Goal: Task Accomplishment & Management: Manage account settings

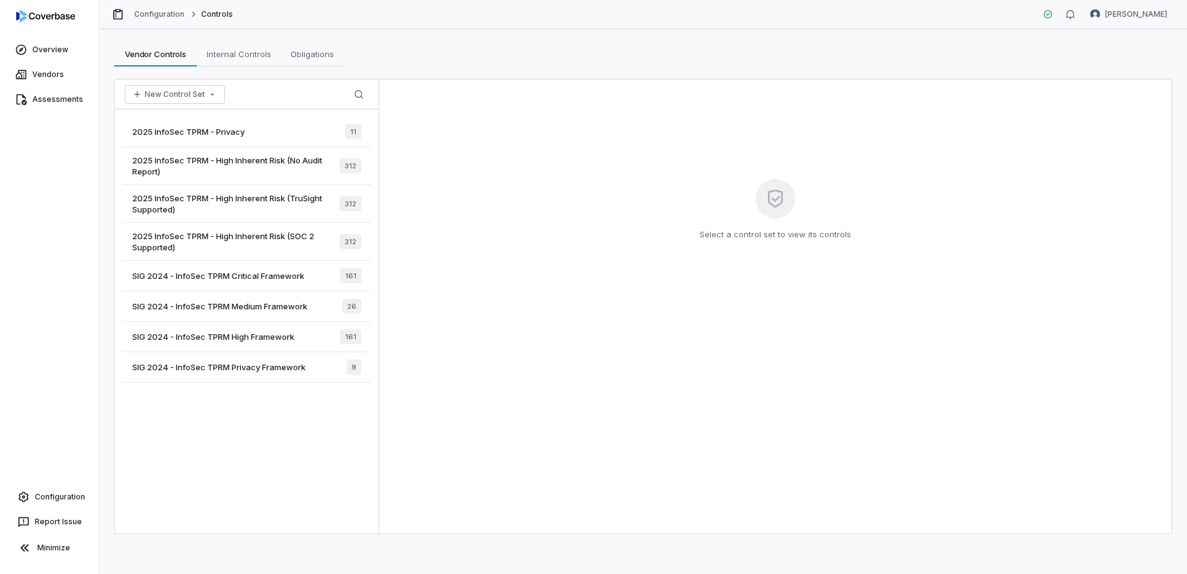
click at [209, 481] on div "2025 InfoSec TPRM - Privacy 11 2025 InfoSec TPRM - High Inherent Risk (No Audit…" at bounding box center [247, 321] width 264 height 424
click at [201, 96] on button "New Control Set" at bounding box center [175, 94] width 100 height 19
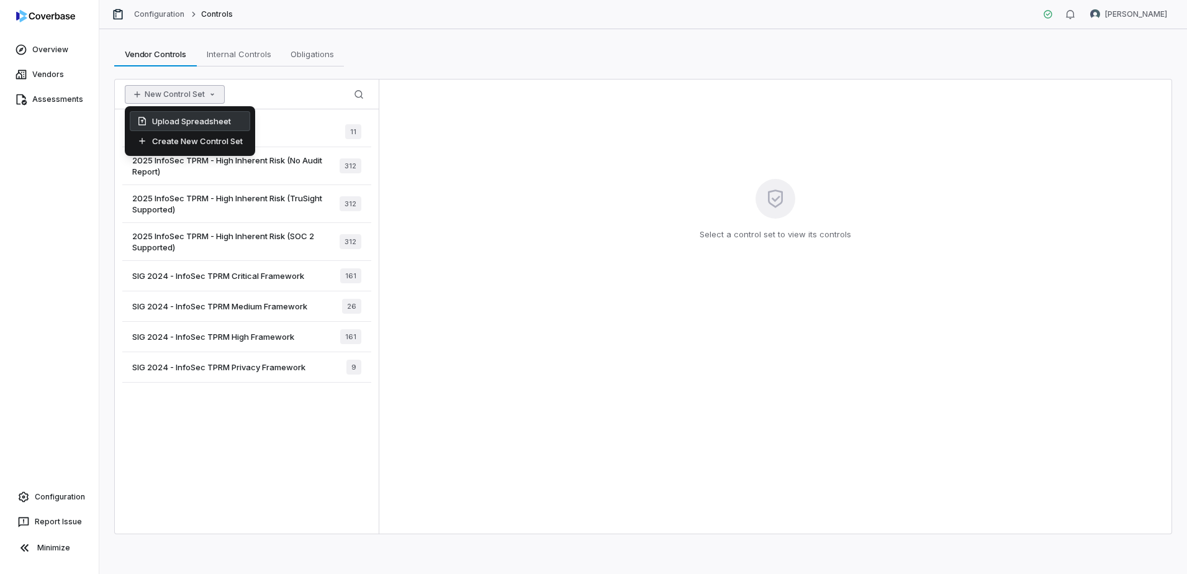
click at [202, 116] on div "Upload Spreadsheet" at bounding box center [190, 121] width 120 height 20
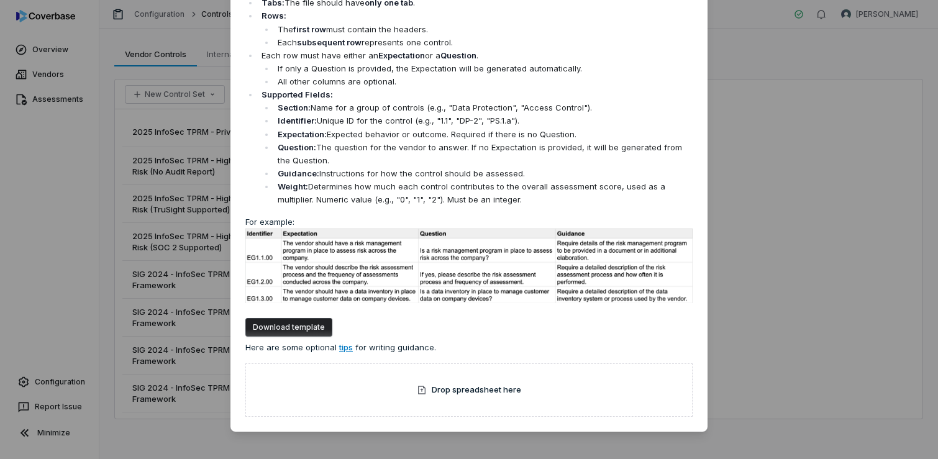
scroll to position [73, 0]
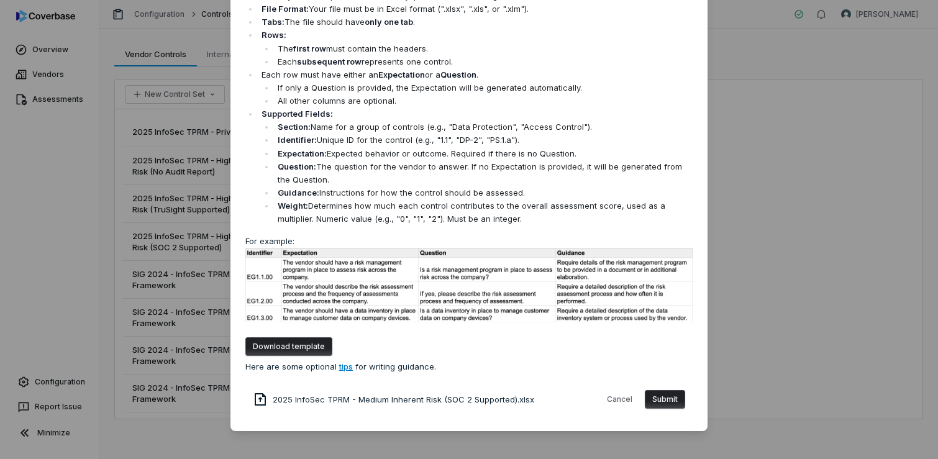
click at [661, 401] on button "Submit" at bounding box center [665, 399] width 40 height 19
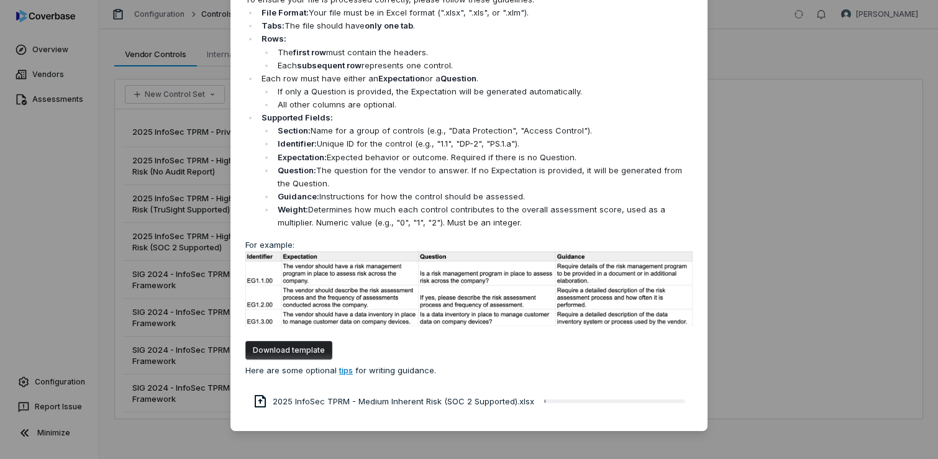
scroll to position [0, 0]
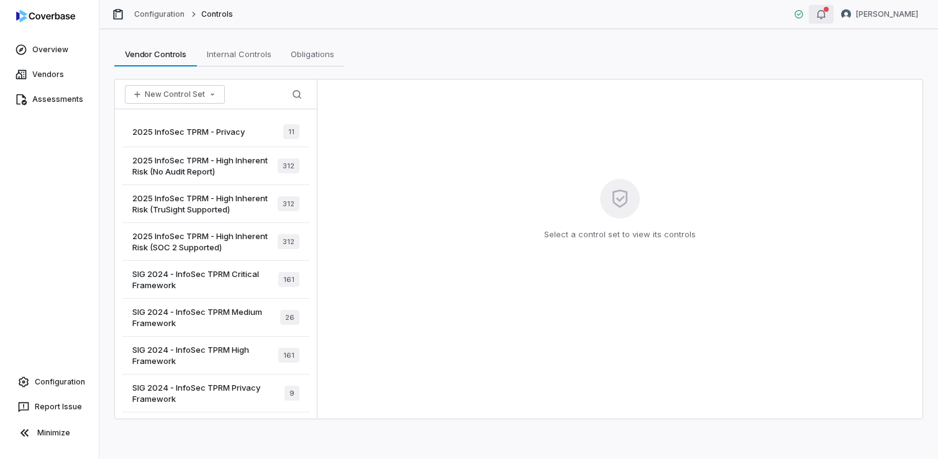
click at [826, 16] on icon "button" at bounding box center [821, 14] width 10 height 10
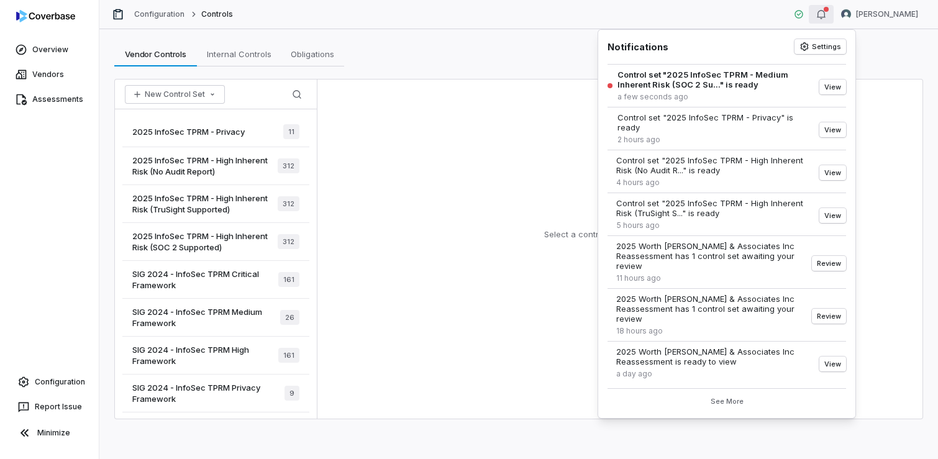
click at [500, 65] on div "Vendor Controls Vendor Controls Internal Controls Internal Controls Obligations…" at bounding box center [518, 54] width 809 height 25
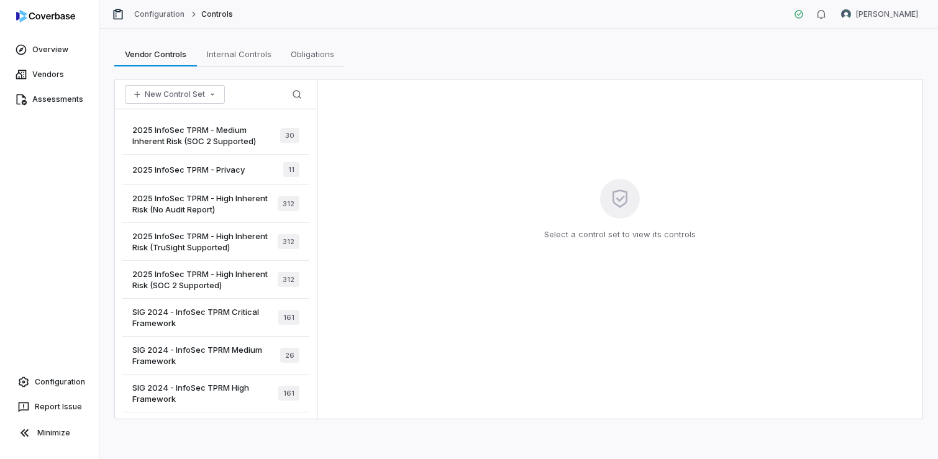
click at [209, 142] on span "2025 InfoSec TPRM - Medium Inherent Risk (SOC 2 Supported)" at bounding box center [206, 135] width 148 height 22
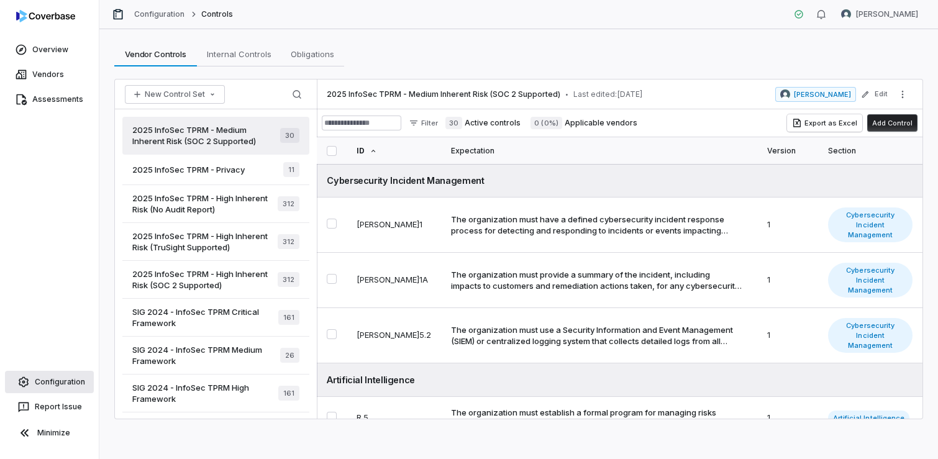
click at [42, 386] on link "Configuration" at bounding box center [49, 382] width 89 height 22
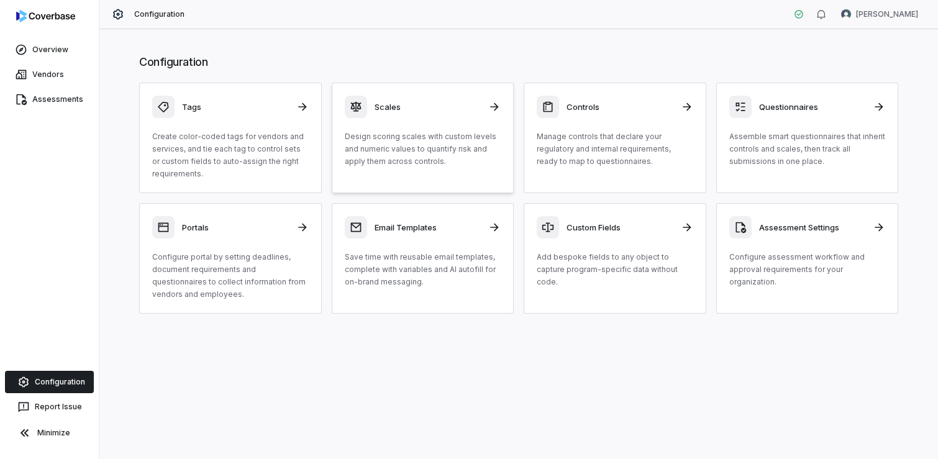
click at [430, 163] on p "Design scoring scales with custom levels and numeric values to quantify risk an…" at bounding box center [423, 148] width 156 height 37
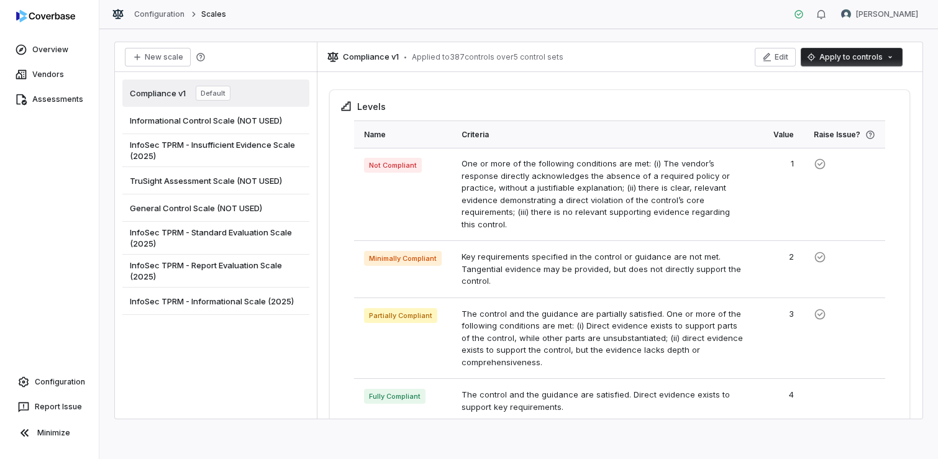
click at [236, 236] on span "InfoSec TPRM - Standard Evaluation Scale (2025)" at bounding box center [216, 238] width 172 height 22
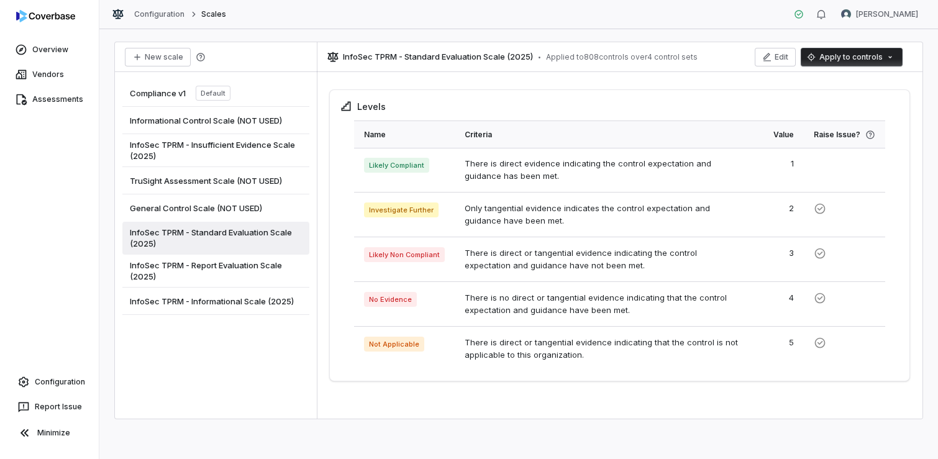
click at [839, 55] on html "Overview Vendors Assessments Configuration Report Issue Minimize Configuration …" at bounding box center [469, 229] width 938 height 459
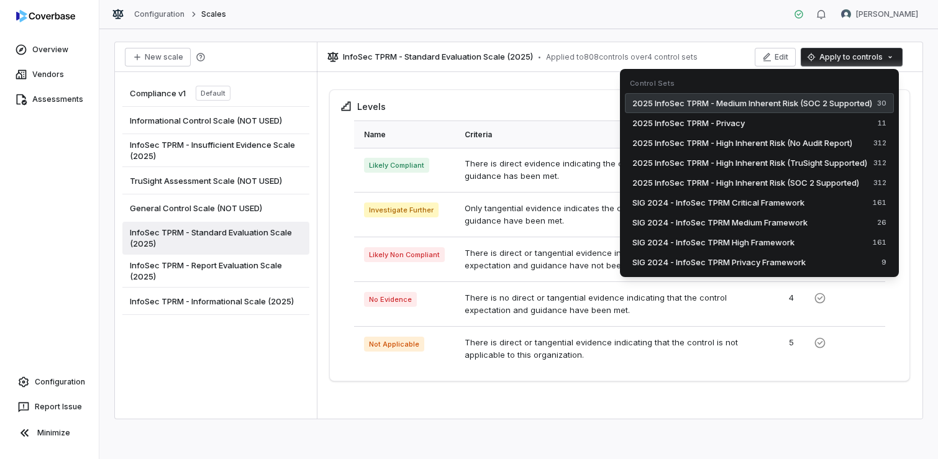
click at [777, 102] on span "2025 InfoSec TPRM - Medium Inherent Risk (SOC 2 Supported)" at bounding box center [752, 103] width 240 height 12
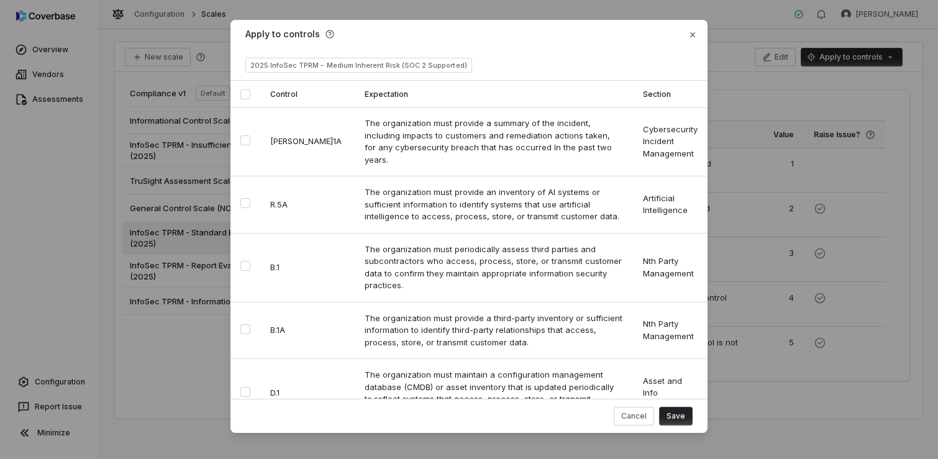
click at [240, 93] on button "Select all" at bounding box center [245, 94] width 10 height 10
click at [674, 414] on button "Save" at bounding box center [676, 416] width 34 height 19
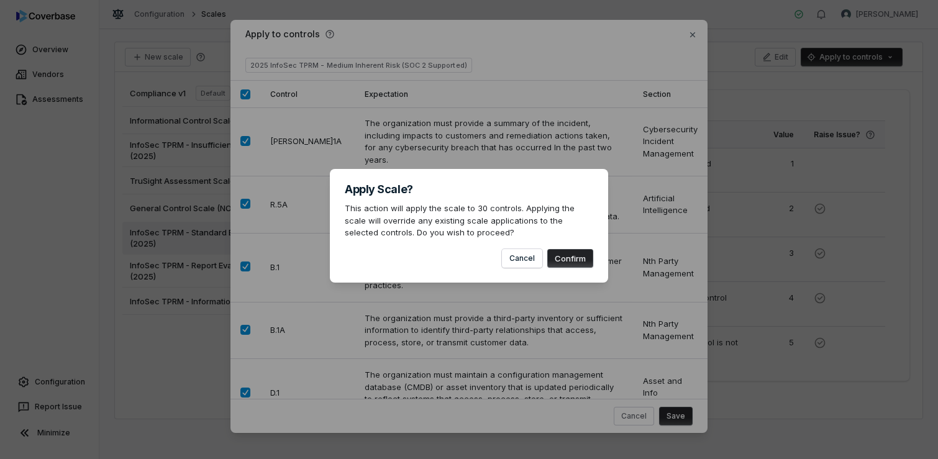
click at [568, 258] on button "Confirm" at bounding box center [570, 258] width 46 height 19
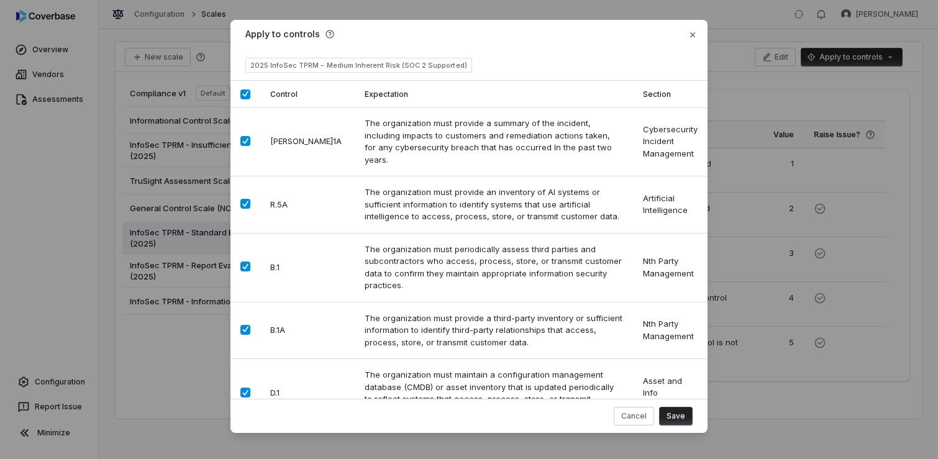
click at [677, 415] on button "Save" at bounding box center [676, 416] width 34 height 19
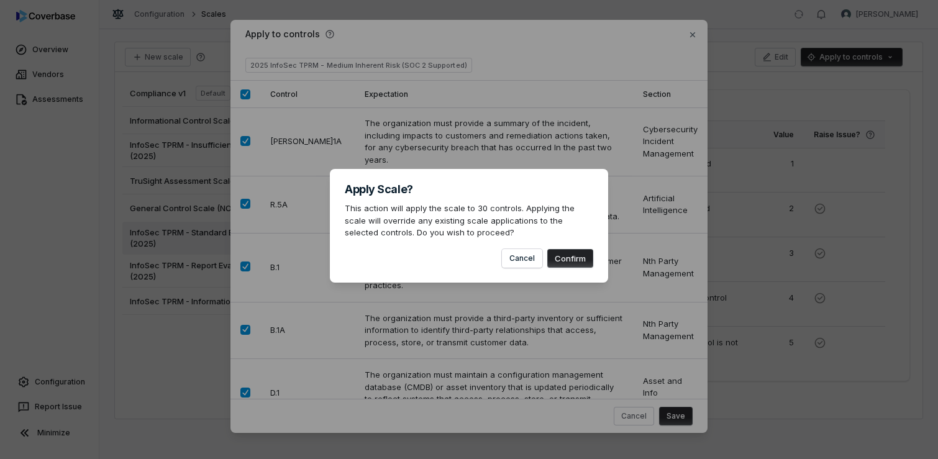
click at [577, 260] on button "Confirm" at bounding box center [570, 258] width 46 height 19
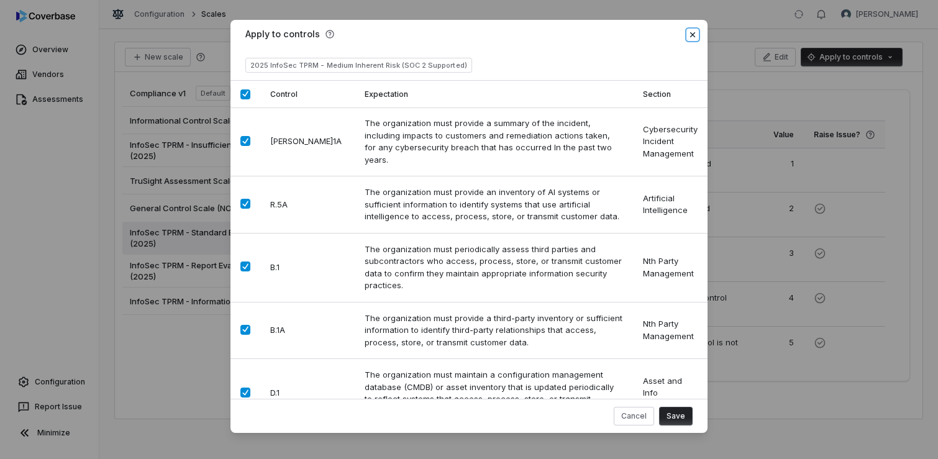
click at [687, 34] on icon "button" at bounding box center [692, 35] width 10 height 10
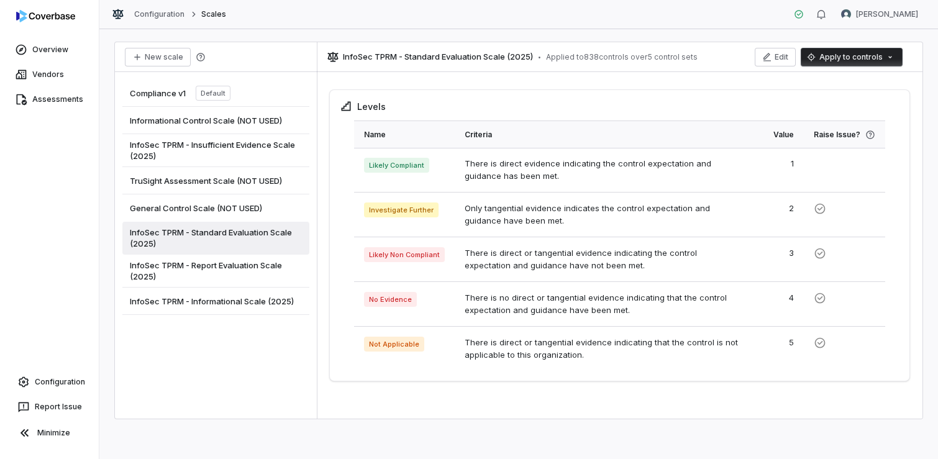
click at [259, 271] on span "InfoSec TPRM - Report Evaluation Scale (2025)" at bounding box center [216, 271] width 172 height 22
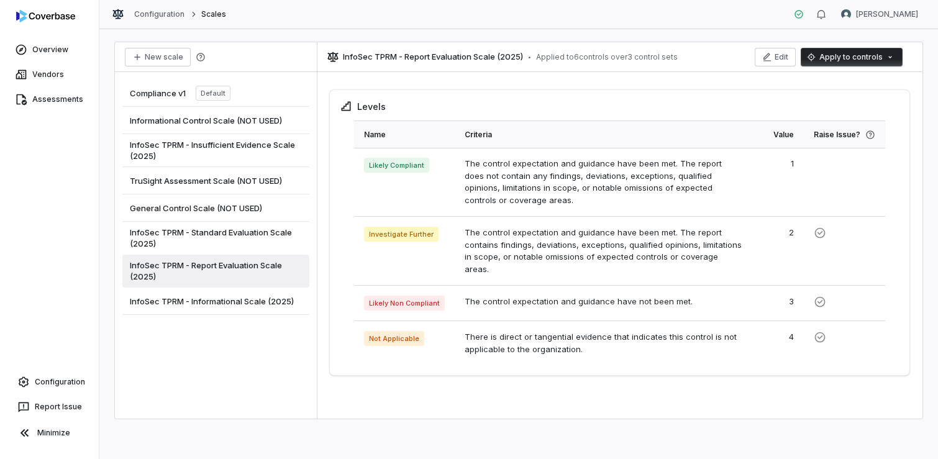
click at [856, 58] on html "Overview Vendors Assessments Configuration Report Issue Minimize Configuration …" at bounding box center [469, 229] width 938 height 459
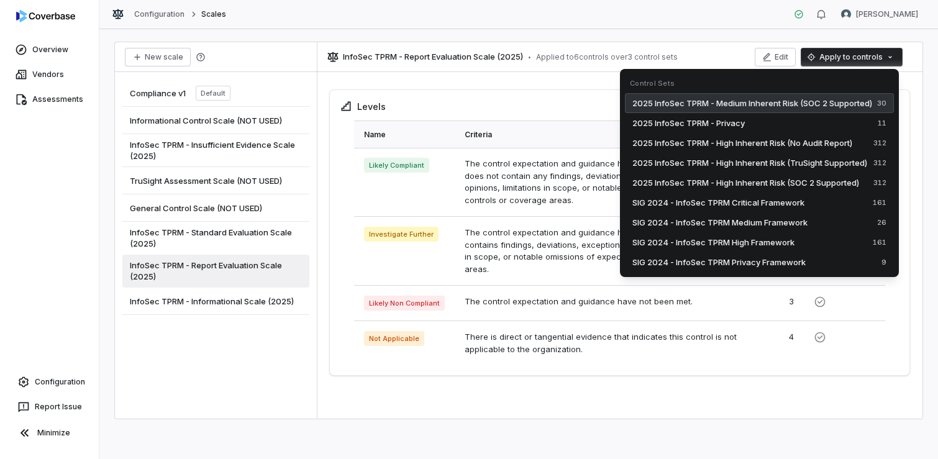
click at [814, 105] on span "2025 InfoSec TPRM - Medium Inherent Risk (SOC 2 Supported)" at bounding box center [752, 103] width 240 height 12
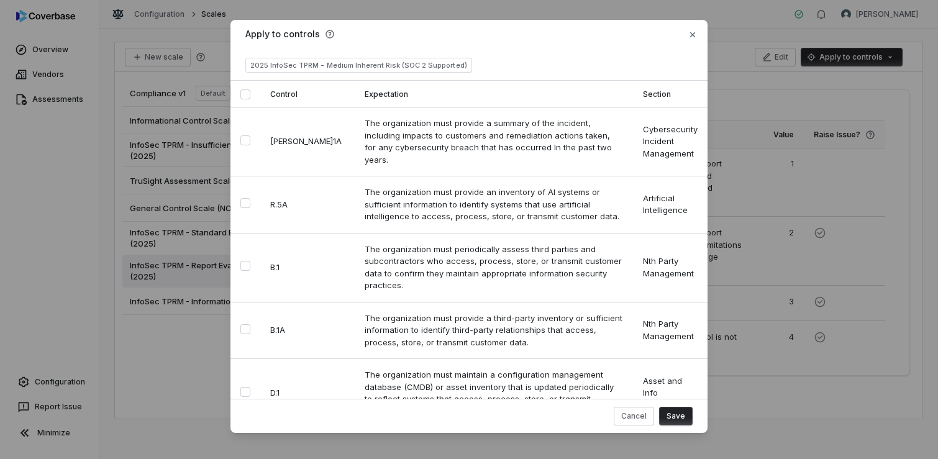
click at [528, 32] on div "Apply to controls" at bounding box center [468, 33] width 447 height 13
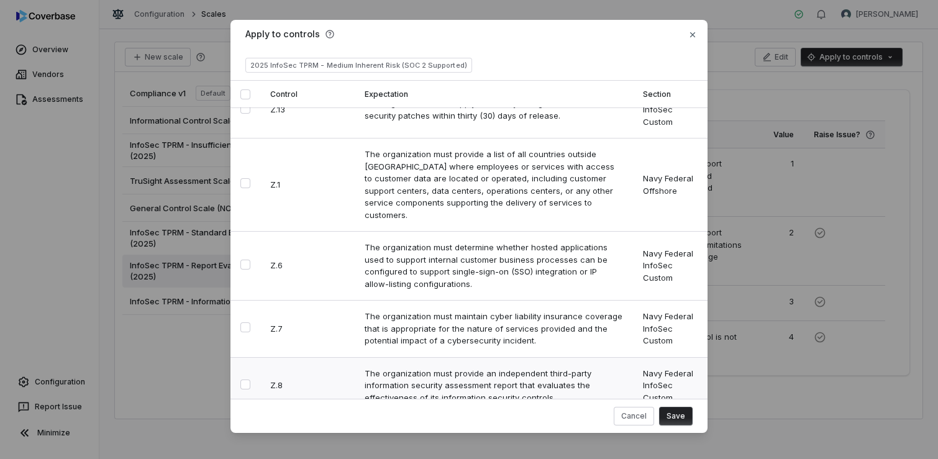
click at [240, 379] on button "Select row" at bounding box center [245, 384] width 10 height 10
click at [242, 458] on button "Select row" at bounding box center [245, 465] width 10 height 10
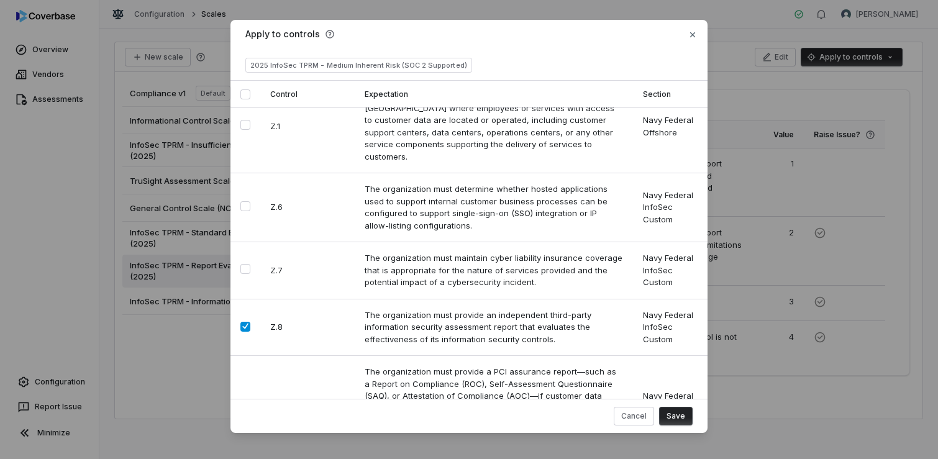
scroll to position [1568, 0]
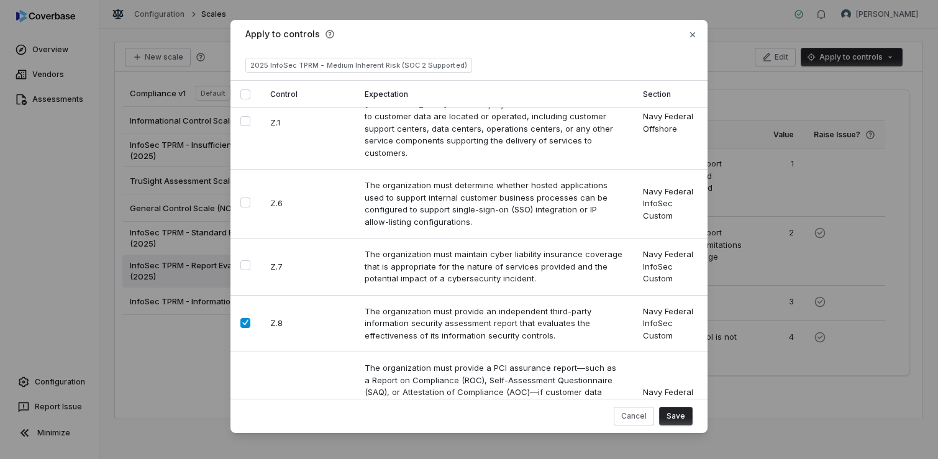
click at [676, 414] on button "Save" at bounding box center [676, 416] width 34 height 19
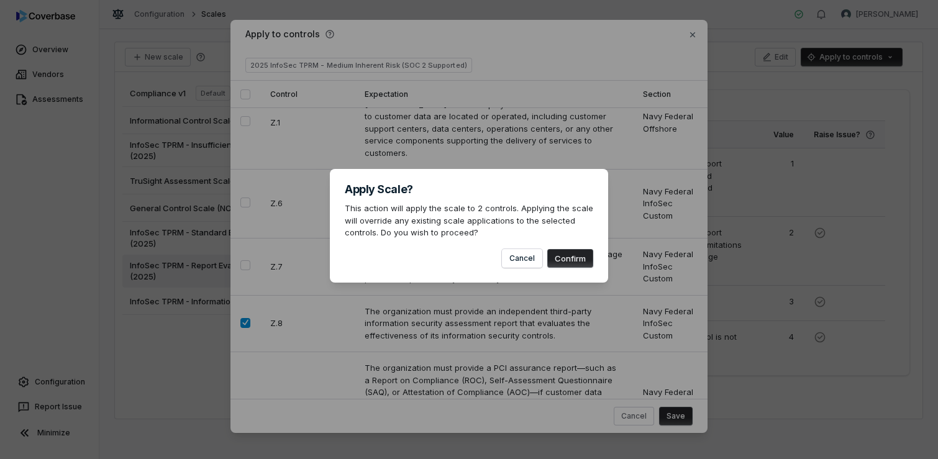
click at [569, 255] on button "Confirm" at bounding box center [570, 258] width 46 height 19
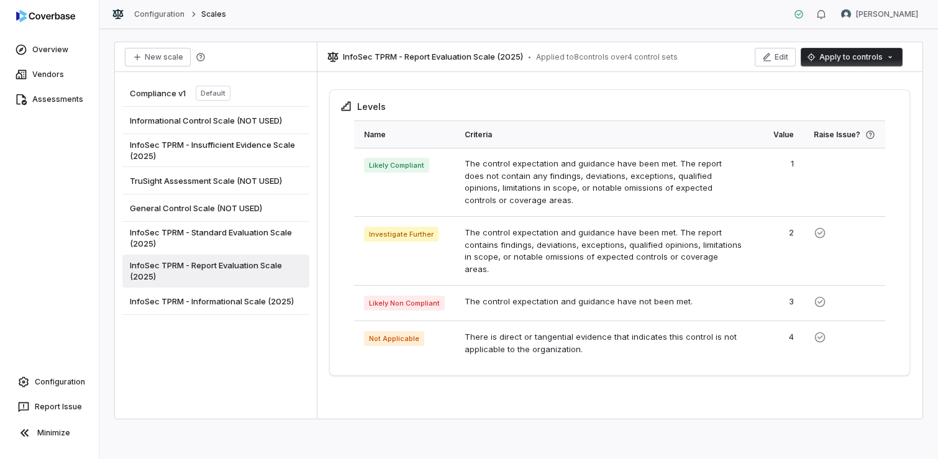
click at [239, 341] on div "Compliance v1 Default Informational Control Scale (NOT USED) InfoSec TPRM - Ins…" at bounding box center [216, 245] width 202 height 347
click at [243, 145] on span "InfoSec TPRM - Insufficient Evidence Scale (2025)" at bounding box center [216, 150] width 172 height 22
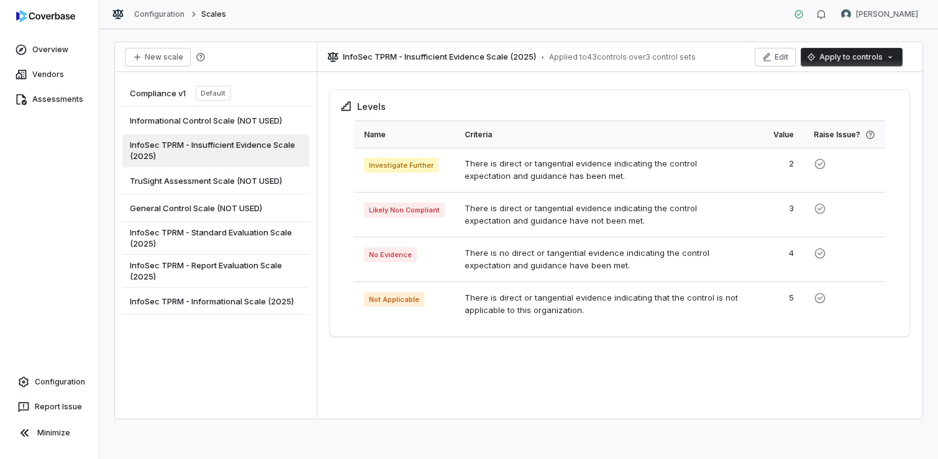
click at [895, 57] on html "Overview Vendors Assessments Configuration Report Issue Minimize Configuration …" at bounding box center [469, 229] width 938 height 459
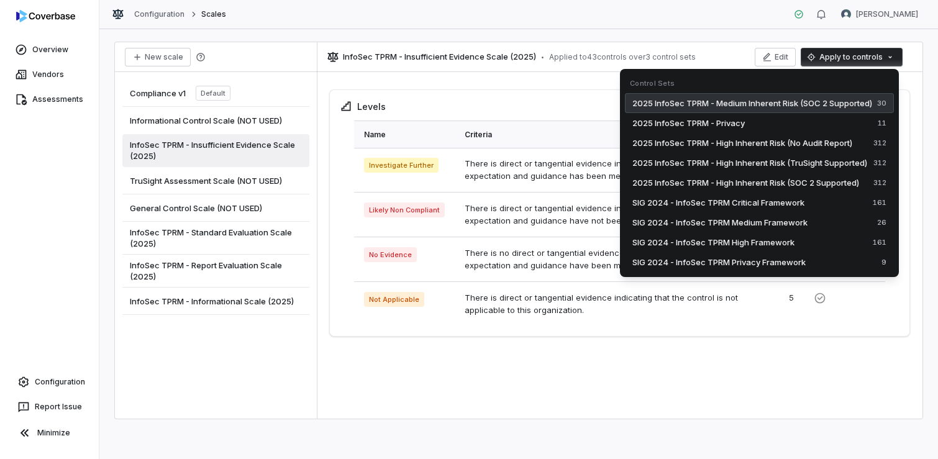
click at [813, 99] on span "2025 InfoSec TPRM - Medium Inherent Risk (SOC 2 Supported)" at bounding box center [752, 103] width 240 height 12
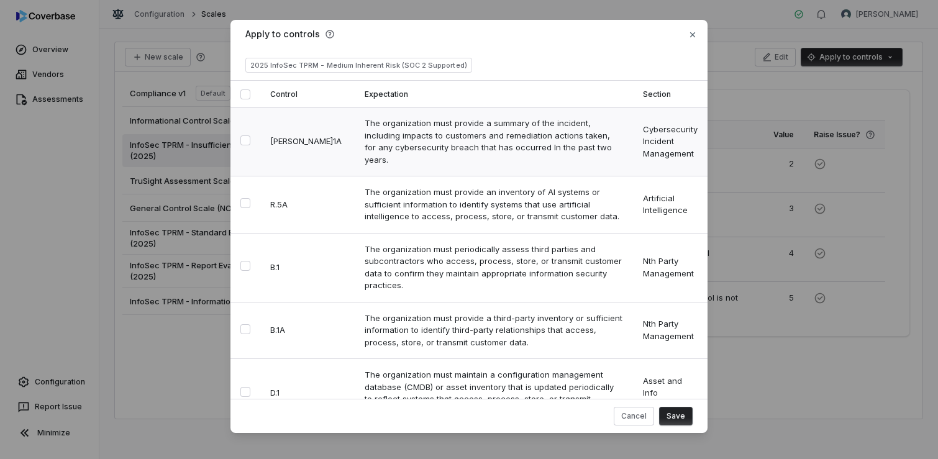
type button "on"
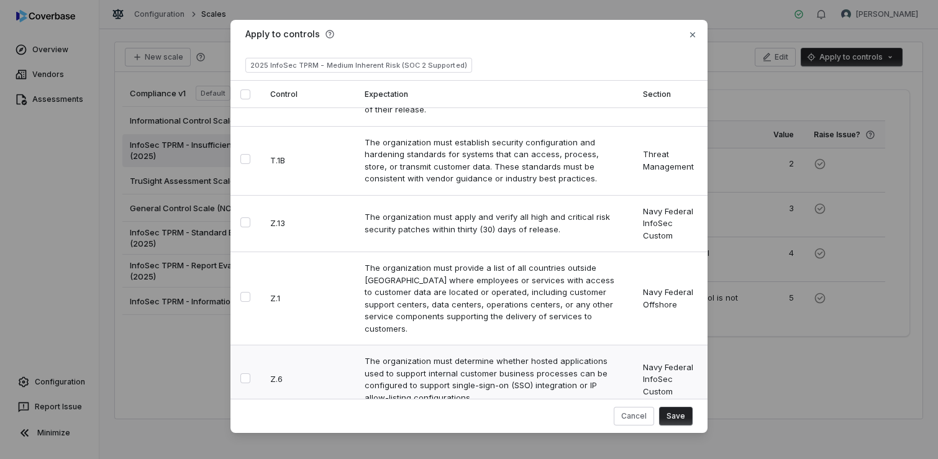
click at [242, 373] on button "Select row" at bounding box center [245, 378] width 10 height 10
click at [679, 417] on button "Save" at bounding box center [676, 416] width 34 height 19
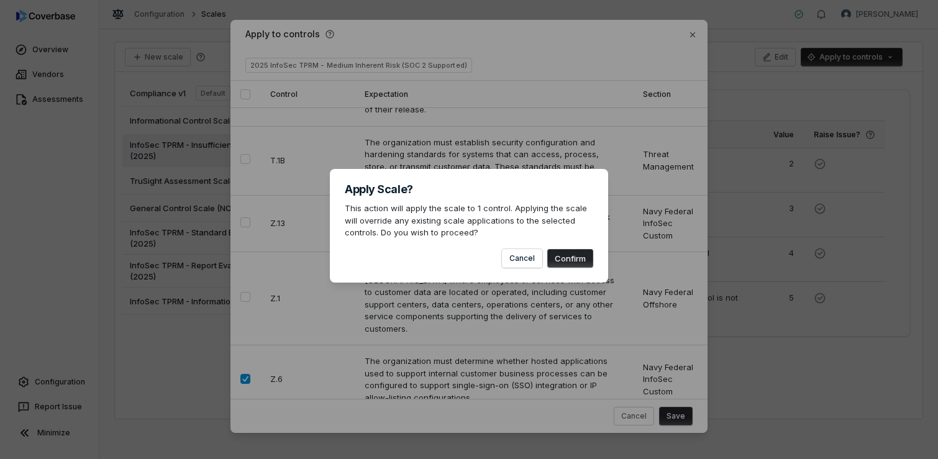
click at [576, 257] on button "Confirm" at bounding box center [570, 258] width 46 height 19
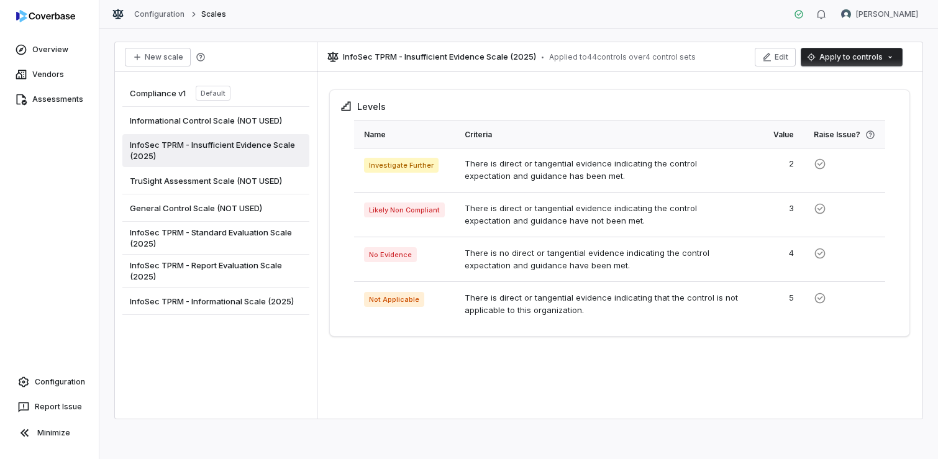
click at [246, 297] on span "InfoSec TPRM - Informational Scale (2025)" at bounding box center [212, 301] width 164 height 11
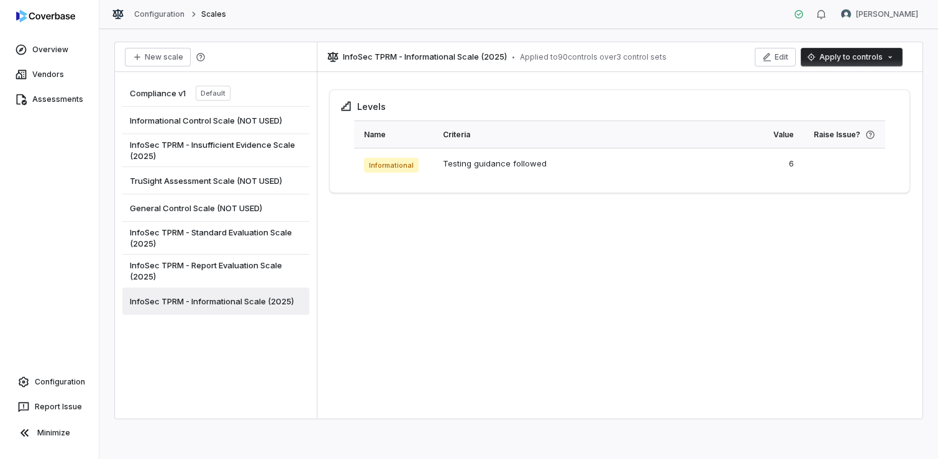
click at [859, 61] on html "Overview Vendors Assessments Configuration Report Issue Minimize Configuration …" at bounding box center [469, 229] width 938 height 459
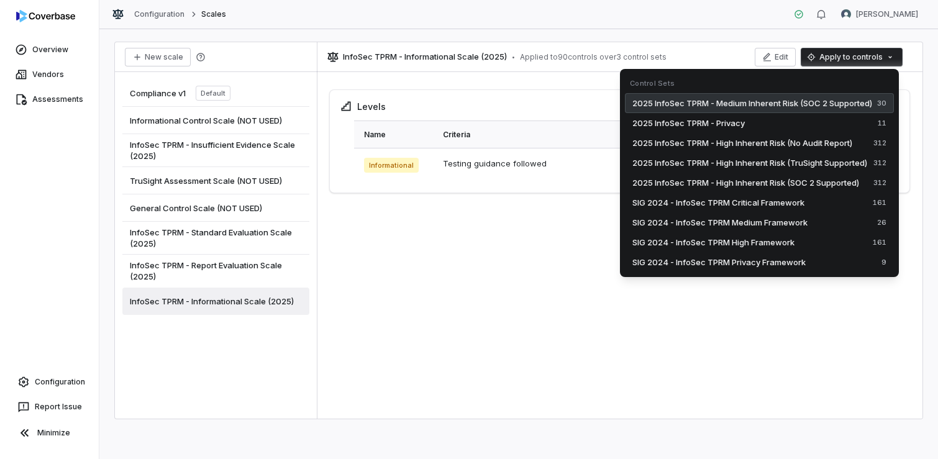
click at [751, 102] on span "2025 InfoSec TPRM - Medium Inherent Risk (SOC 2 Supported)" at bounding box center [752, 103] width 240 height 12
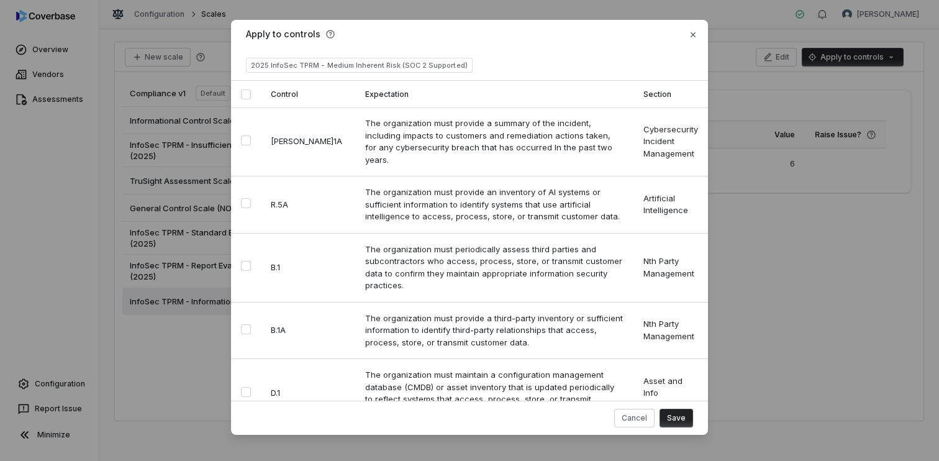
click at [571, 52] on div "Apply to controls 2025 InfoSec TPRM - Medium Inherent Risk (SOC 2 Supported) Co…" at bounding box center [469, 227] width 477 height 415
click at [241, 324] on button "Select row" at bounding box center [246, 329] width 10 height 10
click at [243, 135] on button "Select row" at bounding box center [246, 140] width 10 height 10
click at [245, 198] on button "Select row" at bounding box center [246, 203] width 10 height 10
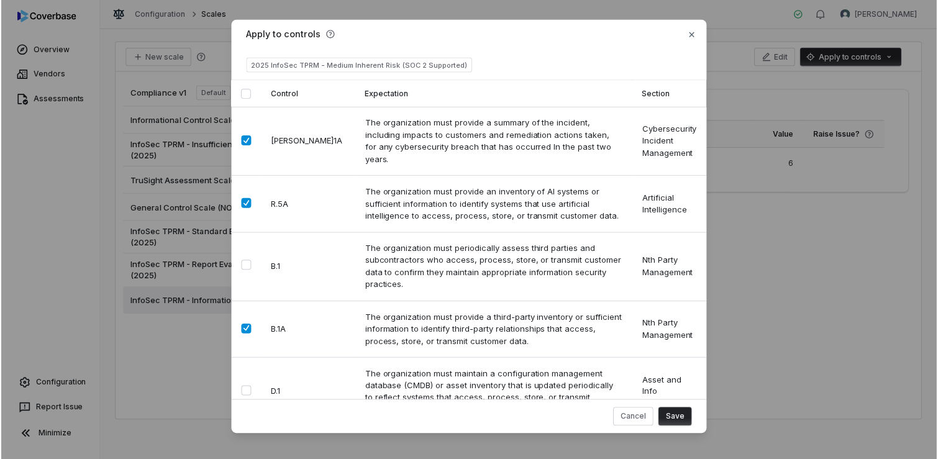
scroll to position [1251, 0]
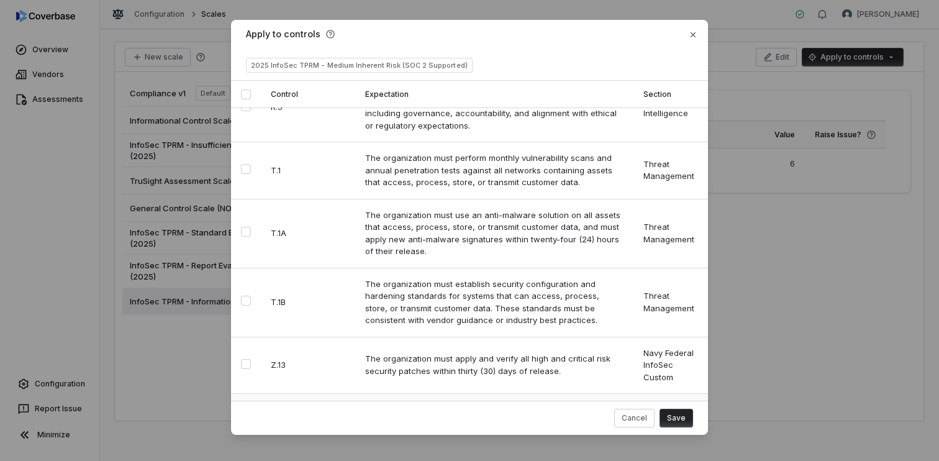
click at [244, 433] on button "Select row" at bounding box center [246, 438] width 10 height 10
click at [674, 419] on button "Save" at bounding box center [676, 418] width 34 height 19
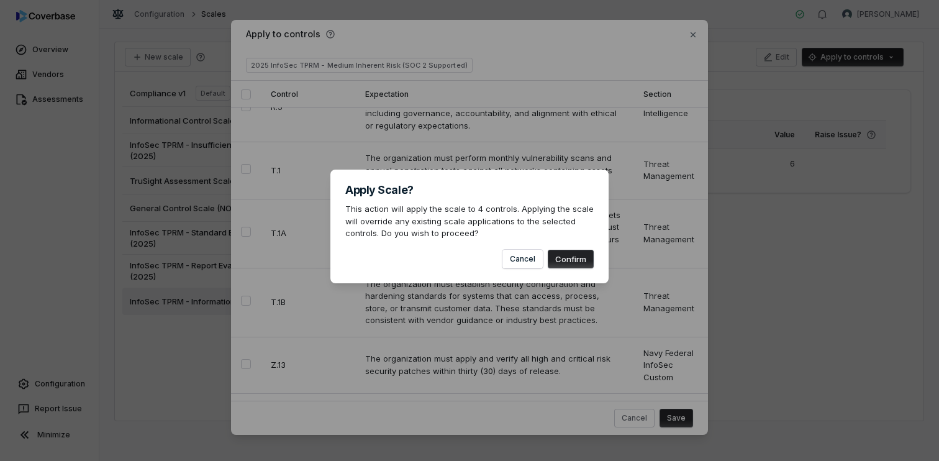
click at [571, 255] on button "Confirm" at bounding box center [571, 259] width 46 height 19
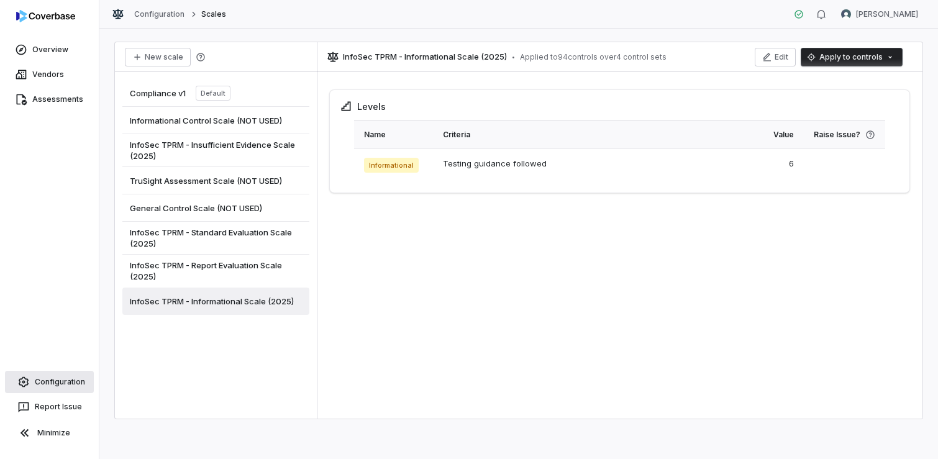
click at [41, 387] on link "Configuration" at bounding box center [49, 382] width 89 height 22
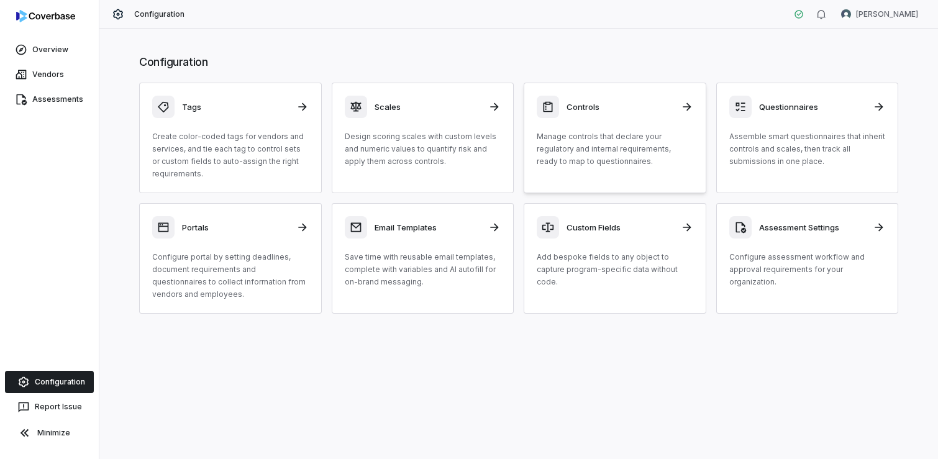
click at [640, 147] on p "Manage controls that declare your regulatory and internal requirements, ready t…" at bounding box center [615, 148] width 156 height 37
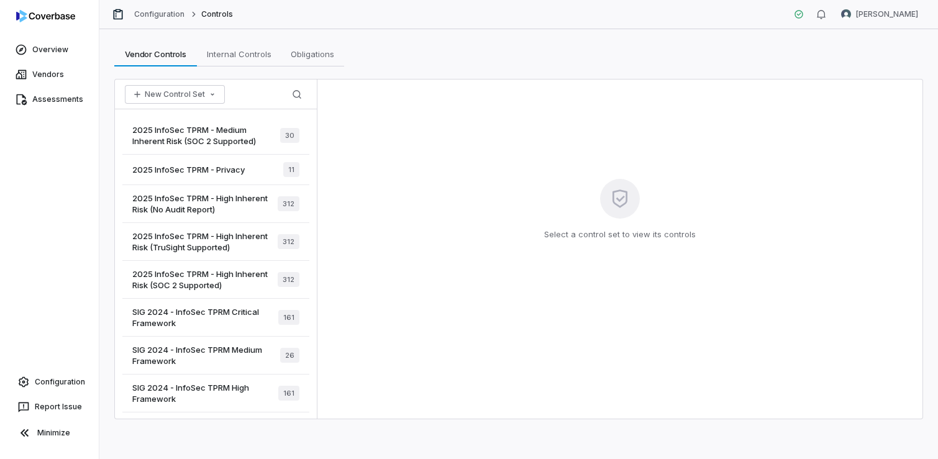
click at [173, 138] on span "2025 InfoSec TPRM - Medium Inherent Risk (SOC 2 Supported)" at bounding box center [206, 135] width 148 height 22
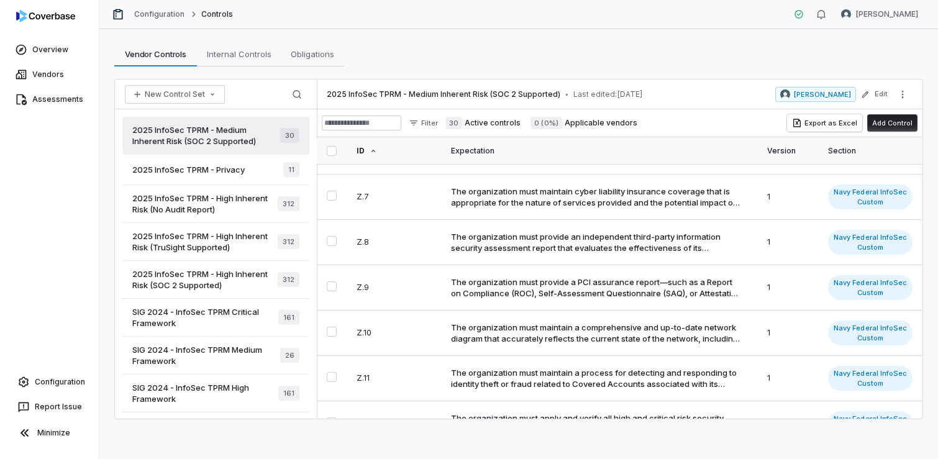
scroll to position [1457, 0]
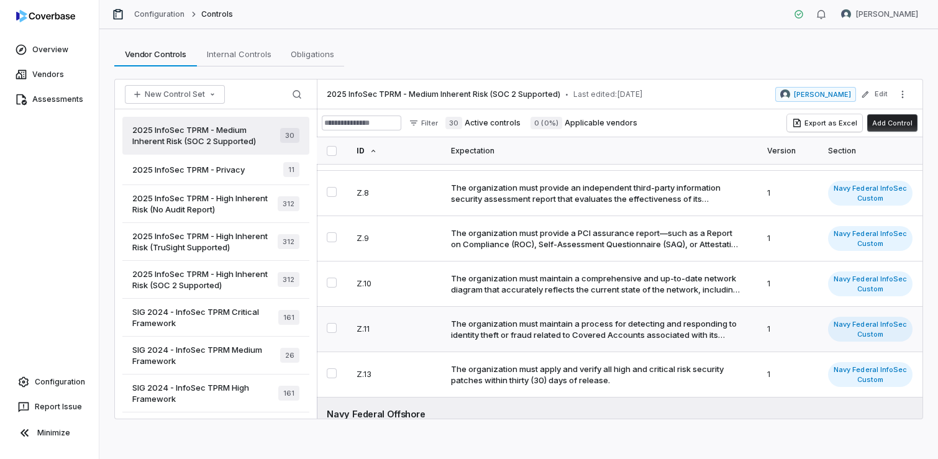
click at [555, 318] on div "The organization must maintain a process for detecting and responding to identi…" at bounding box center [596, 329] width 291 height 22
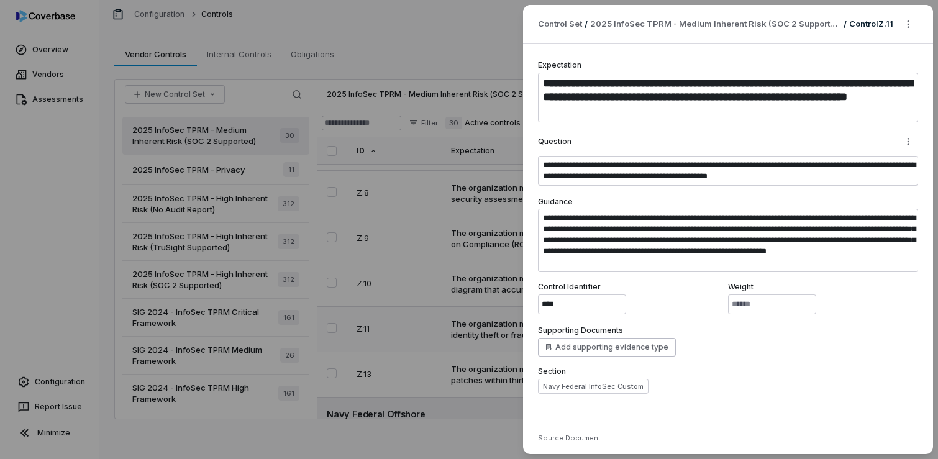
type textarea "*"
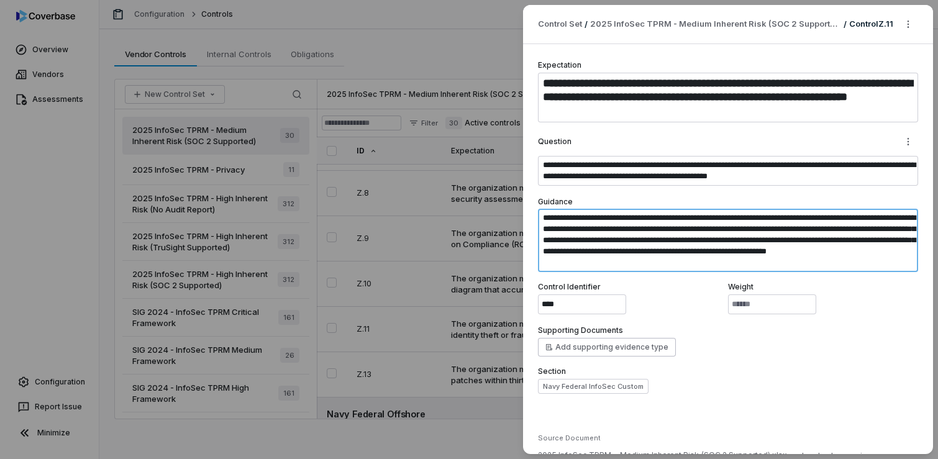
click at [583, 243] on textarea "**********" at bounding box center [728, 240] width 380 height 63
type textarea "**********"
type textarea "*"
type textarea "**********"
type textarea "*"
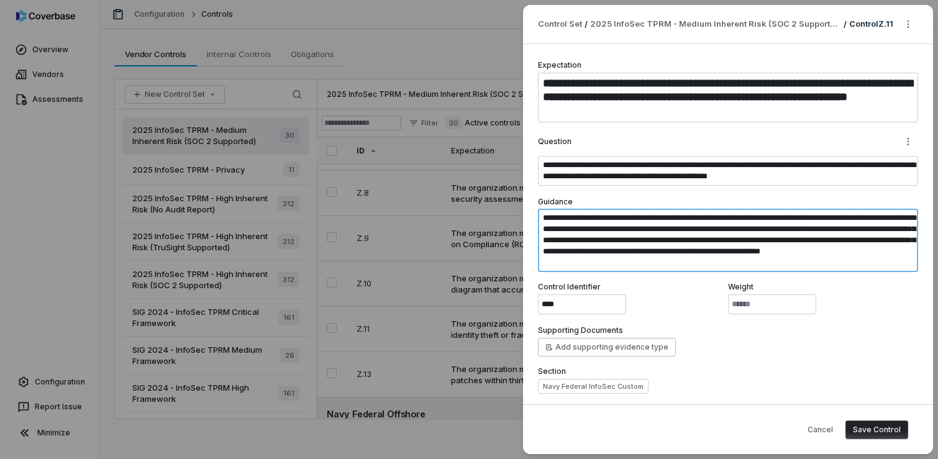
type textarea "**********"
type textarea "*"
type textarea "**********"
type textarea "*"
type textarea "**********"
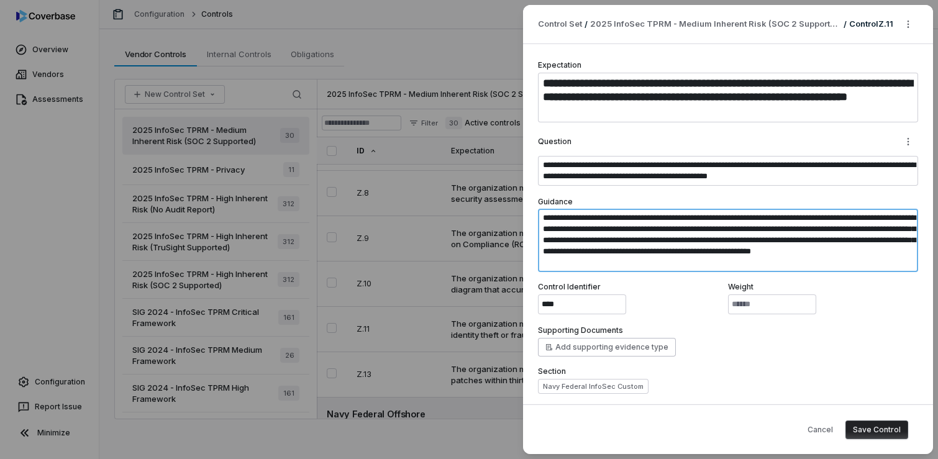
type textarea "*"
type textarea "**********"
type textarea "*"
type textarea "**********"
type textarea "*"
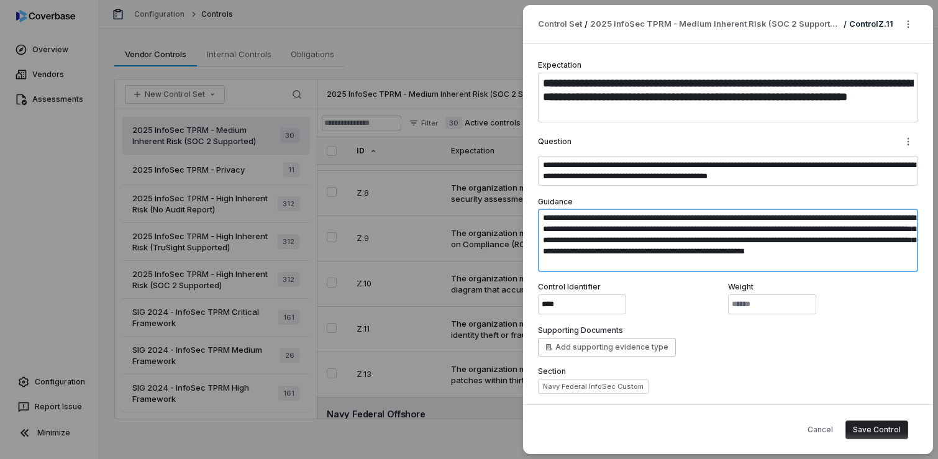
type textarea "**********"
type textarea "*"
type textarea "**********"
type textarea "*"
type textarea "**********"
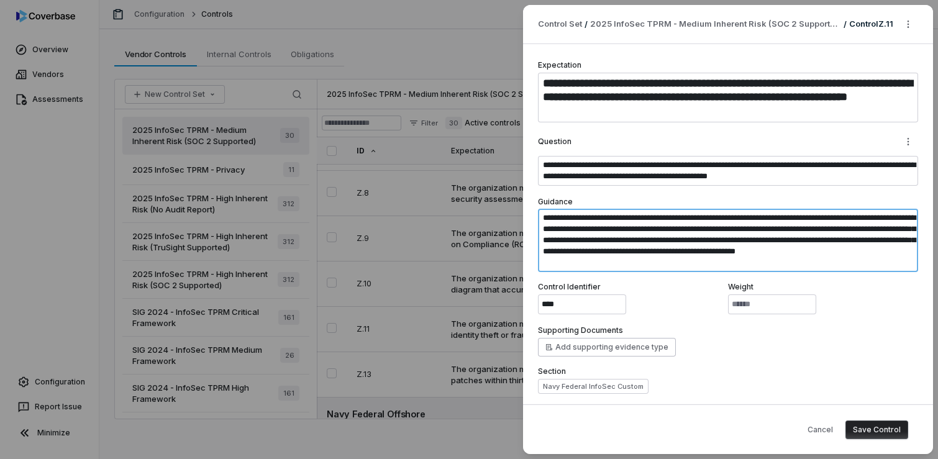
type textarea "*"
type textarea "**********"
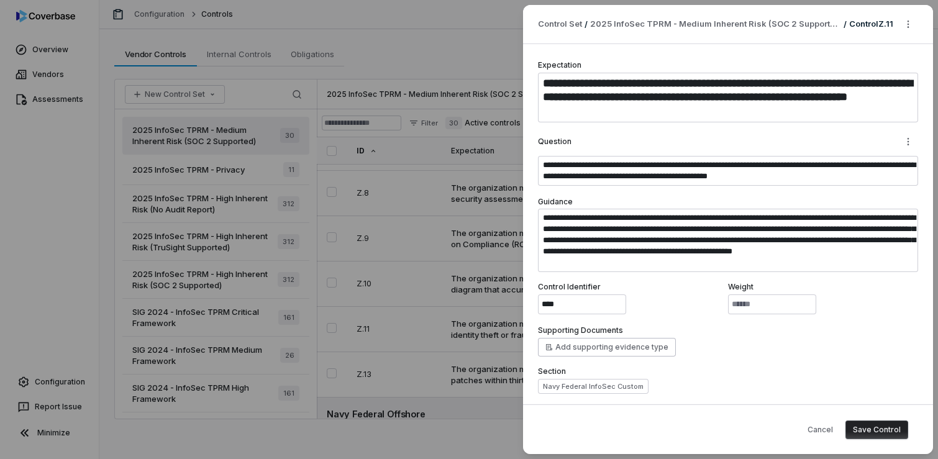
click at [884, 431] on button "Save Control" at bounding box center [876, 429] width 63 height 19
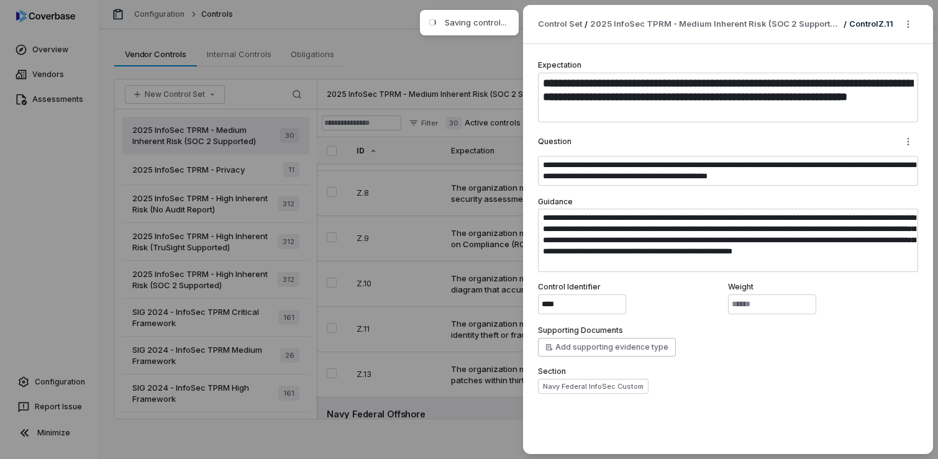
type textarea "*"
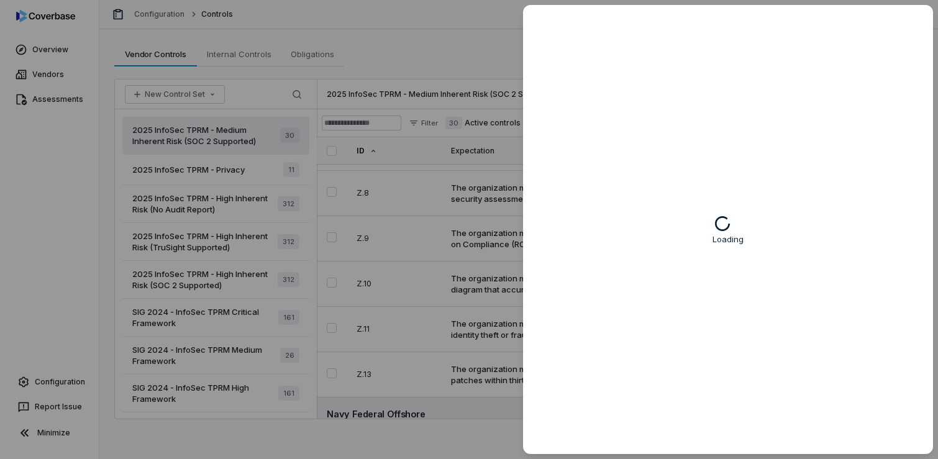
click at [648, 267] on div "Loading" at bounding box center [728, 229] width 410 height 449
click at [440, 49] on div at bounding box center [469, 229] width 938 height 459
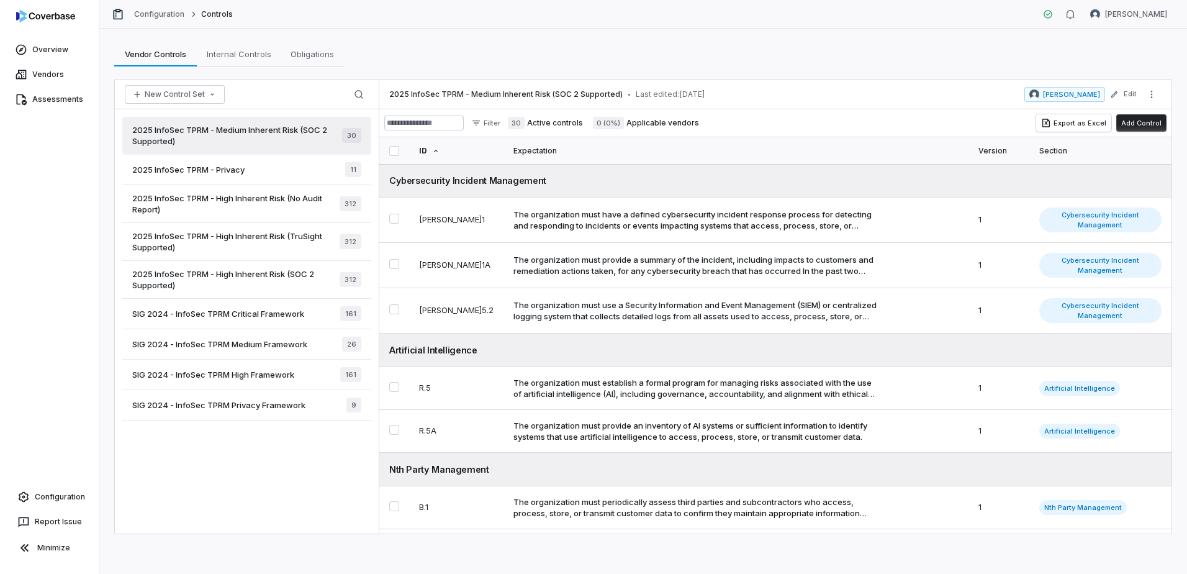
click at [288, 134] on span "2025 InfoSec TPRM - Medium Inherent Risk (SOC 2 Supported)" at bounding box center [237, 135] width 210 height 22
click at [937, 96] on icon "More actions" at bounding box center [1152, 94] width 10 height 10
click at [937, 92] on div "2025 InfoSec TPRM - Medium Inherent Risk (SOC 2 Supported) • Last edited: [DATE…" at bounding box center [775, 94] width 792 height 30
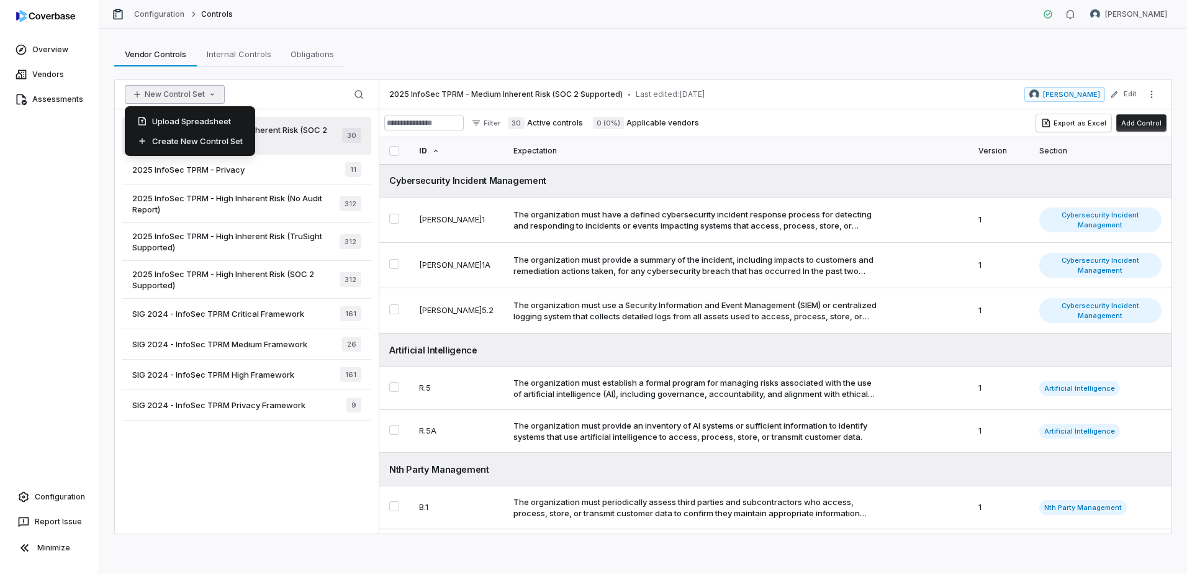
click at [207, 89] on icon "button" at bounding box center [212, 94] width 10 height 10
click at [391, 148] on button "button" at bounding box center [394, 151] width 10 height 10
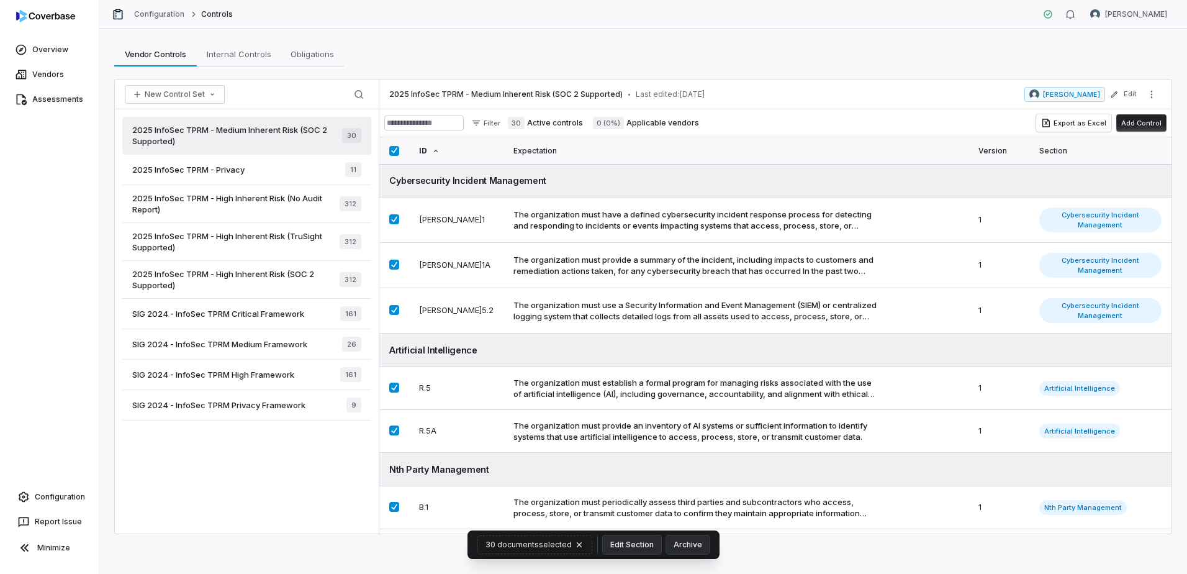
click at [391, 148] on button "button" at bounding box center [394, 151] width 10 height 10
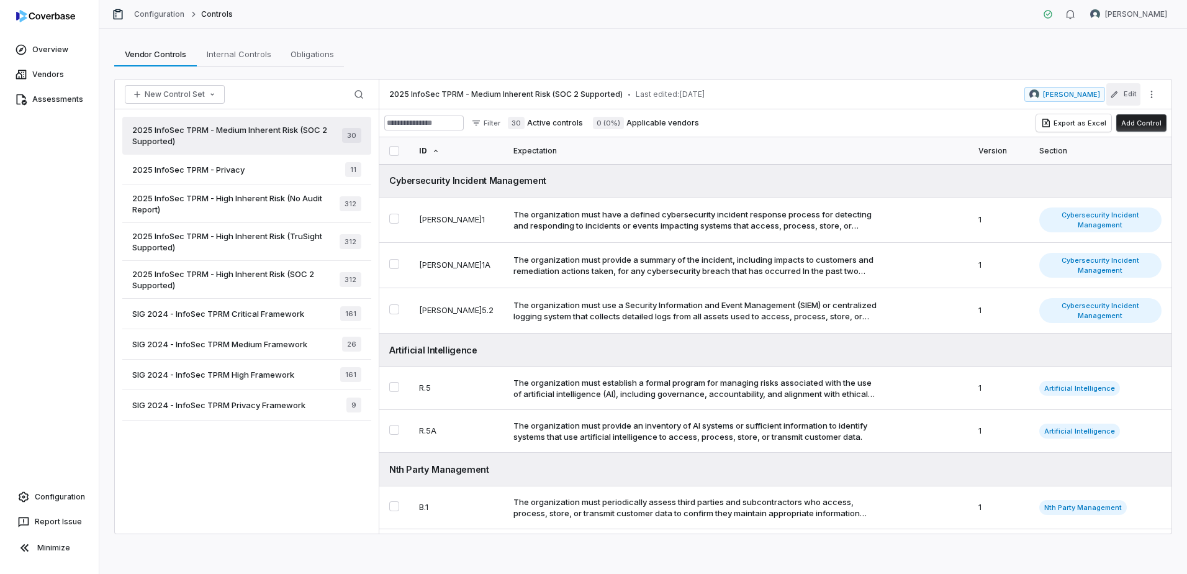
click at [937, 95] on button "Edit" at bounding box center [1124, 94] width 34 height 22
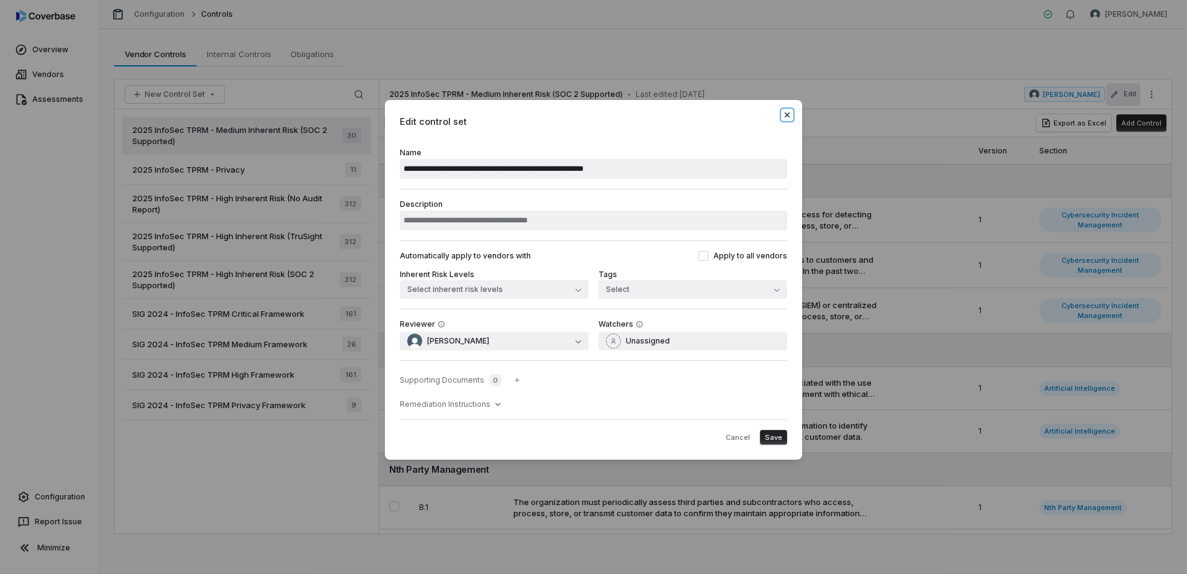
click at [790, 115] on icon "button" at bounding box center [787, 115] width 10 height 10
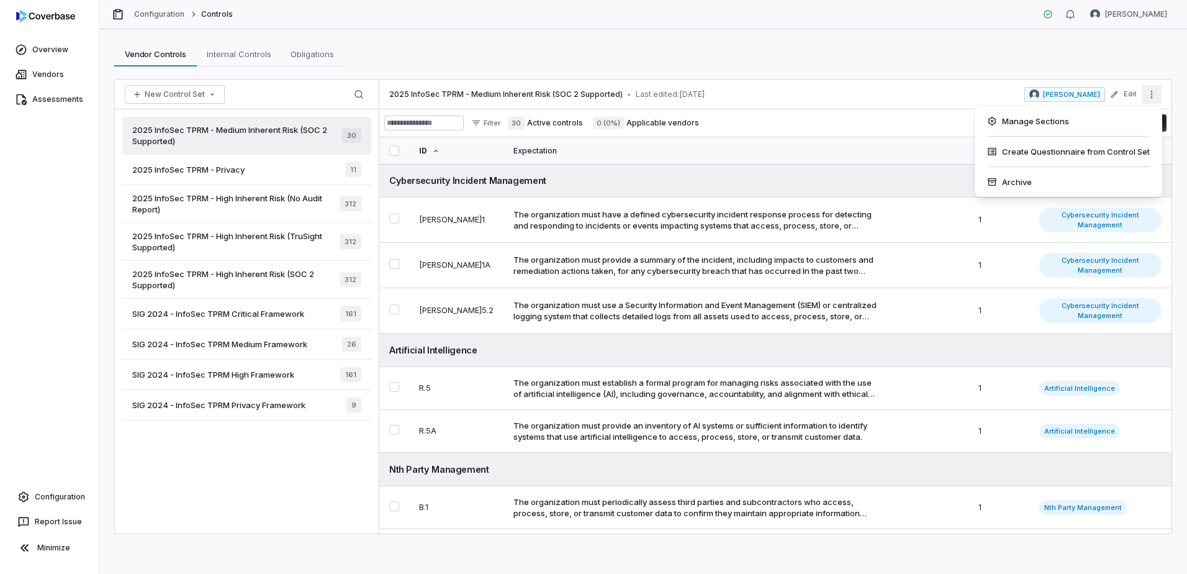
click at [937, 93] on icon "More actions" at bounding box center [1152, 94] width 10 height 10
click at [937, 60] on div "Vendor Controls Vendor Controls Internal Controls Internal Controls Obligations…" at bounding box center [643, 54] width 1058 height 25
click at [211, 97] on icon "button" at bounding box center [212, 94] width 10 height 10
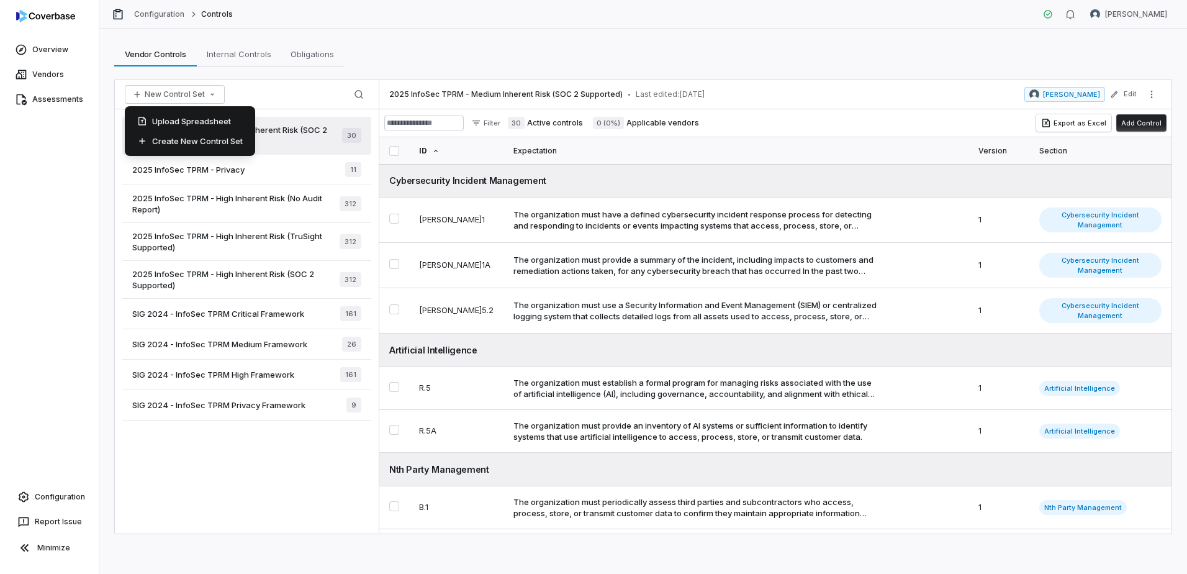
click at [250, 458] on div "2025 InfoSec TPRM - Medium Inherent Risk (SOC 2 Supported) 30 2025 InfoSec TPRM…" at bounding box center [247, 321] width 264 height 424
click at [704, 213] on div "The organization must have a defined cybersecurity incident response process fo…" at bounding box center [695, 220] width 363 height 22
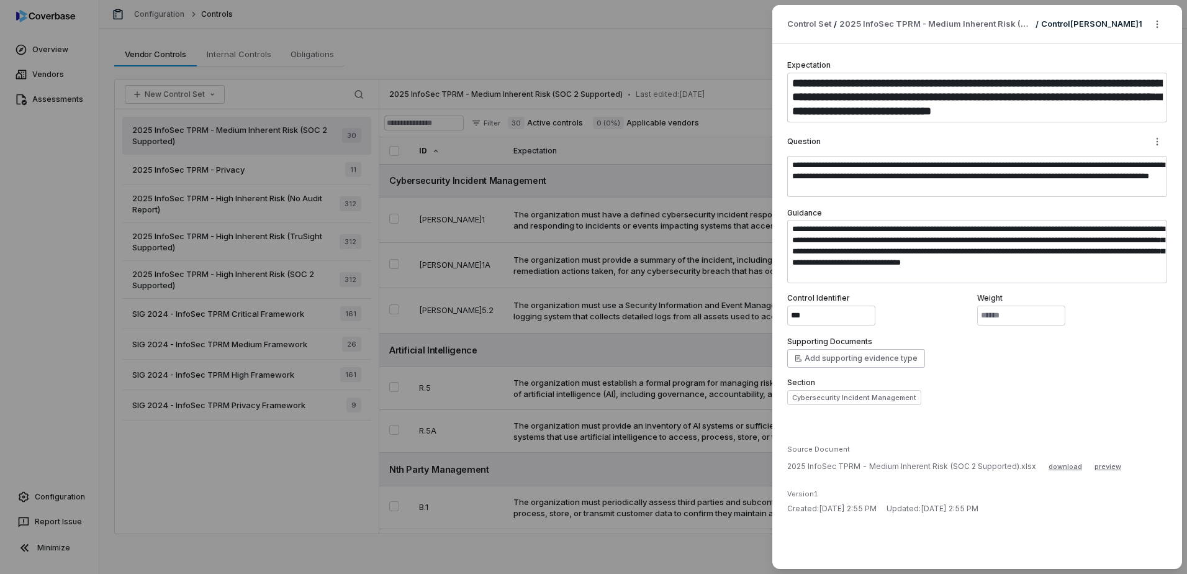
click at [675, 186] on div "**********" at bounding box center [593, 287] width 1187 height 574
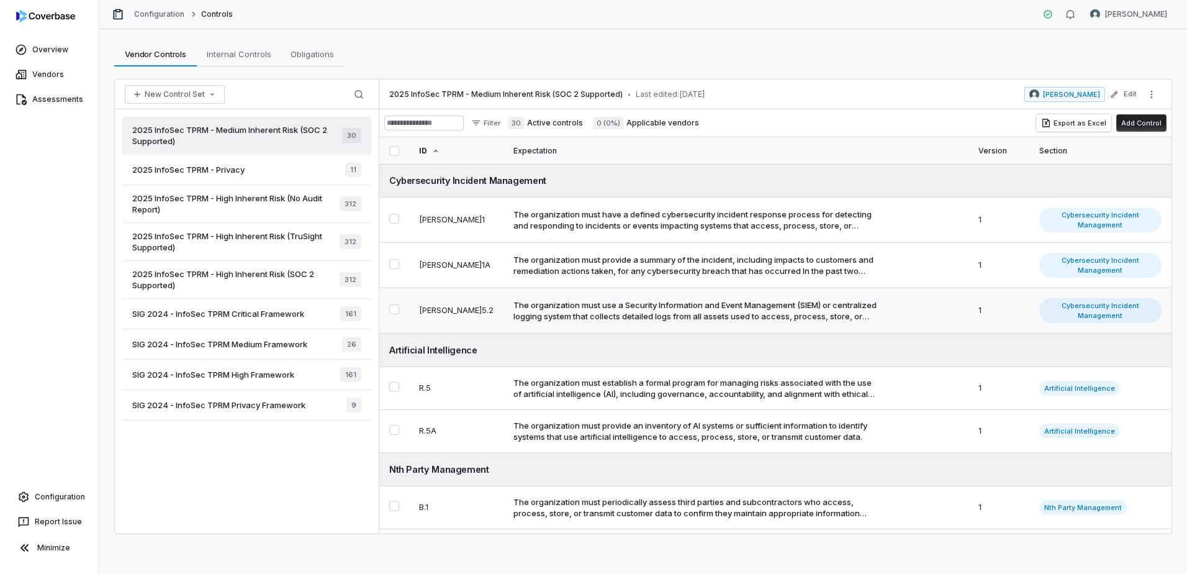
click at [630, 301] on div "The organization must use a Security Information and Event Management (SIEM) or…" at bounding box center [695, 310] width 363 height 22
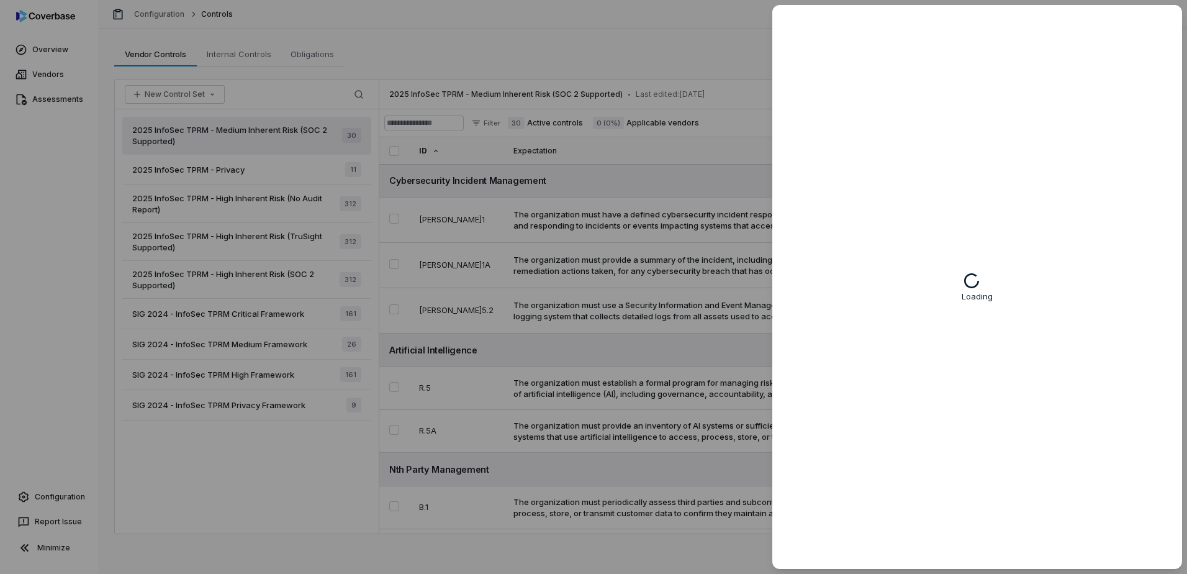
type textarea "*"
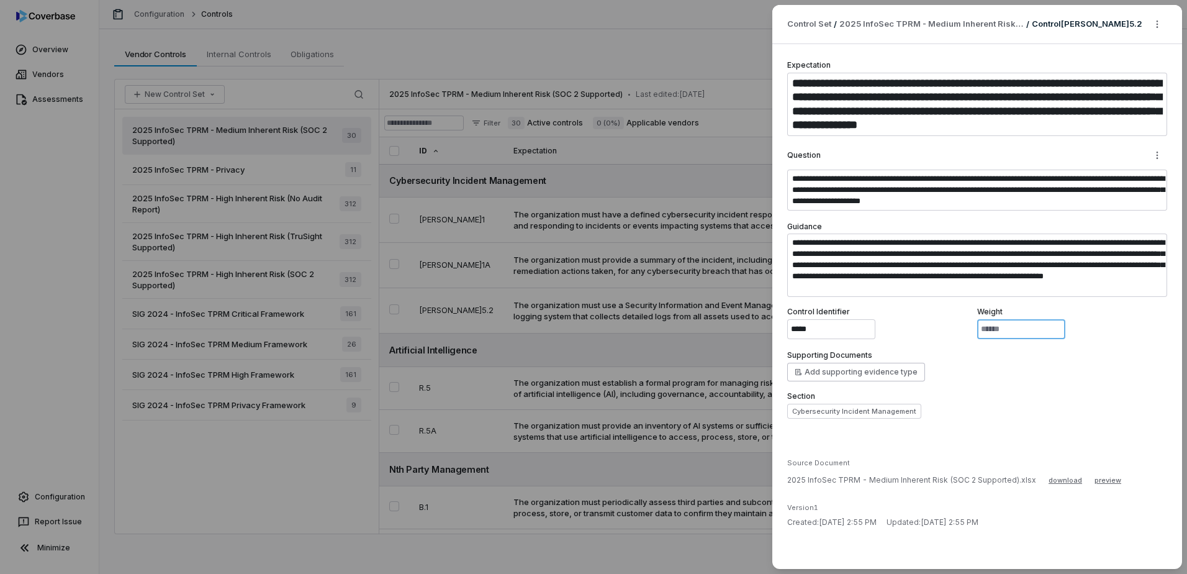
drag, startPoint x: 991, startPoint y: 331, endPoint x: 913, endPoint y: 327, distance: 77.7
click at [913, 327] on div "Control Identifier ***** Weight *" at bounding box center [977, 323] width 380 height 32
type input "*"
type textarea "*"
type input "*"
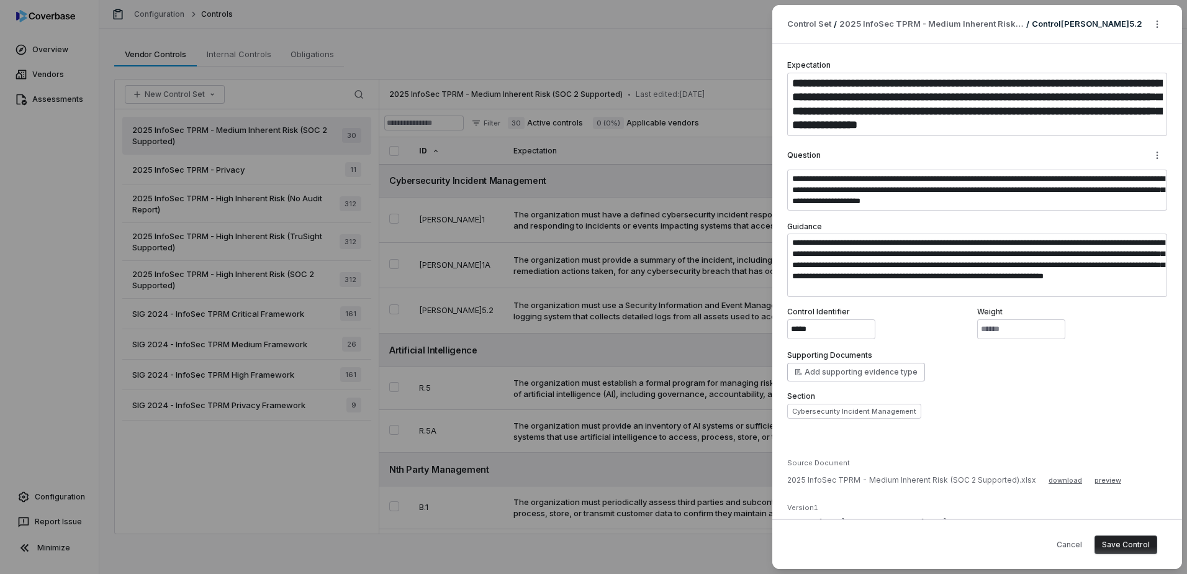
click at [937, 458] on button "Save Control" at bounding box center [1126, 544] width 63 height 19
type textarea "*"
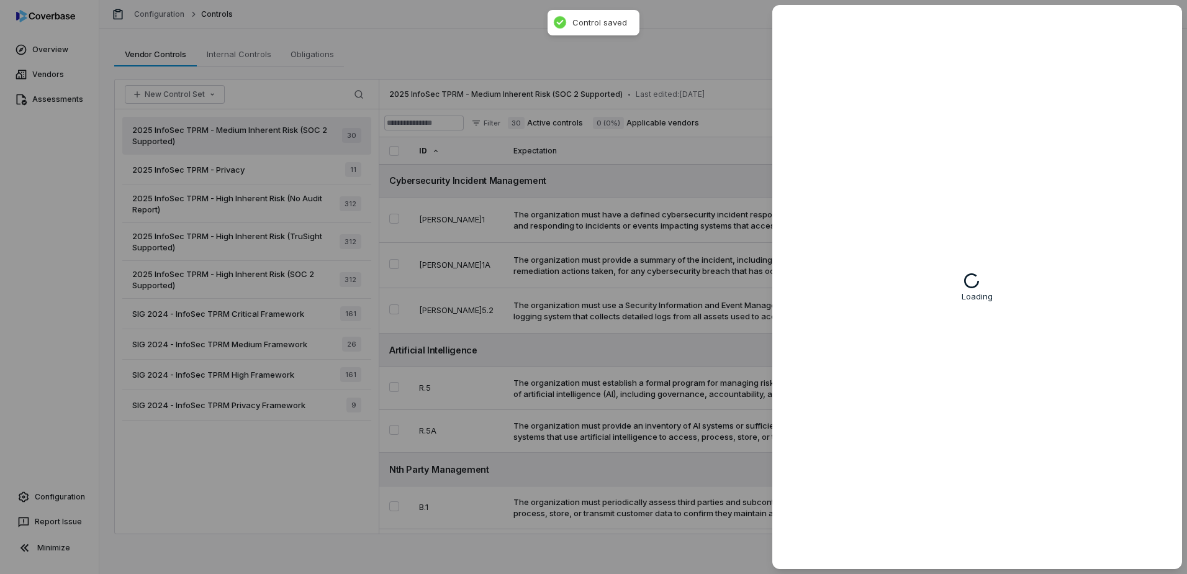
click at [621, 301] on div "Loading" at bounding box center [593, 287] width 1187 height 574
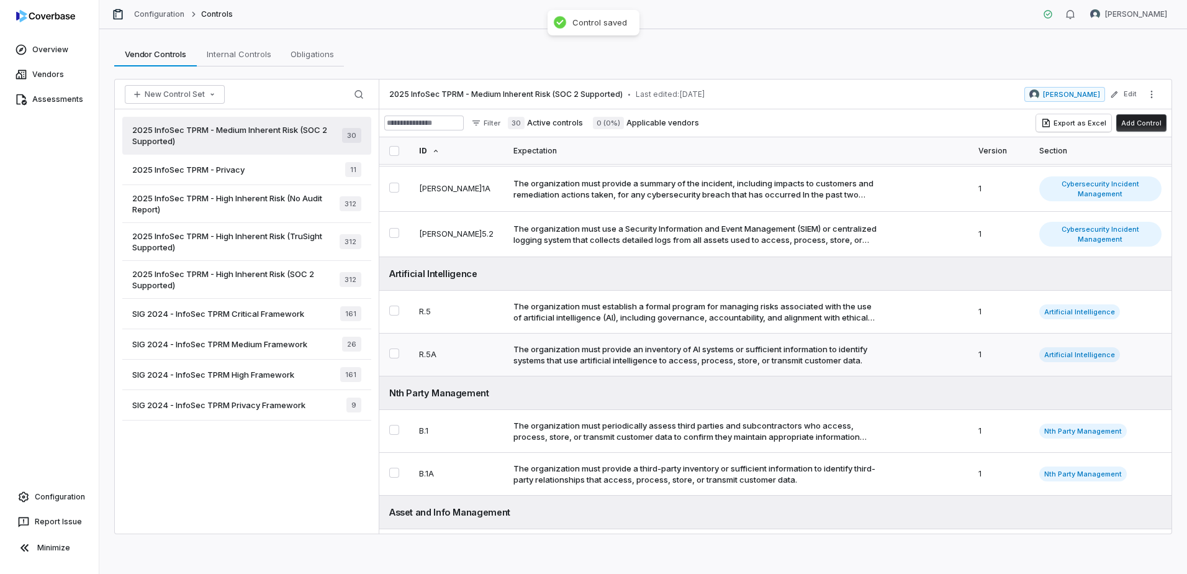
scroll to position [124, 0]
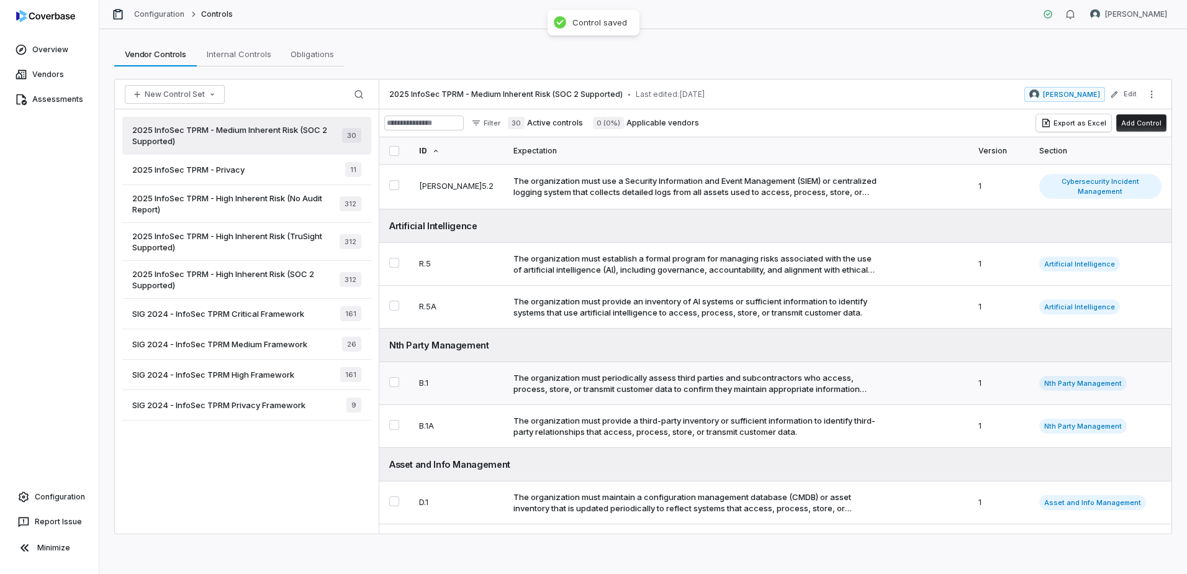
click at [593, 372] on div "The organization must periodically assess third parties and subcontractors who …" at bounding box center [695, 383] width 363 height 22
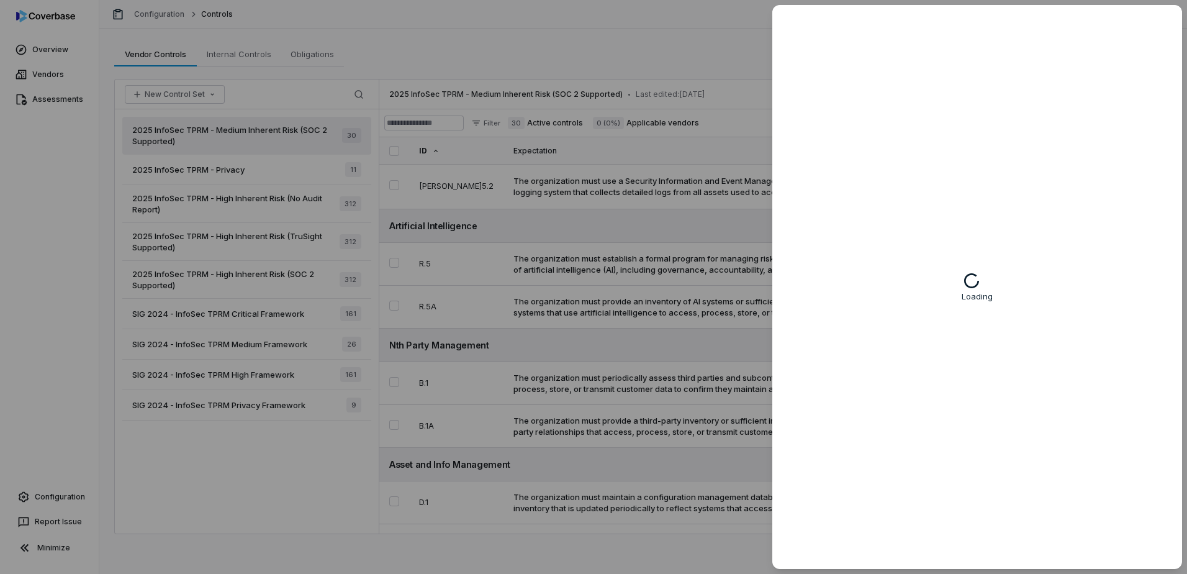
click at [933, 376] on div "Loading" at bounding box center [977, 287] width 410 height 564
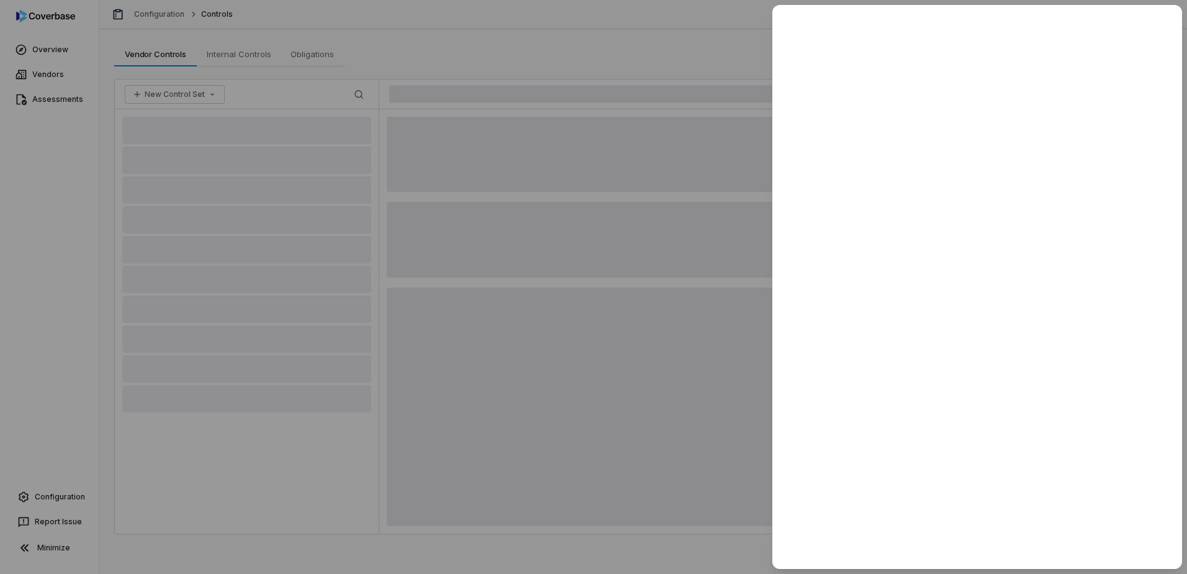
click at [424, 317] on div at bounding box center [593, 287] width 1187 height 574
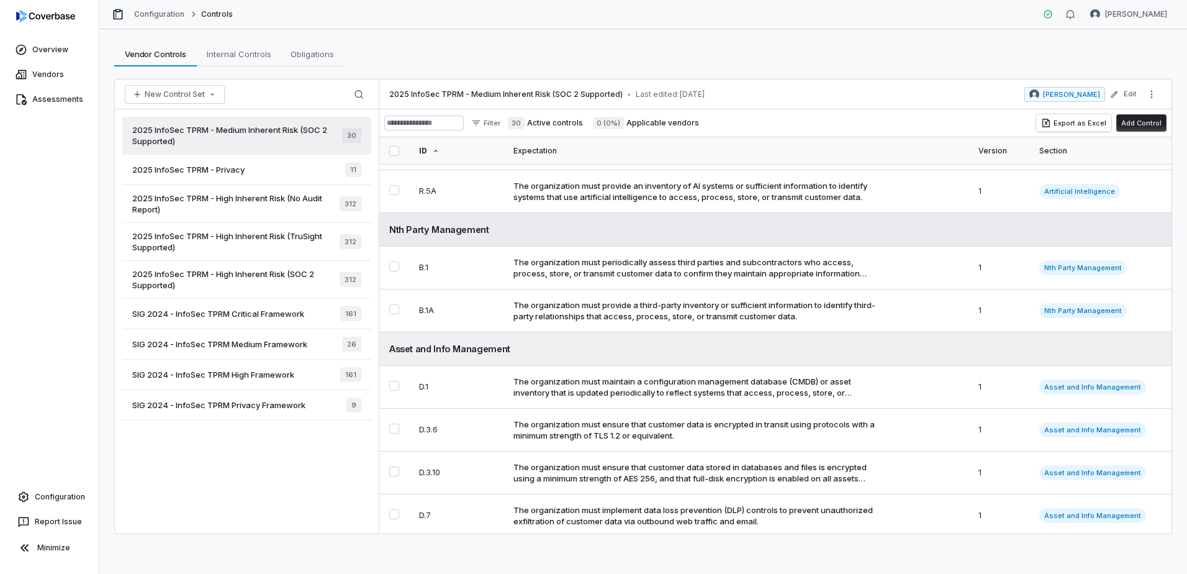
scroll to position [248, 0]
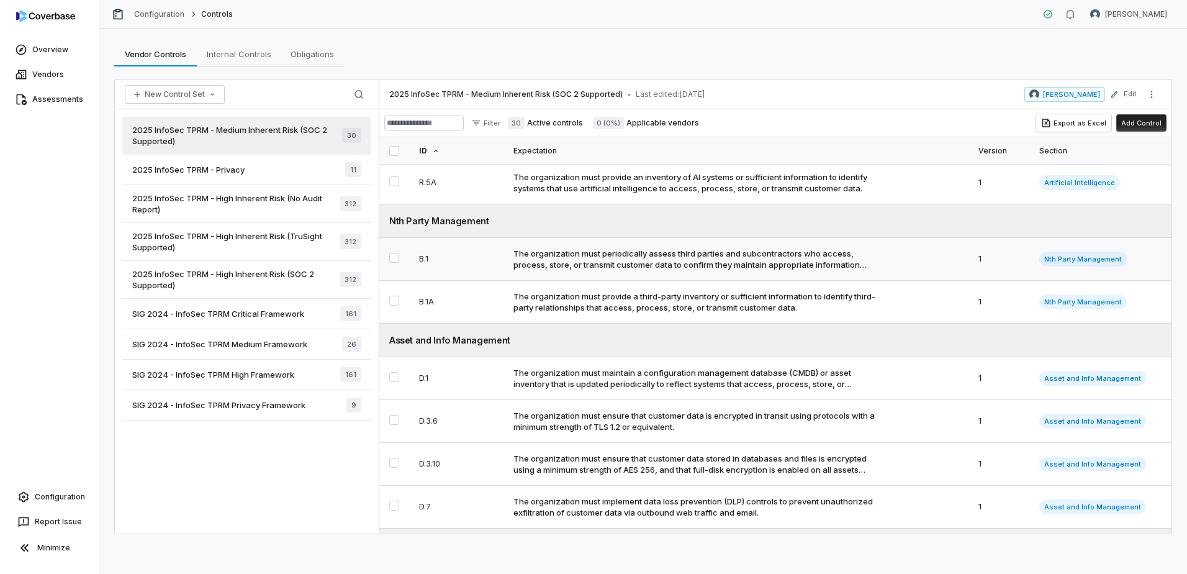
click at [695, 253] on div "The organization must periodically assess third parties and subcontractors who …" at bounding box center [695, 259] width 363 height 22
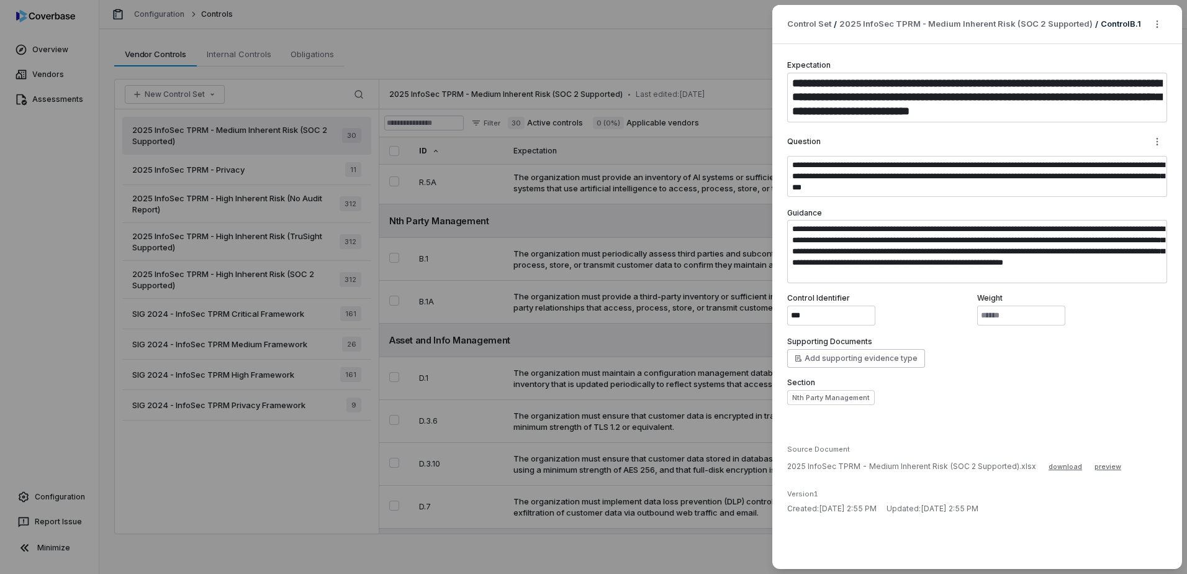
click at [704, 288] on div "**********" at bounding box center [593, 287] width 1187 height 574
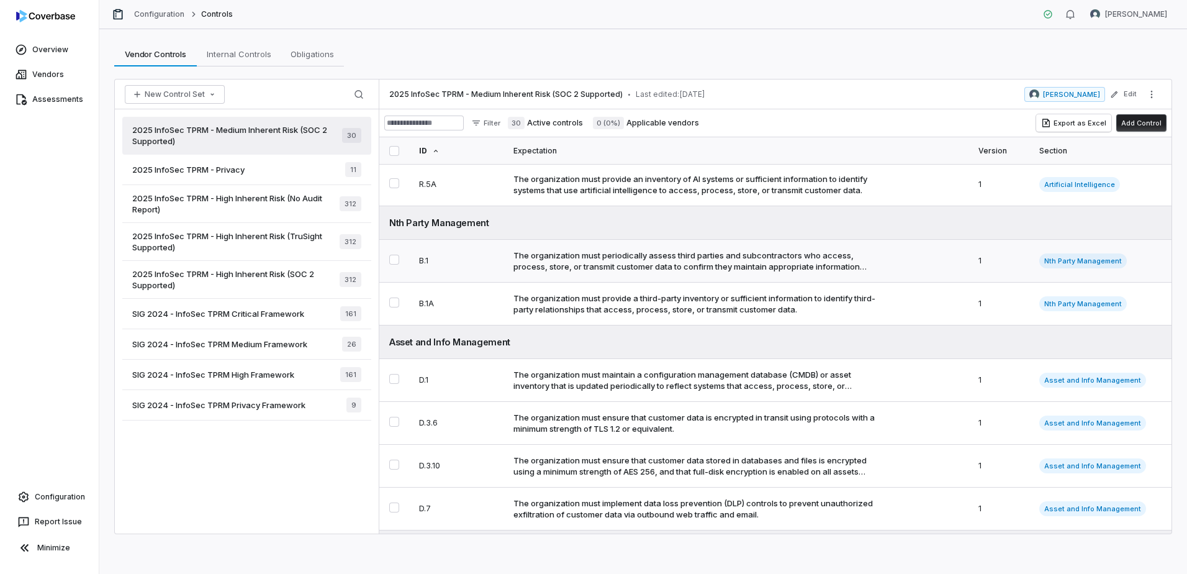
scroll to position [248, 0]
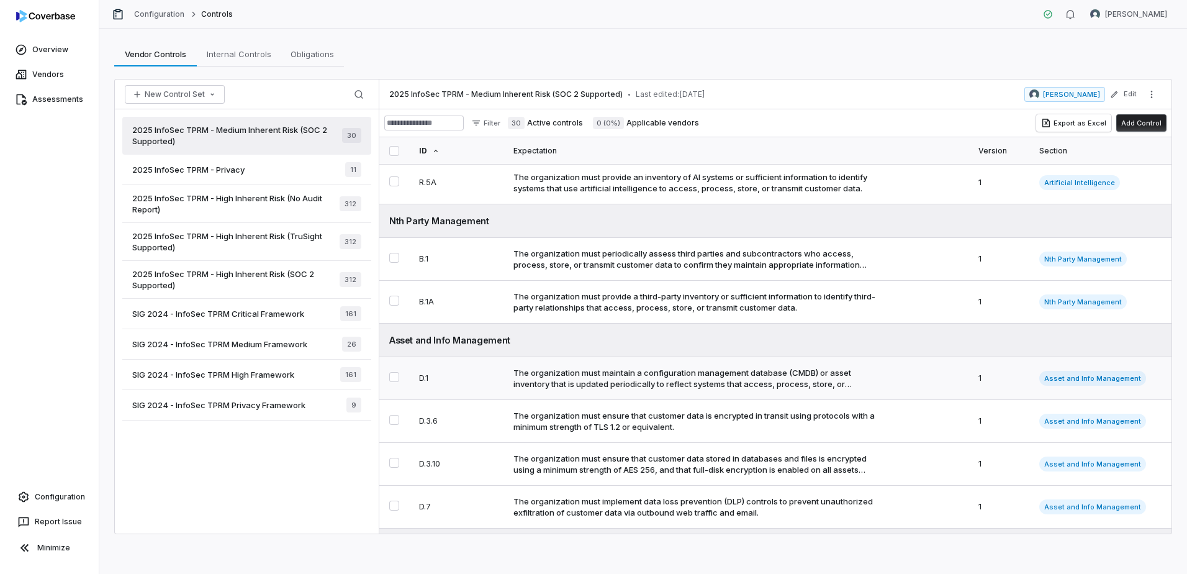
click at [564, 368] on div "The organization must maintain a configuration management database (CMDB) or as…" at bounding box center [695, 378] width 363 height 22
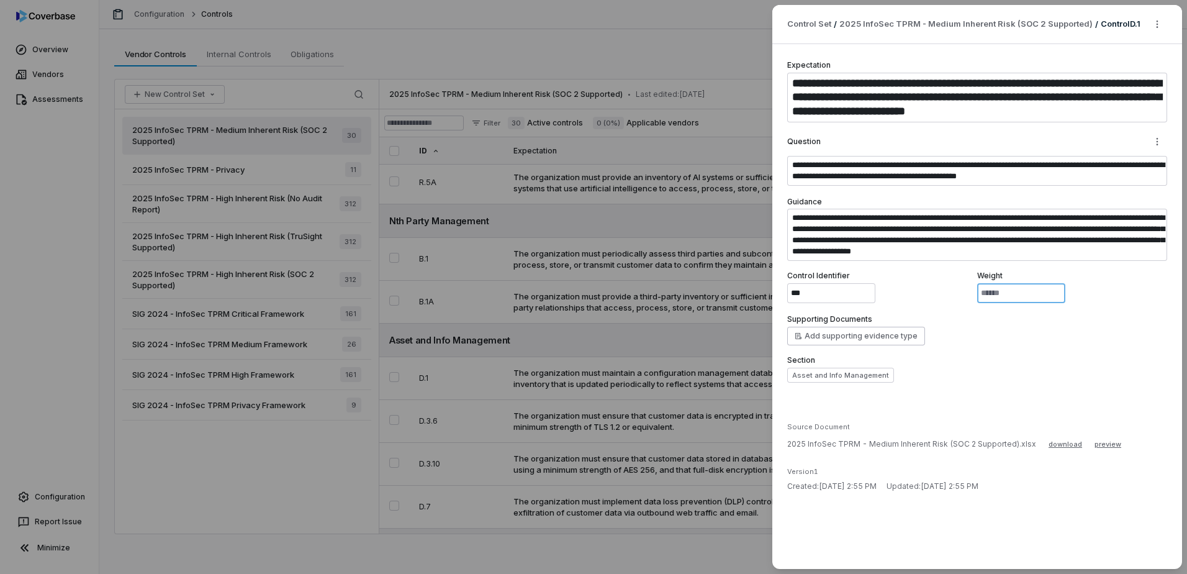
drag, startPoint x: 1002, startPoint y: 288, endPoint x: 906, endPoint y: 289, distance: 95.6
click at [907, 289] on div "Control Identifier *** Weight *" at bounding box center [977, 287] width 380 height 32
type textarea "*"
type input "*"
type textarea "*"
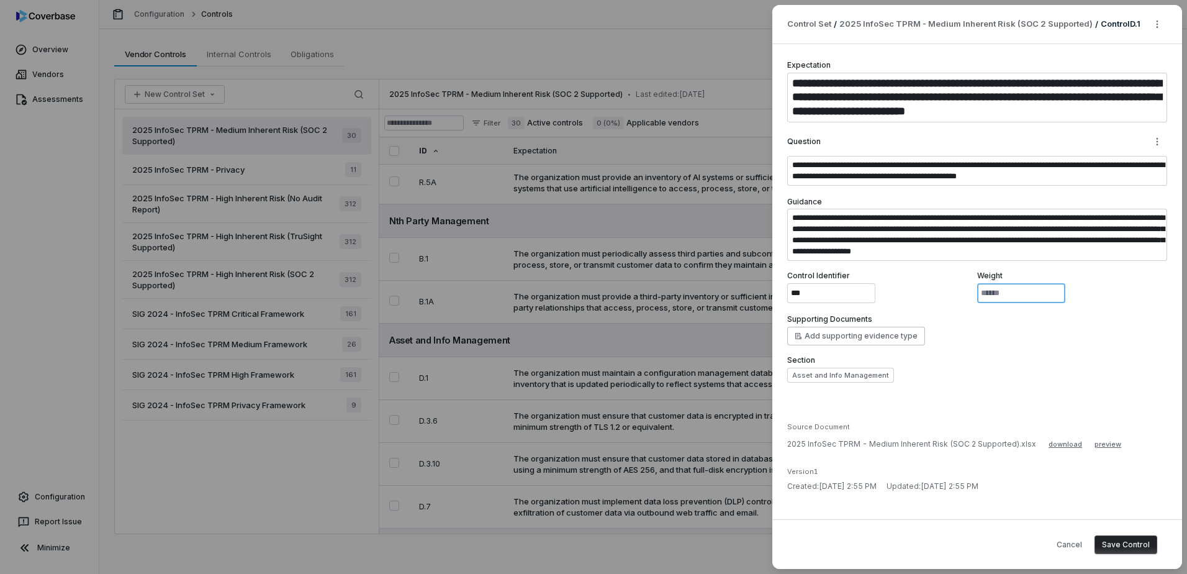
type input "*"
click at [1125, 547] on button "Save Control" at bounding box center [1126, 544] width 63 height 19
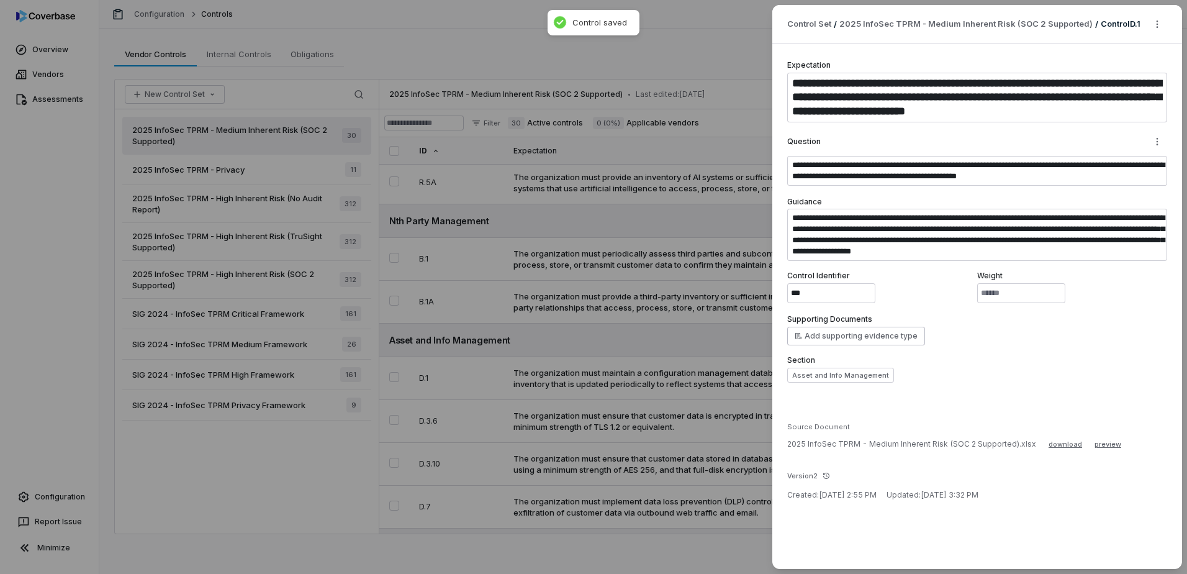
click at [640, 371] on div "**********" at bounding box center [593, 287] width 1187 height 574
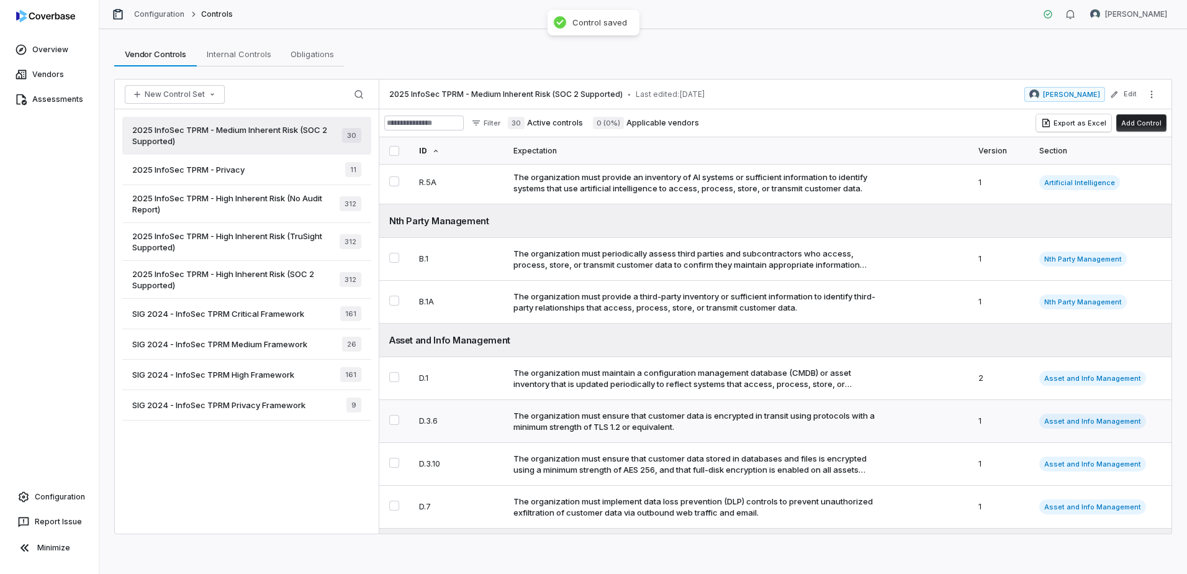
click at [835, 412] on div "The organization must ensure that customer data is encrypted in transit using p…" at bounding box center [736, 421] width 445 height 22
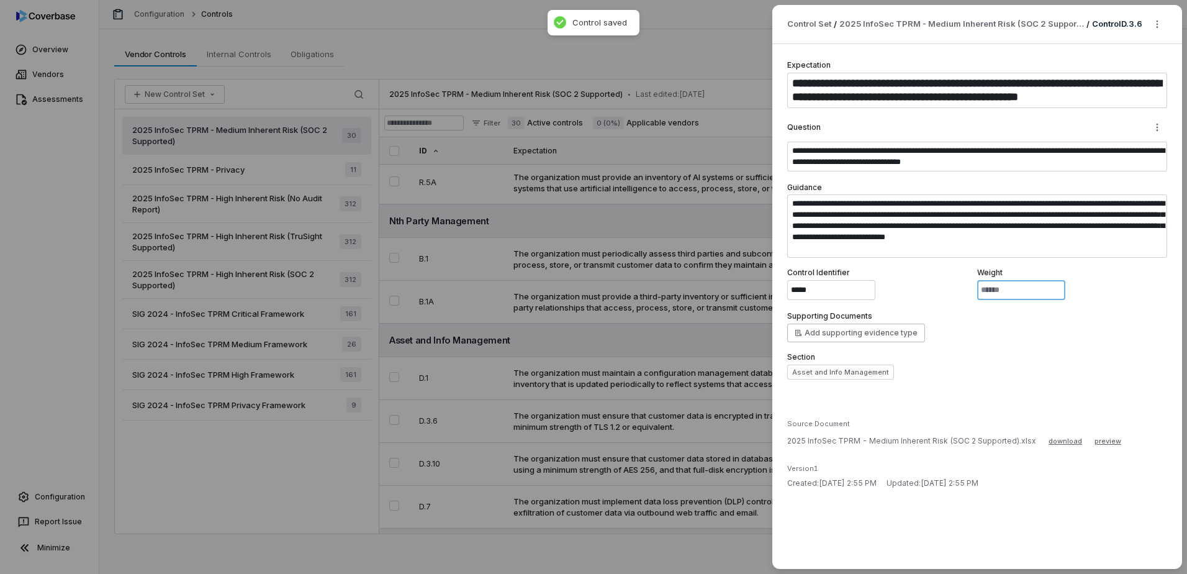
drag, startPoint x: 1002, startPoint y: 289, endPoint x: 914, endPoint y: 285, distance: 88.3
click at [915, 285] on div "Control Identifier ***** Weight *" at bounding box center [977, 284] width 380 height 32
type textarea "*"
type input "*"
type textarea "*"
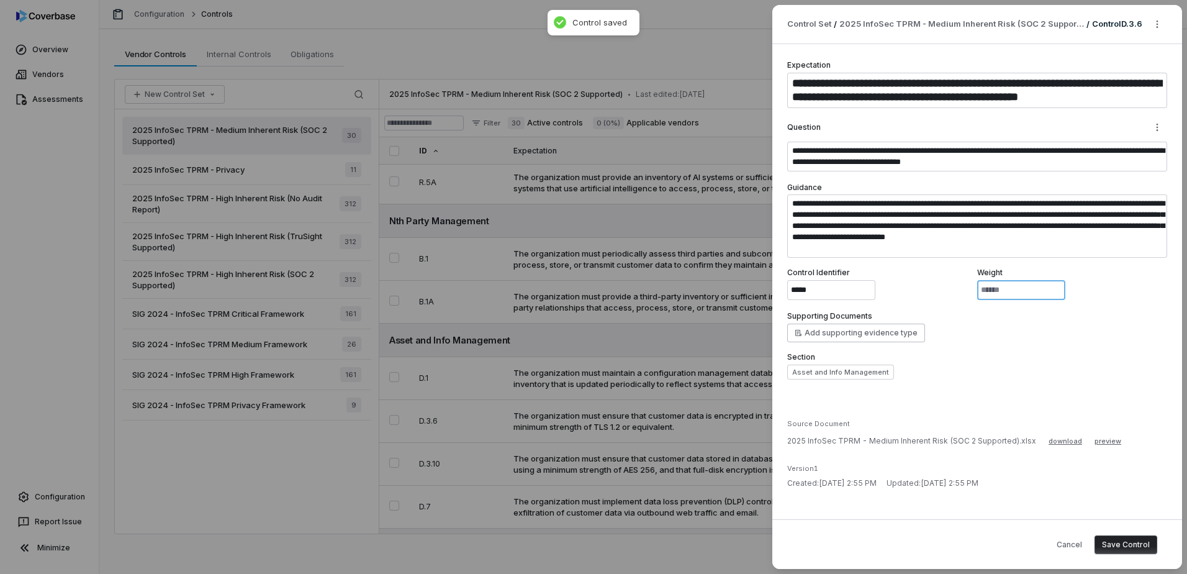
type input "*"
click at [1125, 546] on button "Save Control" at bounding box center [1126, 544] width 63 height 19
type textarea "*"
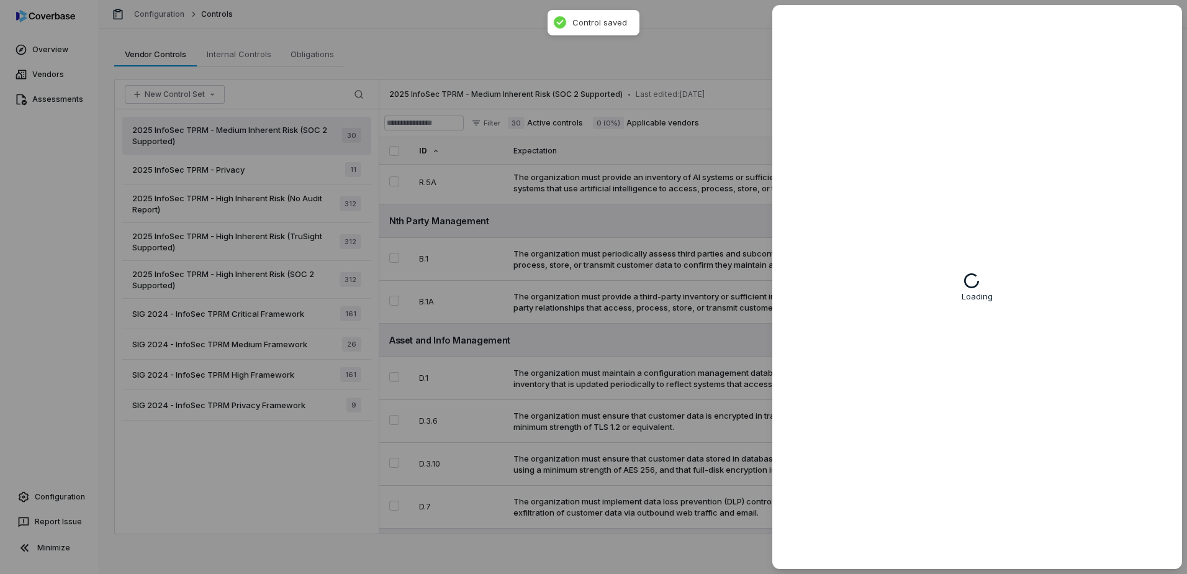
click at [712, 394] on div "Loading" at bounding box center [593, 287] width 1187 height 574
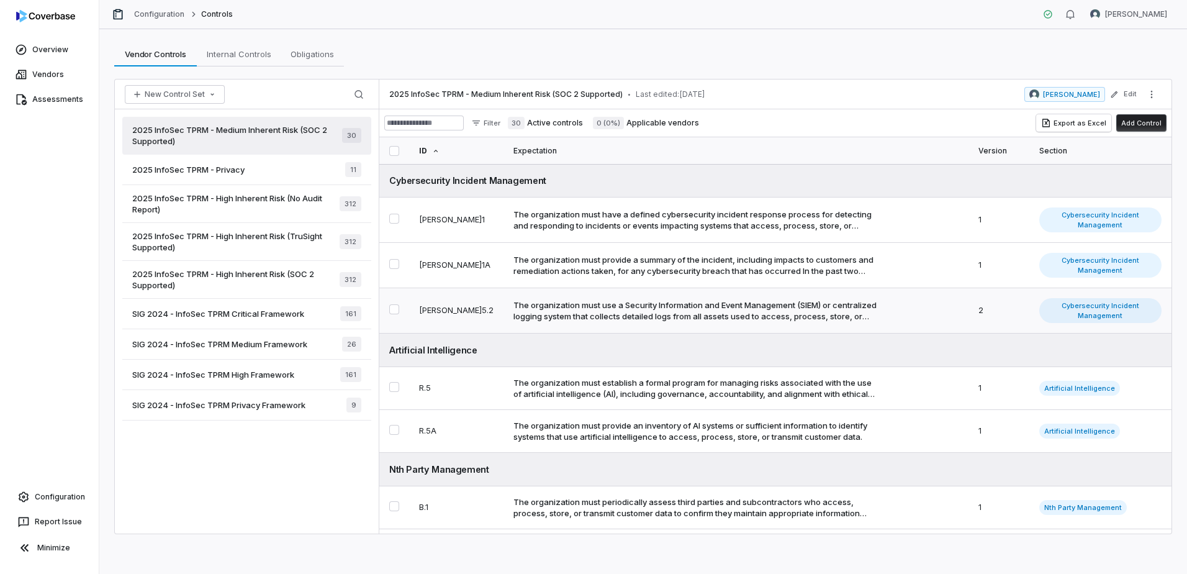
click at [739, 308] on div "The organization must use a Security Information and Event Management (SIEM) or…" at bounding box center [695, 310] width 363 height 22
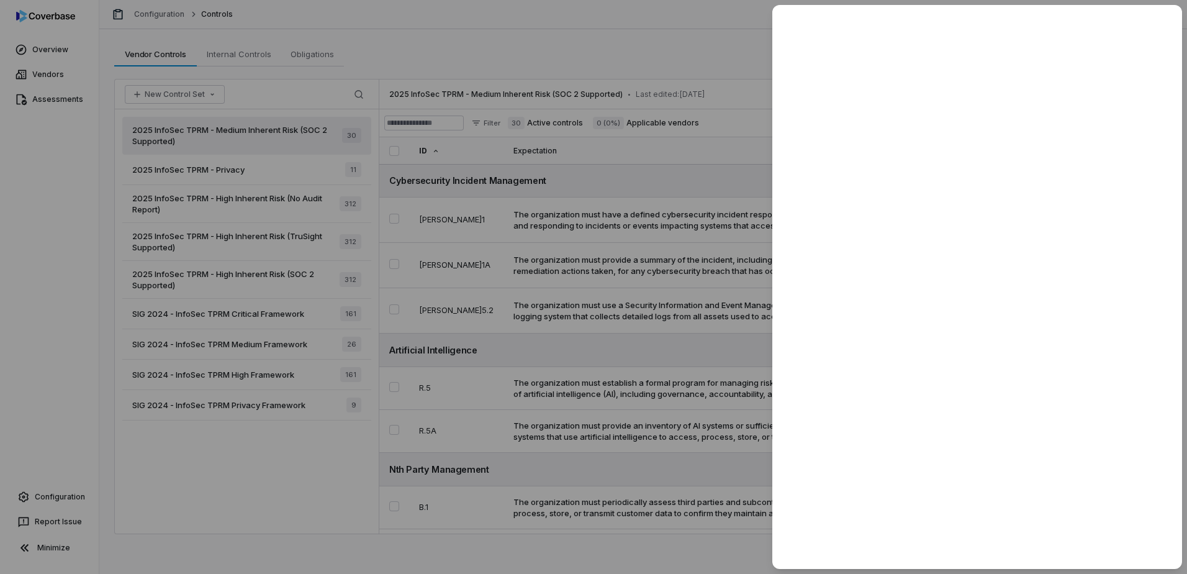
click at [686, 301] on div at bounding box center [593, 287] width 1187 height 574
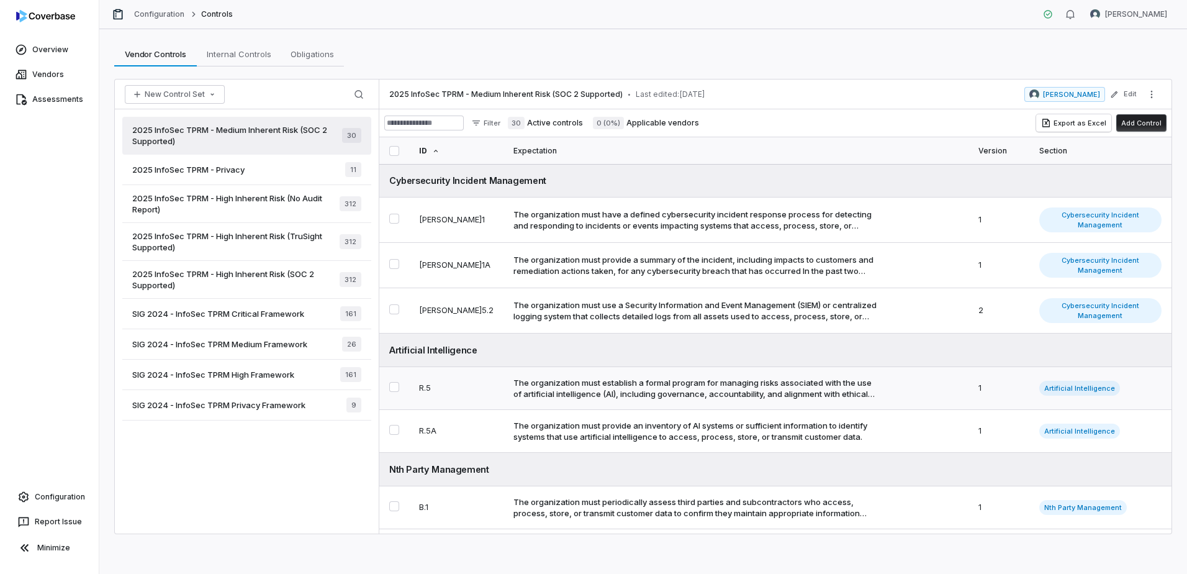
click at [794, 377] on div "The organization must establish a formal program for managing risks associated …" at bounding box center [695, 388] width 363 height 22
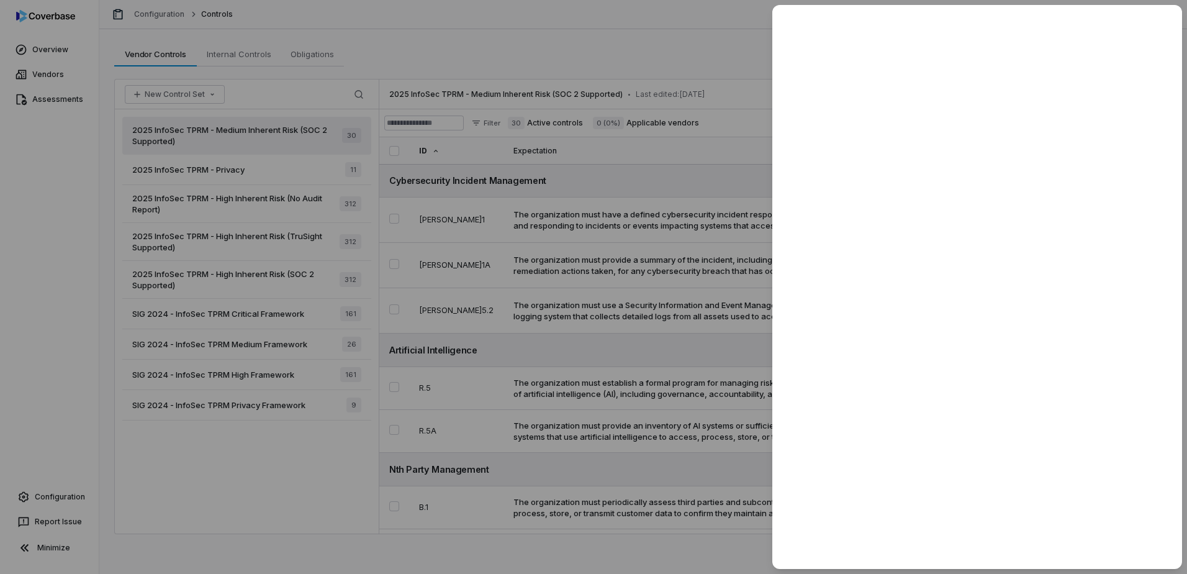
click at [628, 319] on div at bounding box center [593, 287] width 1187 height 574
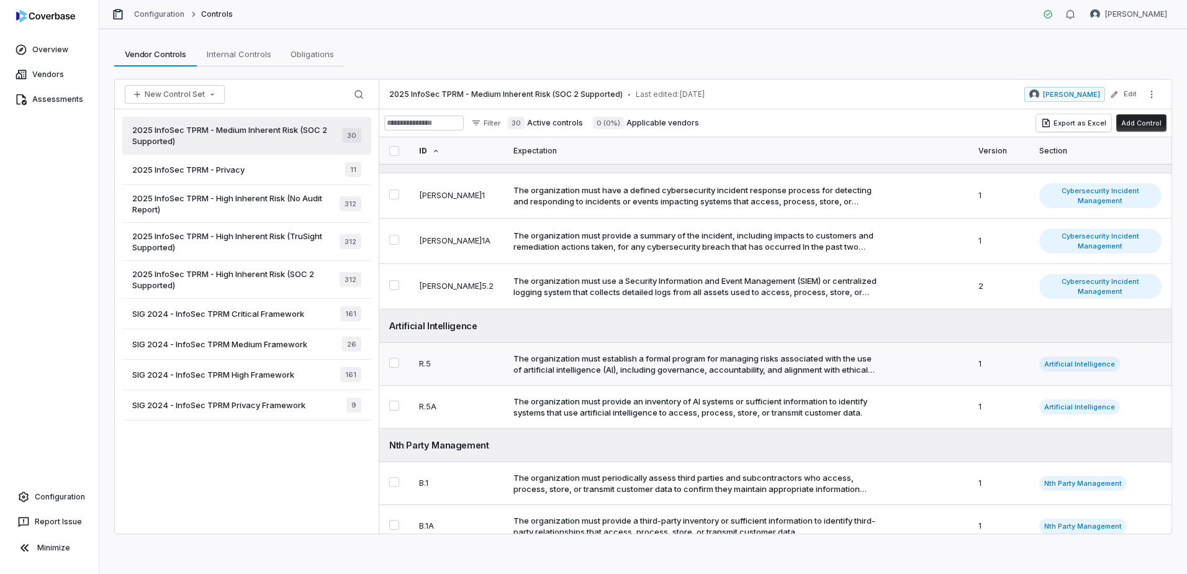
scroll to position [124, 0]
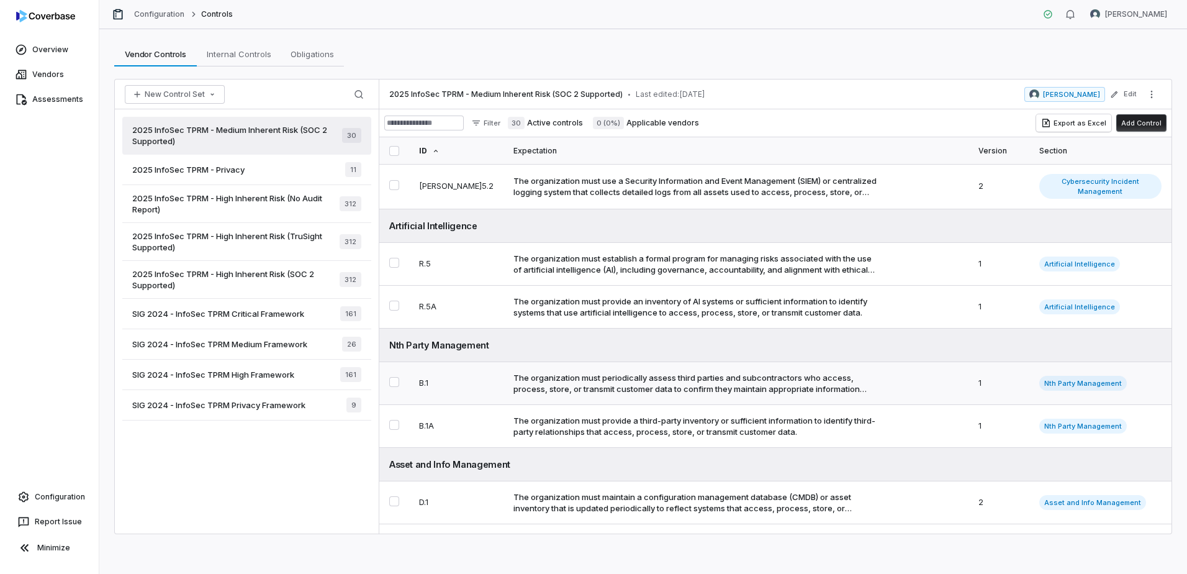
click at [665, 362] on td "The organization must periodically assess third parties and subcontractors who …" at bounding box center [736, 383] width 465 height 43
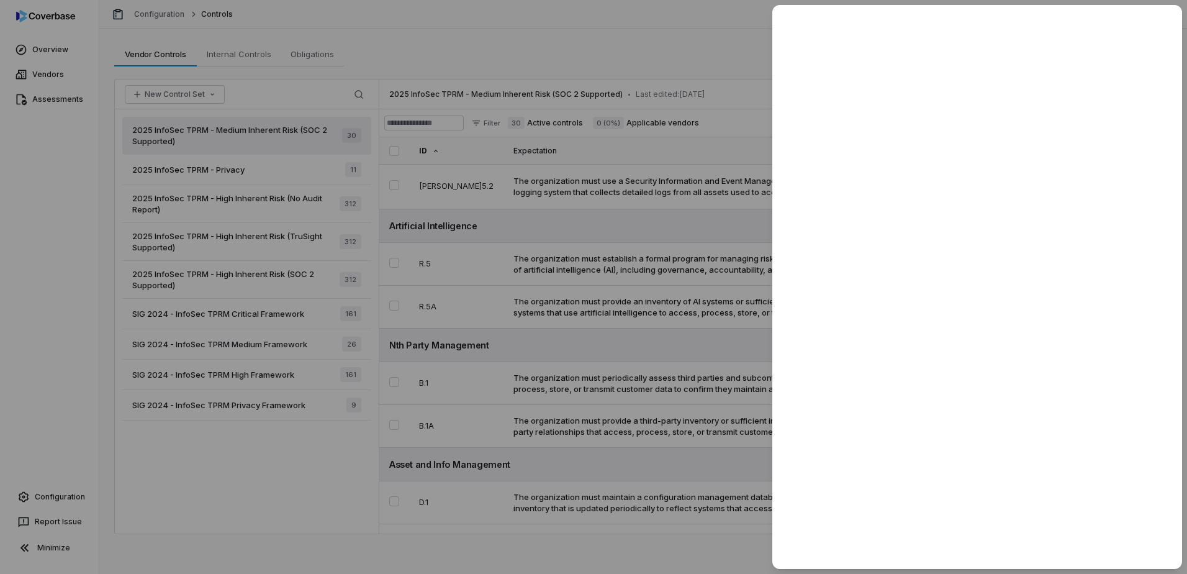
click at [639, 341] on div at bounding box center [593, 287] width 1187 height 574
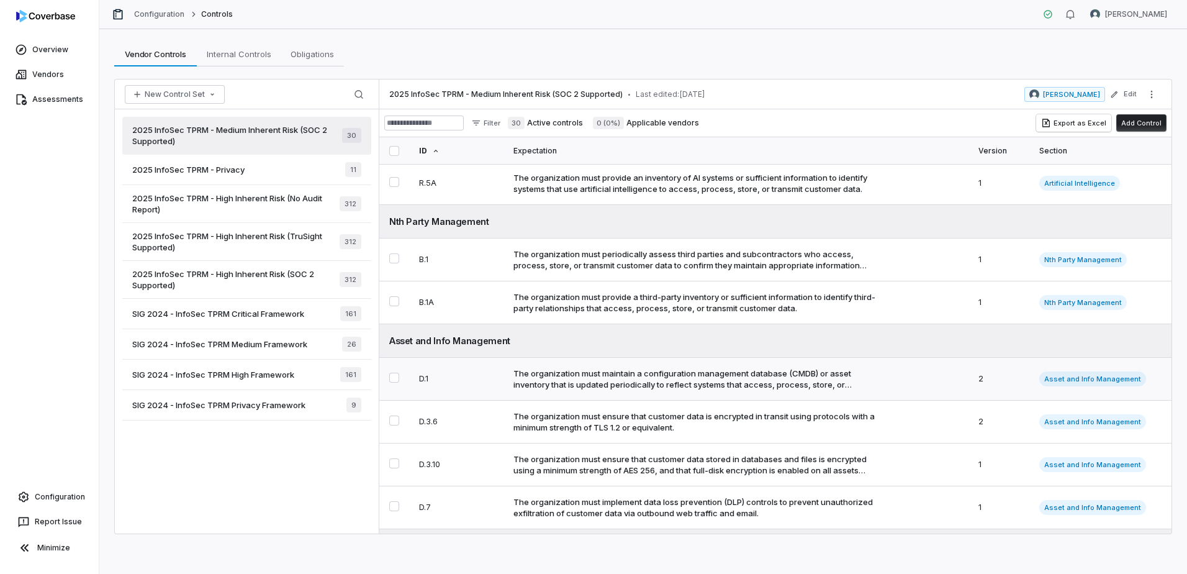
scroll to position [248, 0]
click at [646, 368] on div "The organization must maintain a configuration management database (CMDB) or as…" at bounding box center [695, 378] width 363 height 22
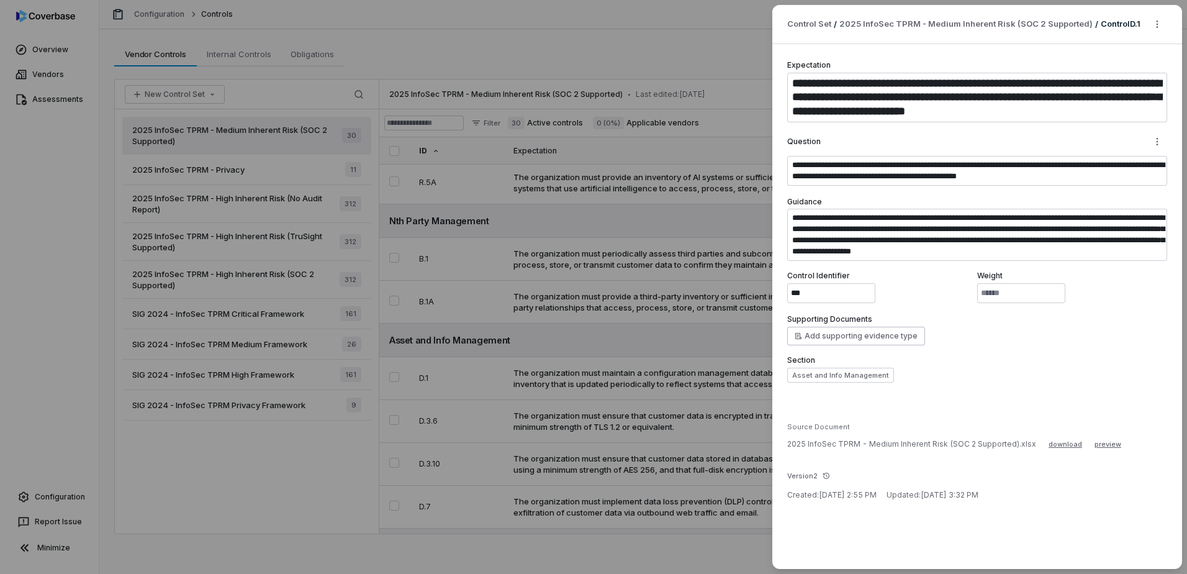
click at [643, 373] on div "**********" at bounding box center [593, 287] width 1187 height 574
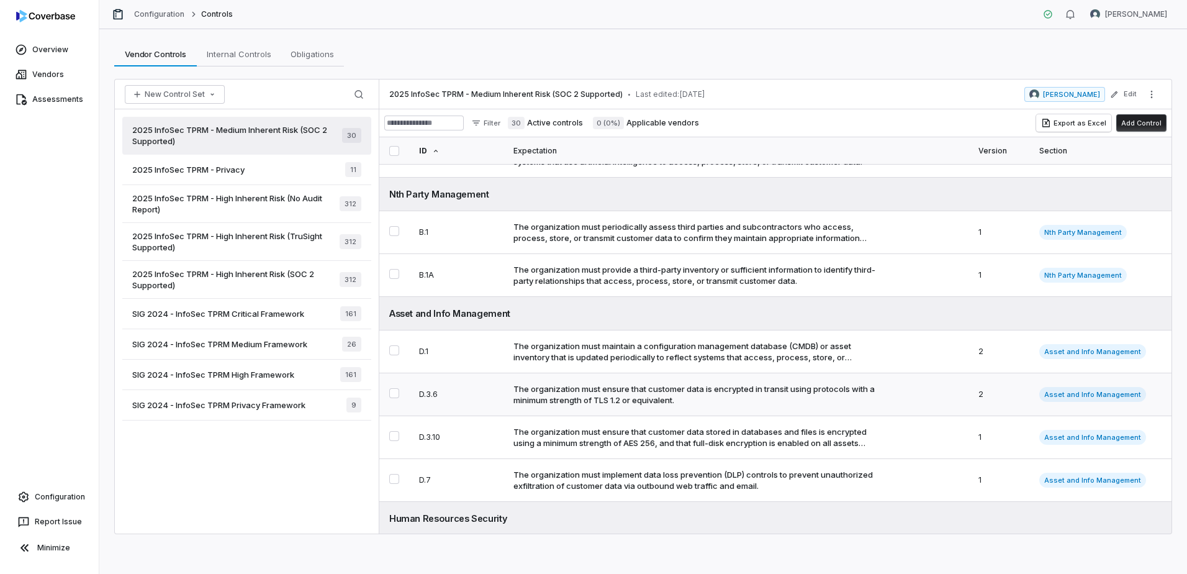
scroll to position [310, 0]
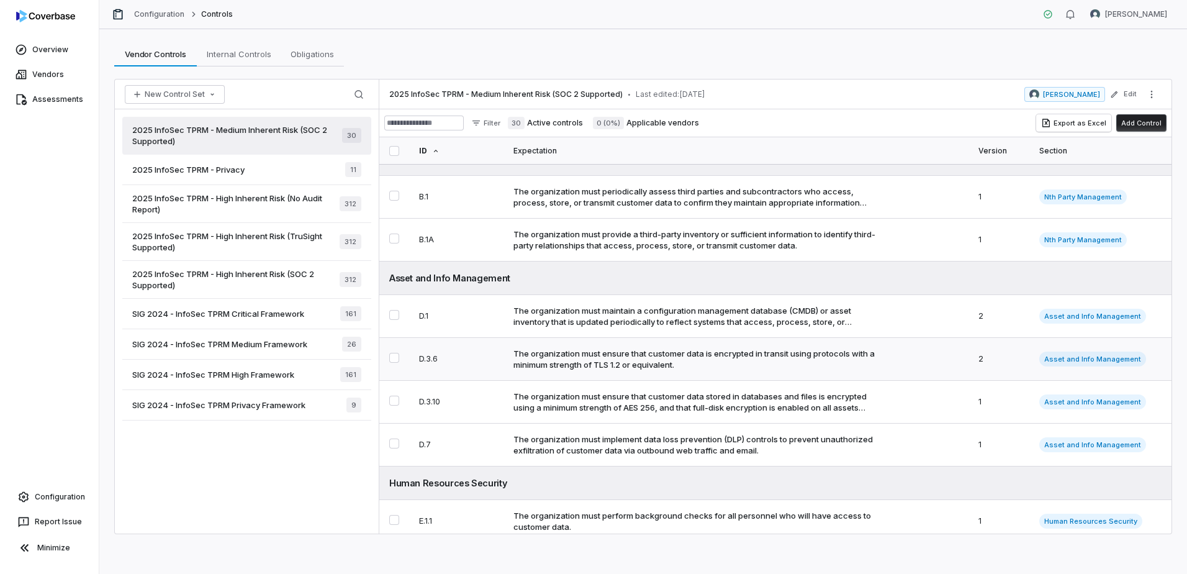
click at [642, 362] on div "The organization must ensure that customer data is encrypted in transit using p…" at bounding box center [695, 359] width 363 height 22
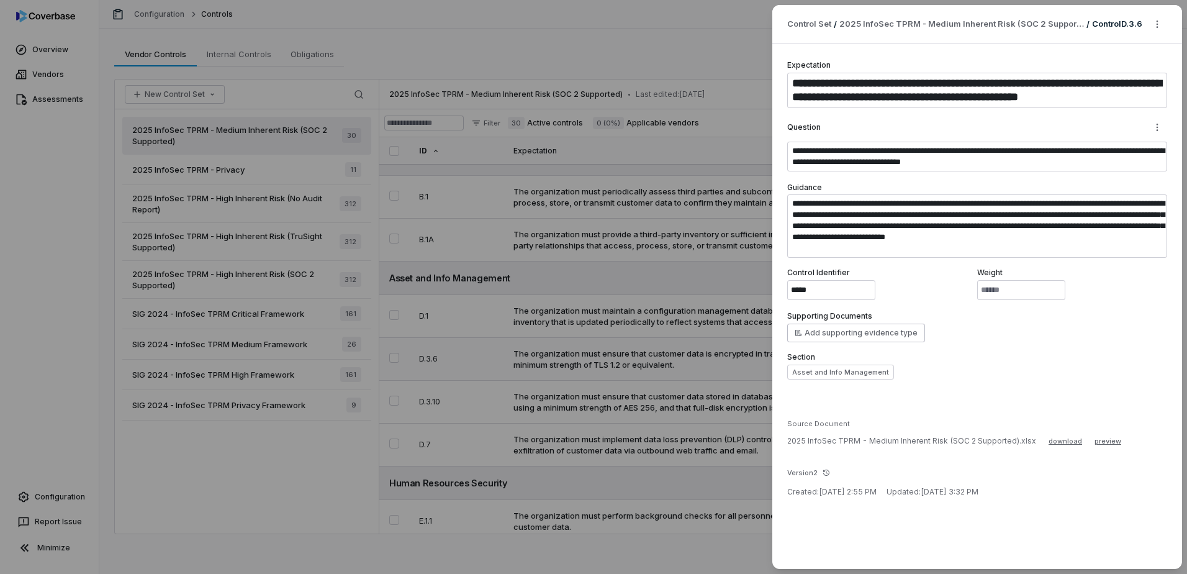
click at [642, 362] on div "**********" at bounding box center [593, 287] width 1187 height 574
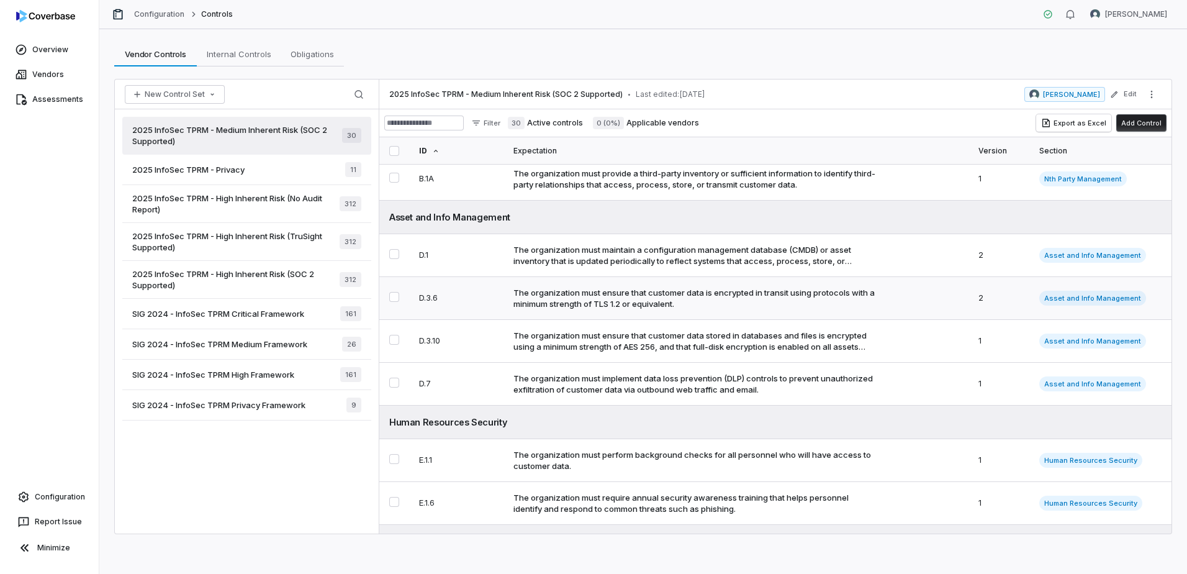
scroll to position [373, 0]
click at [641, 338] on div "The organization must ensure that customer data stored in databases and files i…" at bounding box center [695, 339] width 363 height 22
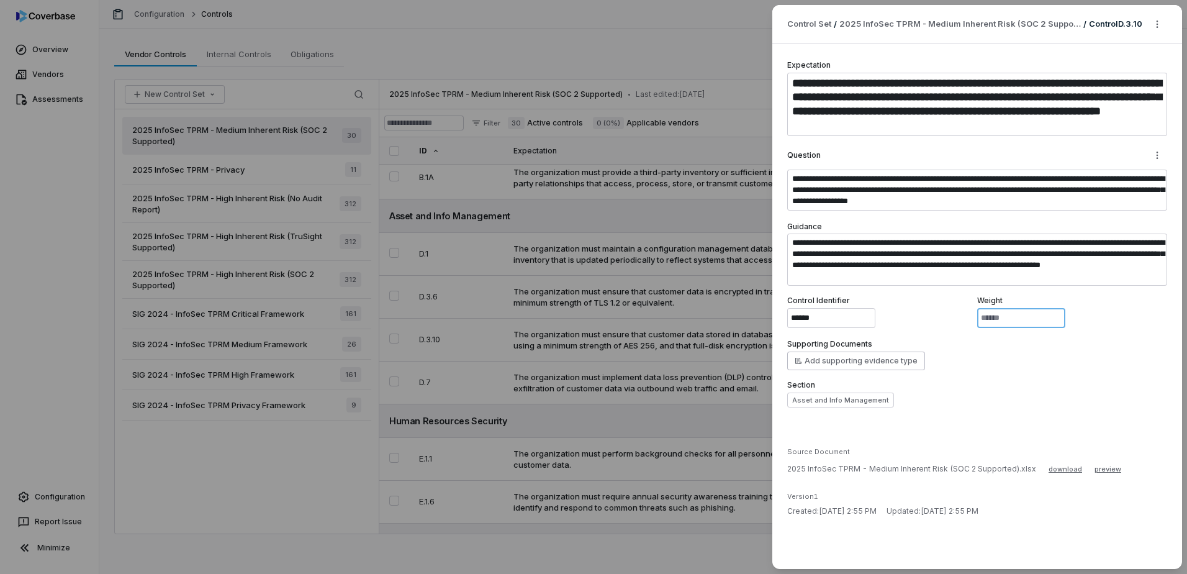
drag, startPoint x: 987, startPoint y: 319, endPoint x: 961, endPoint y: 317, distance: 26.7
click at [961, 318] on div "Control Identifier ****** Weight *" at bounding box center [977, 312] width 380 height 32
type textarea "*"
type input "*"
type textarea "*"
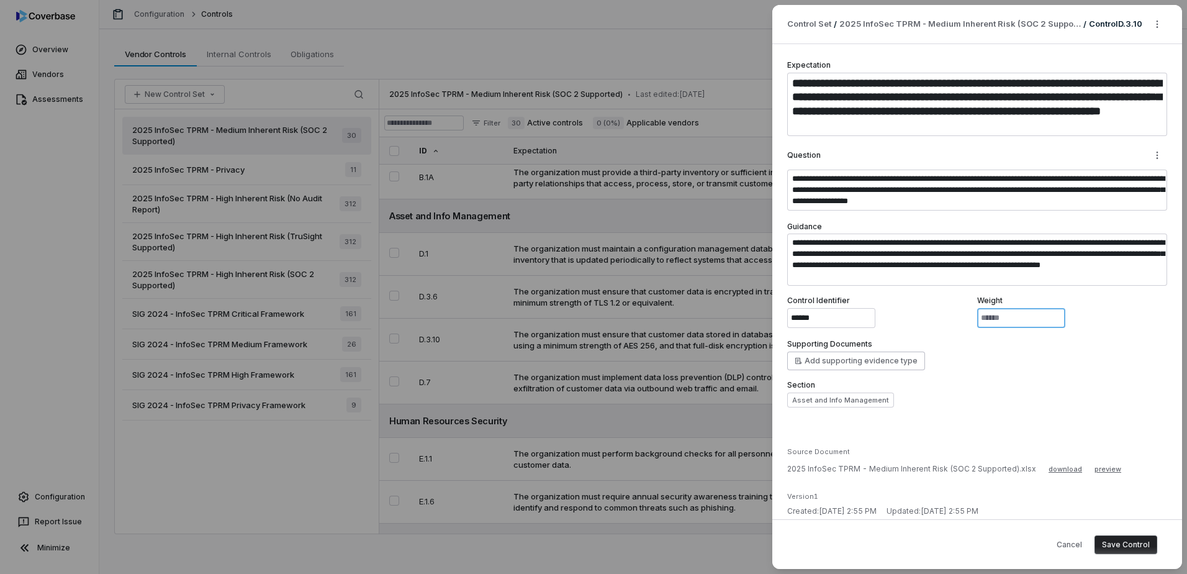
type input "*"
click at [1130, 543] on button "Save Control" at bounding box center [1126, 544] width 63 height 19
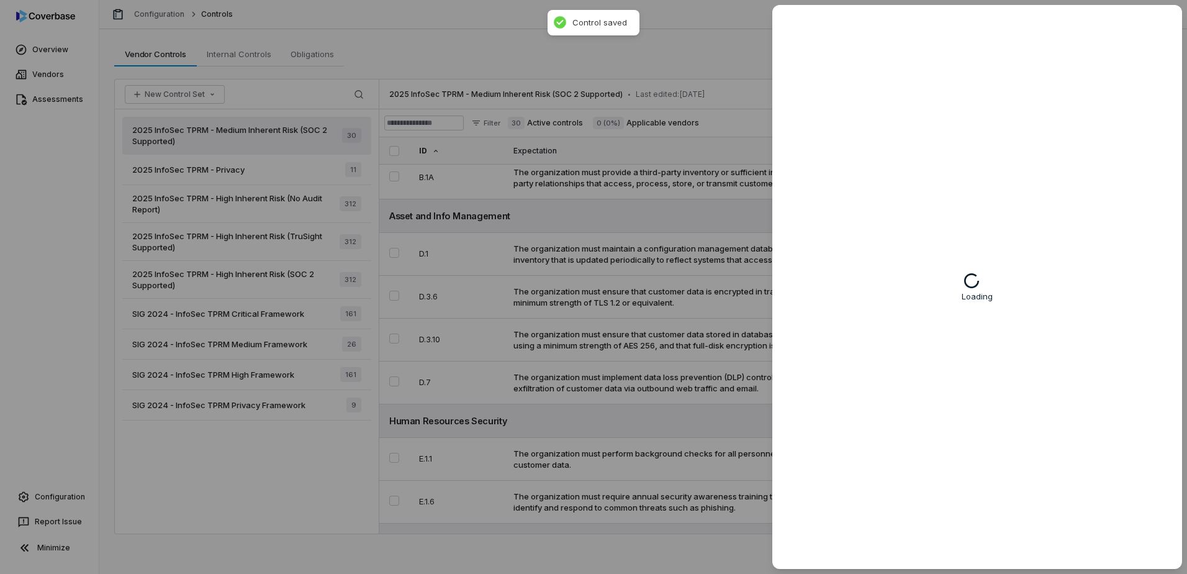
click at [655, 368] on div "Loading" at bounding box center [593, 287] width 1187 height 574
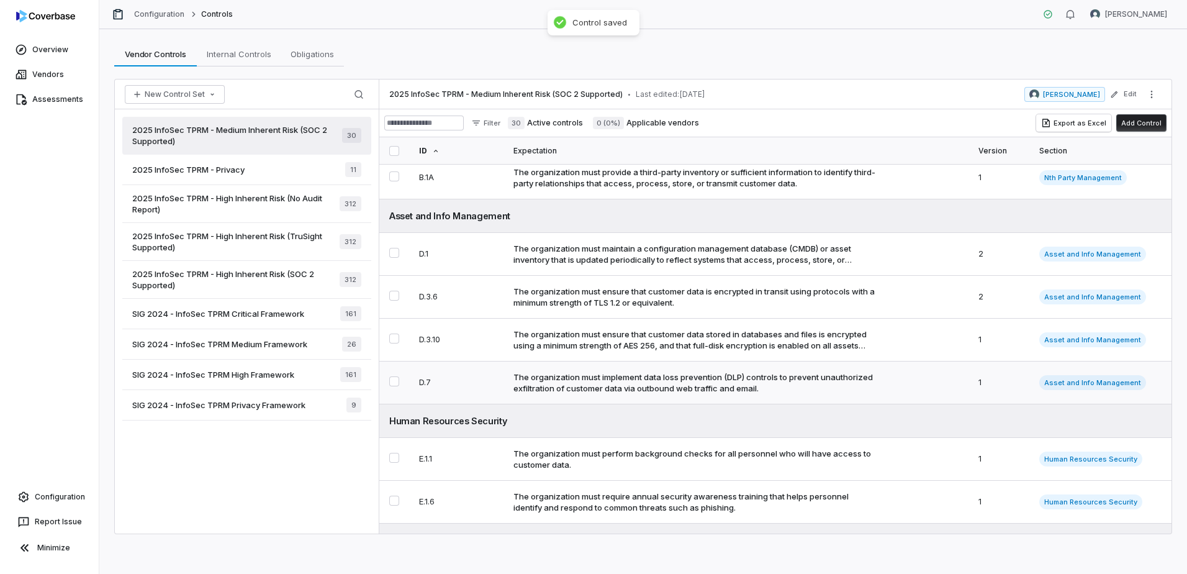
click at [735, 374] on div "The organization must implement data loss prevention (DLP) controls to prevent …" at bounding box center [695, 382] width 363 height 22
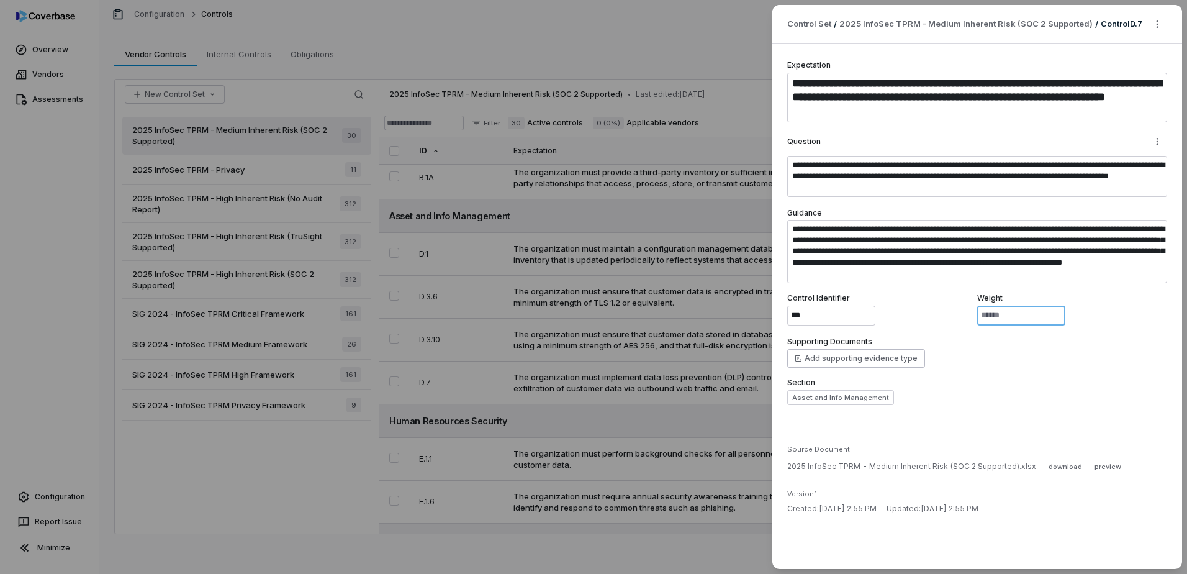
drag, startPoint x: 1012, startPoint y: 317, endPoint x: 910, endPoint y: 309, distance: 102.8
click at [910, 309] on div "Control Identifier *** Weight *" at bounding box center [977, 309] width 380 height 32
type textarea "*"
type input "*"
type textarea "*"
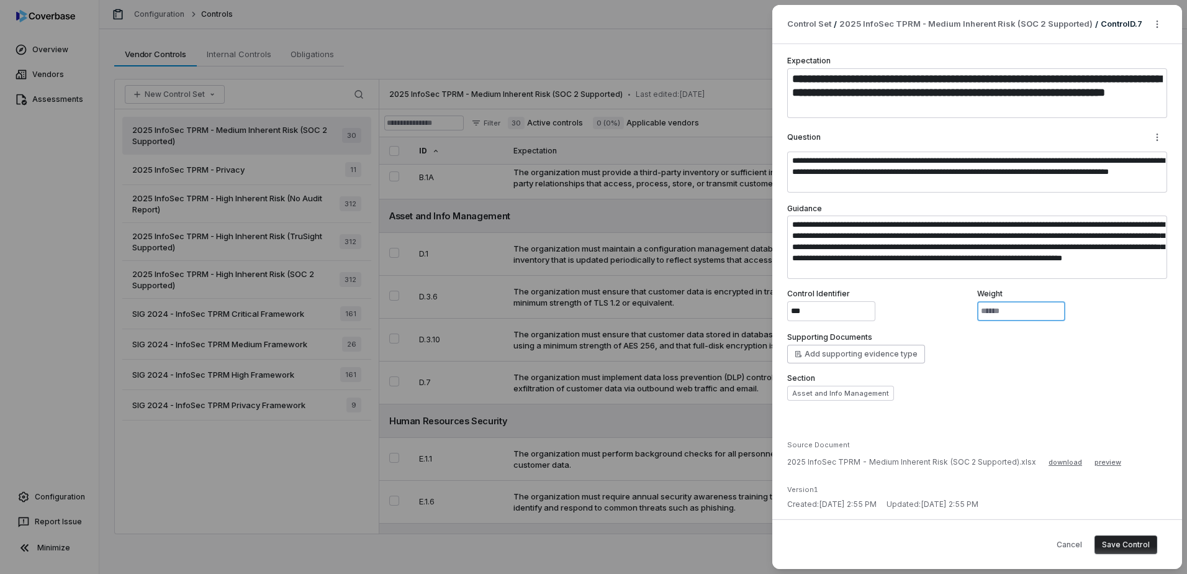
scroll to position [9, 0]
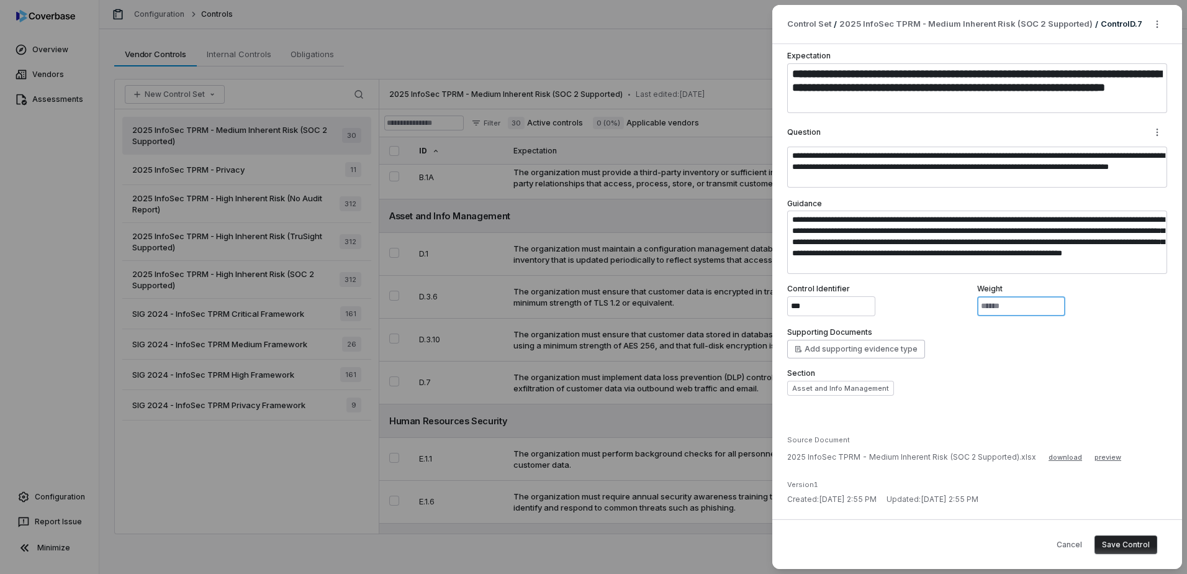
type input "*"
click at [1129, 546] on button "Save Control" at bounding box center [1126, 544] width 63 height 19
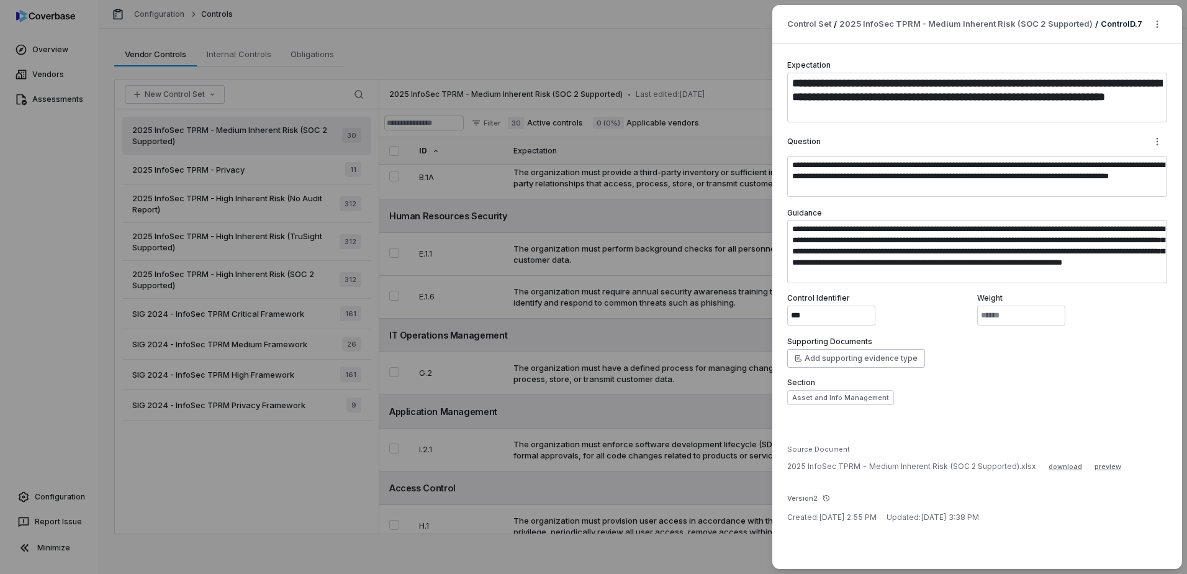
click at [635, 284] on div "**********" at bounding box center [593, 287] width 1187 height 574
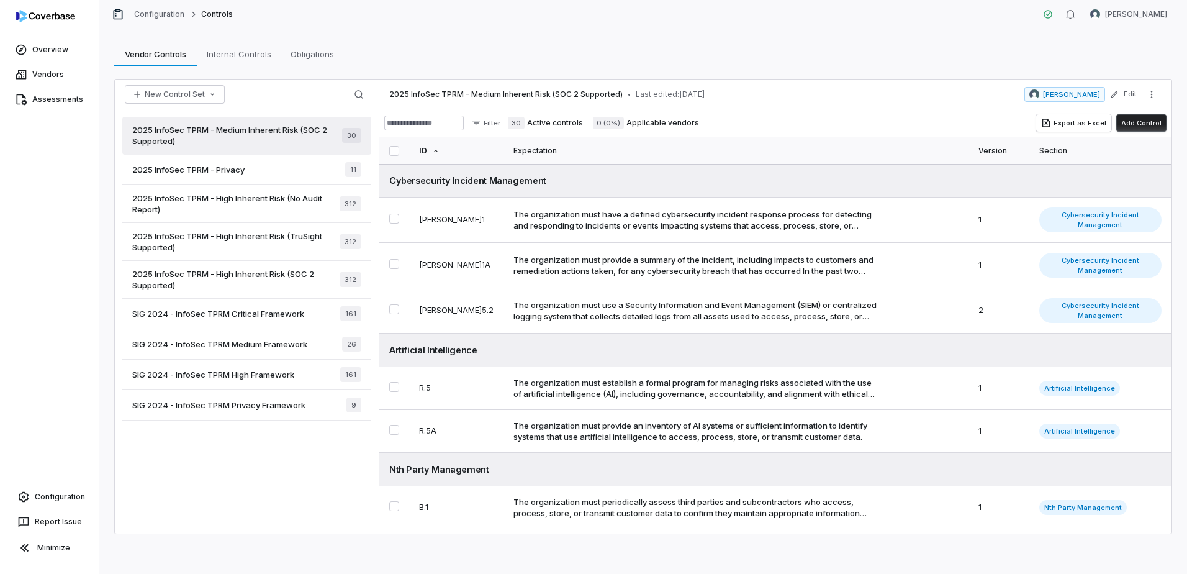
click at [979, 148] on div "Version" at bounding box center [999, 150] width 41 height 27
click at [977, 148] on div "Version" at bounding box center [998, 150] width 43 height 27
click at [979, 148] on div "Version" at bounding box center [999, 150] width 41 height 27
click at [977, 148] on div "Version" at bounding box center [998, 150] width 43 height 27
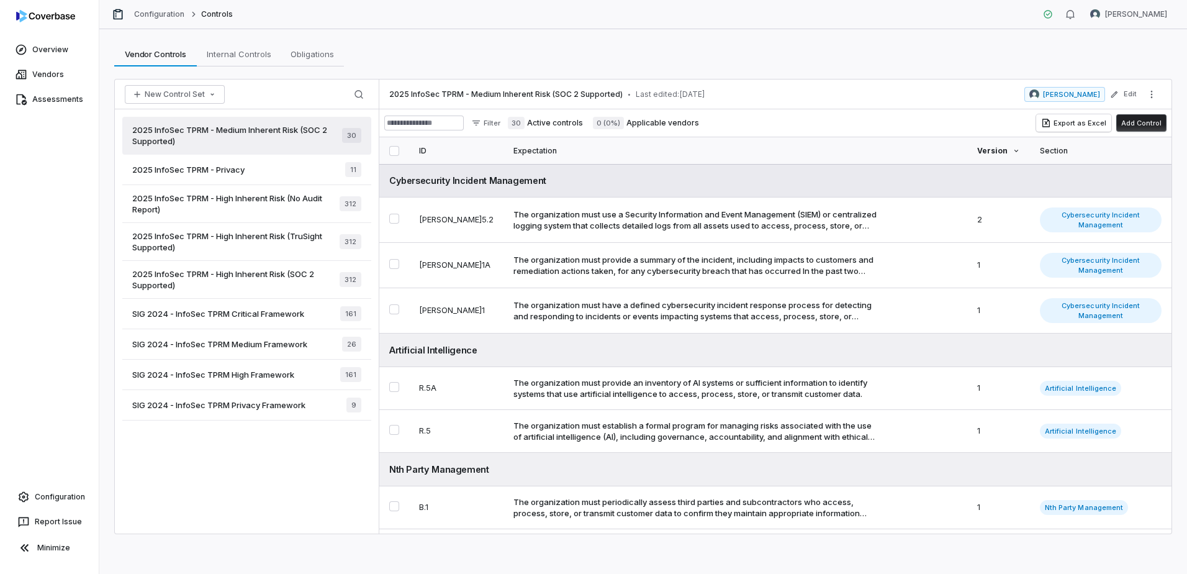
click at [482, 180] on div "Cybersecurity Incident Management" at bounding box center [775, 180] width 772 height 13
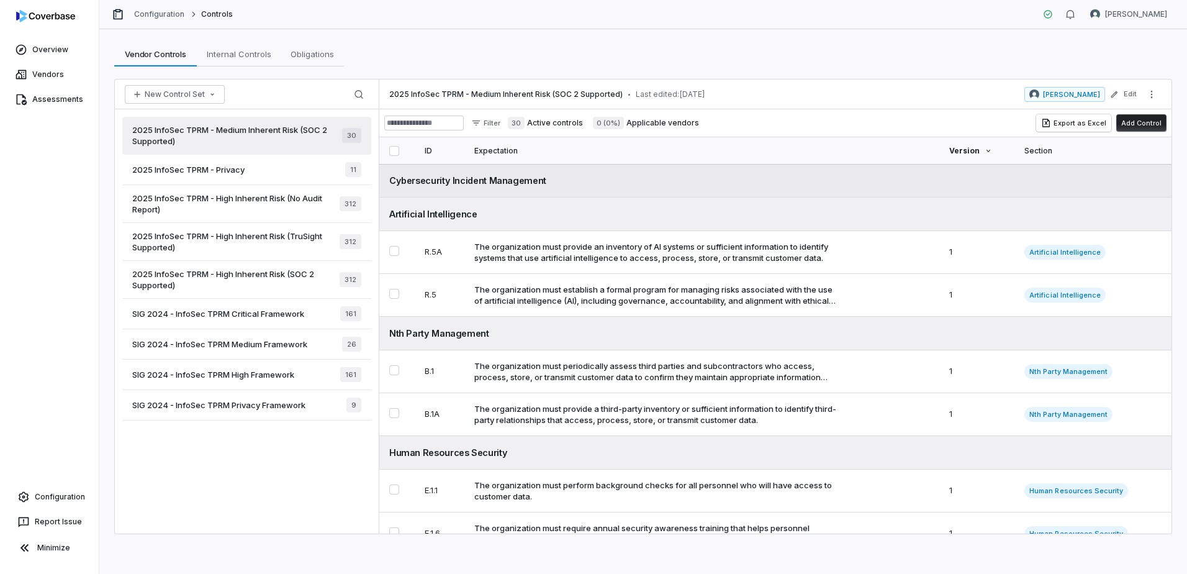
click at [488, 179] on div "Cybersecurity Incident Management" at bounding box center [775, 180] width 772 height 13
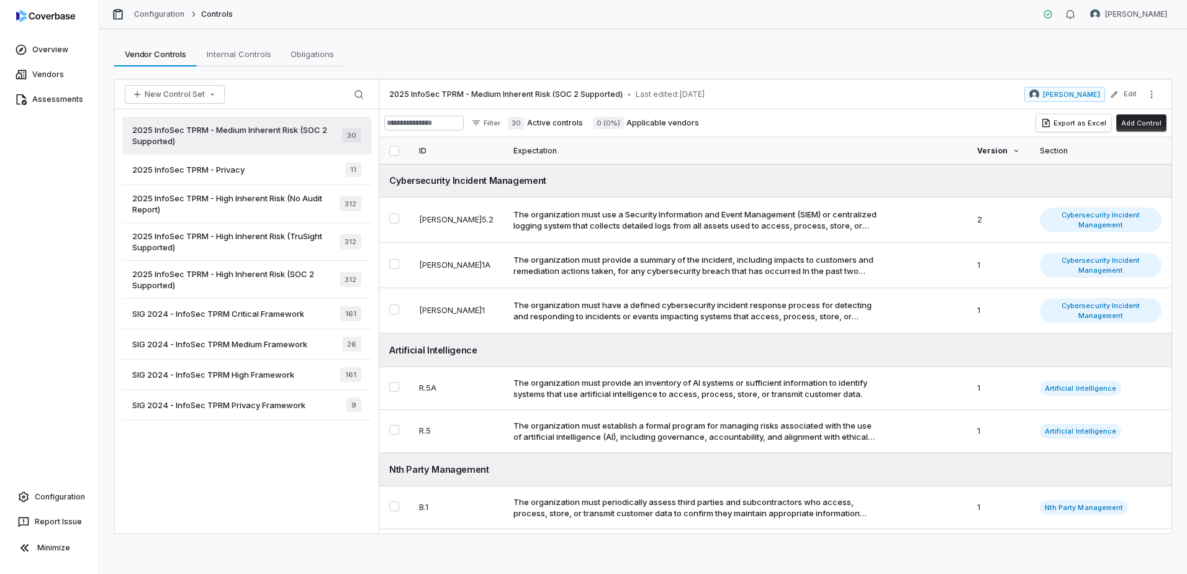
click at [514, 150] on div "Expectation" at bounding box center [736, 150] width 444 height 27
click at [514, 149] on div "Expectation" at bounding box center [736, 150] width 445 height 27
click at [429, 146] on div "ID" at bounding box center [456, 150] width 75 height 27
click at [1040, 148] on div "Section" at bounding box center [1101, 150] width 122 height 27
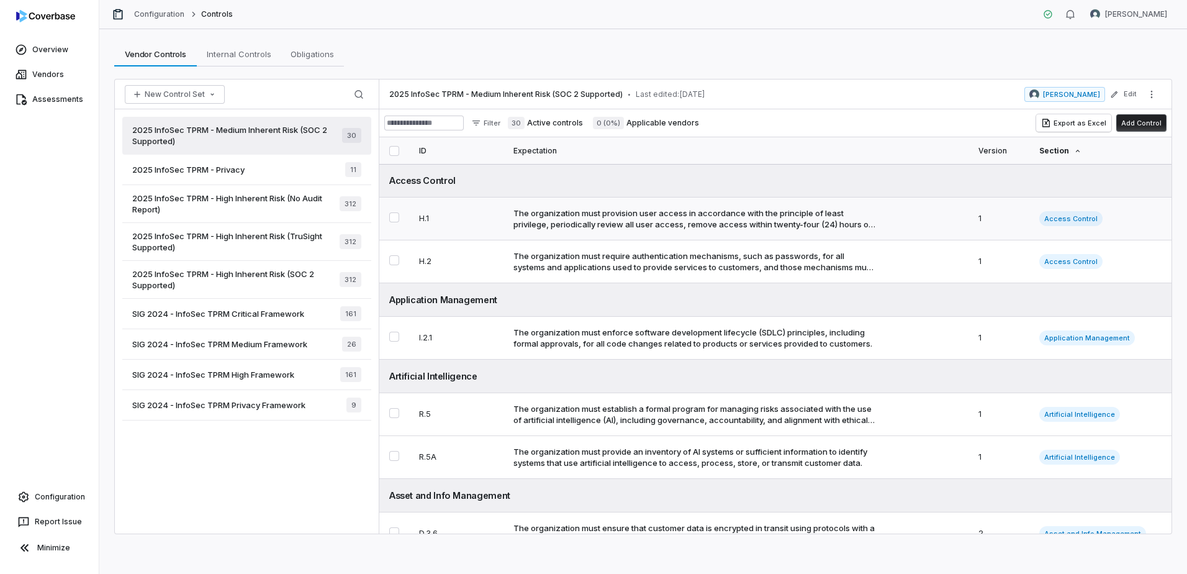
click at [682, 217] on div "The organization must provision user access in accordance with the principle of…" at bounding box center [695, 218] width 363 height 22
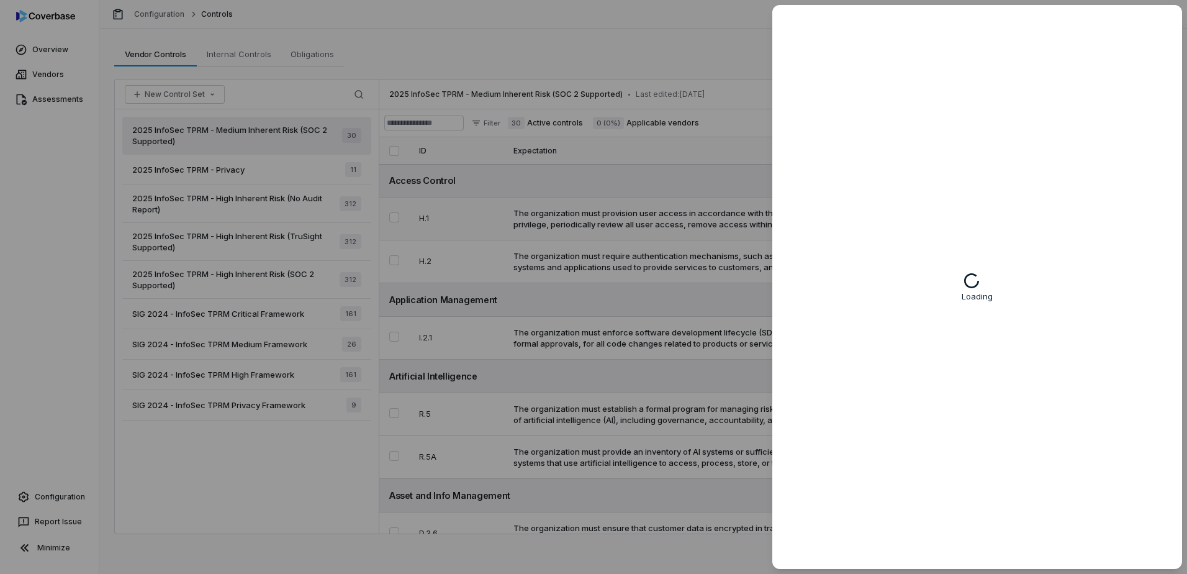
type textarea "*"
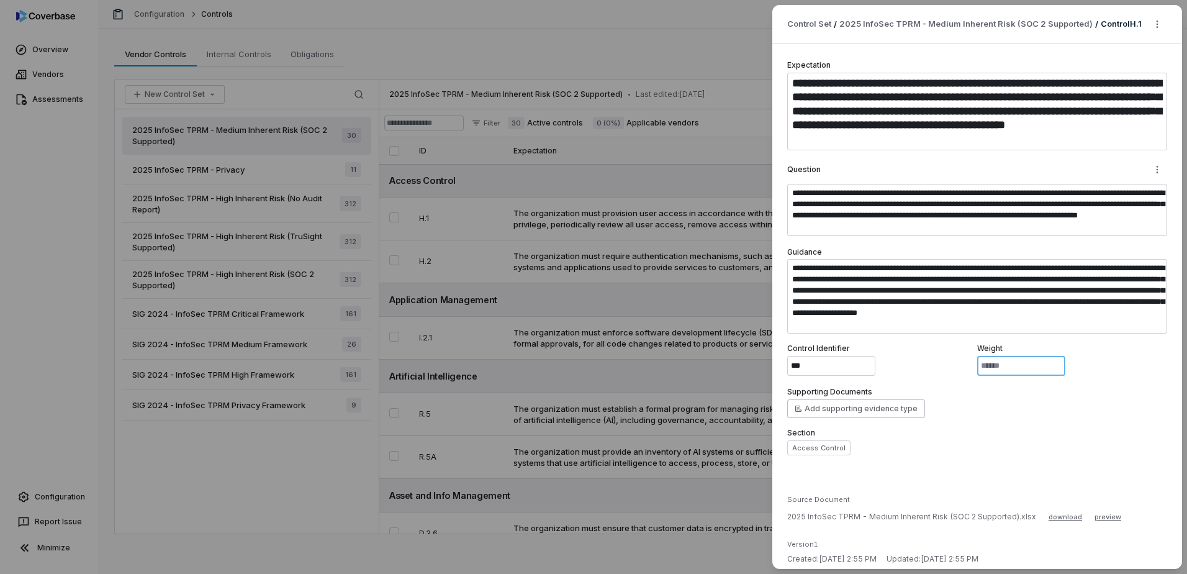
drag, startPoint x: 951, startPoint y: 365, endPoint x: 923, endPoint y: 362, distance: 28.1
click at [925, 362] on div "Control Identifier *** Weight *" at bounding box center [977, 359] width 380 height 32
type input "*"
type textarea "*"
type input "*"
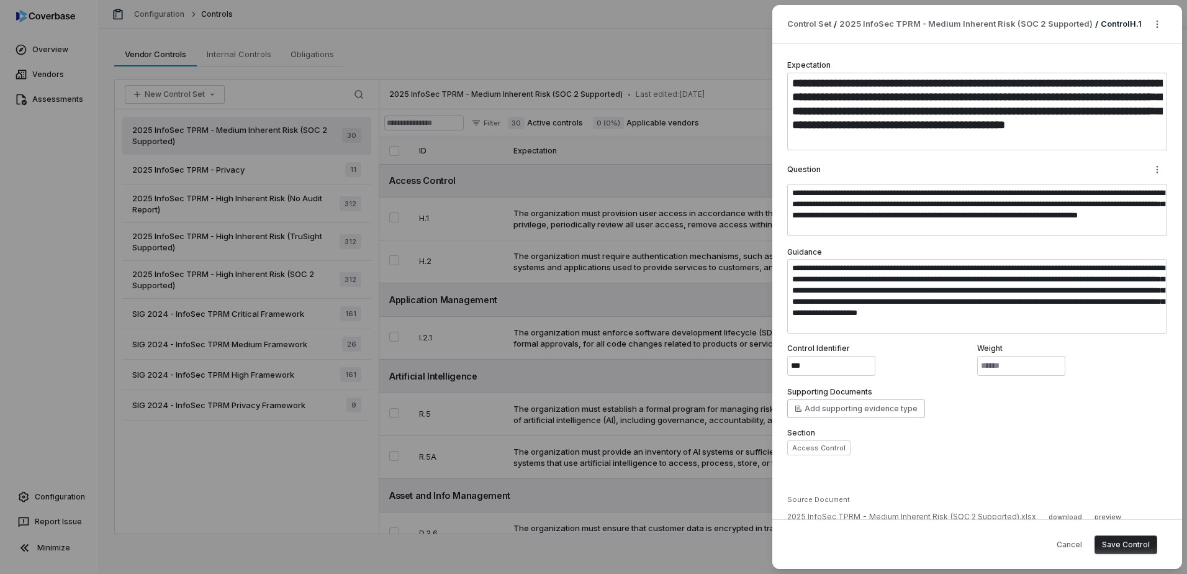
click at [1139, 543] on button "Save Control" at bounding box center [1126, 544] width 63 height 19
click at [606, 264] on div "**********" at bounding box center [593, 287] width 1187 height 574
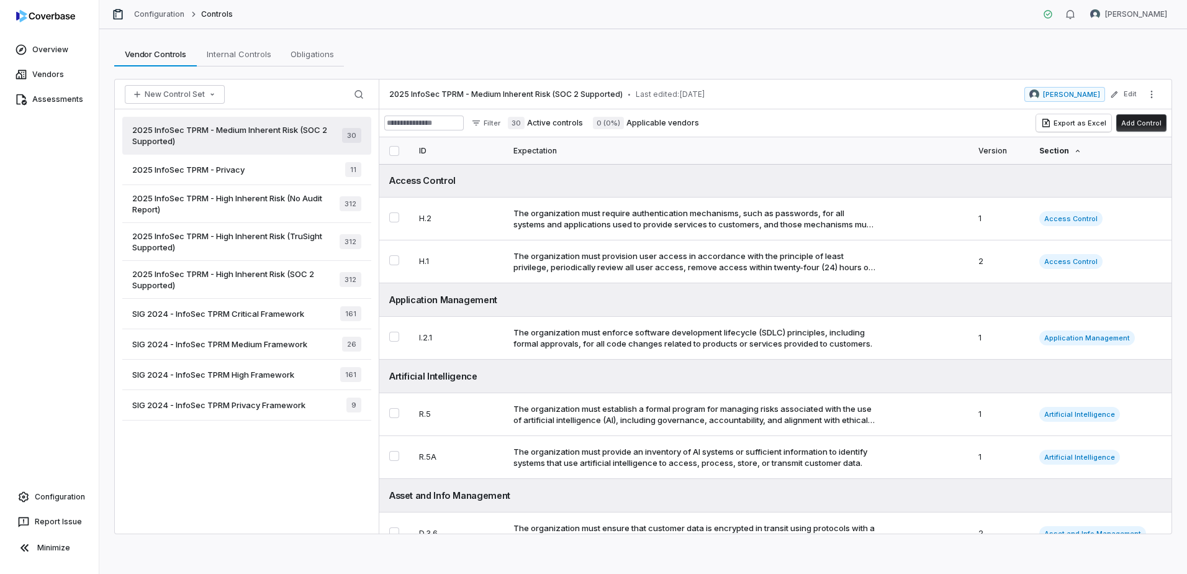
click at [979, 147] on div "Version" at bounding box center [999, 150] width 41 height 27
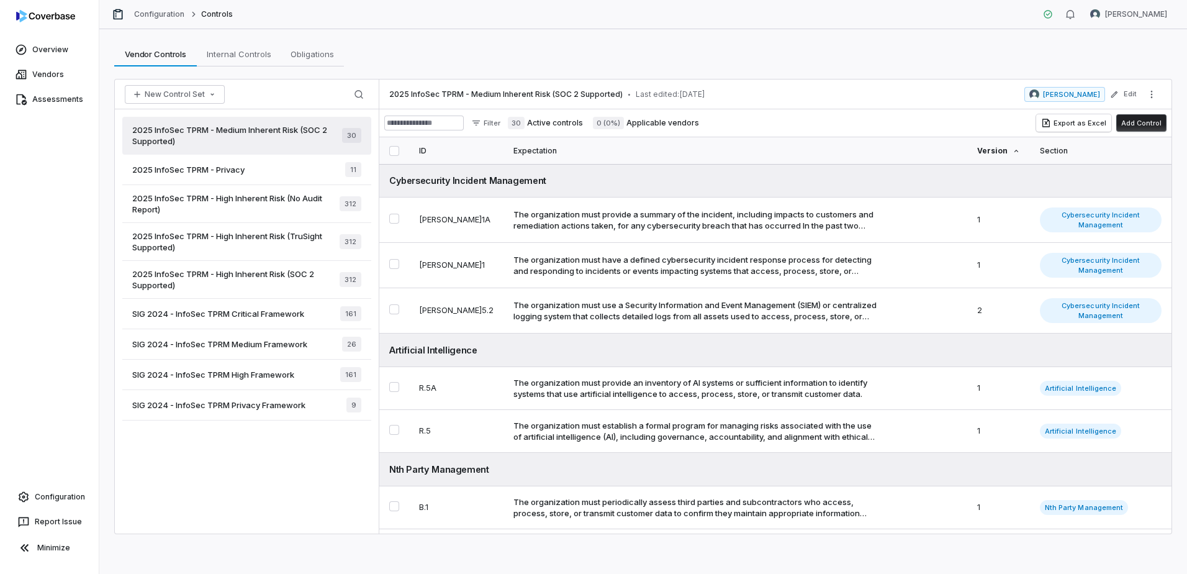
click at [977, 147] on div "Version" at bounding box center [998, 150] width 43 height 27
click at [1040, 148] on div "Section" at bounding box center [1101, 150] width 122 height 27
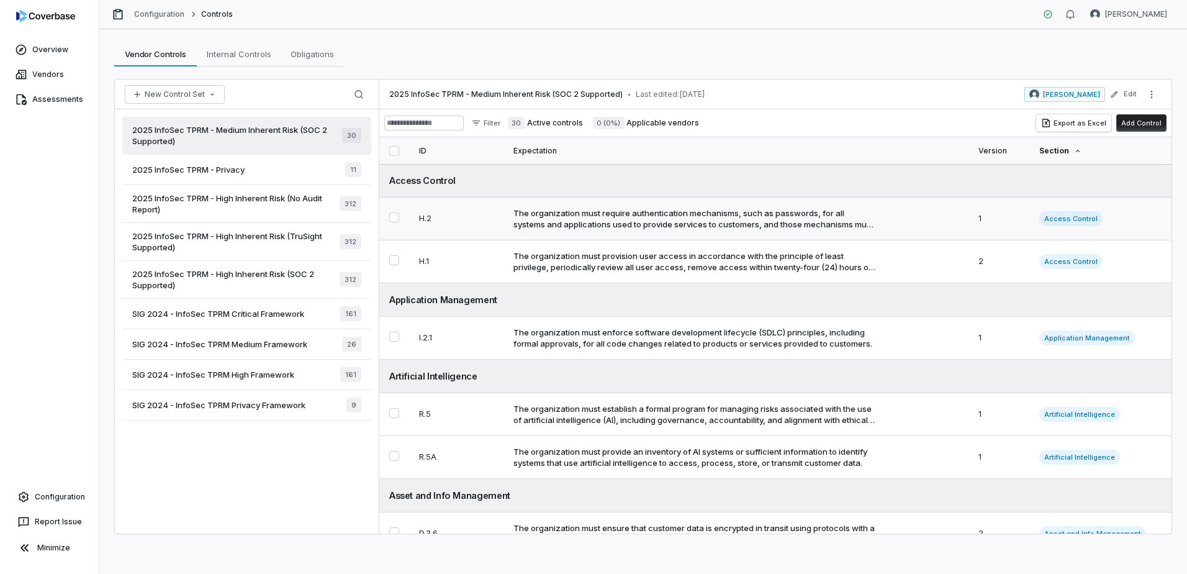
click at [740, 215] on div "The organization must require authentication mechanisms, such as passwords, for…" at bounding box center [695, 218] width 363 height 22
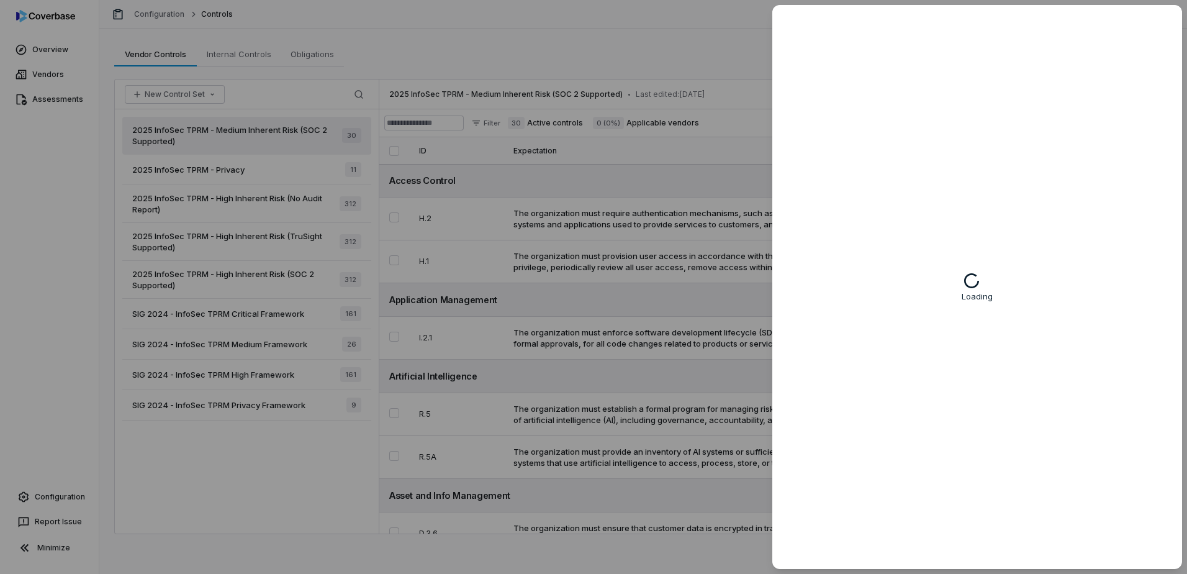
type textarea "*"
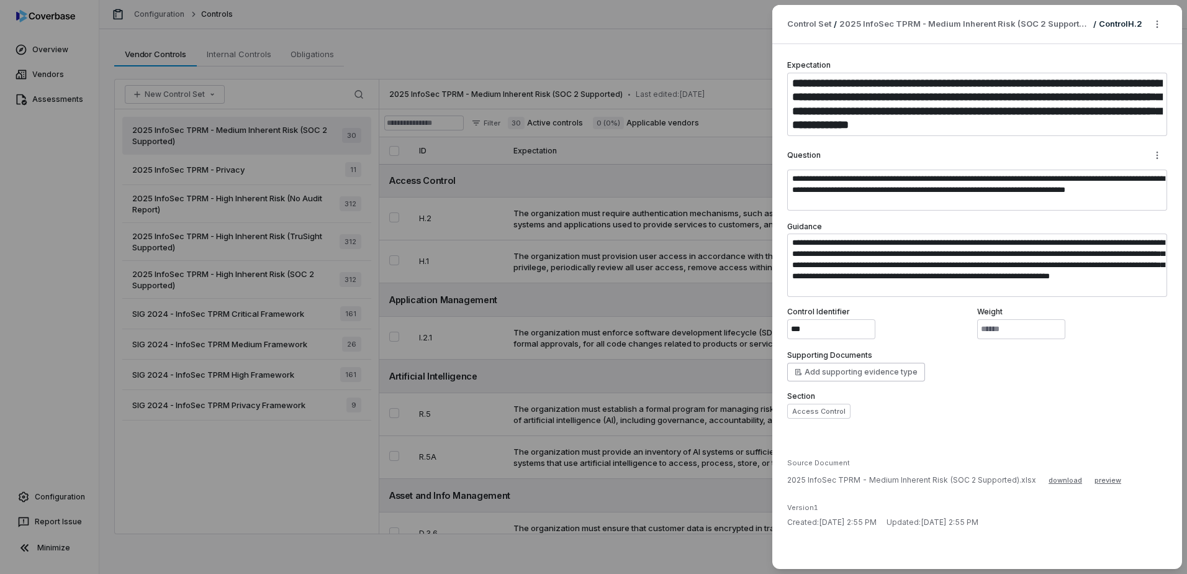
click at [675, 239] on div "**********" at bounding box center [593, 287] width 1187 height 574
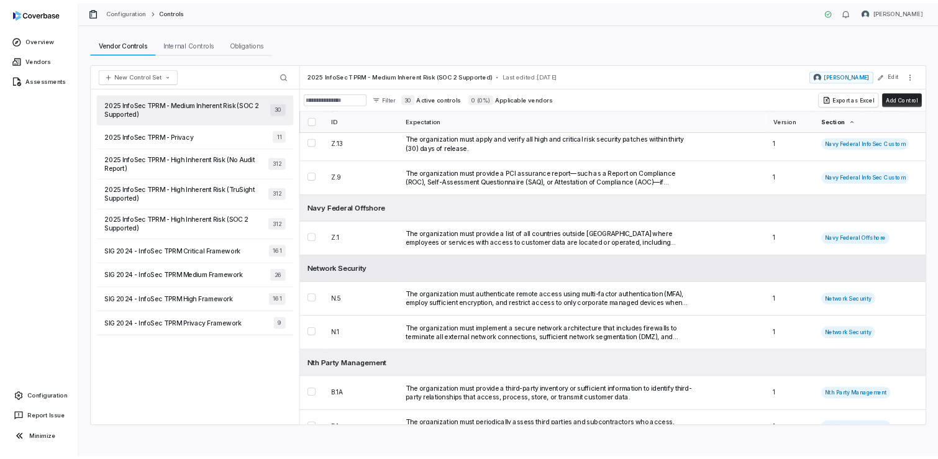
scroll to position [1180, 0]
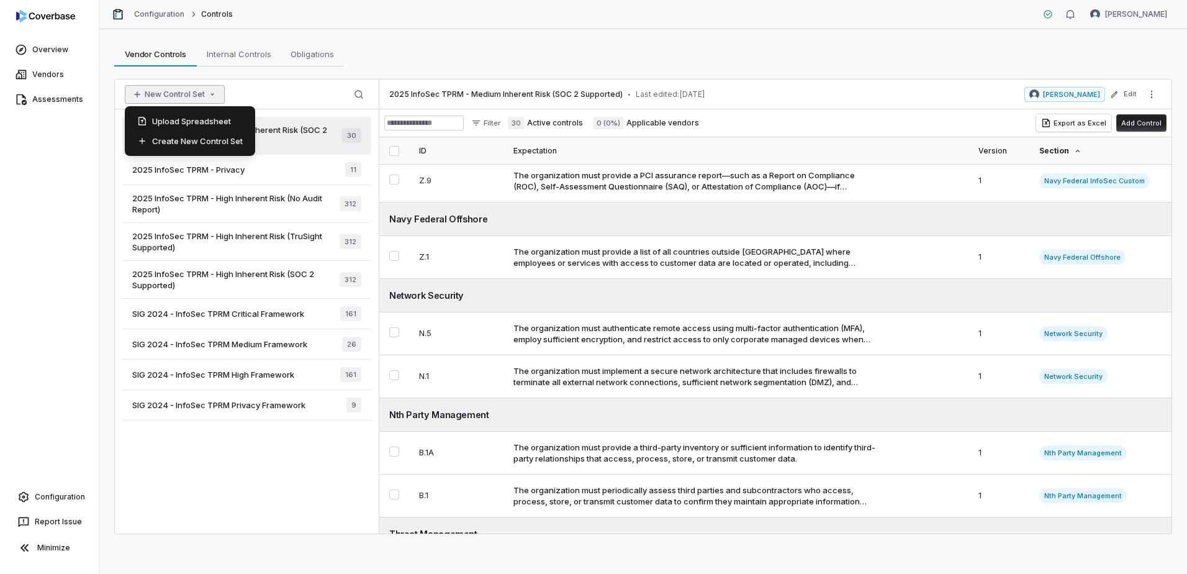
click at [189, 93] on button "New Control Set" at bounding box center [175, 94] width 100 height 19
click at [188, 119] on div "Upload Spreadsheet" at bounding box center [190, 121] width 120 height 20
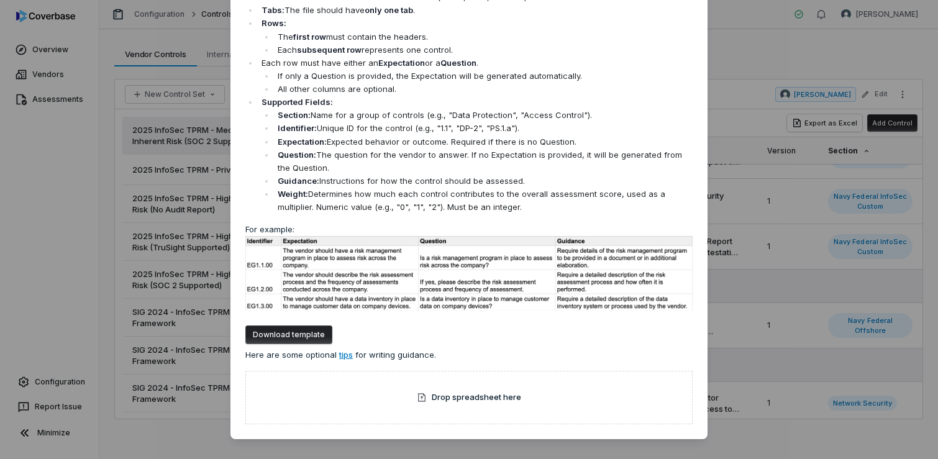
scroll to position [93, 0]
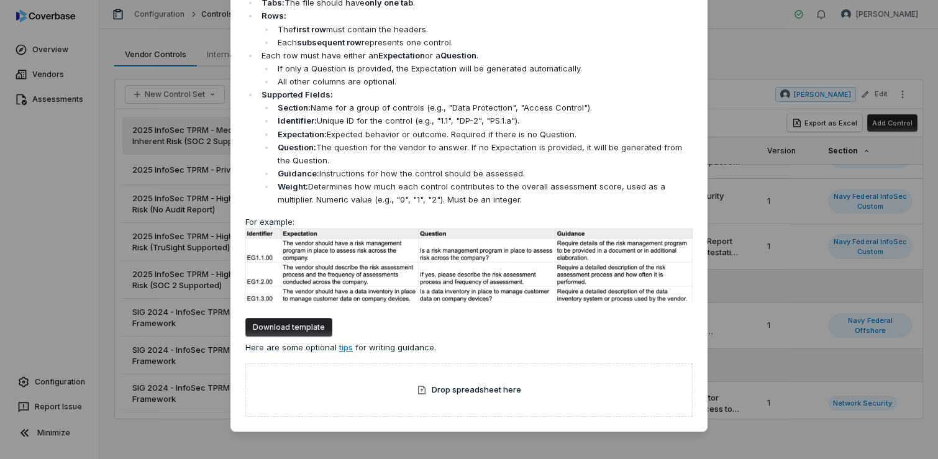
click at [831, 53] on div "Upload Control Set To ensure your file is processed correctly, please follow th…" at bounding box center [469, 182] width 938 height 551
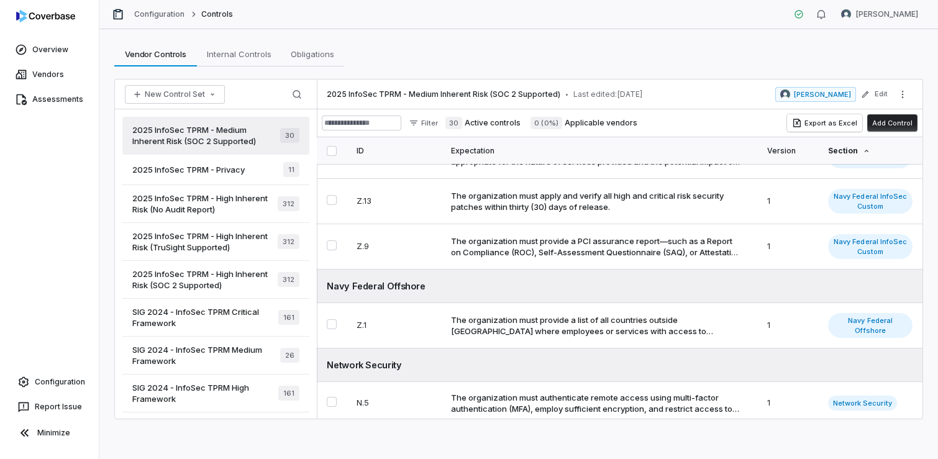
click at [208, 137] on span "2025 InfoSec TPRM - Medium Inherent Risk (SOC 2 Supported)" at bounding box center [206, 135] width 148 height 22
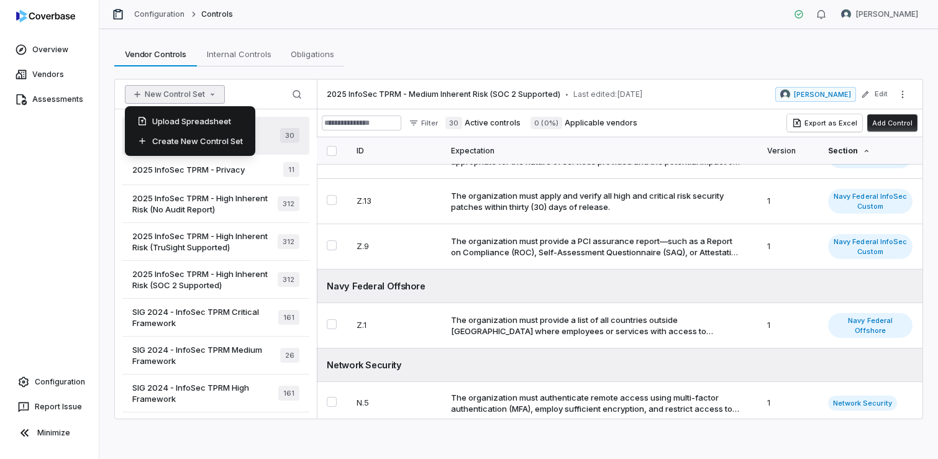
click at [201, 96] on button "New Control Set" at bounding box center [175, 94] width 100 height 19
click at [196, 125] on div "Upload Spreadsheet" at bounding box center [190, 121] width 120 height 20
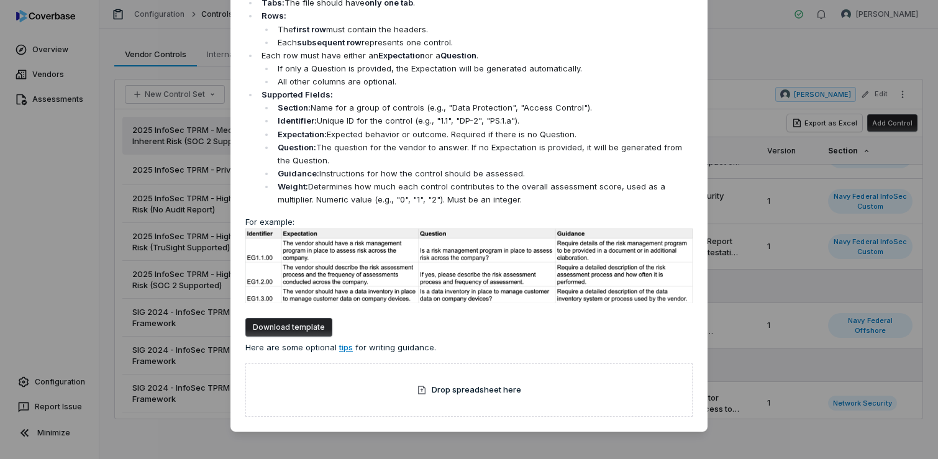
scroll to position [73, 0]
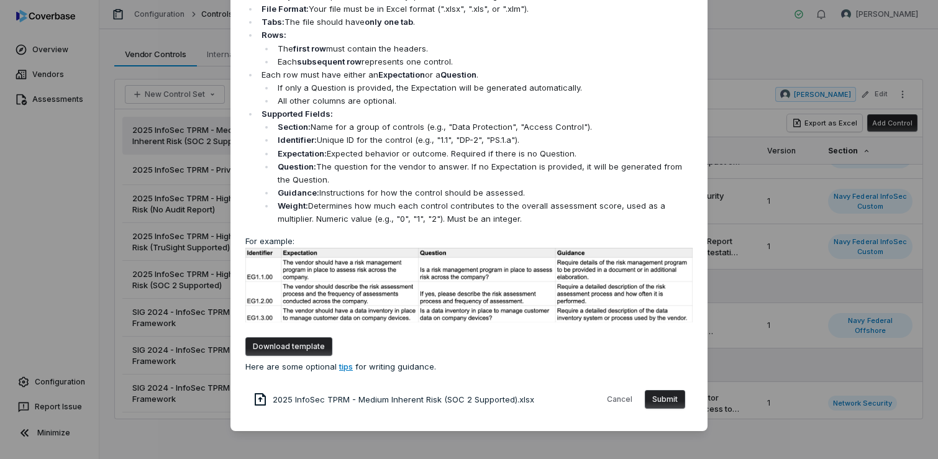
click at [664, 402] on button "Submit" at bounding box center [665, 399] width 40 height 19
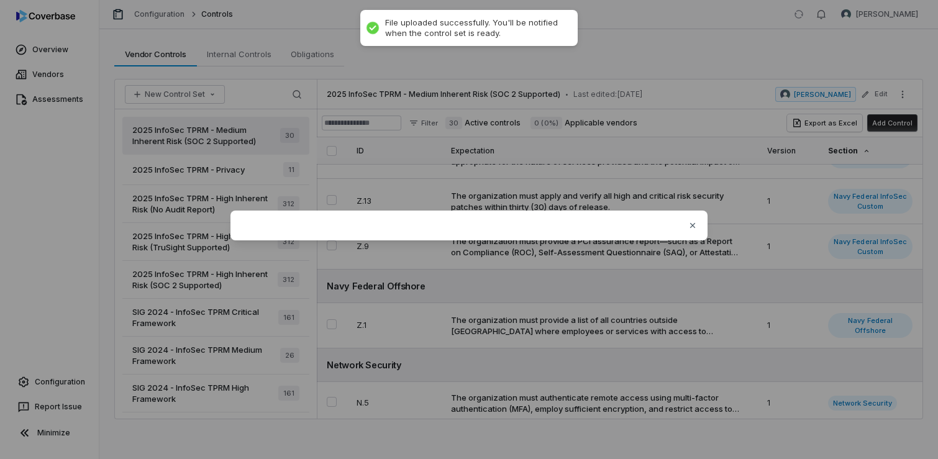
scroll to position [0, 0]
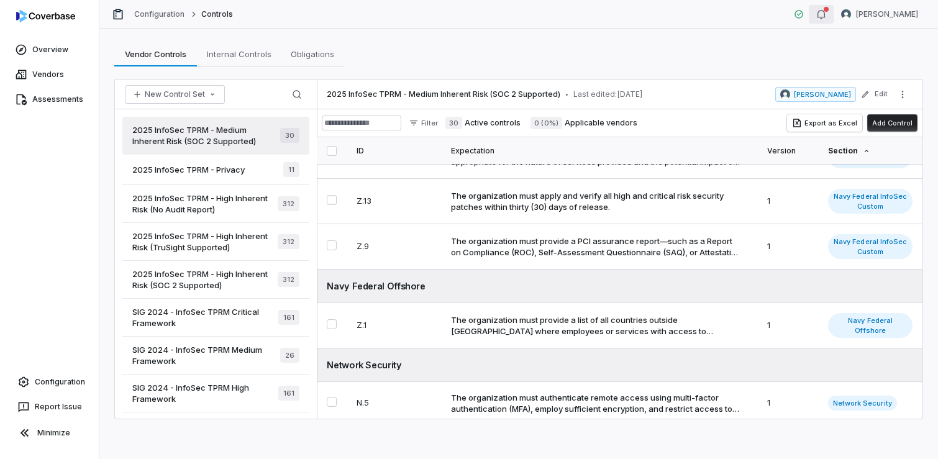
click at [833, 12] on button "button" at bounding box center [821, 14] width 25 height 19
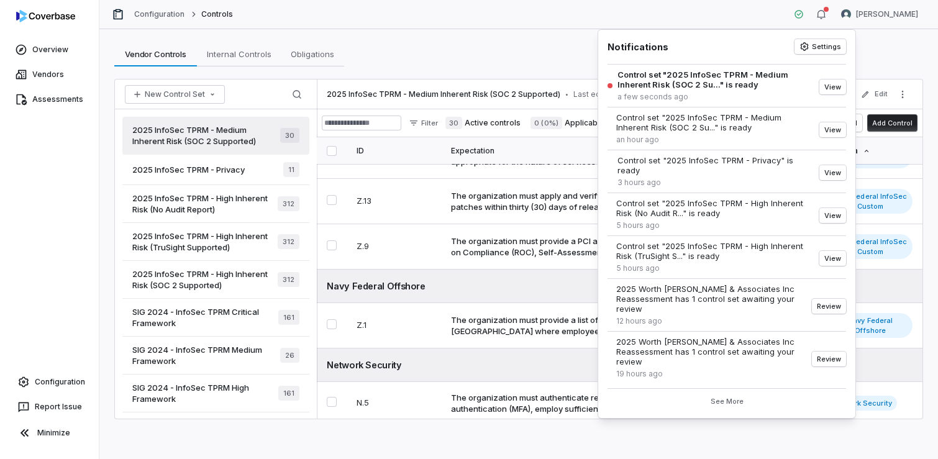
click at [568, 59] on div "Vendor Controls Vendor Controls Internal Controls Internal Controls Obligations…" at bounding box center [518, 54] width 809 height 25
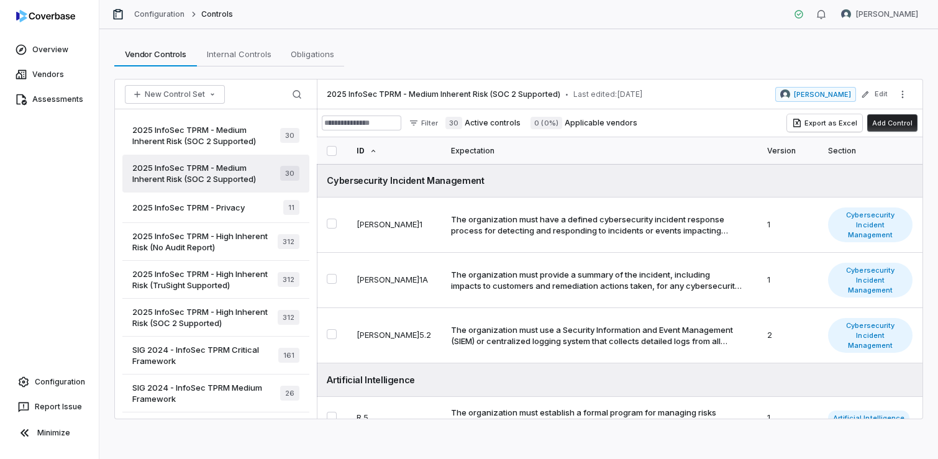
click at [216, 136] on span "2025 InfoSec TPRM - Medium Inherent Risk (SOC 2 Supported)" at bounding box center [206, 135] width 148 height 22
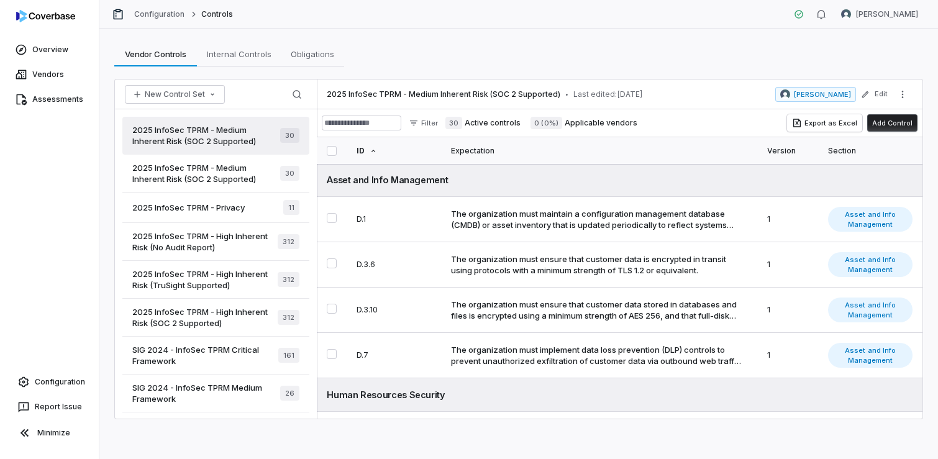
scroll to position [248, 0]
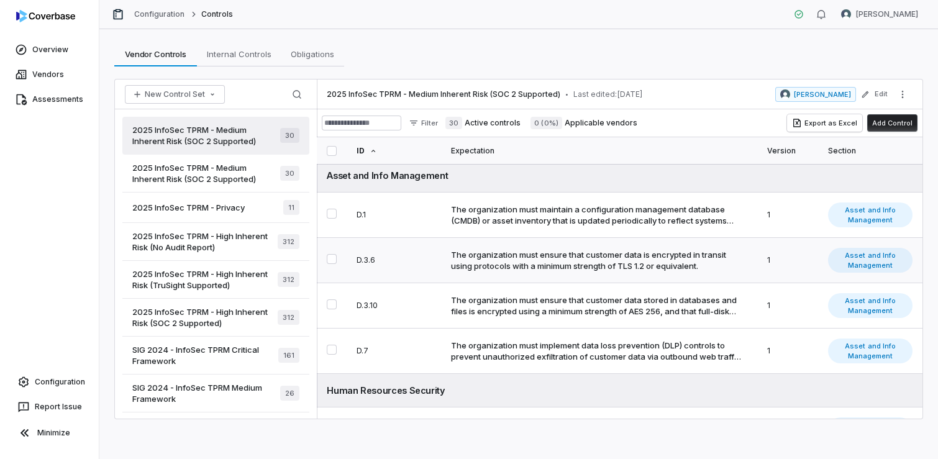
click at [613, 253] on div "The organization must ensure that customer data is encrypted in transit using p…" at bounding box center [596, 260] width 291 height 22
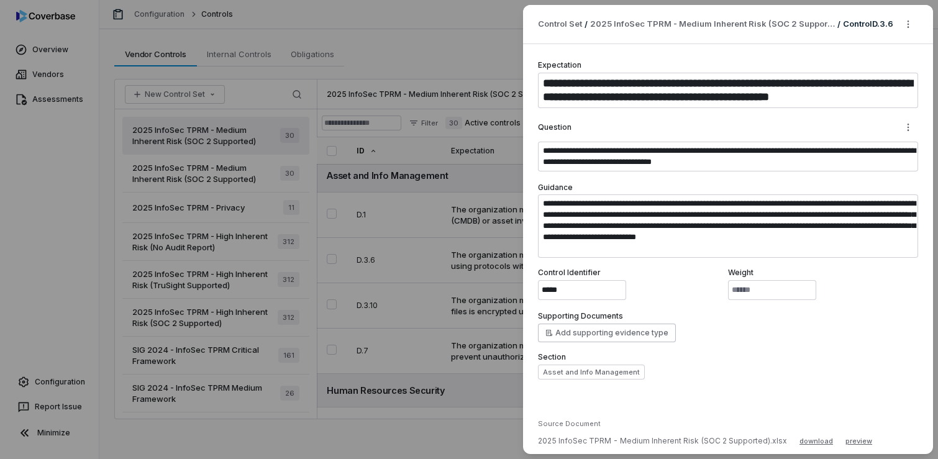
click at [471, 199] on div "**********" at bounding box center [469, 229] width 938 height 459
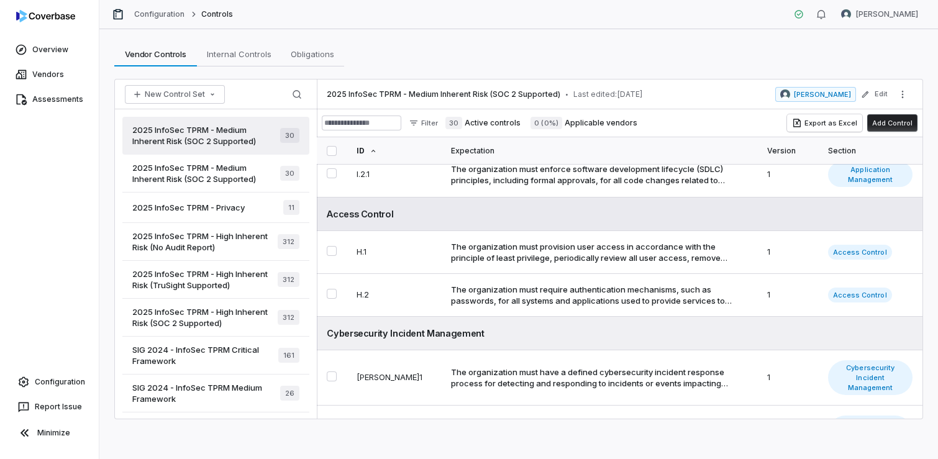
scroll to position [931, 0]
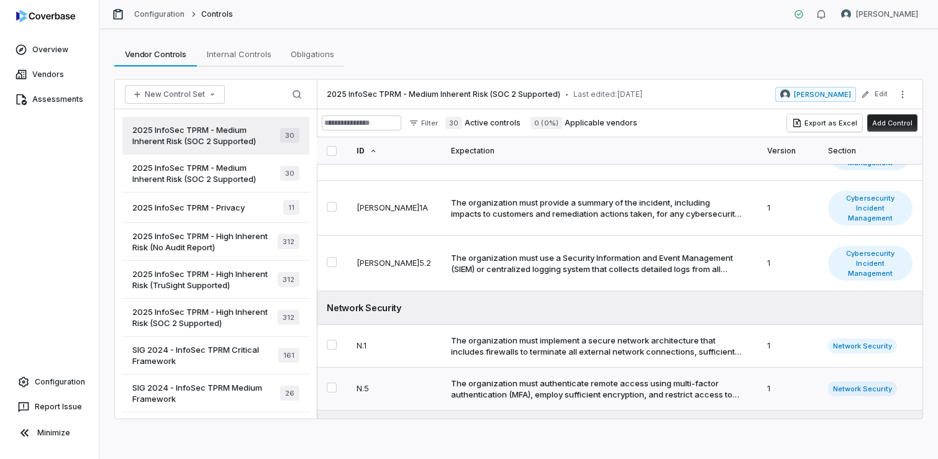
click at [558, 378] on div "The organization must authenticate remote access using multi-factor authenticat…" at bounding box center [596, 389] width 291 height 22
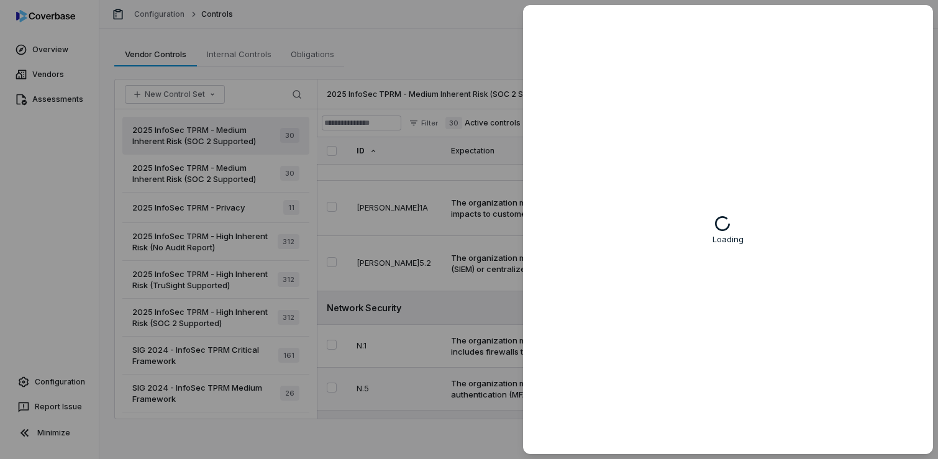
type textarea "*"
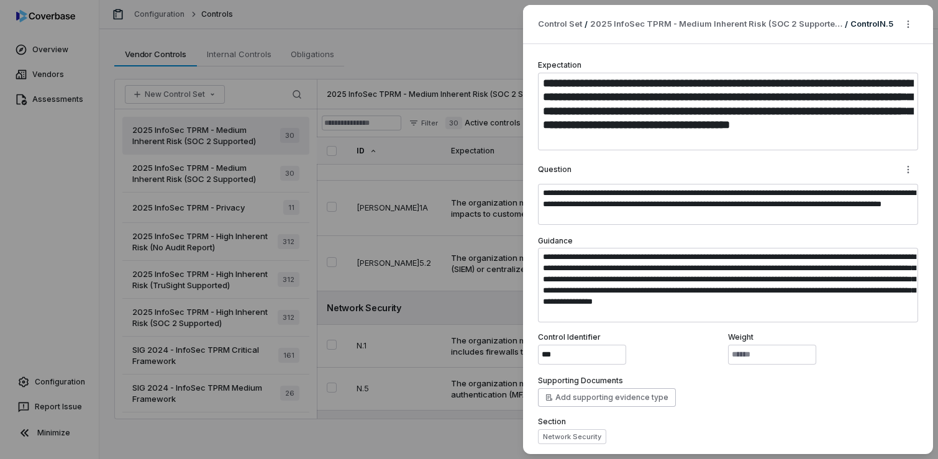
click at [446, 309] on div "**********" at bounding box center [469, 229] width 938 height 459
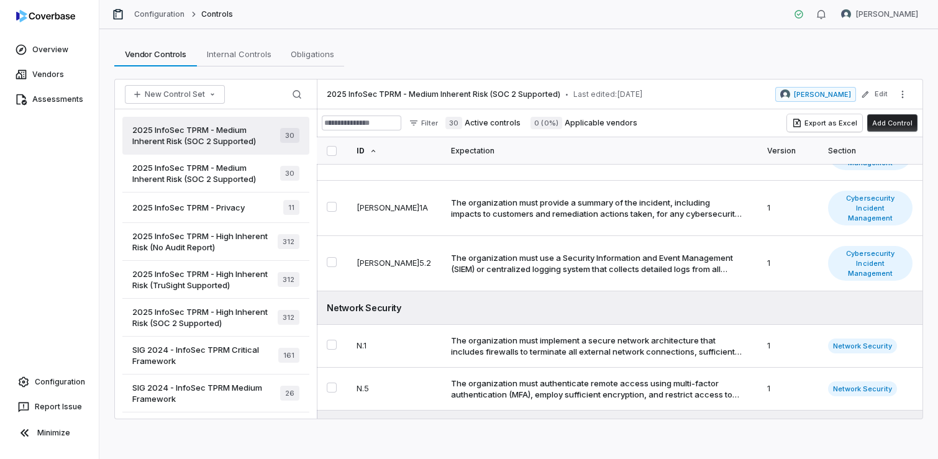
click at [231, 172] on span "2025 InfoSec TPRM - Medium Inherent Risk (SOC 2 Supported)" at bounding box center [206, 173] width 148 height 22
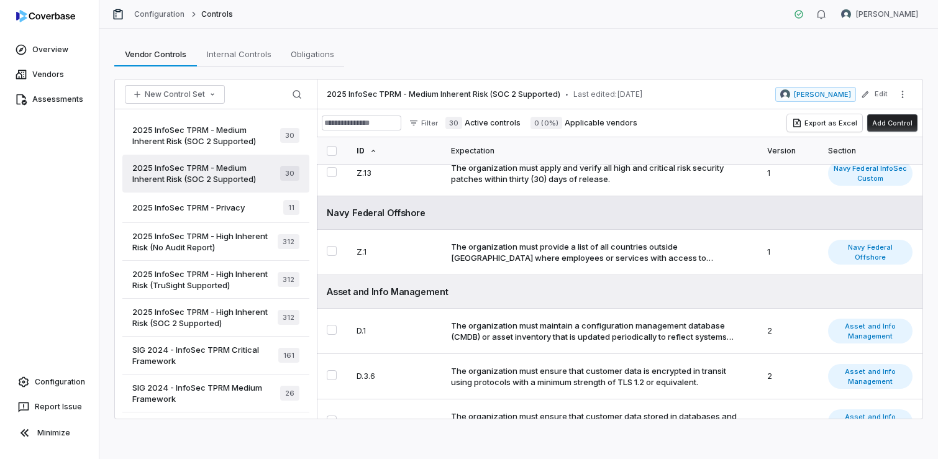
scroll to position [1457, 0]
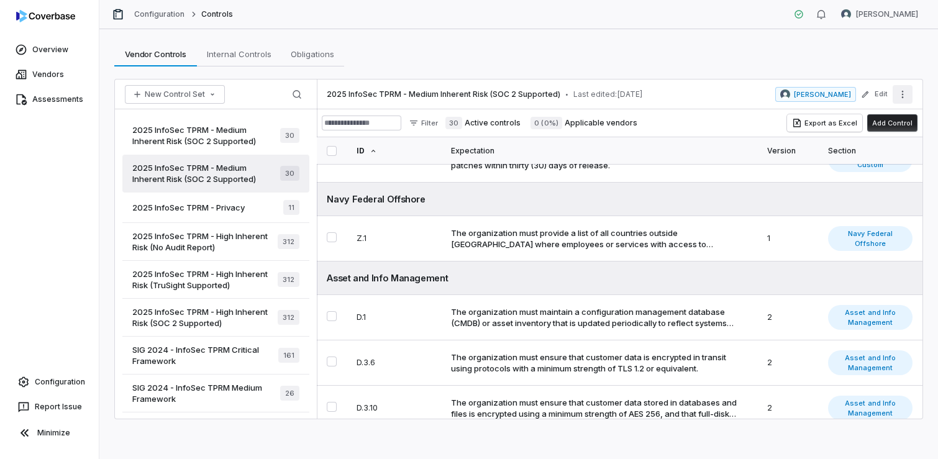
click at [896, 99] on button "More actions" at bounding box center [902, 94] width 20 height 19
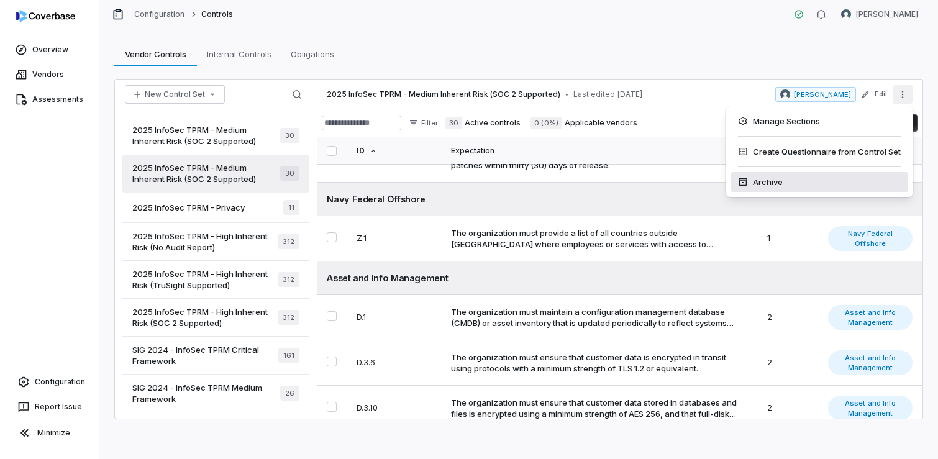
click at [769, 184] on div "Archive" at bounding box center [819, 182] width 178 height 20
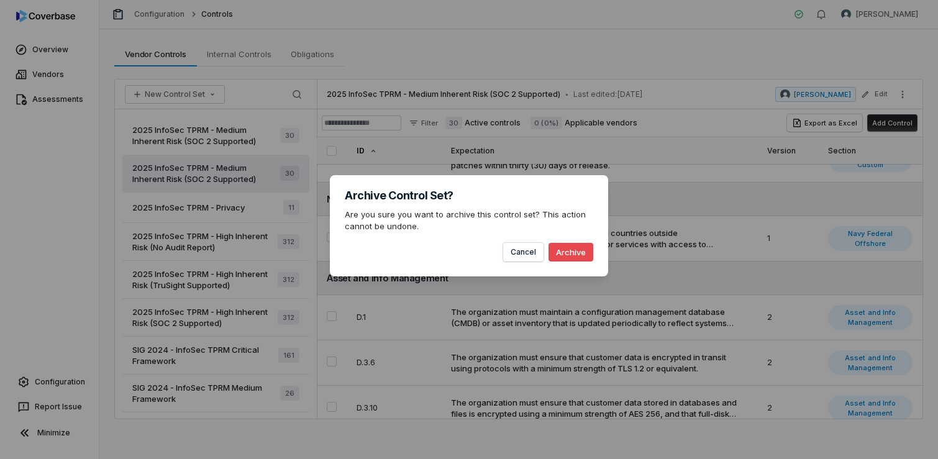
click at [585, 253] on button "Archive" at bounding box center [570, 252] width 45 height 19
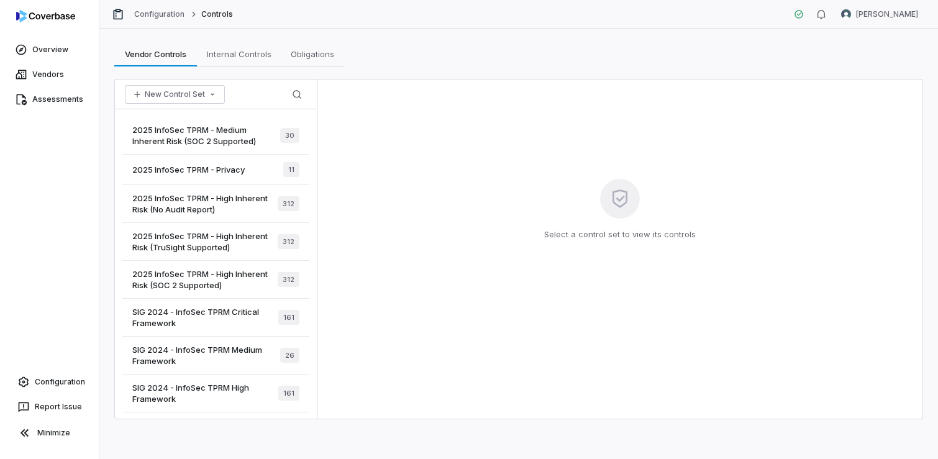
click at [214, 132] on span "2025 InfoSec TPRM - Medium Inherent Risk (SOC 2 Supported)" at bounding box center [206, 135] width 148 height 22
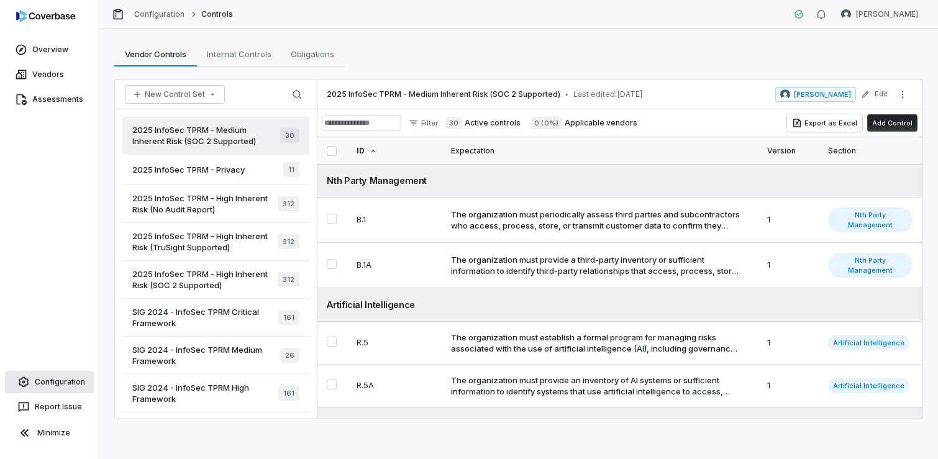
click at [71, 374] on link "Configuration" at bounding box center [49, 382] width 89 height 22
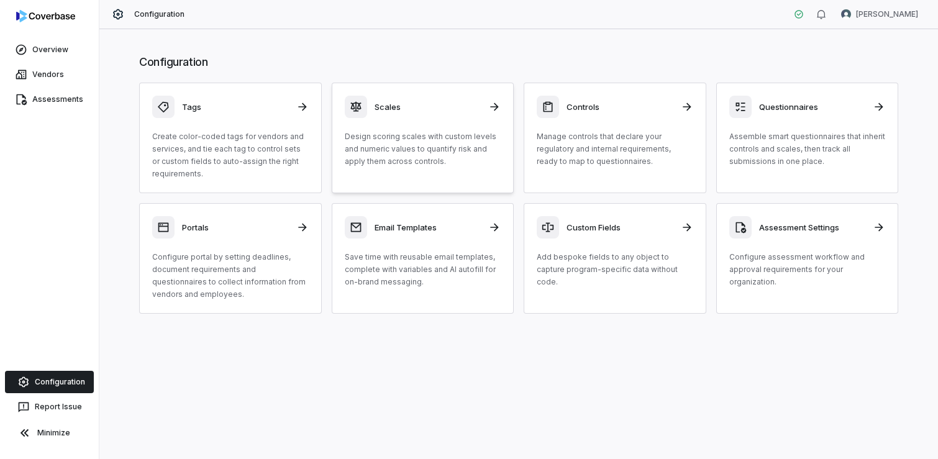
click at [443, 124] on div "Scales Design scoring scales with custom levels and numeric values to quantify …" at bounding box center [423, 132] width 156 height 72
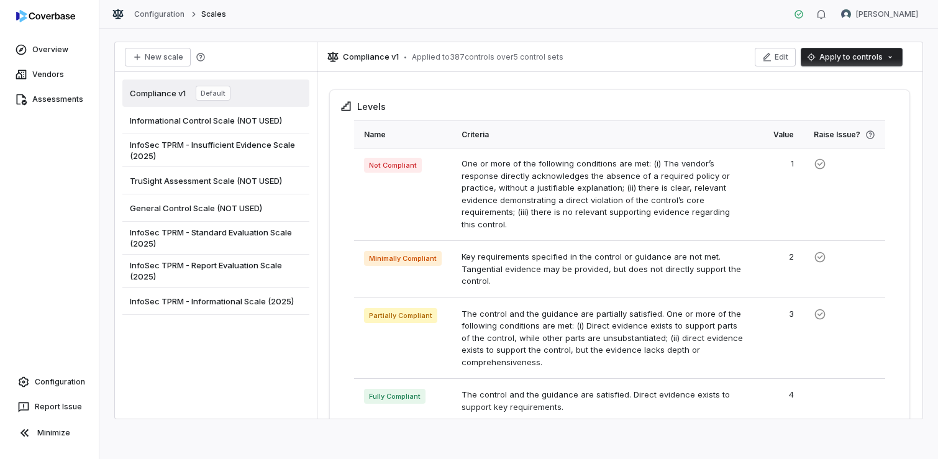
click at [250, 234] on span "InfoSec TPRM - Standard Evaluation Scale (2025)" at bounding box center [216, 238] width 172 height 22
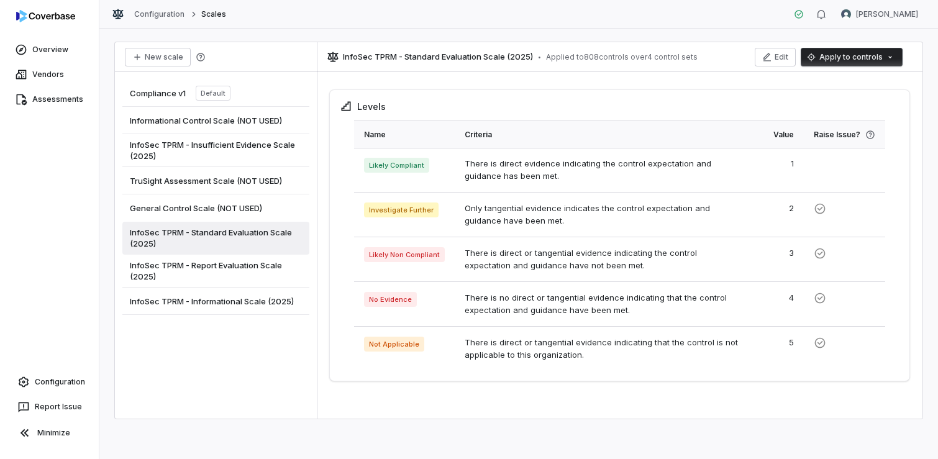
click at [856, 57] on html "Overview Vendors Assessments Configuration Report Issue Minimize Configuration …" at bounding box center [469, 229] width 938 height 459
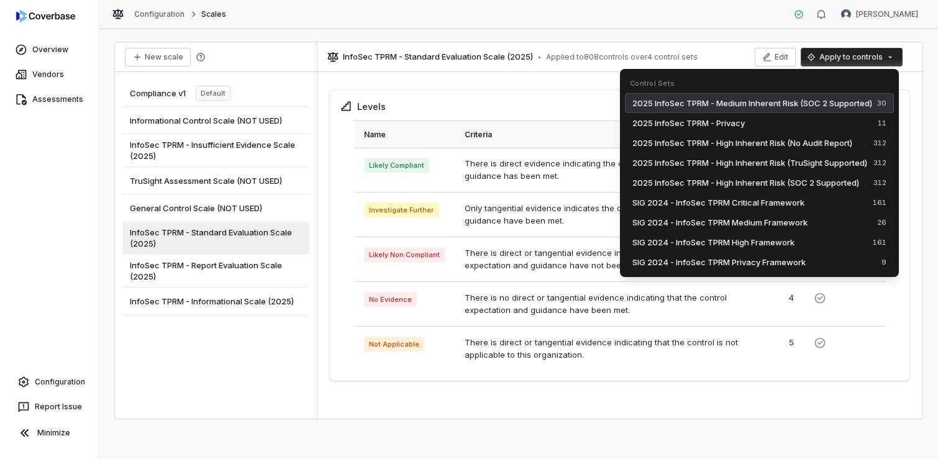
click at [774, 101] on span "2025 InfoSec TPRM - Medium Inherent Risk (SOC 2 Supported)" at bounding box center [752, 103] width 240 height 12
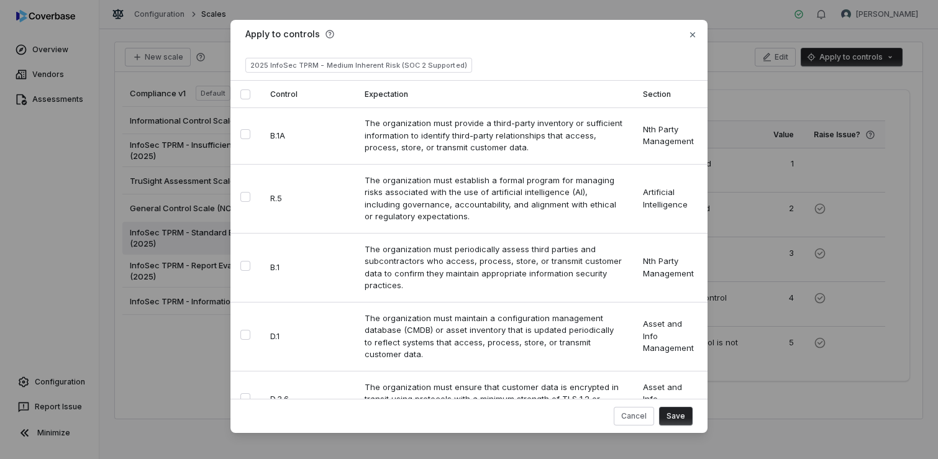
click at [241, 92] on button "Select all" at bounding box center [245, 94] width 10 height 10
click at [679, 417] on button "Save" at bounding box center [676, 416] width 34 height 19
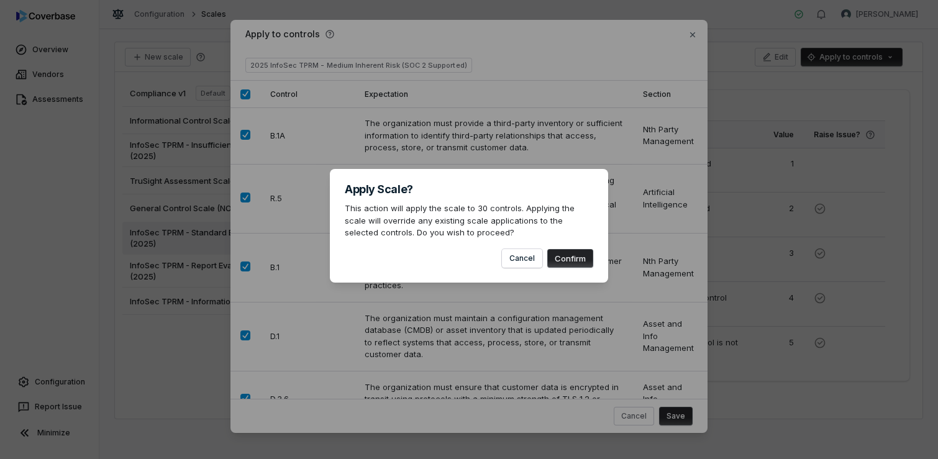
click at [576, 254] on button "Confirm" at bounding box center [570, 258] width 46 height 19
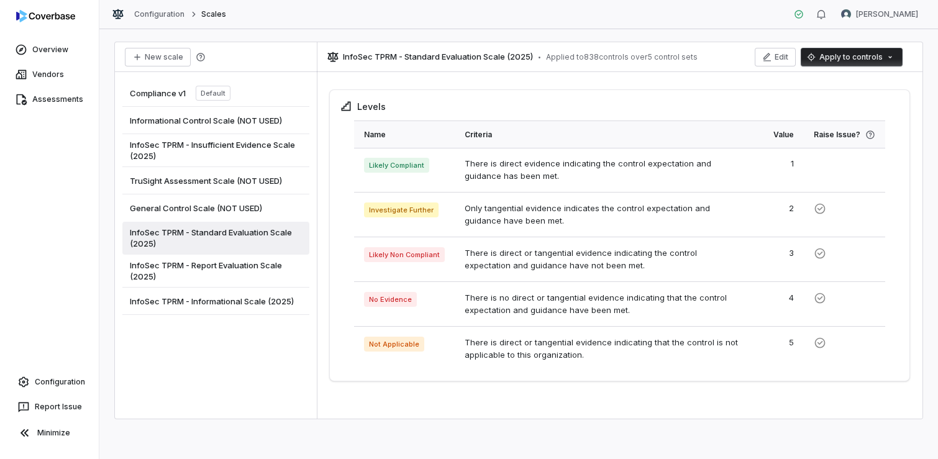
drag, startPoint x: 273, startPoint y: 148, endPoint x: 280, endPoint y: 148, distance: 7.5
click at [273, 148] on span "InfoSec TPRM - Insufficient Evidence Scale (2025)" at bounding box center [216, 150] width 172 height 22
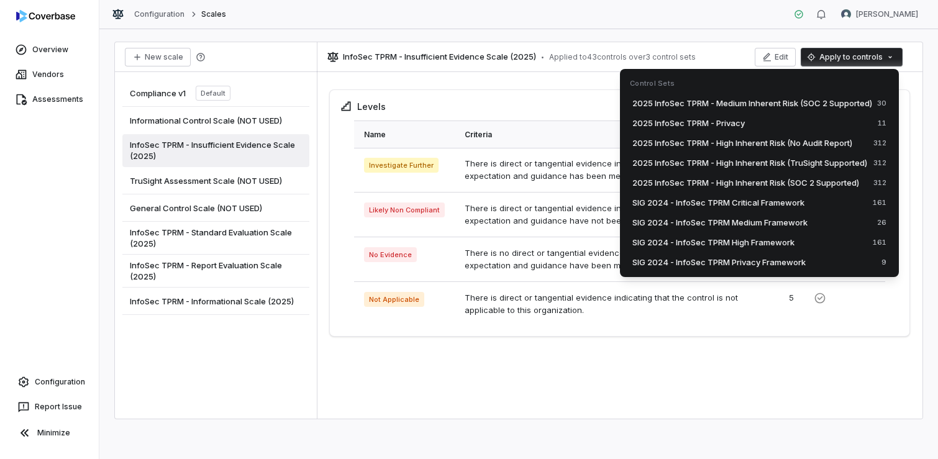
click at [826, 60] on html "Overview Vendors Assessments Configuration Report Issue Minimize Configuration …" at bounding box center [469, 229] width 938 height 459
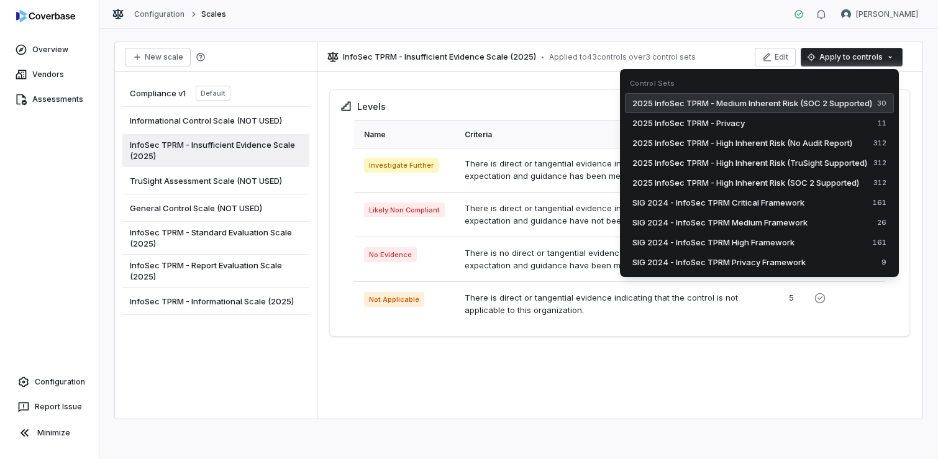
click at [788, 99] on span "2025 InfoSec TPRM - Medium Inherent Risk (SOC 2 Supported)" at bounding box center [752, 103] width 240 height 12
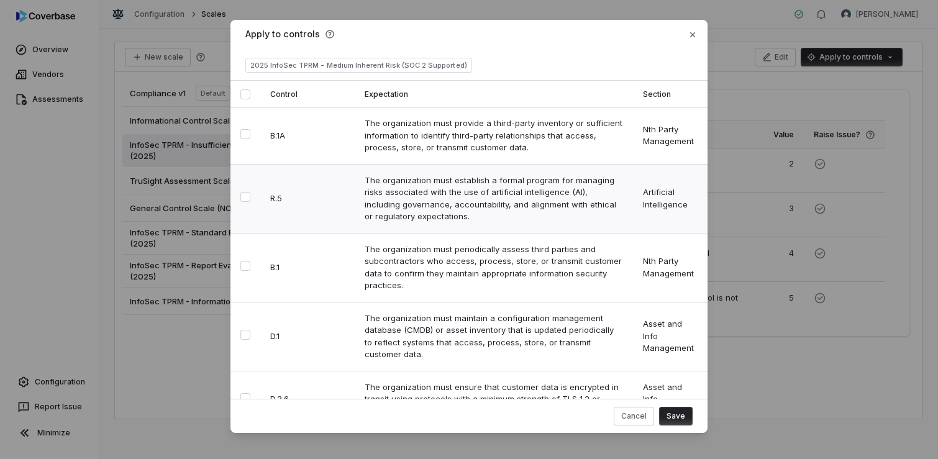
type button "on"
click at [465, 181] on td "The organization must establish a formal program for managing risks associated …" at bounding box center [494, 198] width 278 height 69
click at [387, 161] on td "The organization must provide a third-party inventory or sufficient information…" at bounding box center [494, 135] width 278 height 57
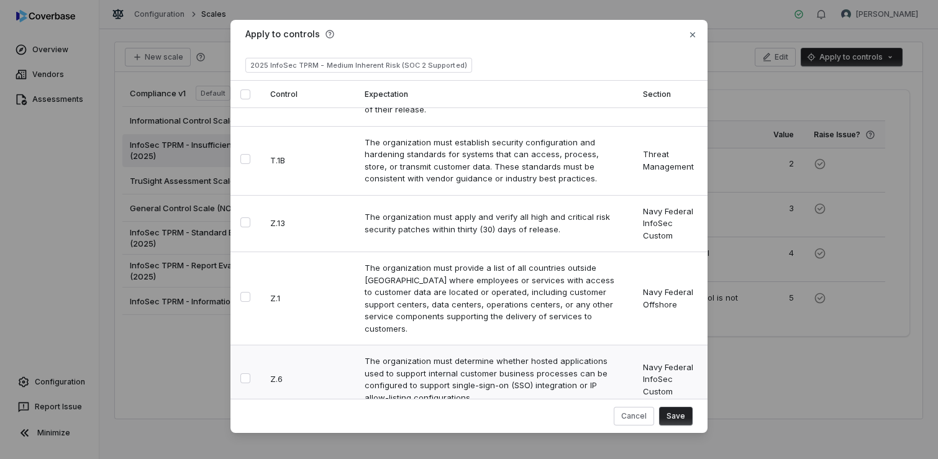
click at [241, 373] on button "Select row" at bounding box center [245, 378] width 10 height 10
click at [676, 413] on button "Save" at bounding box center [676, 416] width 34 height 19
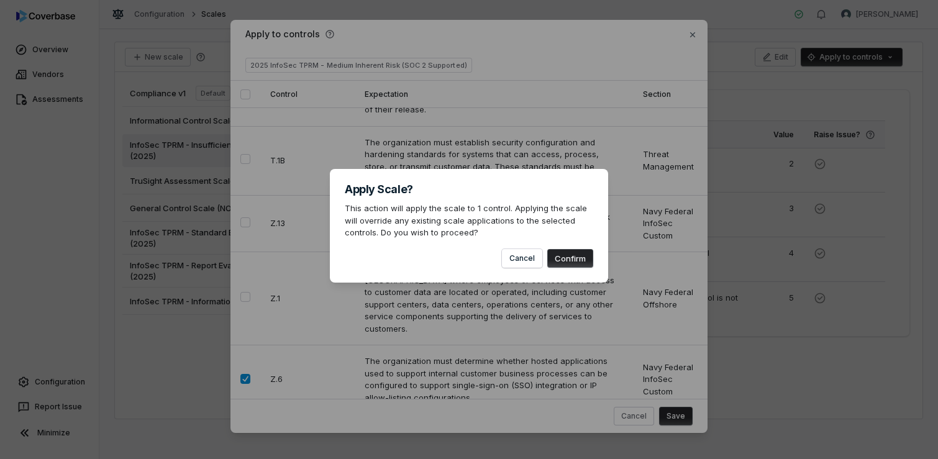
click at [563, 256] on button "Confirm" at bounding box center [570, 258] width 46 height 19
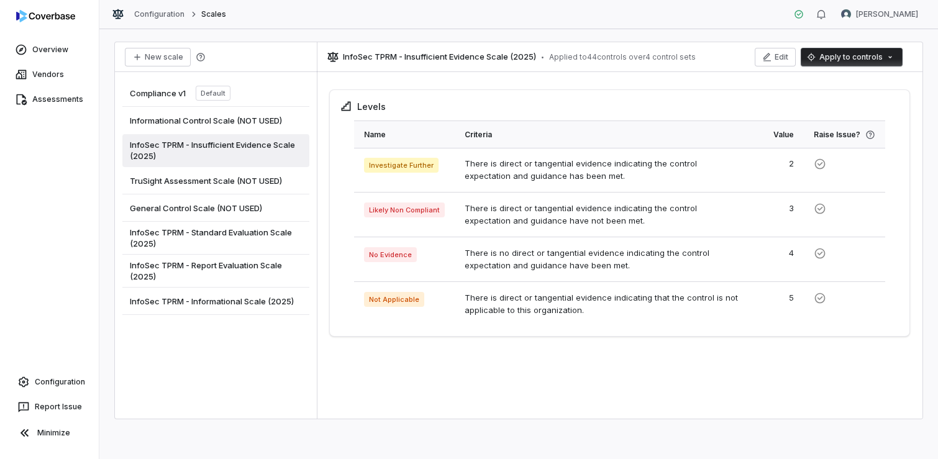
click at [245, 263] on span "InfoSec TPRM - Report Evaluation Scale (2025)" at bounding box center [216, 271] width 172 height 22
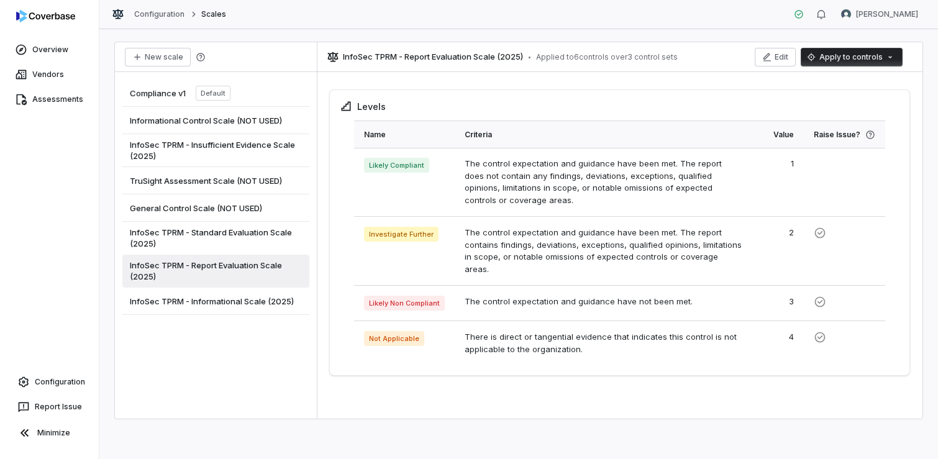
click at [842, 55] on html "Overview Vendors Assessments Configuration Report Issue Minimize Configuration …" at bounding box center [469, 229] width 938 height 459
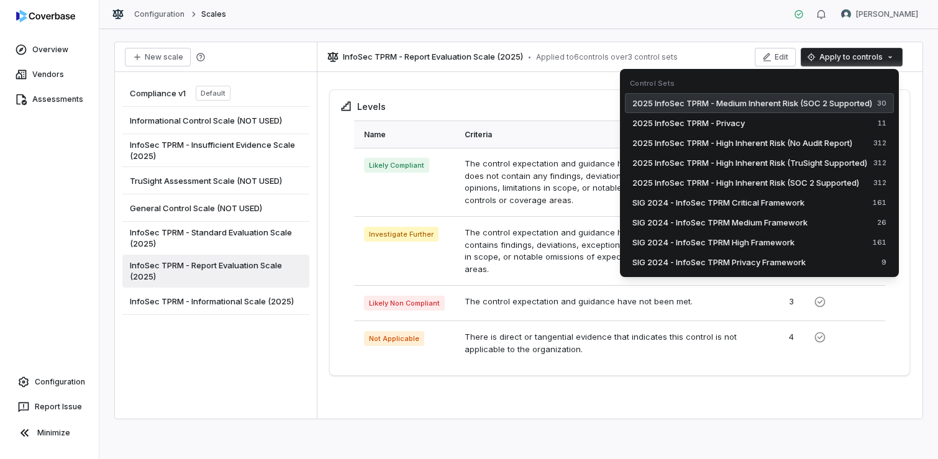
click at [769, 97] on span "2025 InfoSec TPRM - Medium Inherent Risk (SOC 2 Supported)" at bounding box center [752, 103] width 240 height 12
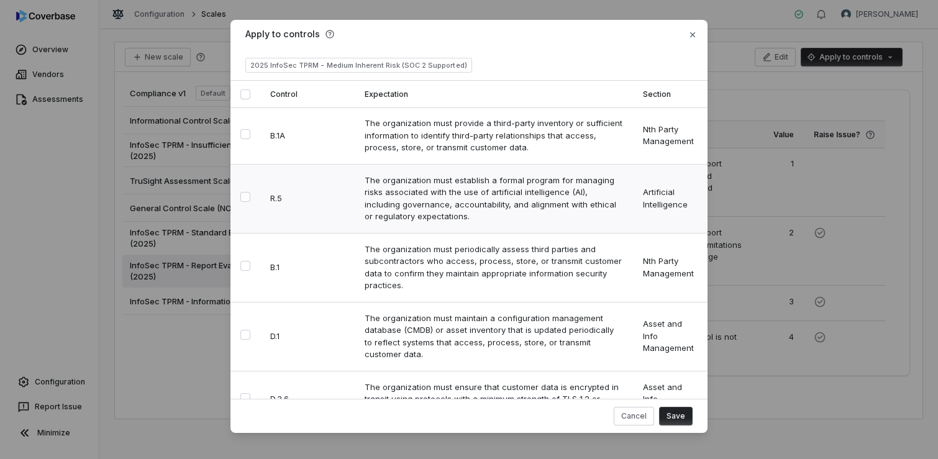
type button "on"
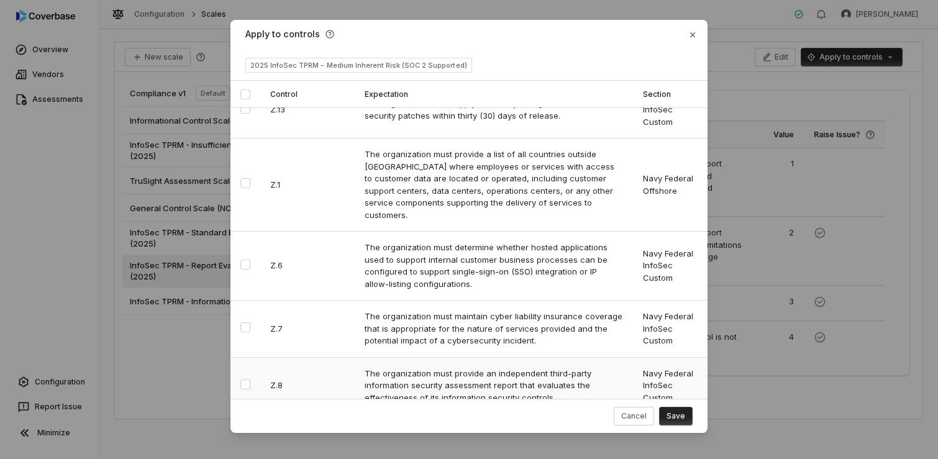
click at [242, 379] on button "Select row" at bounding box center [245, 384] width 10 height 10
click at [243, 458] on button "Select row" at bounding box center [245, 465] width 10 height 10
click at [676, 417] on button "Save" at bounding box center [676, 416] width 34 height 19
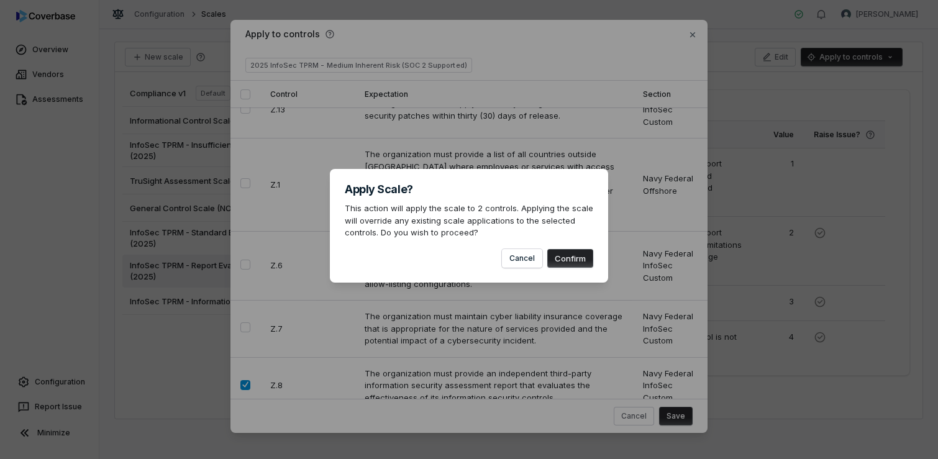
click at [572, 262] on button "Confirm" at bounding box center [570, 258] width 46 height 19
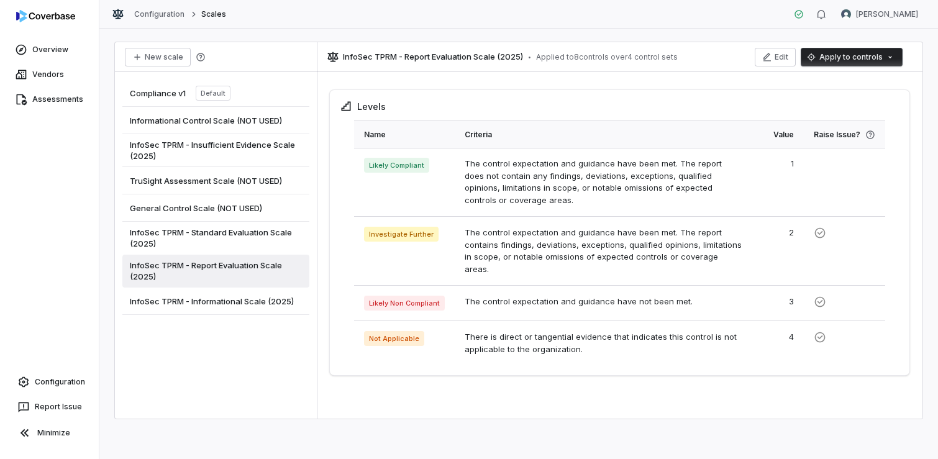
click at [230, 301] on span "InfoSec TPRM - Informational Scale (2025)" at bounding box center [212, 301] width 164 height 11
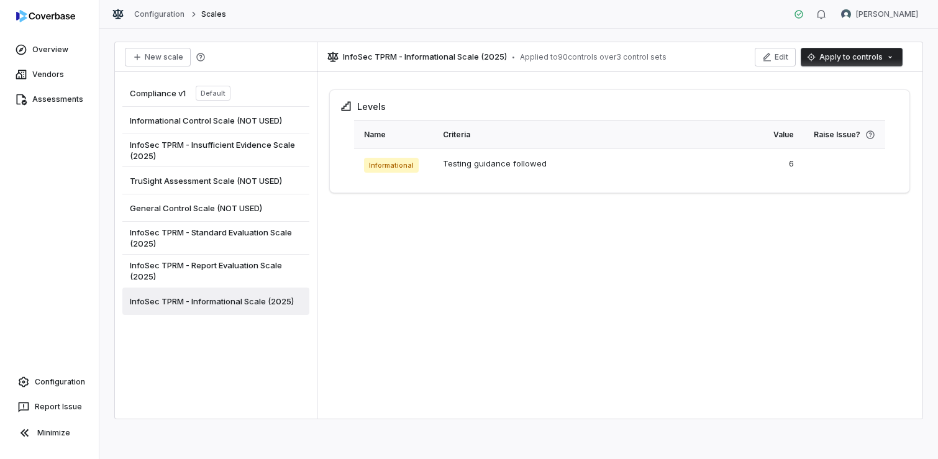
click at [865, 51] on html "Overview Vendors Assessments Configuration Report Issue Minimize Configuration …" at bounding box center [469, 229] width 938 height 459
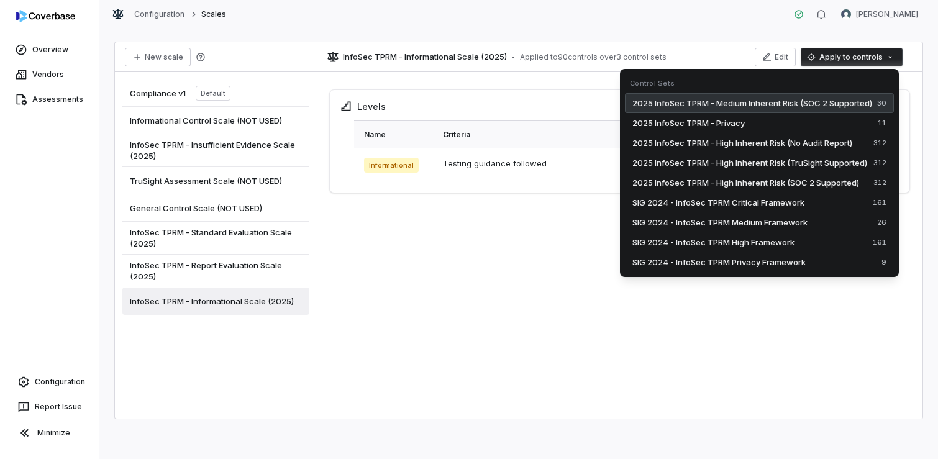
click at [768, 101] on span "2025 InfoSec TPRM - Medium Inherent Risk (SOC 2 Supported)" at bounding box center [752, 103] width 240 height 12
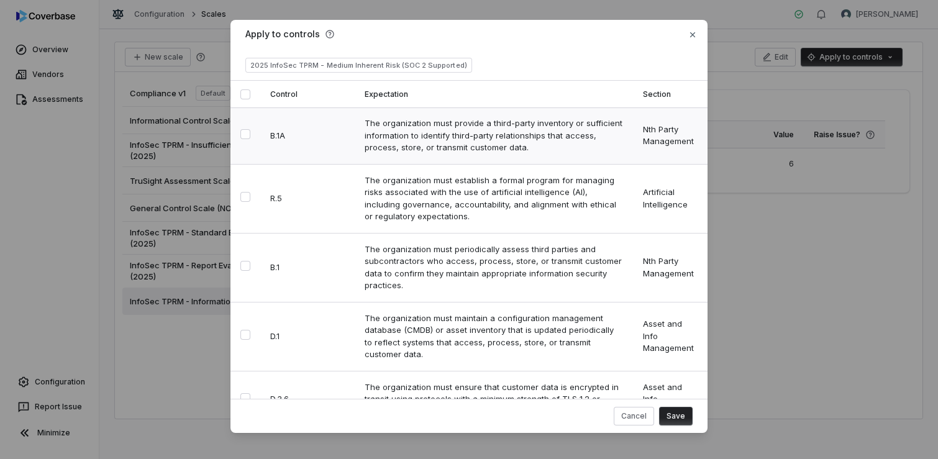
click at [241, 137] on button "Select row" at bounding box center [245, 134] width 10 height 10
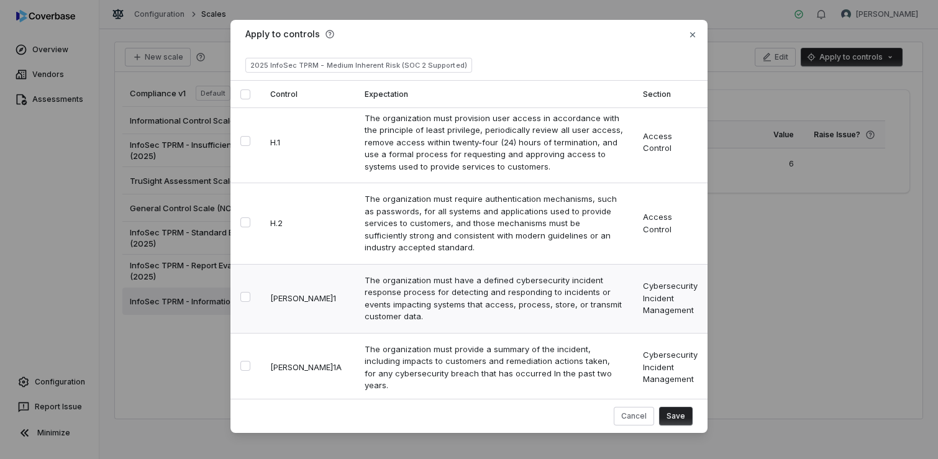
scroll to position [683, 0]
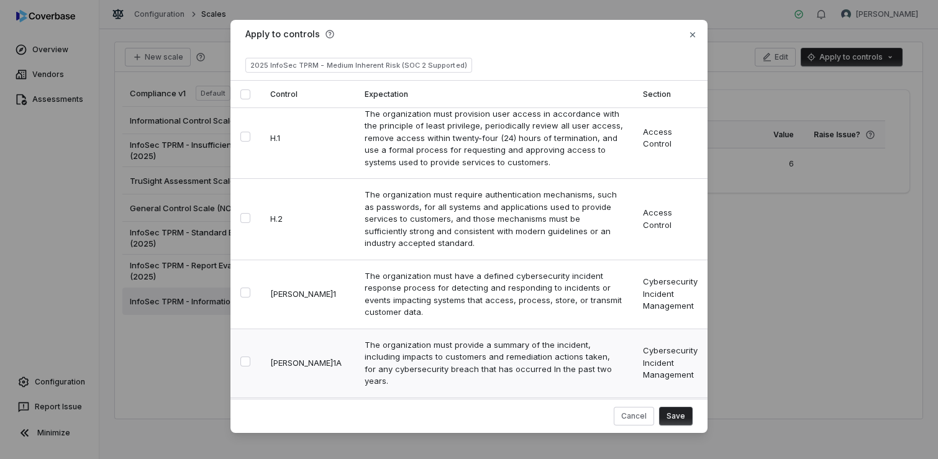
click at [243, 356] on button "Select row" at bounding box center [245, 361] width 10 height 10
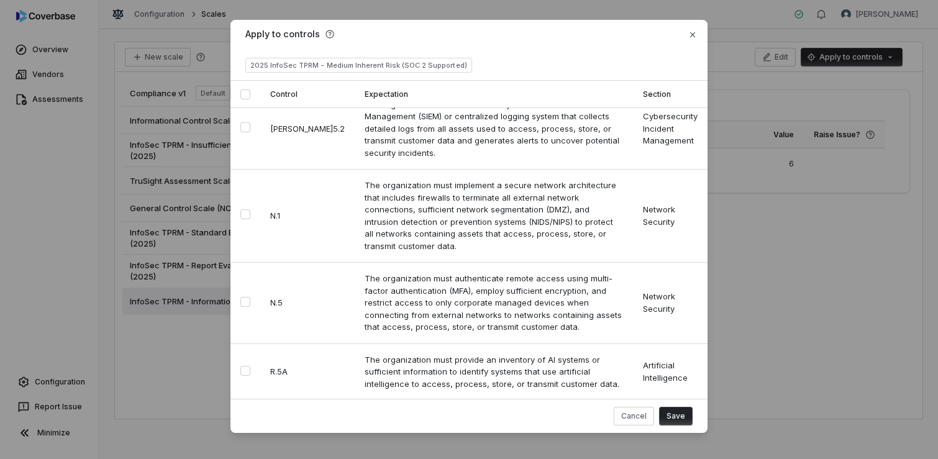
scroll to position [994, 0]
click at [242, 365] on button "Select row" at bounding box center [245, 370] width 10 height 10
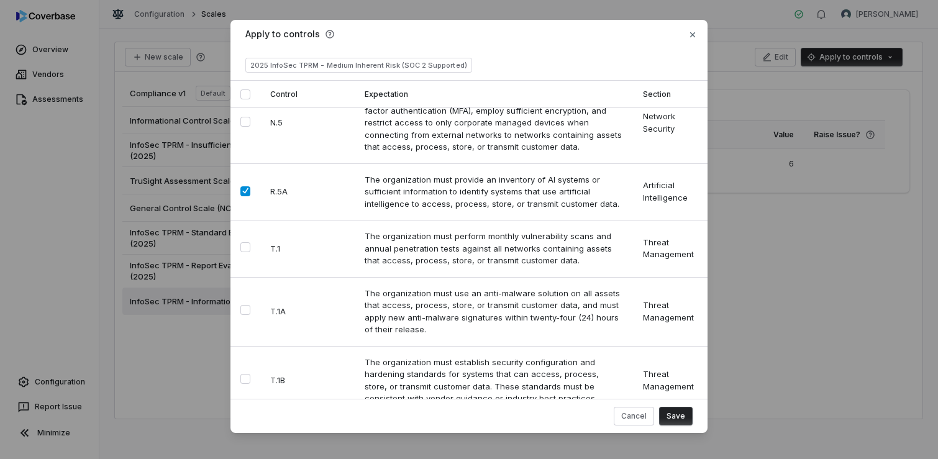
scroll to position [1242, 0]
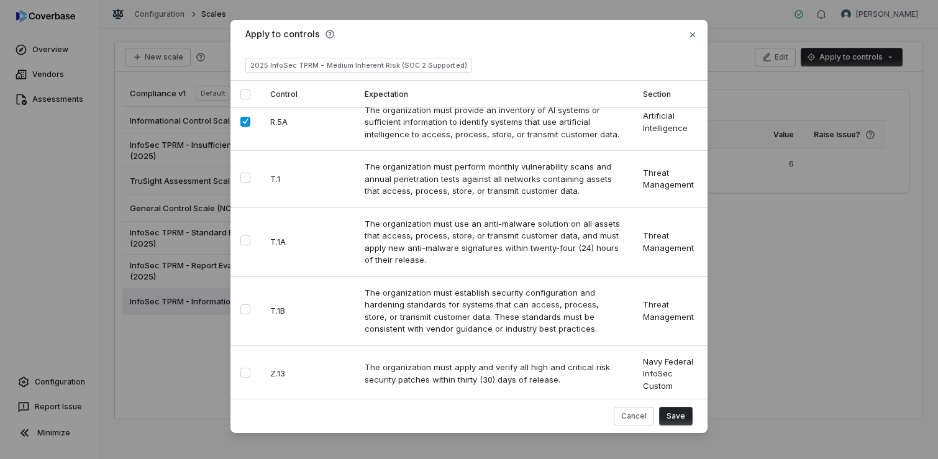
click at [242, 402] on td at bounding box center [245, 448] width 30 height 93
click at [244, 442] on button "Select row" at bounding box center [245, 447] width 10 height 10
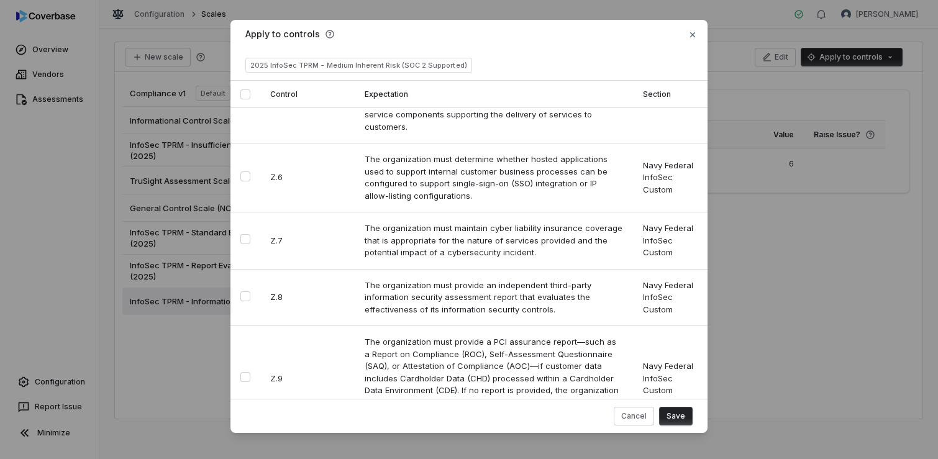
scroll to position [1595, 0]
click at [679, 414] on button "Save" at bounding box center [676, 416] width 34 height 19
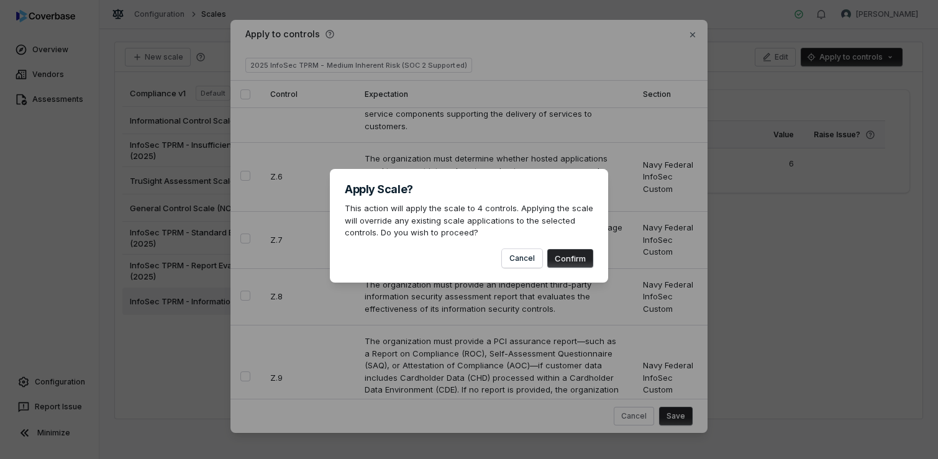
click at [586, 251] on button "Confirm" at bounding box center [570, 258] width 46 height 19
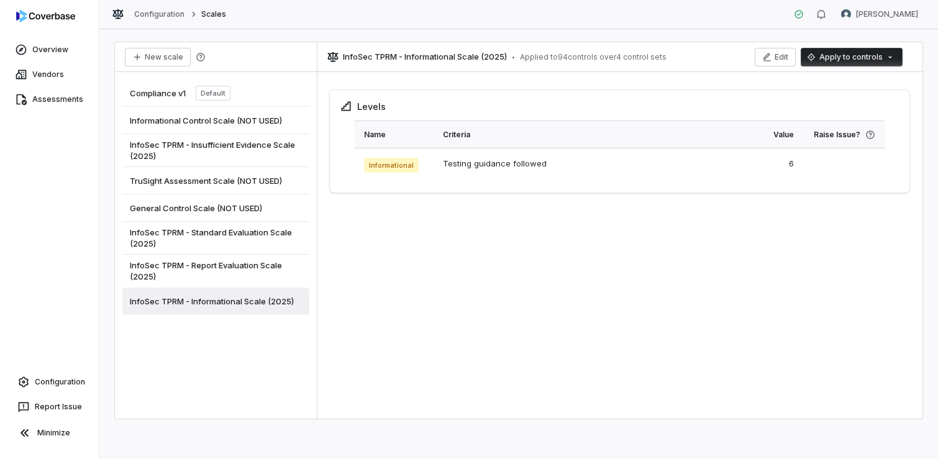
click at [635, 303] on div "Levels Name Criteria Value Raise Issue? Informational Testing guidance followed…" at bounding box center [619, 248] width 605 height 342
click at [61, 385] on link "Configuration" at bounding box center [49, 382] width 89 height 22
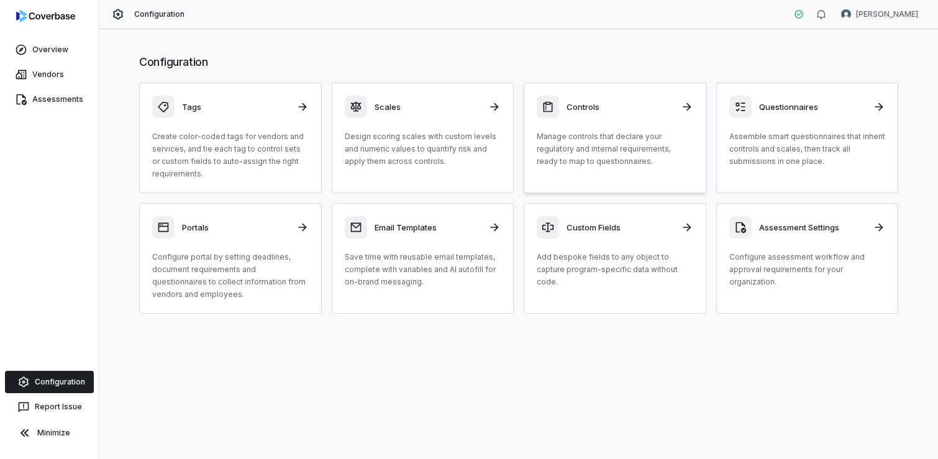
click at [638, 146] on p "Manage controls that declare your regulatory and internal requirements, ready t…" at bounding box center [615, 148] width 156 height 37
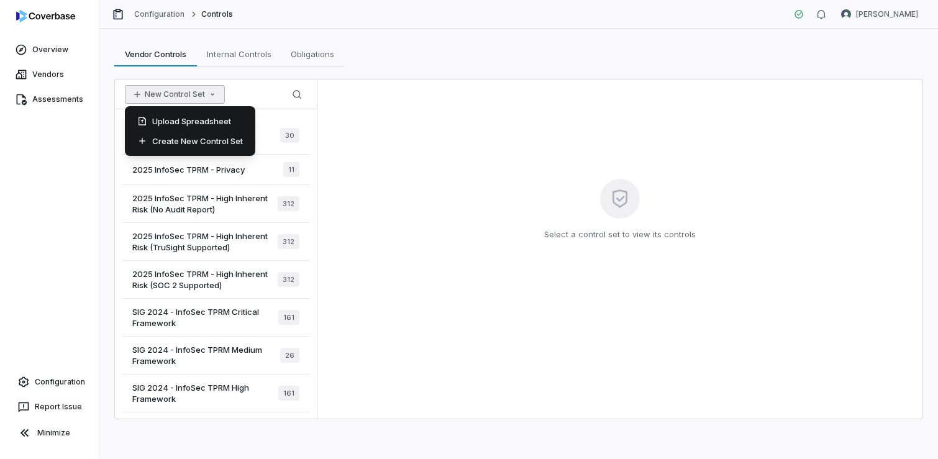
click at [207, 94] on icon "button" at bounding box center [212, 94] width 10 height 10
click at [212, 116] on div "Upload Spreadsheet" at bounding box center [190, 121] width 120 height 20
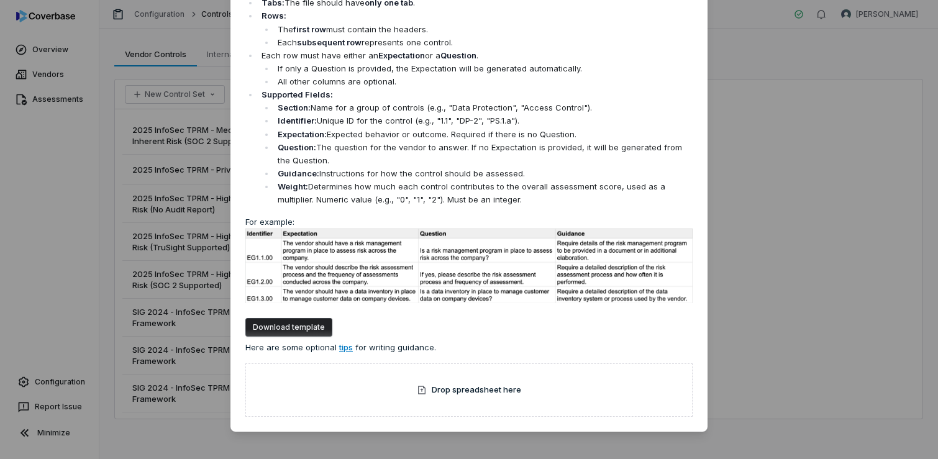
scroll to position [73, 0]
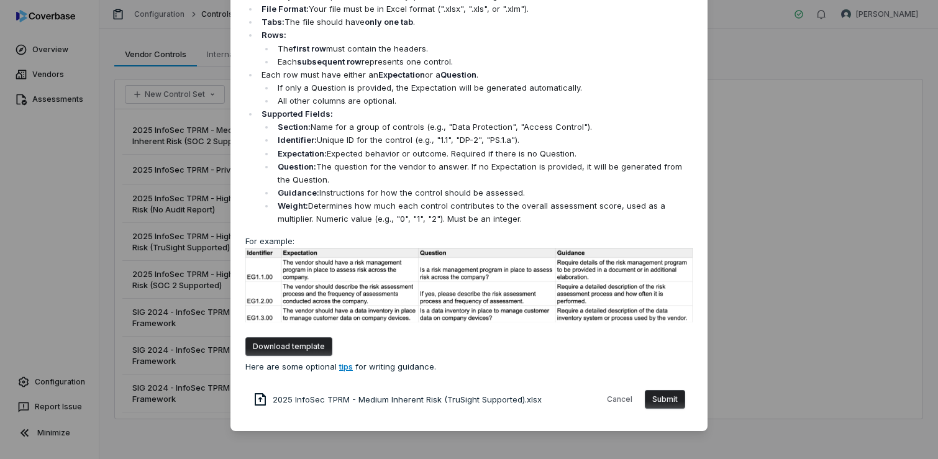
click at [655, 398] on button "Submit" at bounding box center [665, 399] width 40 height 19
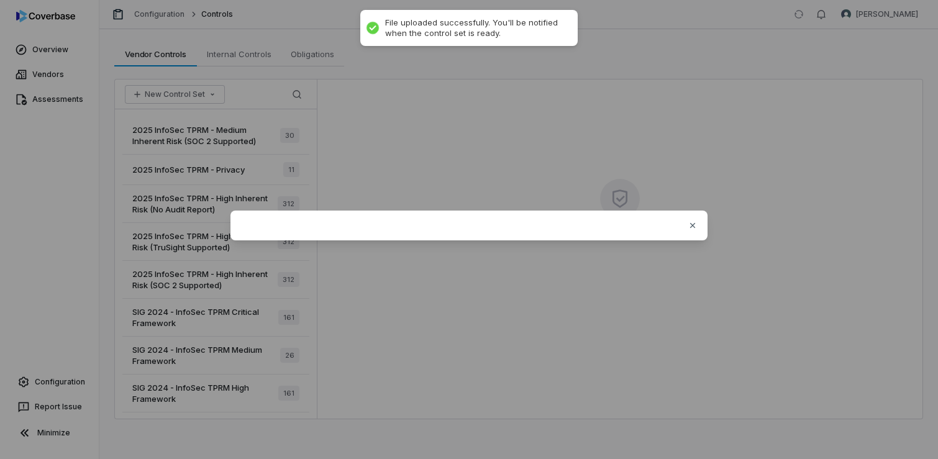
scroll to position [0, 0]
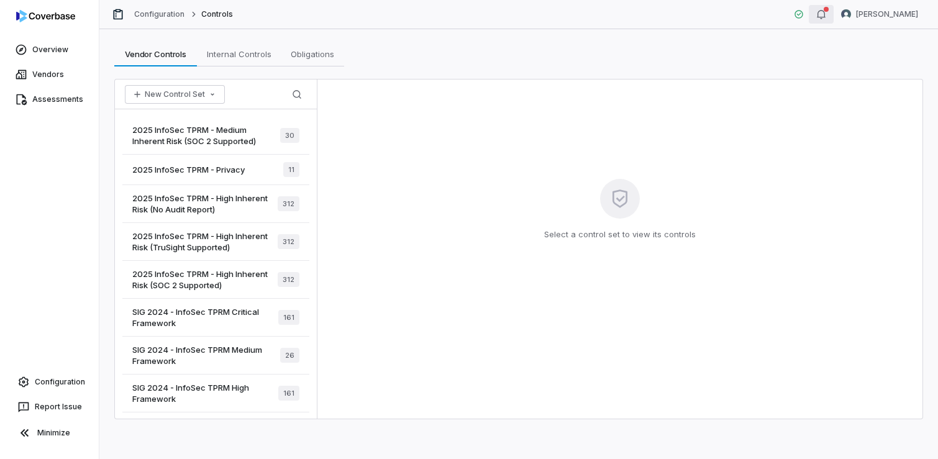
click at [833, 8] on button "button" at bounding box center [821, 14] width 25 height 19
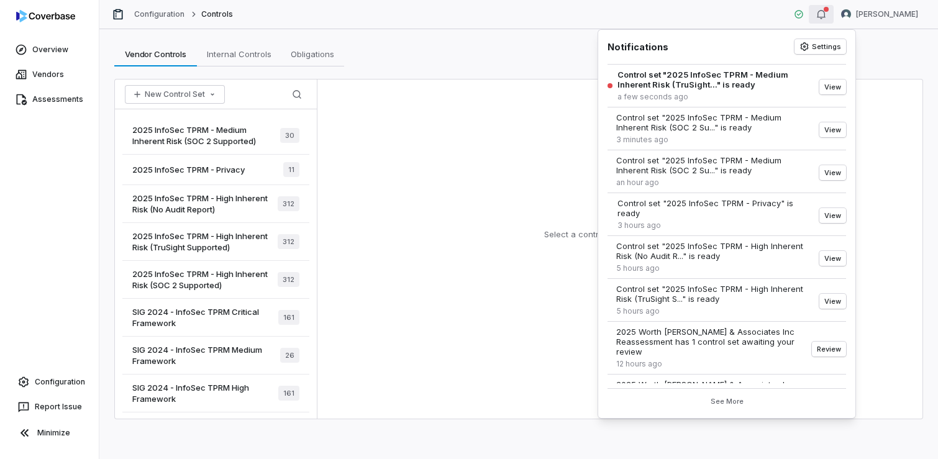
click at [524, 58] on div "Vendor Controls Vendor Controls Internal Controls Internal Controls Obligations…" at bounding box center [518, 54] width 809 height 25
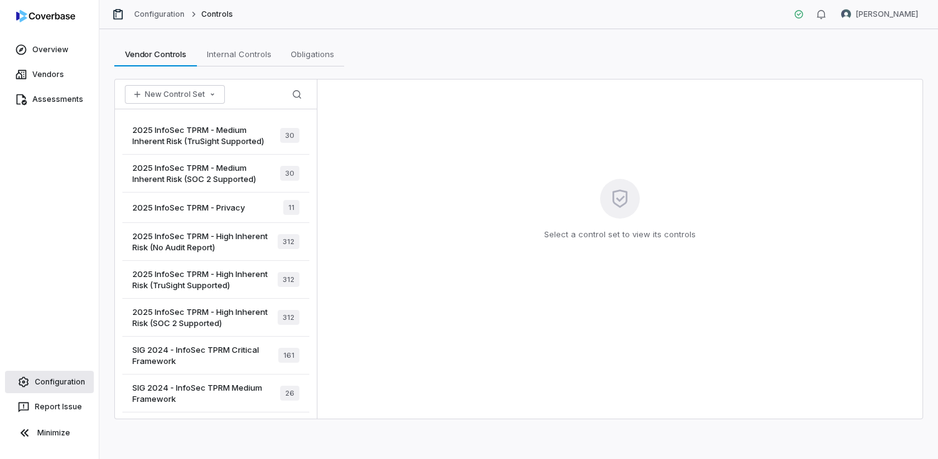
click at [69, 381] on link "Configuration" at bounding box center [49, 382] width 89 height 22
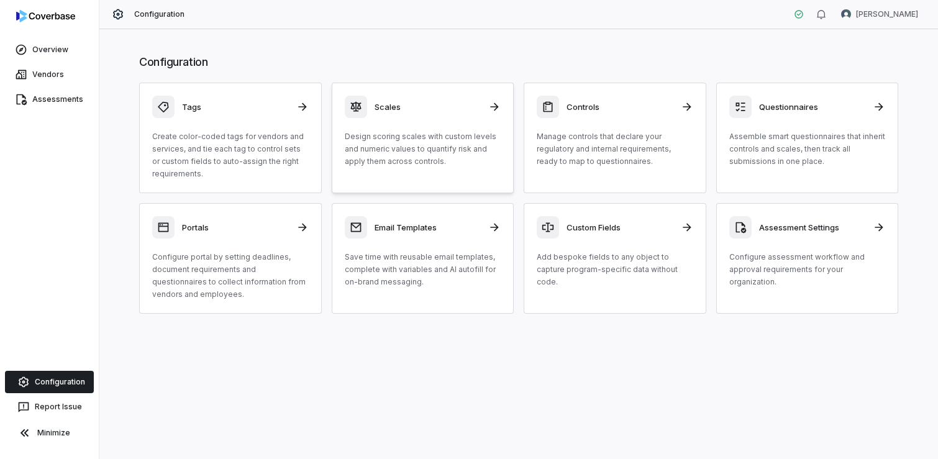
click at [428, 156] on p "Design scoring scales with custom levels and numeric values to quantify risk an…" at bounding box center [423, 148] width 156 height 37
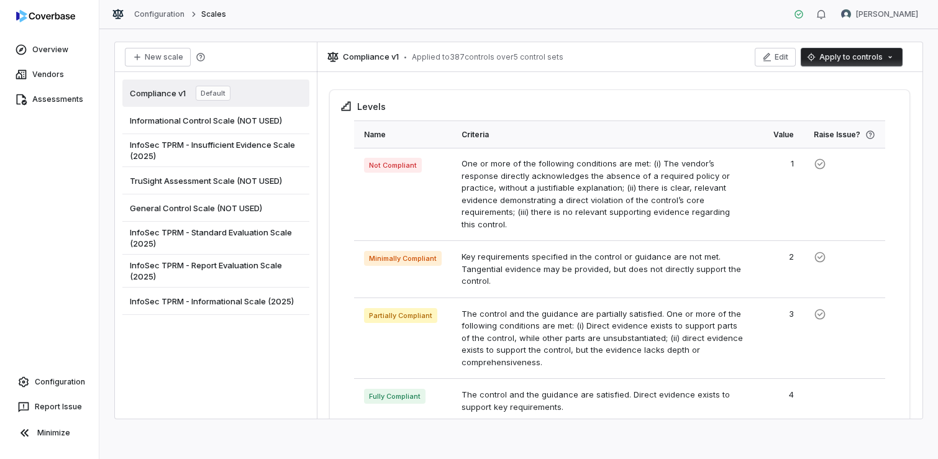
click at [248, 232] on span "InfoSec TPRM - Standard Evaluation Scale (2025)" at bounding box center [216, 238] width 172 height 22
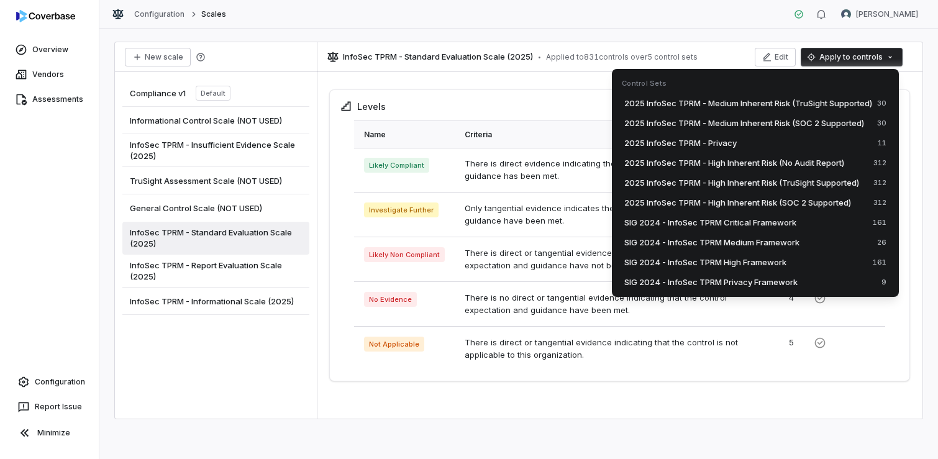
click at [848, 60] on html "Overview Vendors Assessments Configuration Report Issue Minimize Configuration …" at bounding box center [469, 229] width 938 height 459
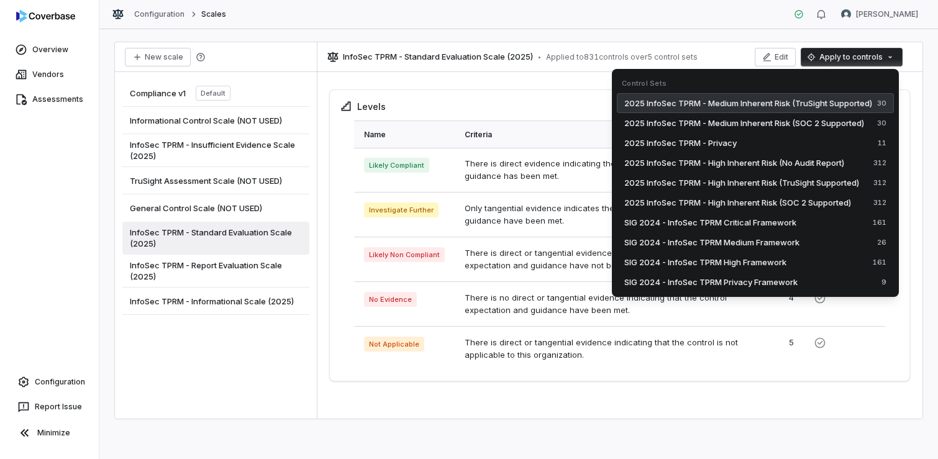
click at [820, 101] on span "2025 InfoSec TPRM - Medium Inherent Risk (TruSight Supported)" at bounding box center [748, 103] width 248 height 12
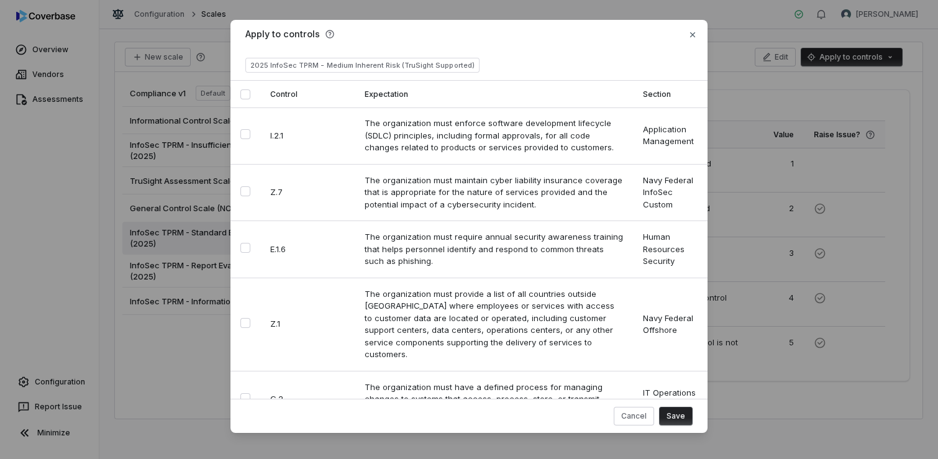
click at [242, 94] on button "Select all" at bounding box center [245, 94] width 10 height 10
click at [668, 417] on button "Save" at bounding box center [676, 416] width 34 height 19
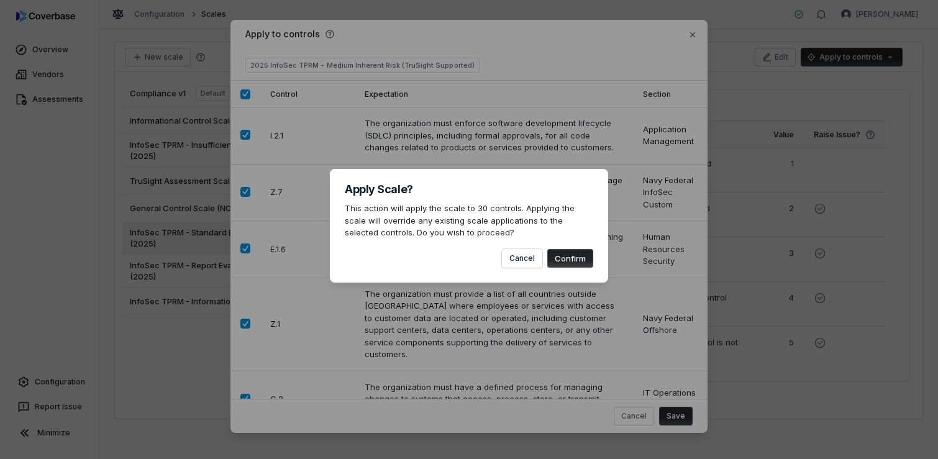
click at [576, 261] on button "Confirm" at bounding box center [570, 258] width 46 height 19
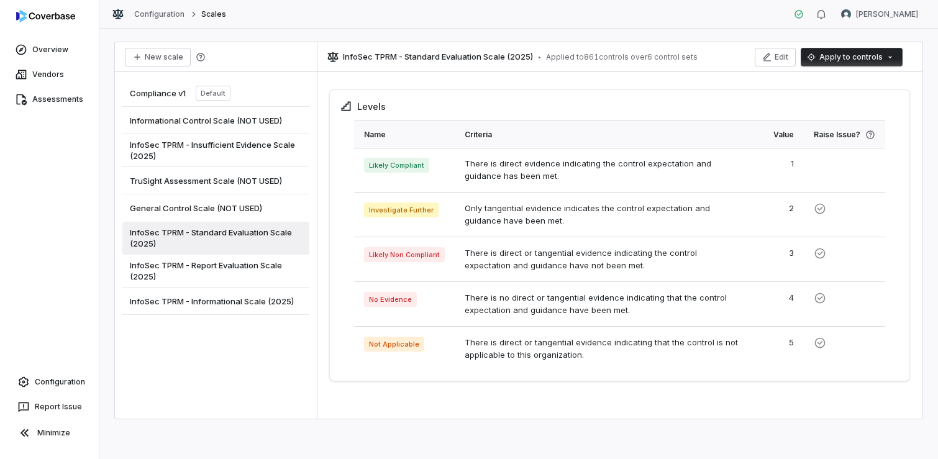
click at [220, 145] on span "InfoSec TPRM - Insufficient Evidence Scale (2025)" at bounding box center [216, 150] width 172 height 22
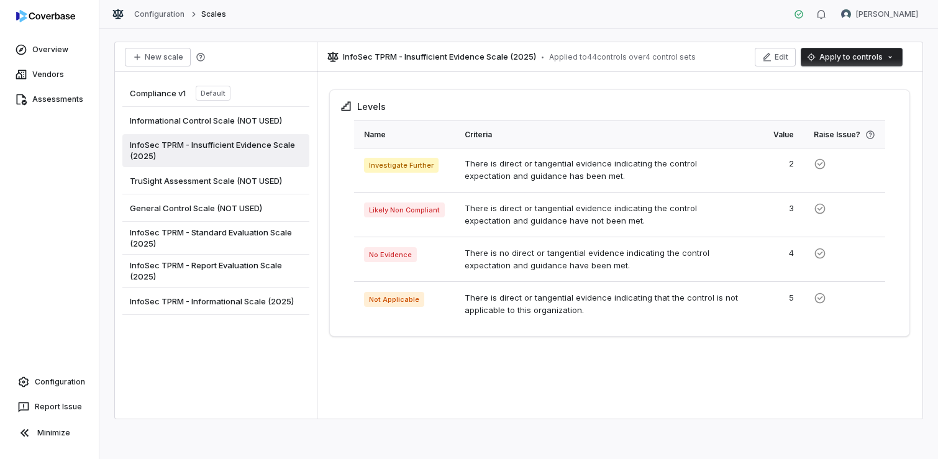
click at [250, 146] on span "InfoSec TPRM - Insufficient Evidence Scale (2025)" at bounding box center [216, 150] width 172 height 22
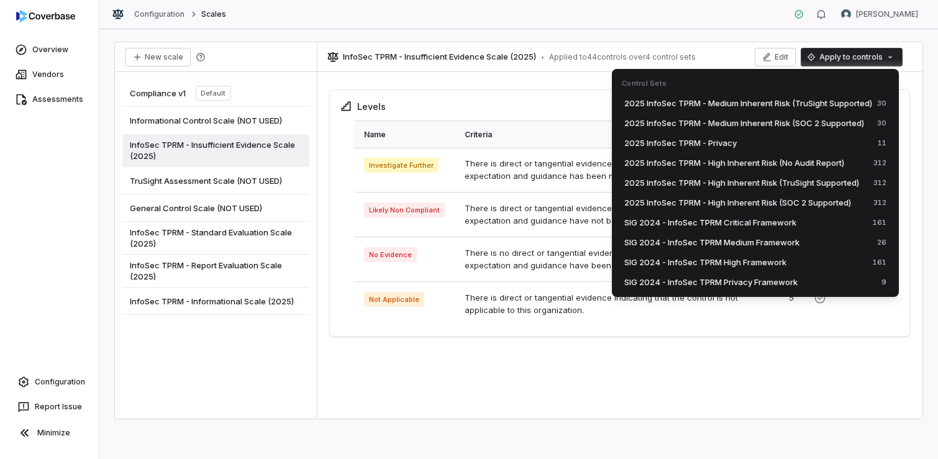
click at [841, 57] on html "Overview Vendors Assessments Configuration Report Issue Minimize Configuration …" at bounding box center [469, 229] width 938 height 459
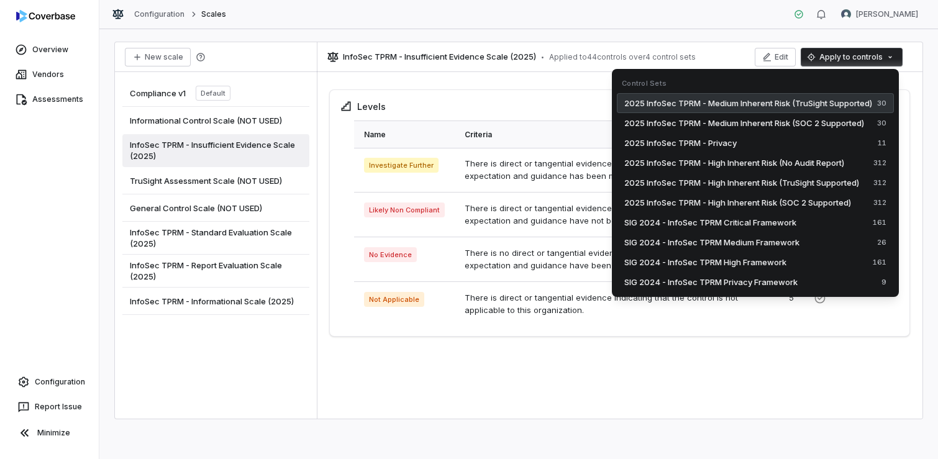
click at [781, 99] on span "2025 InfoSec TPRM - Medium Inherent Risk (TruSight Supported)" at bounding box center [748, 103] width 248 height 12
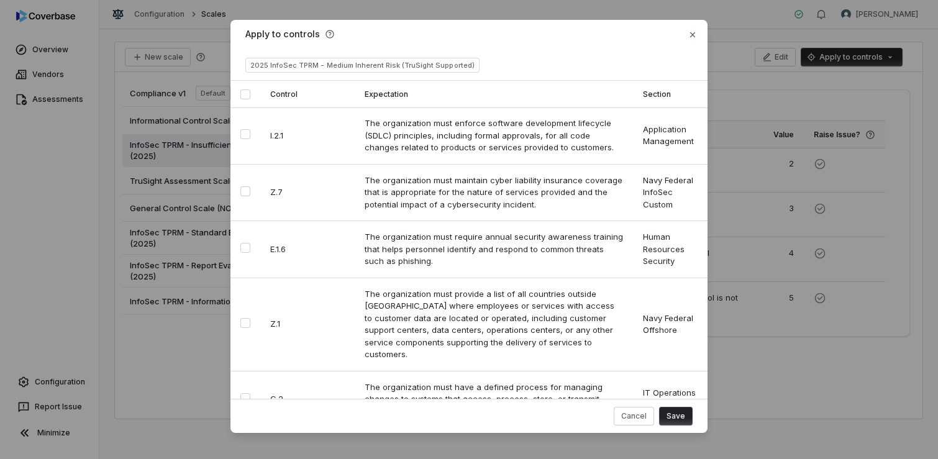
type button "on"
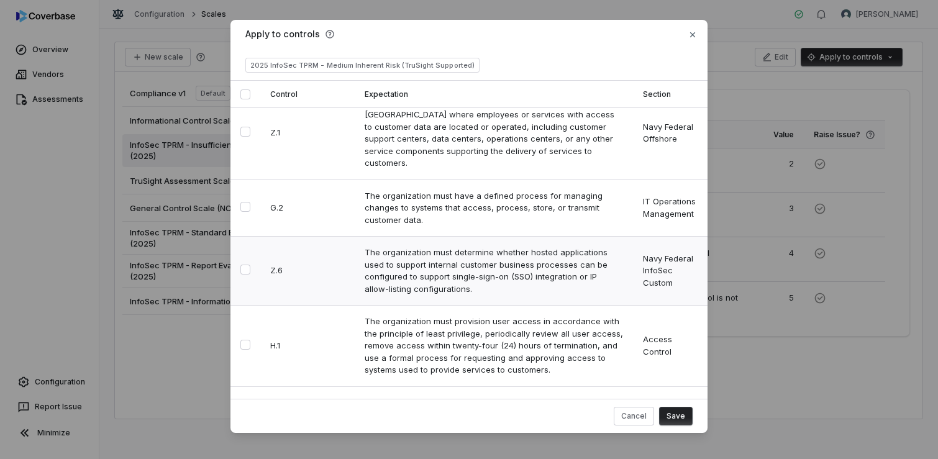
click at [244, 265] on button "Select row" at bounding box center [245, 270] width 10 height 10
click at [673, 419] on button "Save" at bounding box center [676, 416] width 34 height 19
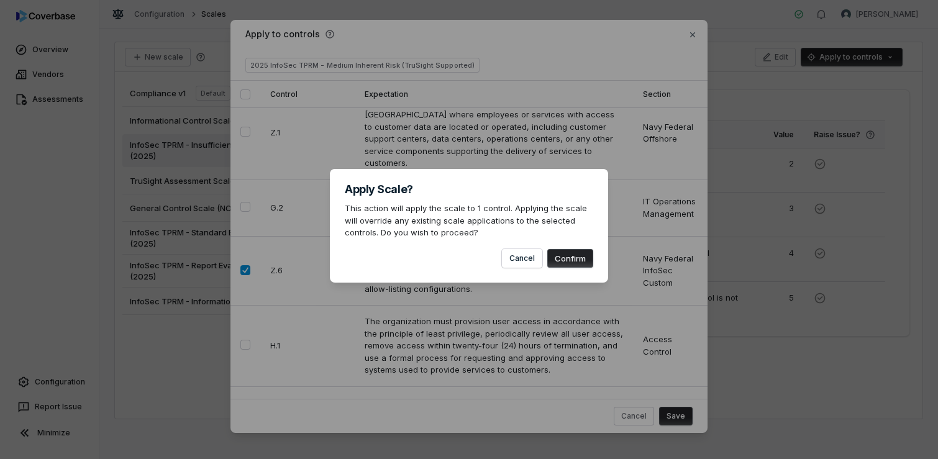
click at [568, 256] on button "Confirm" at bounding box center [570, 258] width 46 height 19
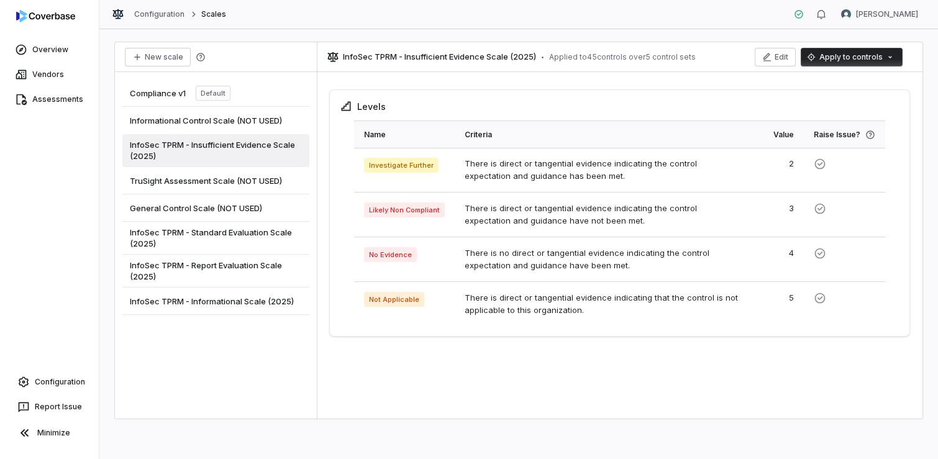
click at [238, 261] on span "InfoSec TPRM - Report Evaluation Scale (2025)" at bounding box center [216, 271] width 172 height 22
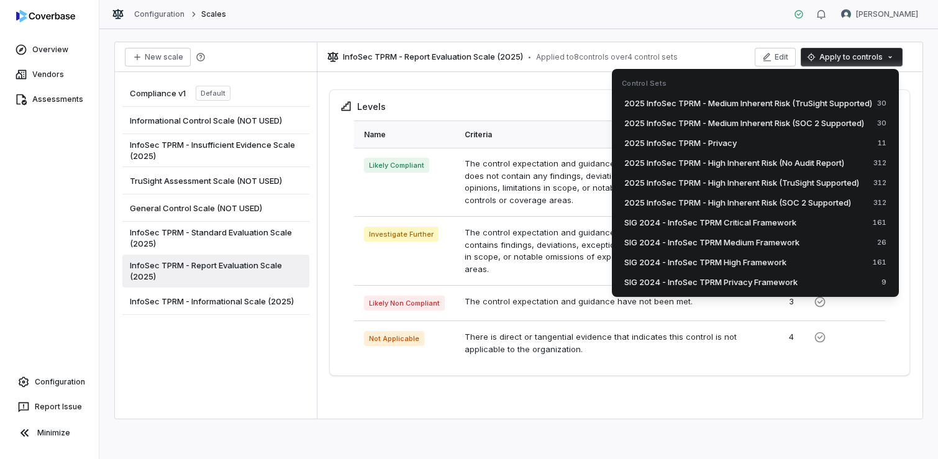
click at [829, 60] on html "Overview Vendors Assessments Configuration Report Issue Minimize Configuration …" at bounding box center [469, 229] width 938 height 459
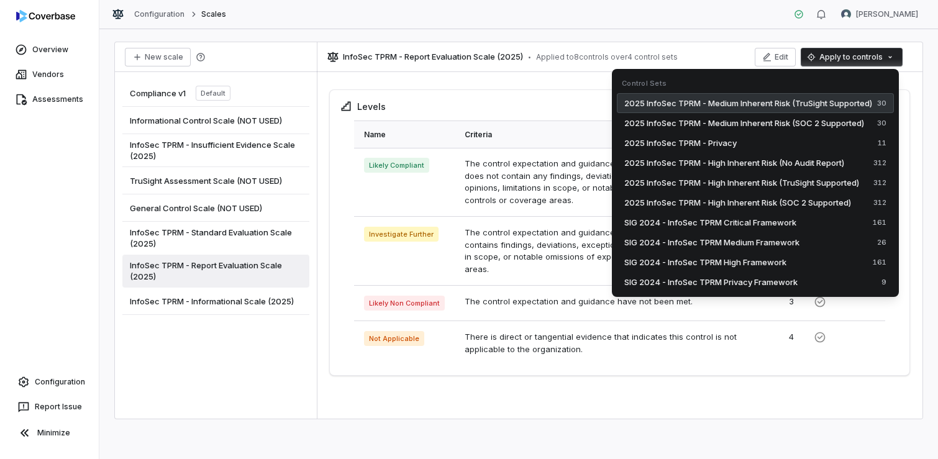
click at [735, 106] on span "2025 InfoSec TPRM - Medium Inherent Risk (TruSight Supported)" at bounding box center [748, 103] width 248 height 12
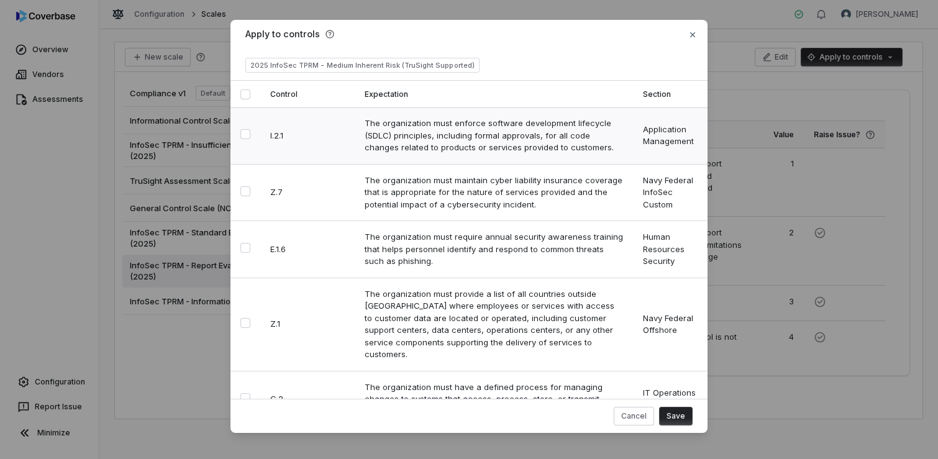
type button "on"
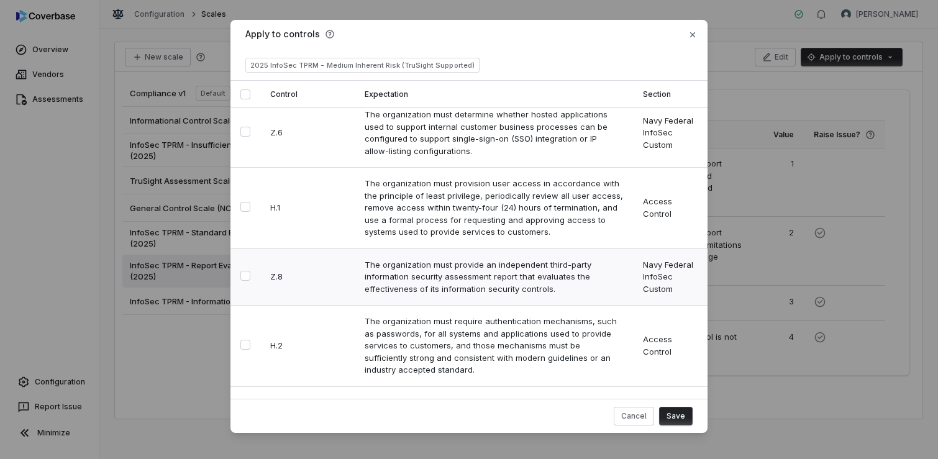
click at [241, 271] on button "Select row" at bounding box center [245, 276] width 10 height 10
click at [242, 433] on button "Select row" at bounding box center [245, 438] width 10 height 10
click at [677, 415] on button "Save" at bounding box center [676, 416] width 34 height 19
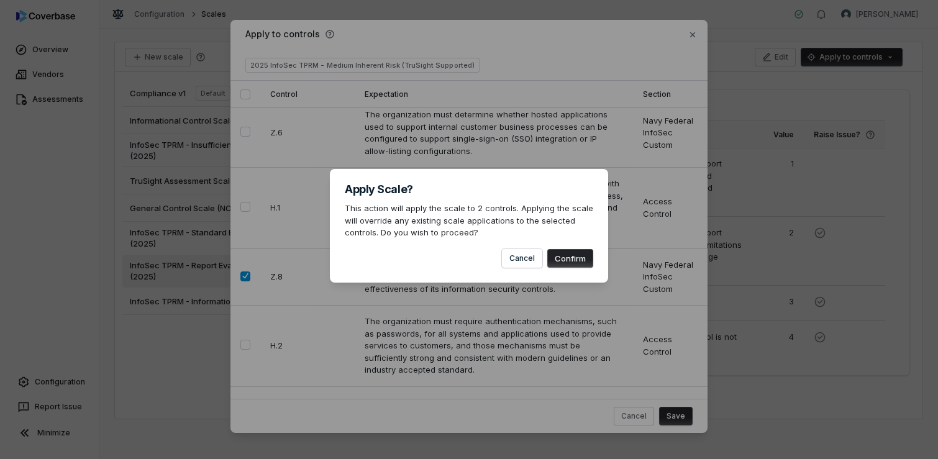
click at [579, 259] on button "Confirm" at bounding box center [570, 258] width 46 height 19
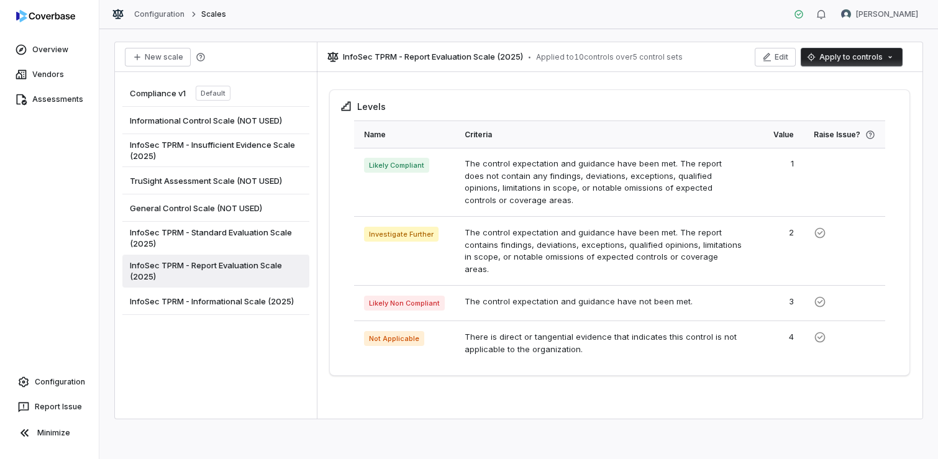
click at [248, 303] on span "InfoSec TPRM - Informational Scale (2025)" at bounding box center [212, 301] width 164 height 11
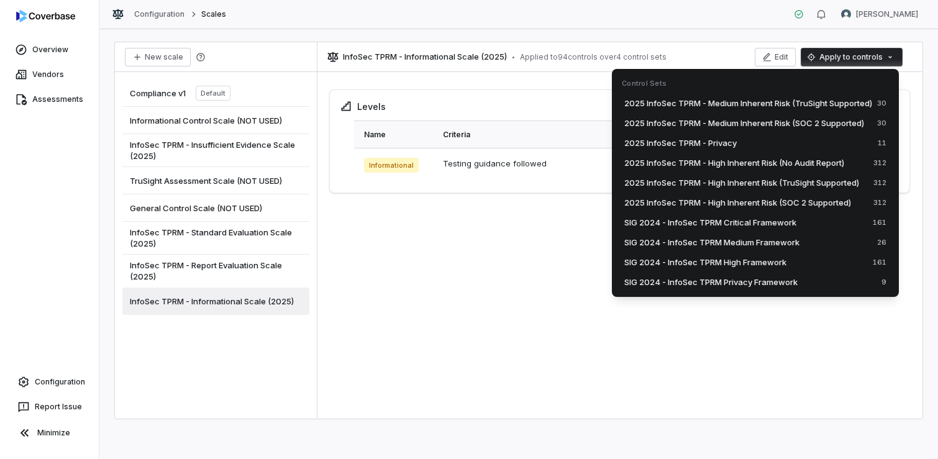
click at [868, 60] on html "Overview Vendors Assessments Configuration Report Issue Minimize Configuration …" at bounding box center [469, 229] width 938 height 459
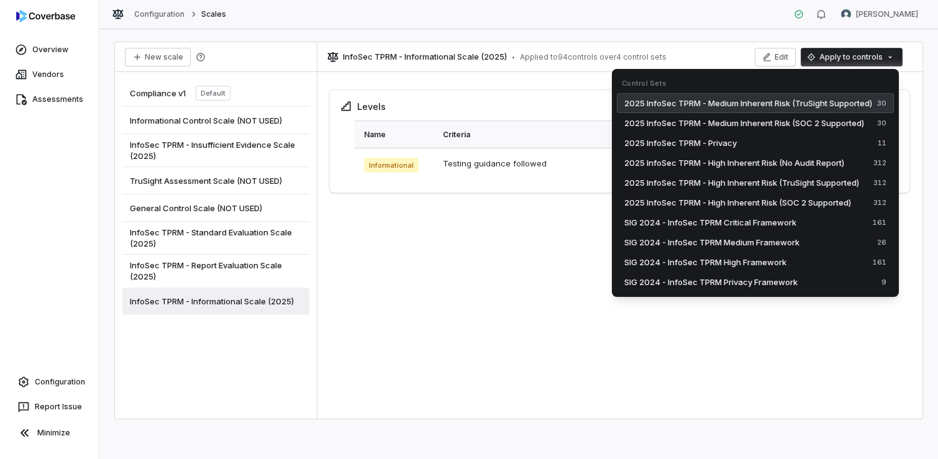
click at [799, 105] on span "2025 InfoSec TPRM - Medium Inherent Risk (TruSight Supported)" at bounding box center [748, 103] width 248 height 12
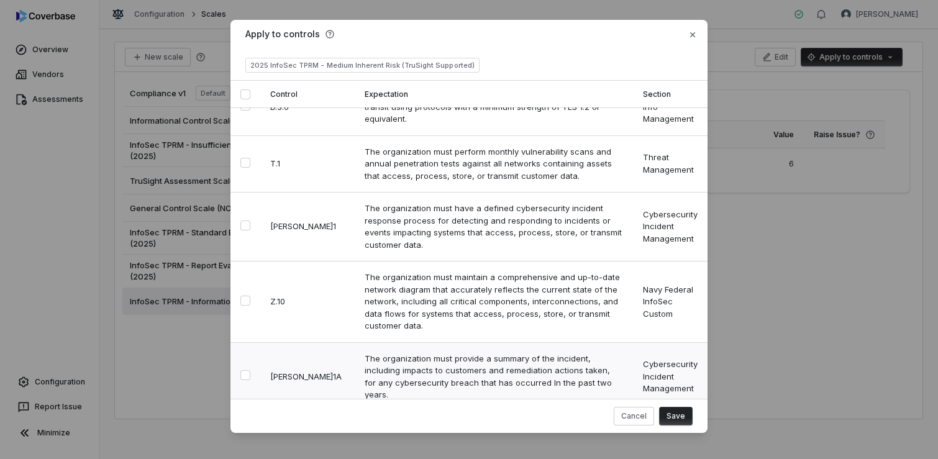
scroll to position [745, 0]
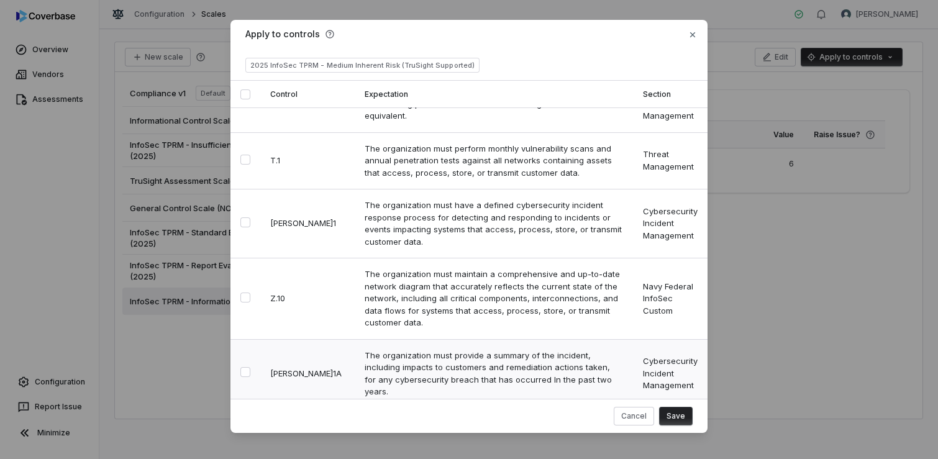
click at [240, 367] on button "Select row" at bounding box center [245, 372] width 10 height 10
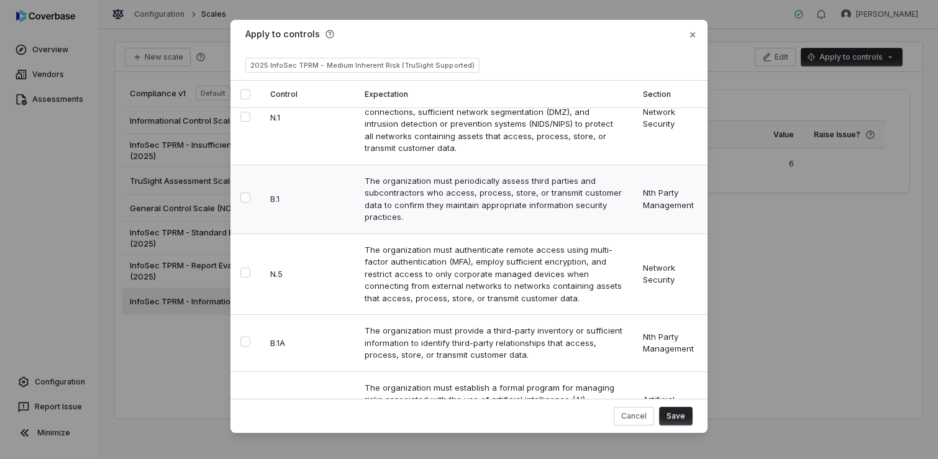
scroll to position [1242, 0]
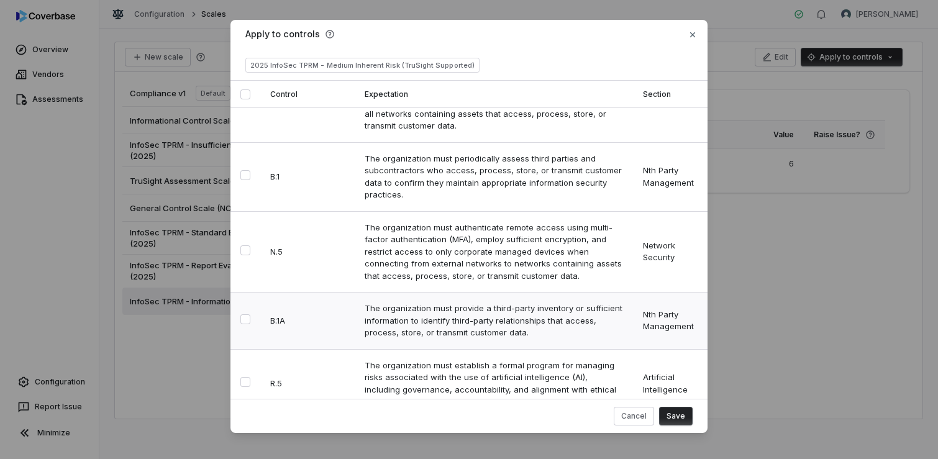
click at [246, 314] on button "Select row" at bounding box center [245, 319] width 10 height 10
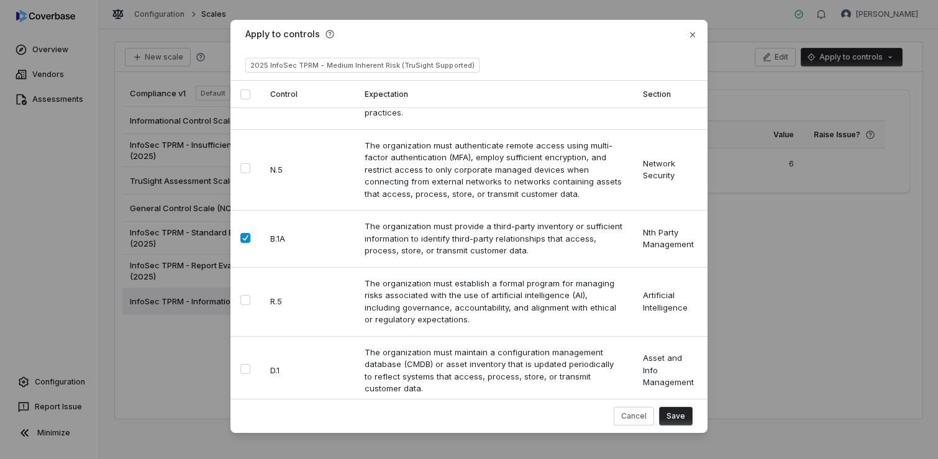
scroll to position [1366, 0]
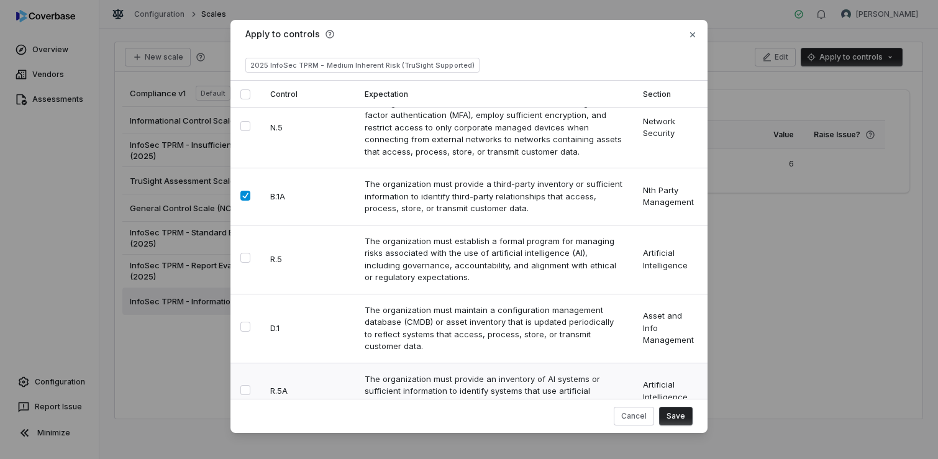
click at [243, 385] on button "Select row" at bounding box center [245, 390] width 10 height 10
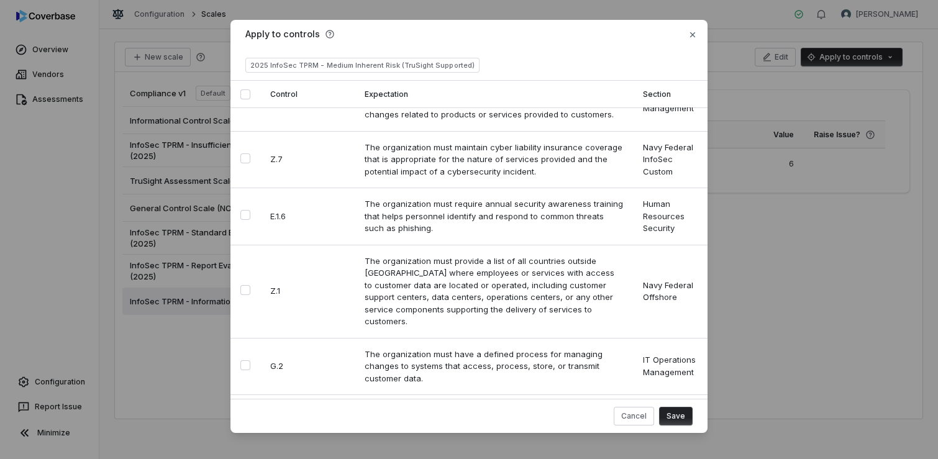
scroll to position [0, 0]
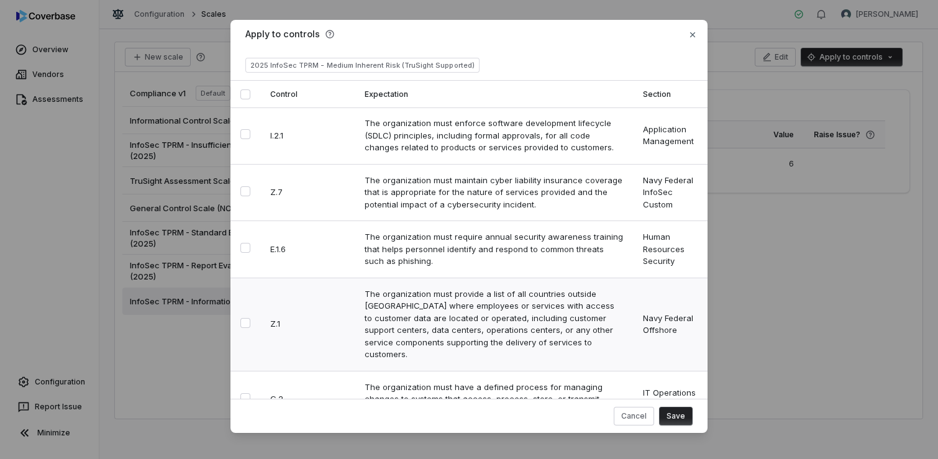
click at [244, 319] on button "Select row" at bounding box center [245, 323] width 10 height 10
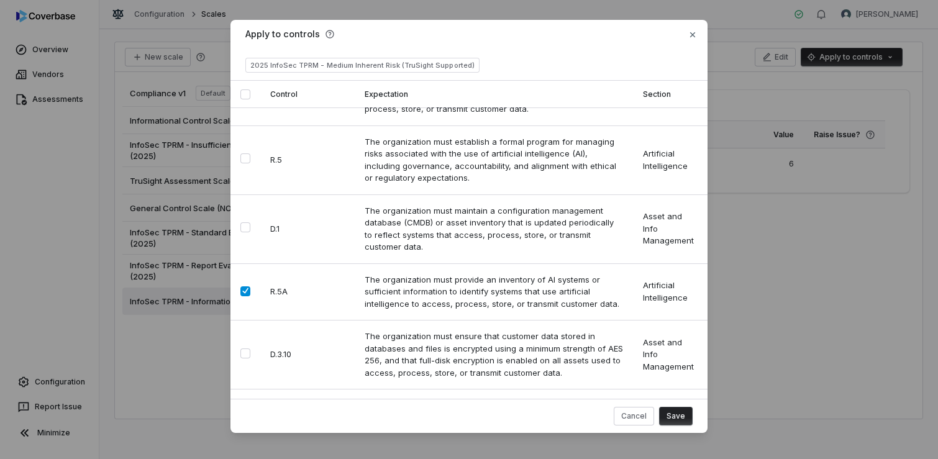
scroll to position [1490, 0]
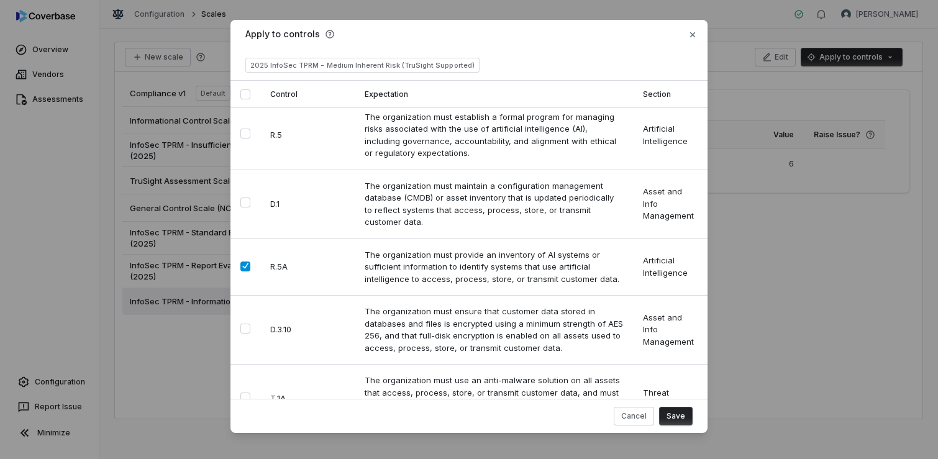
click at [674, 419] on button "Save" at bounding box center [676, 416] width 34 height 19
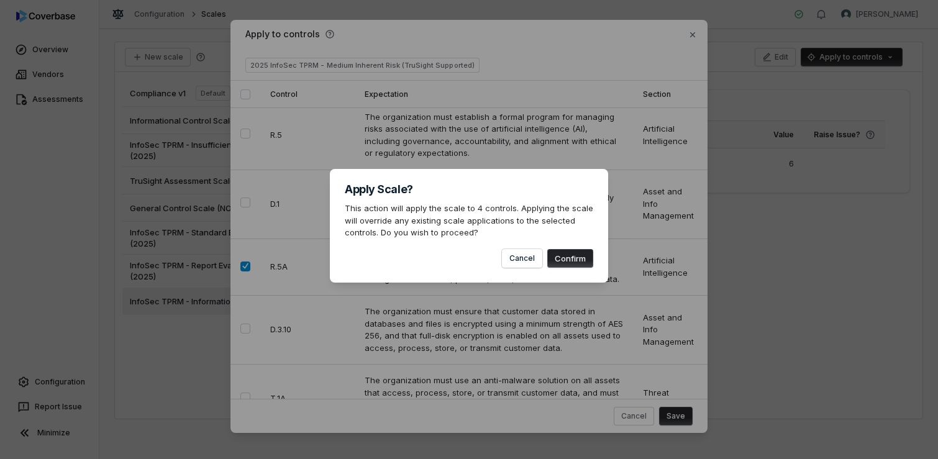
click at [572, 258] on button "Confirm" at bounding box center [570, 258] width 46 height 19
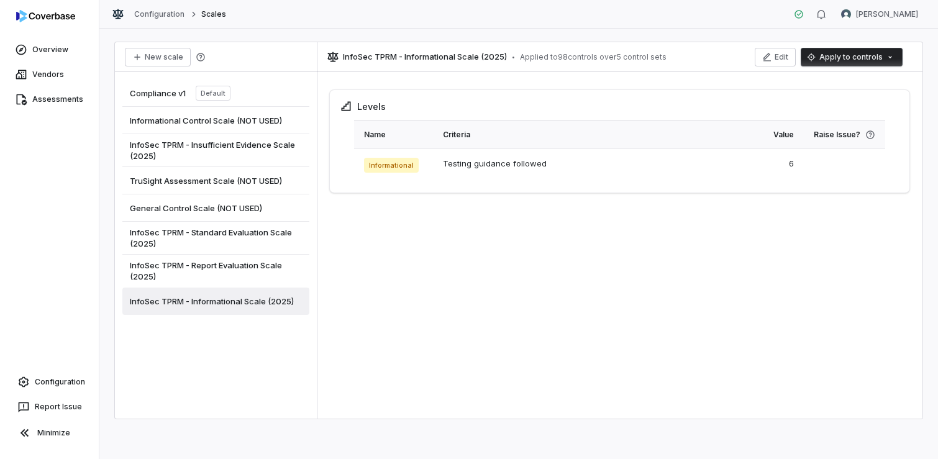
click at [464, 301] on div "Levels Name Criteria Value Raise Issue? Informational Testing guidance followed…" at bounding box center [619, 248] width 605 height 342
click at [53, 377] on link "Configuration" at bounding box center [49, 382] width 89 height 22
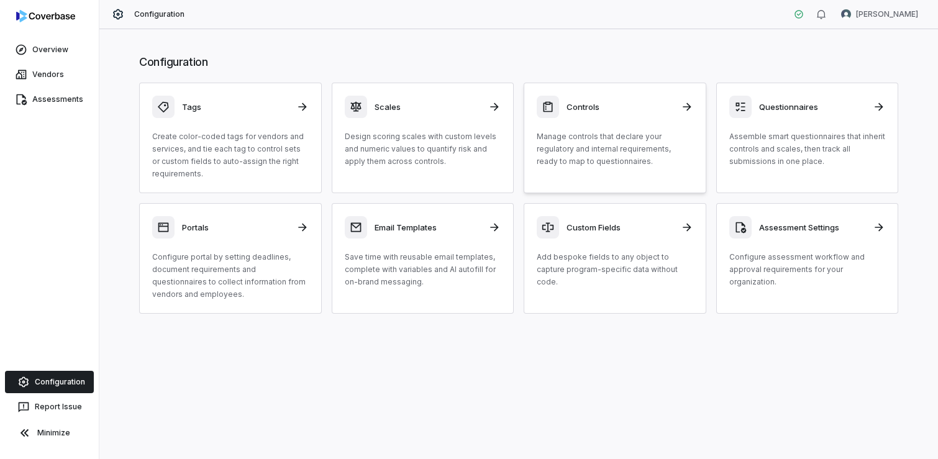
click at [593, 122] on div "Controls Manage controls that declare your regulatory and internal requirements…" at bounding box center [615, 132] width 156 height 72
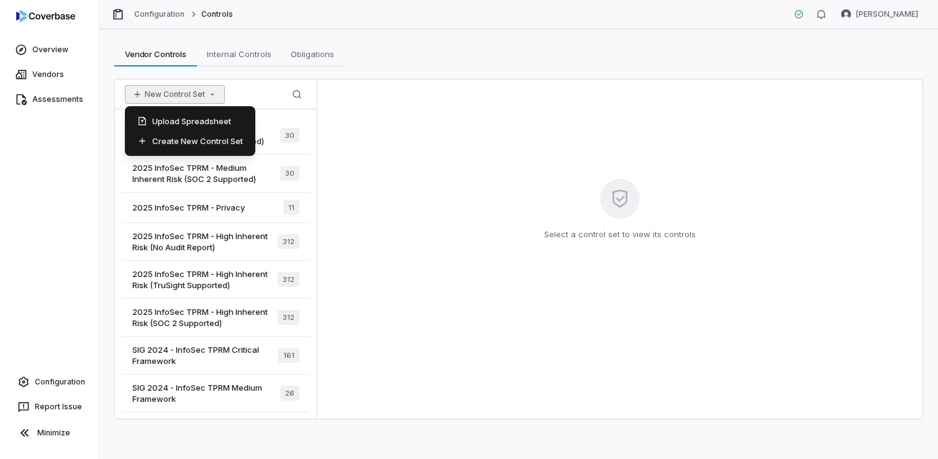
click at [192, 94] on button "New Control Set" at bounding box center [175, 94] width 100 height 19
click at [191, 117] on div "Upload Spreadsheet" at bounding box center [190, 121] width 120 height 20
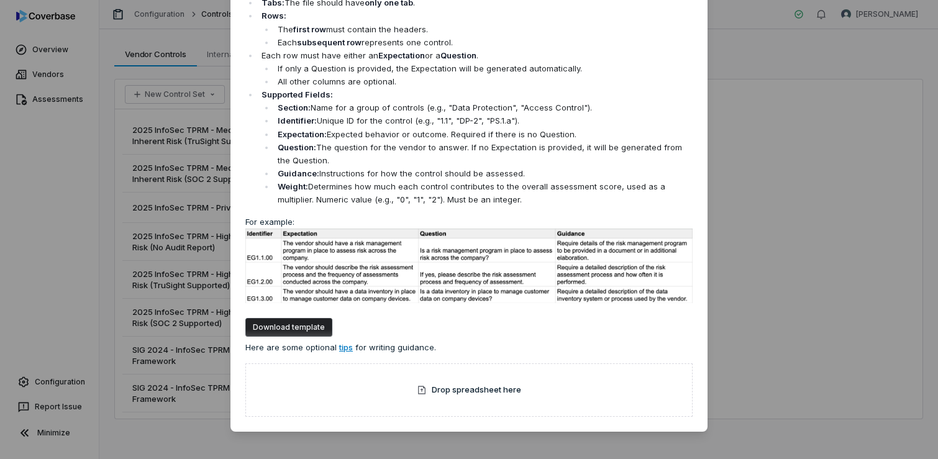
scroll to position [73, 0]
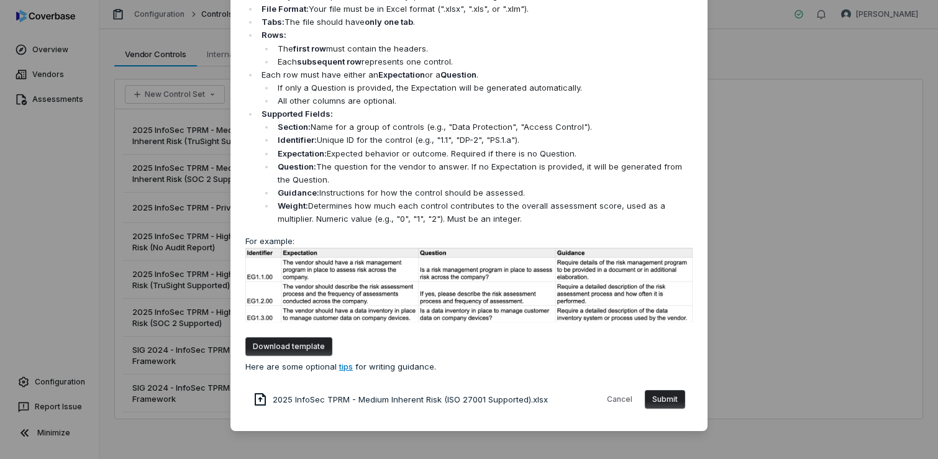
click at [666, 403] on button "Submit" at bounding box center [665, 399] width 40 height 19
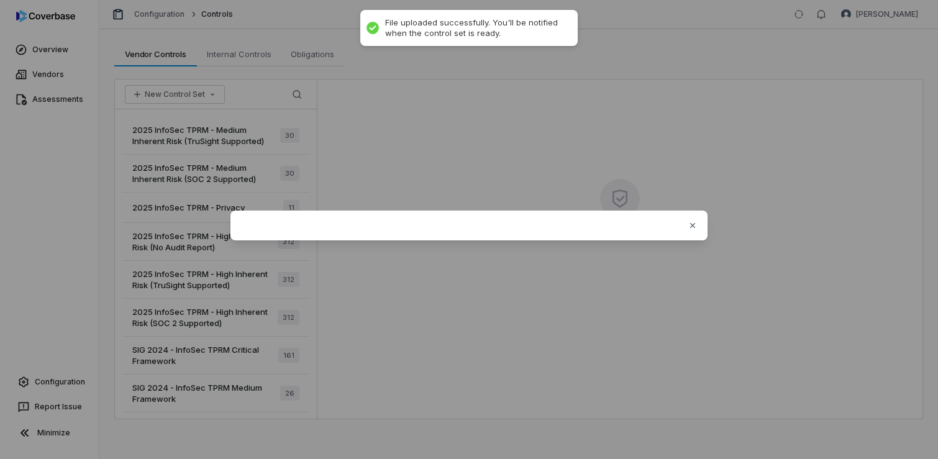
scroll to position [0, 0]
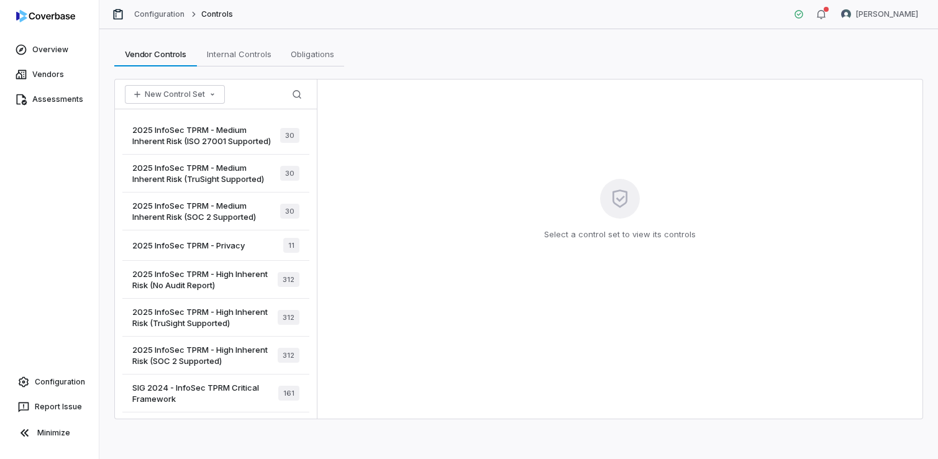
click at [229, 134] on span "2025 InfoSec TPRM - Medium Inherent Risk (ISO 27001 Supported)" at bounding box center [206, 135] width 148 height 22
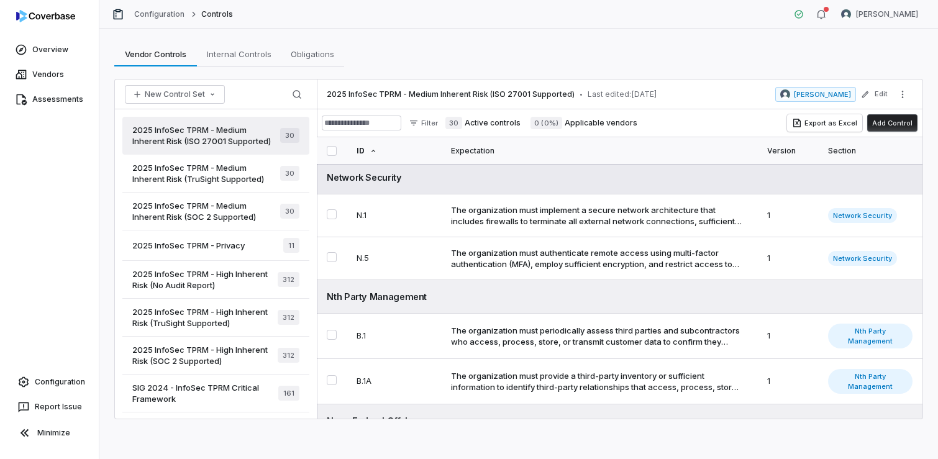
scroll to position [1457, 0]
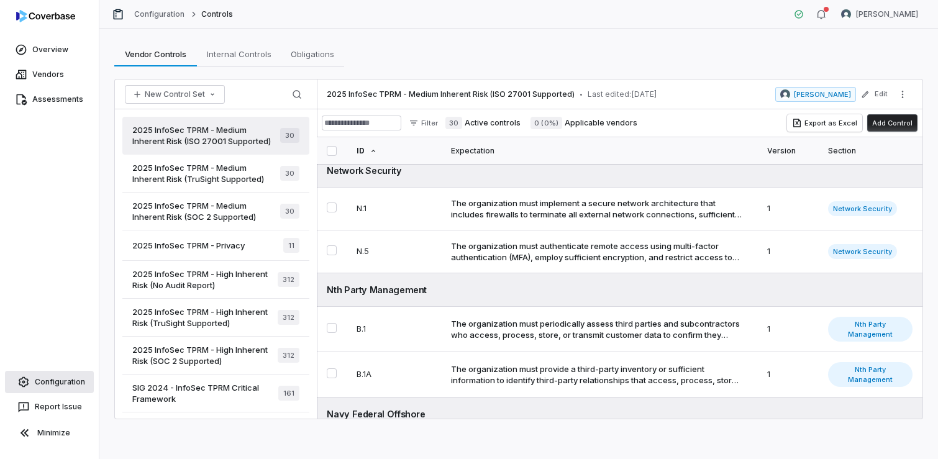
click at [55, 376] on link "Configuration" at bounding box center [49, 382] width 89 height 22
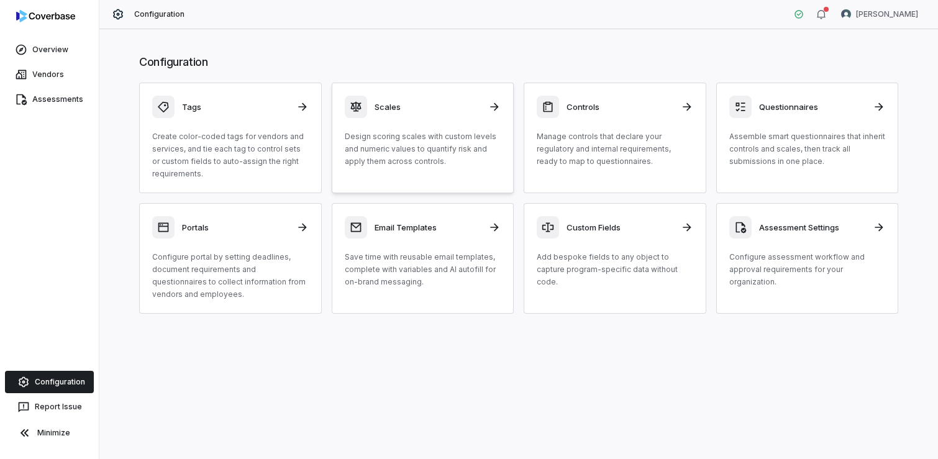
click at [428, 151] on p "Design scoring scales with custom levels and numeric values to quantify risk an…" at bounding box center [423, 148] width 156 height 37
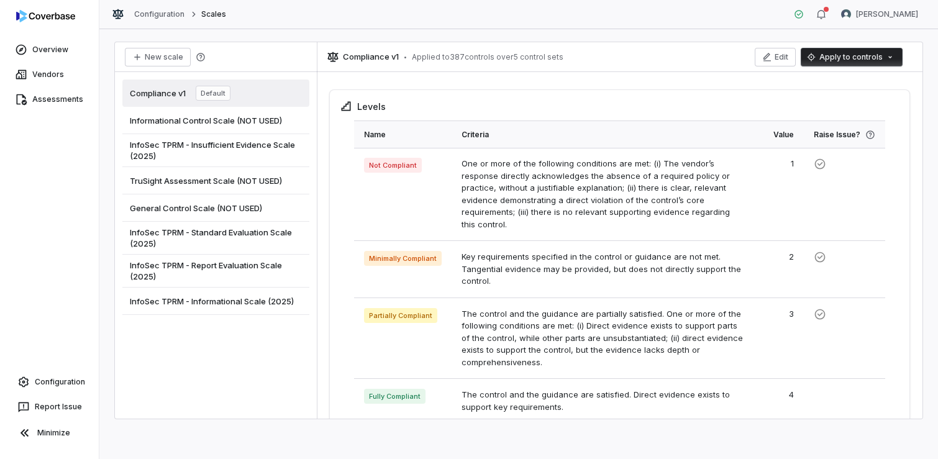
click at [261, 300] on span "InfoSec TPRM - Informational Scale (2025)" at bounding box center [212, 301] width 164 height 11
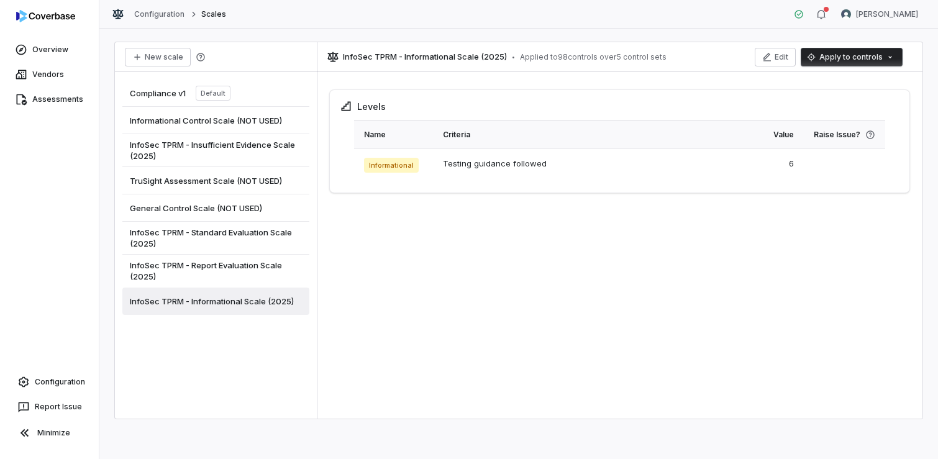
click at [828, 55] on html "Overview Vendors Assessments Configuration Report Issue Minimize Configuration …" at bounding box center [469, 229] width 938 height 459
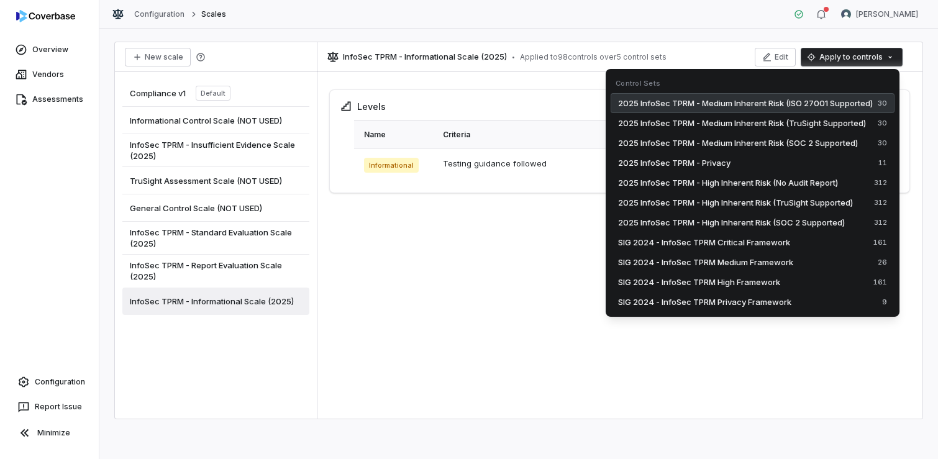
click at [781, 104] on span "2025 InfoSec TPRM - Medium Inherent Risk (ISO 27001 Supported)" at bounding box center [745, 103] width 255 height 12
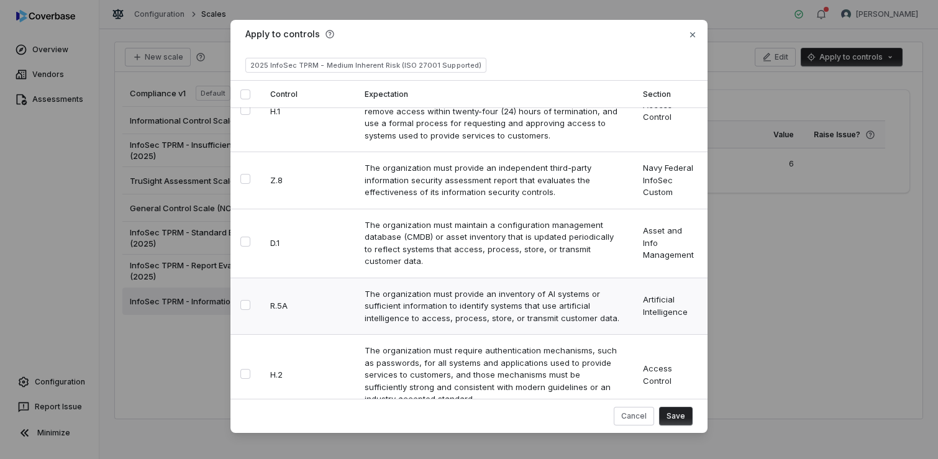
scroll to position [497, 0]
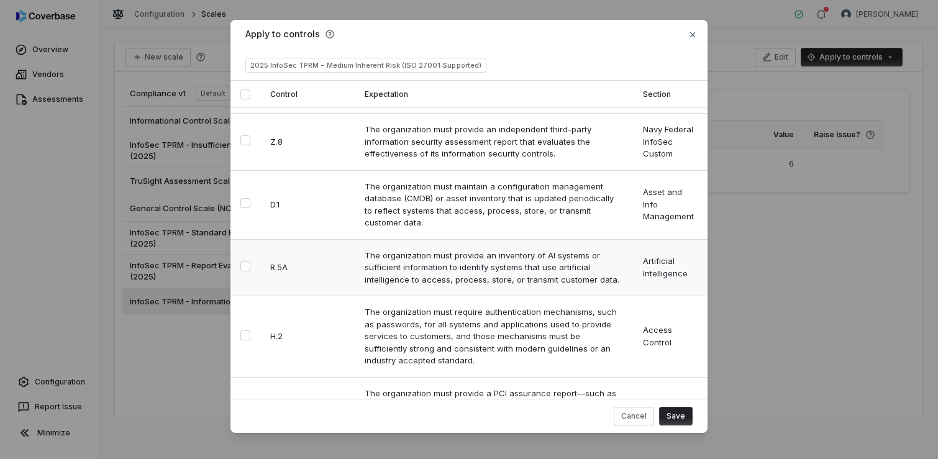
click at [245, 261] on button "Select row" at bounding box center [245, 266] width 10 height 10
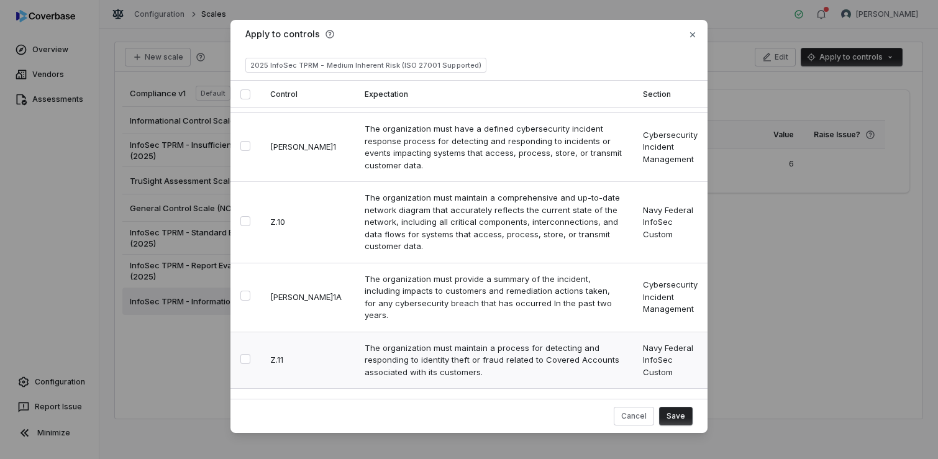
scroll to position [869, 0]
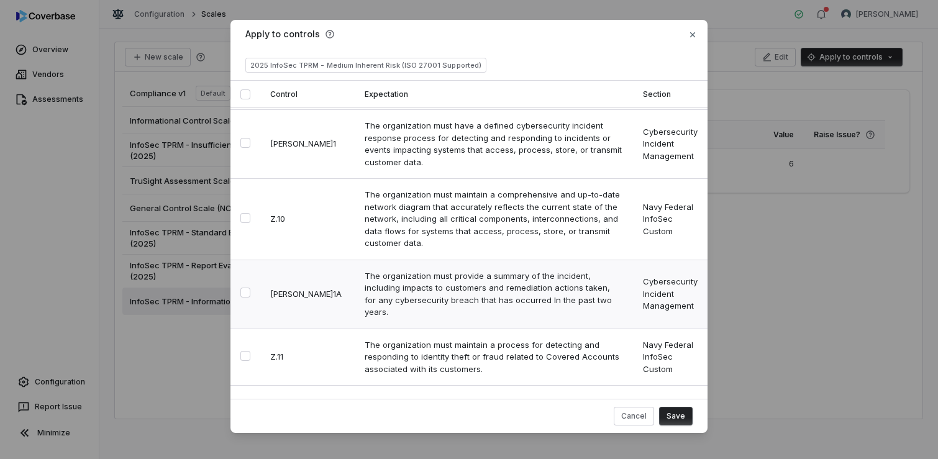
click at [246, 288] on button "Select row" at bounding box center [245, 293] width 10 height 10
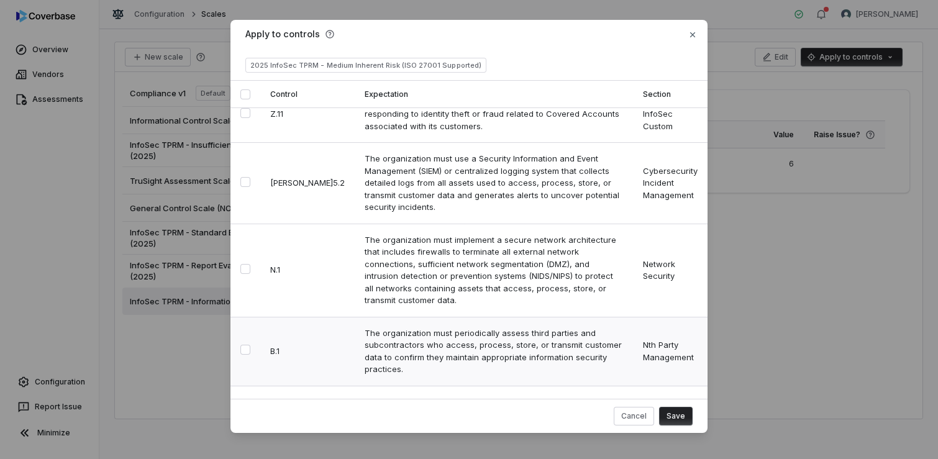
scroll to position [1118, 0]
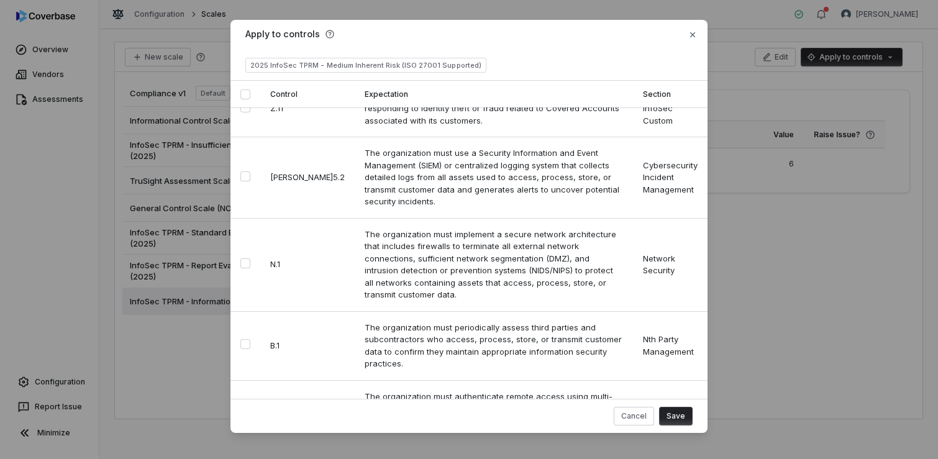
drag, startPoint x: 245, startPoint y: 359, endPoint x: 266, endPoint y: 357, distance: 21.2
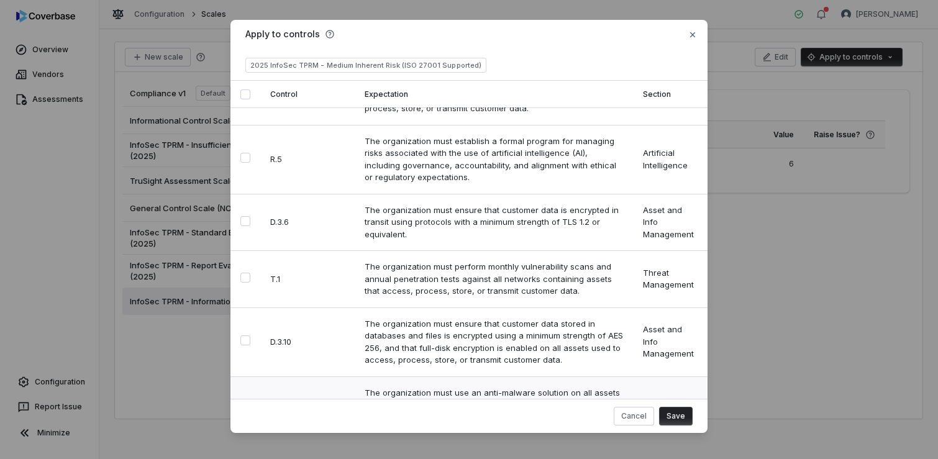
scroll to position [1552, 0]
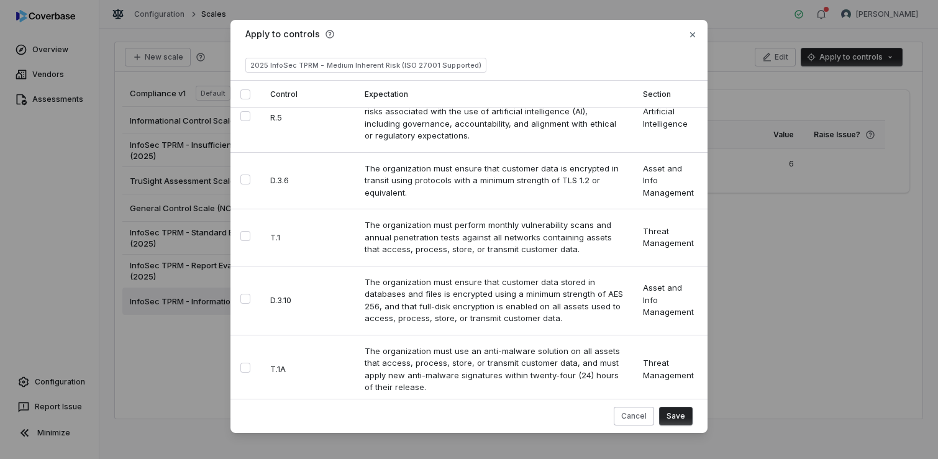
click at [631, 416] on button "Cancel" at bounding box center [634, 416] width 40 height 19
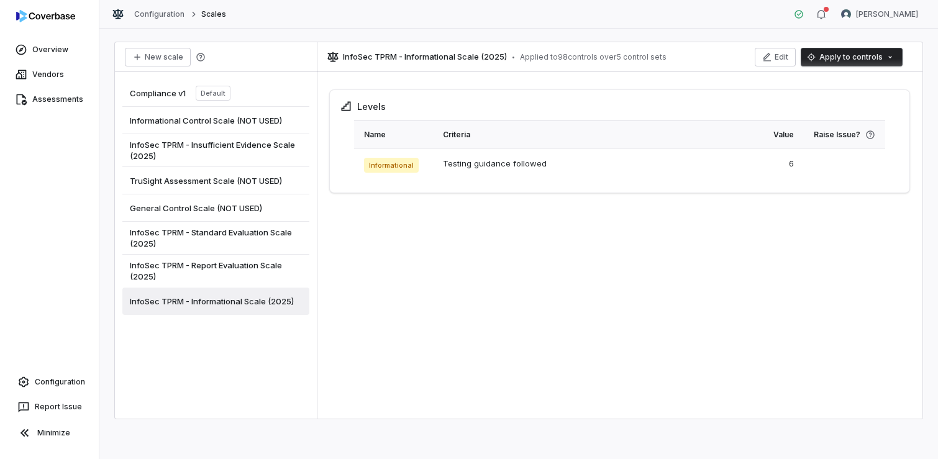
drag, startPoint x: 253, startPoint y: 232, endPoint x: 266, endPoint y: 232, distance: 12.4
click at [253, 232] on span "InfoSec TPRM - Standard Evaluation Scale (2025)" at bounding box center [216, 238] width 172 height 22
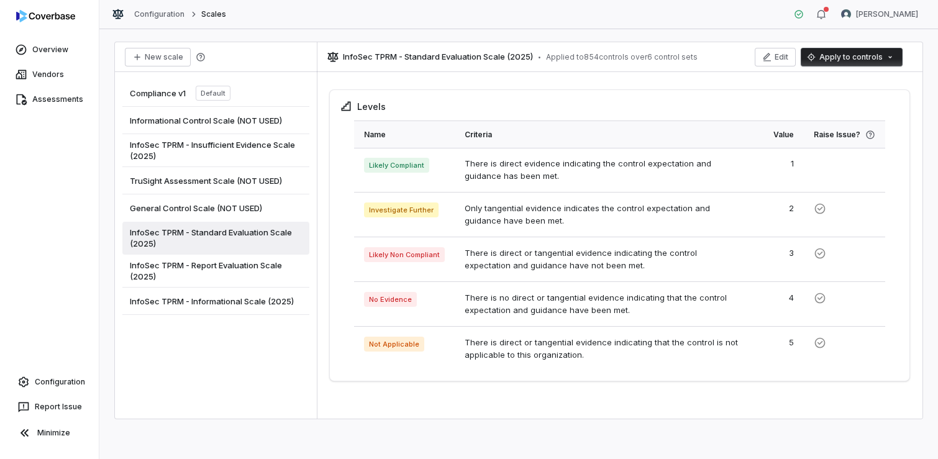
click at [867, 57] on html "Overview Vendors Assessments Configuration Report Issue Minimize Configuration …" at bounding box center [469, 229] width 938 height 459
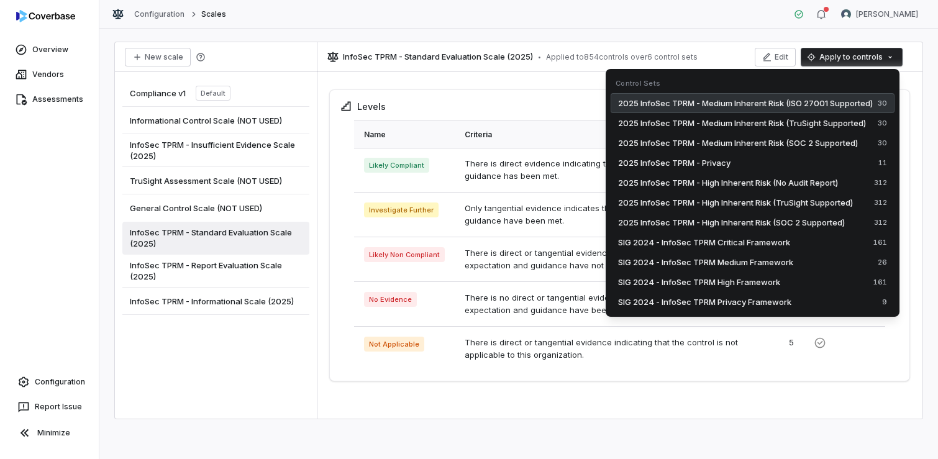
click at [821, 103] on span "2025 InfoSec TPRM - Medium Inherent Risk (ISO 27001 Supported)" at bounding box center [745, 103] width 255 height 12
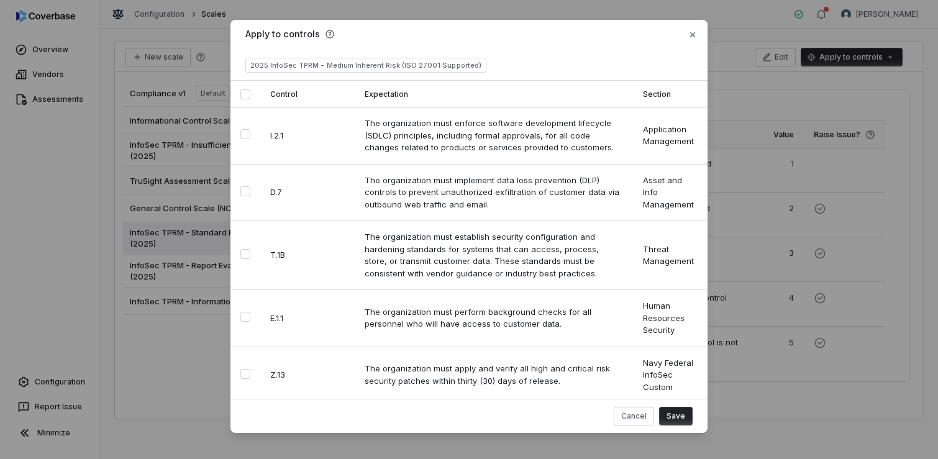
click at [243, 95] on button "Select all" at bounding box center [245, 94] width 10 height 10
click at [679, 421] on button "Save" at bounding box center [676, 416] width 34 height 19
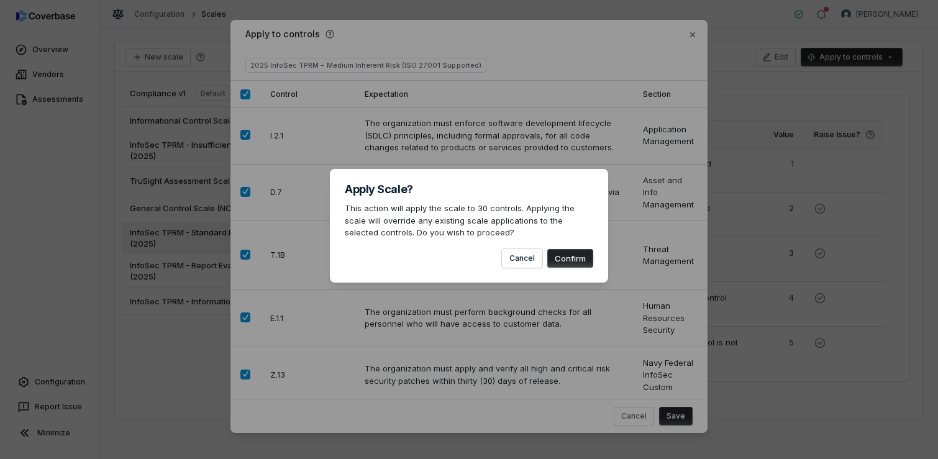
click at [582, 254] on button "Confirm" at bounding box center [570, 258] width 46 height 19
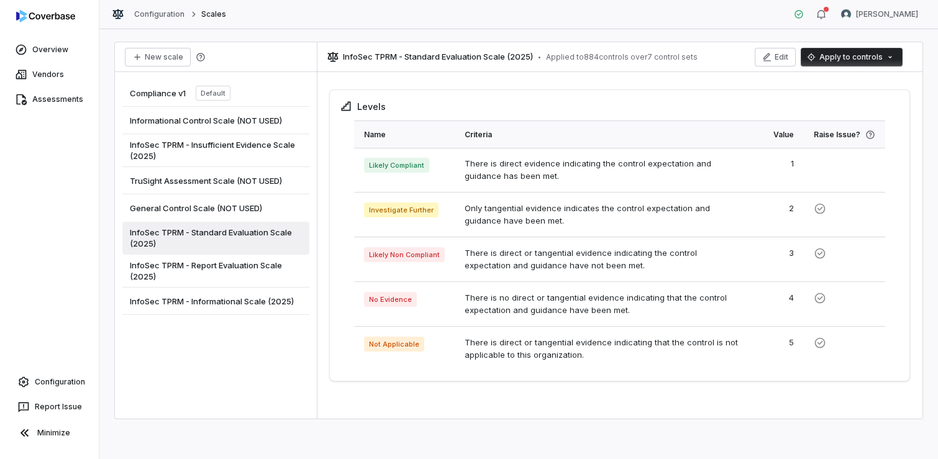
click at [257, 302] on span "InfoSec TPRM - Informational Scale (2025)" at bounding box center [212, 301] width 164 height 11
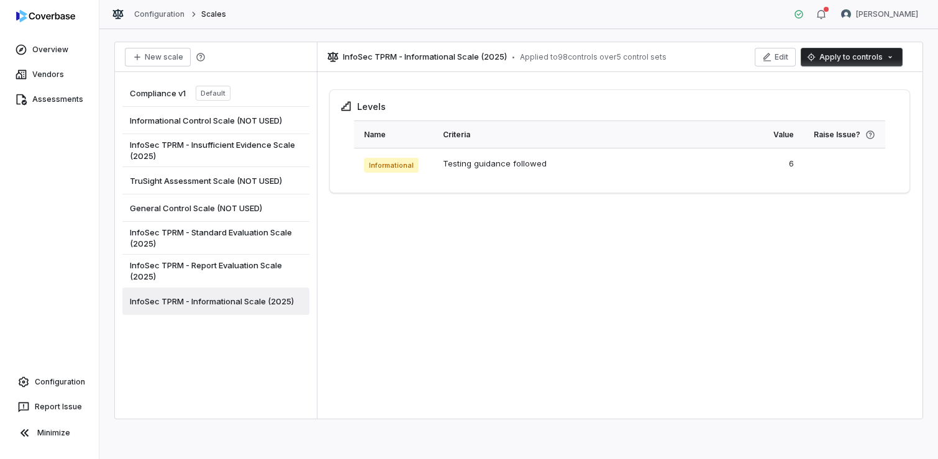
click at [854, 58] on html "Overview Vendors Assessments Configuration Report Issue Minimize Configuration …" at bounding box center [469, 229] width 938 height 459
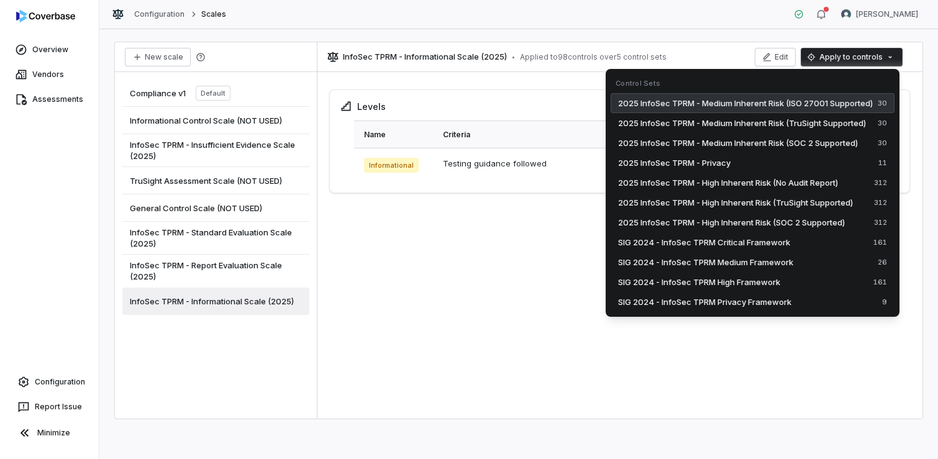
click at [823, 106] on span "2025 InfoSec TPRM - Medium Inherent Risk (ISO 27001 Supported)" at bounding box center [745, 103] width 255 height 12
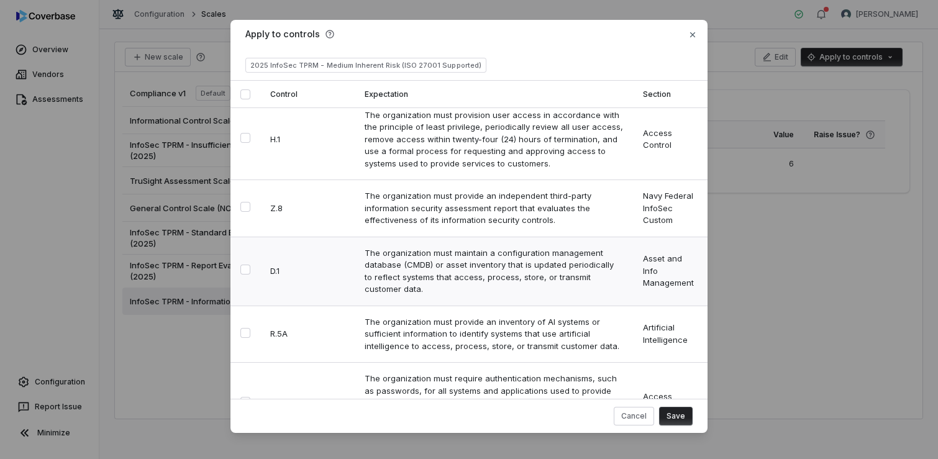
scroll to position [435, 0]
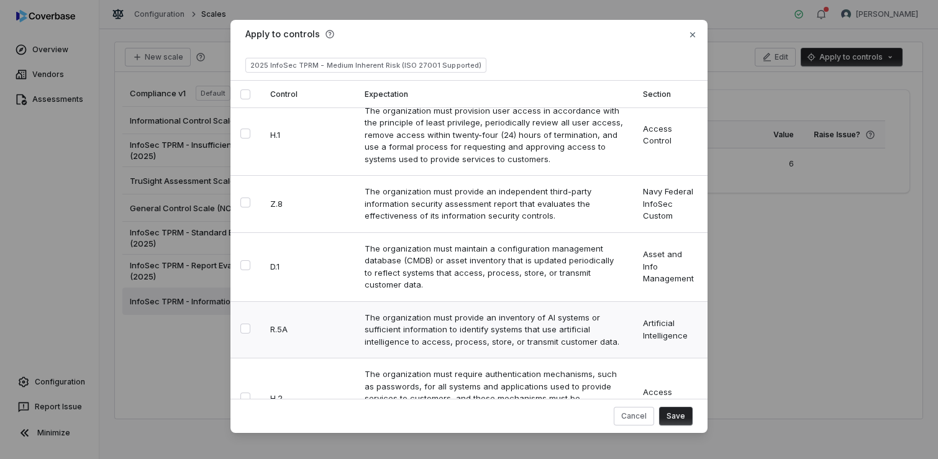
click at [241, 324] on button "Select row" at bounding box center [245, 329] width 10 height 10
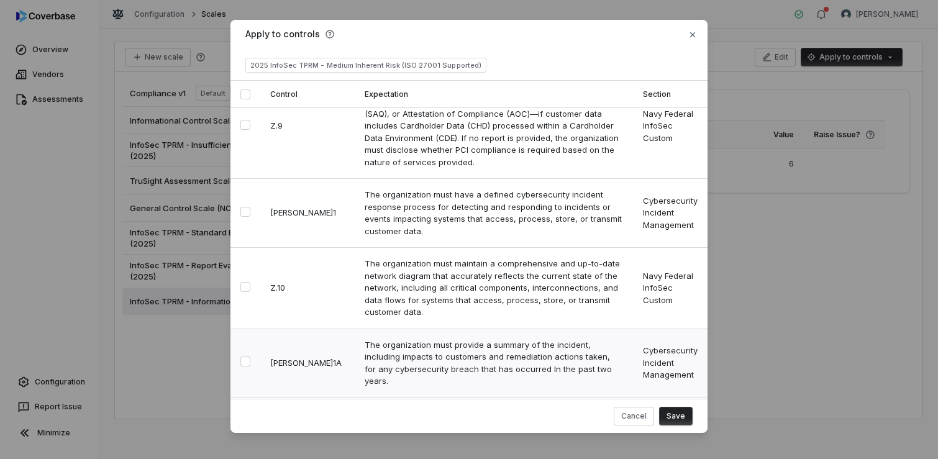
scroll to position [807, 0]
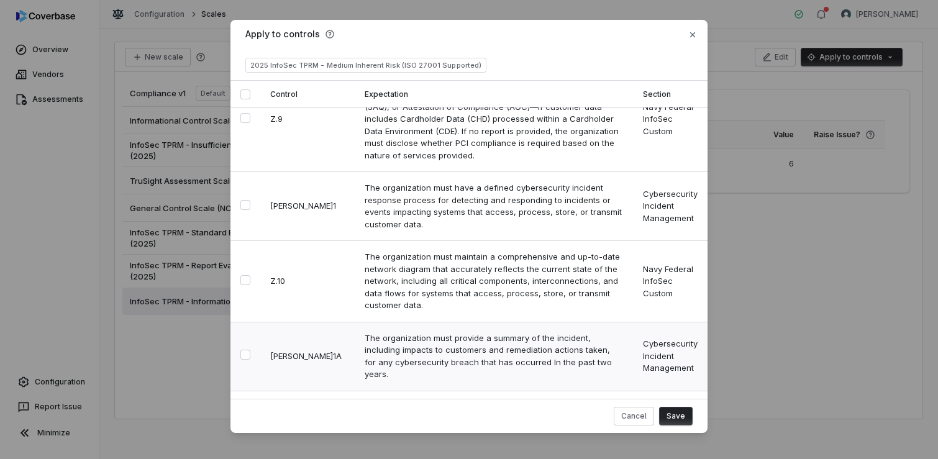
click at [243, 350] on button "Select row" at bounding box center [245, 355] width 10 height 10
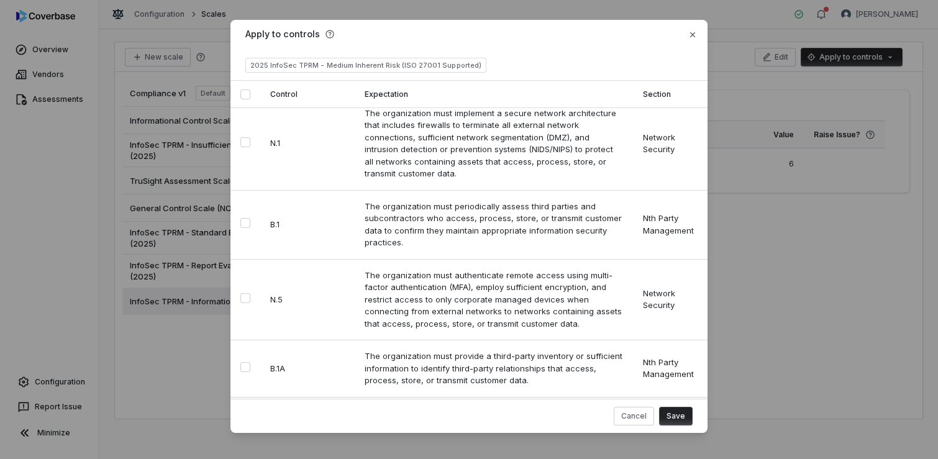
scroll to position [1242, 0]
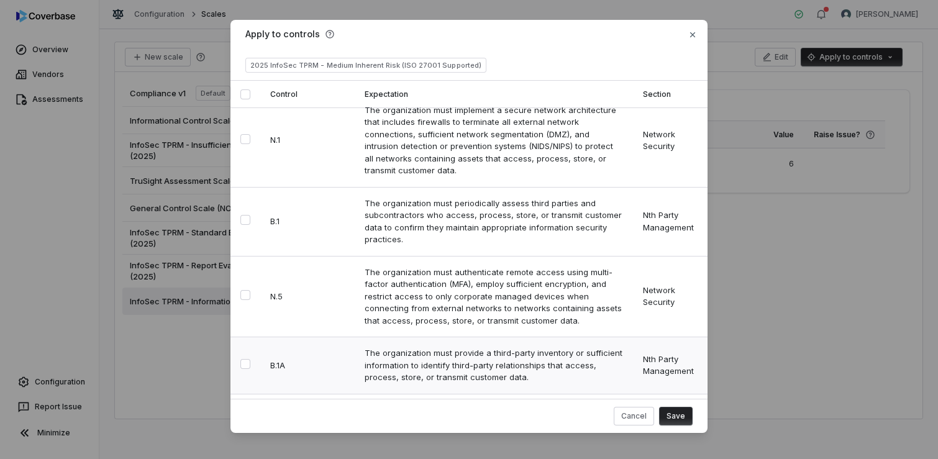
click at [245, 359] on button "Select row" at bounding box center [245, 364] width 10 height 10
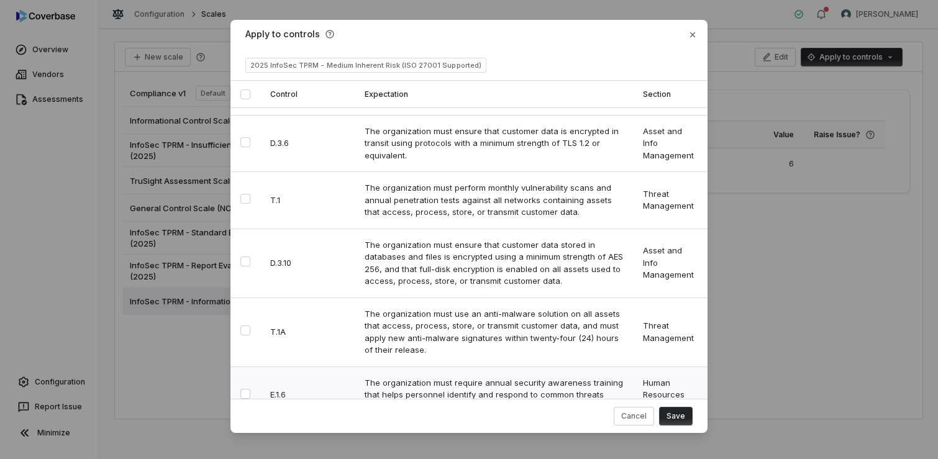
scroll to position [1595, 0]
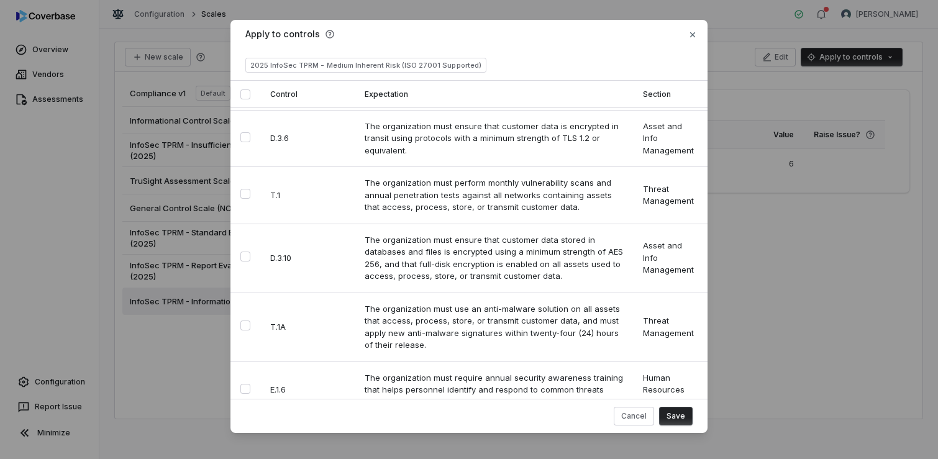
click at [249, 419] on td at bounding box center [245, 465] width 30 height 93
click at [240, 458] on button "Select row" at bounding box center [245, 463] width 10 height 10
click at [673, 415] on button "Save" at bounding box center [676, 416] width 34 height 19
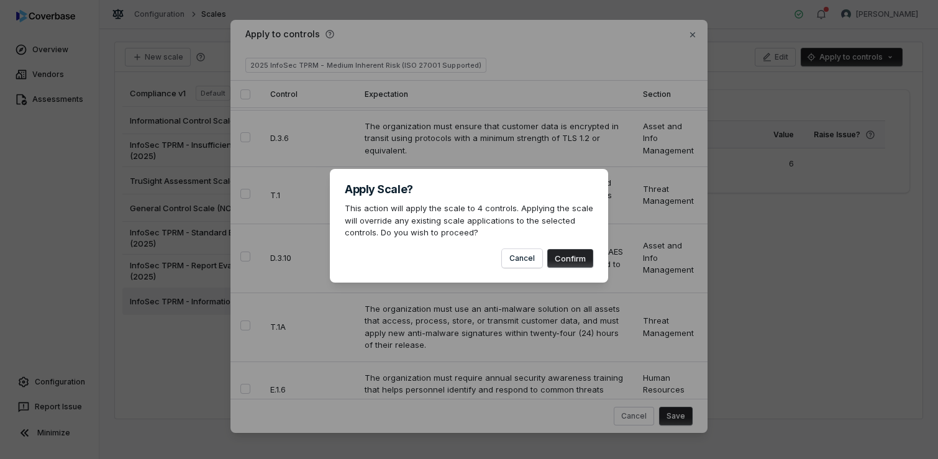
click at [576, 260] on button "Confirm" at bounding box center [570, 258] width 46 height 19
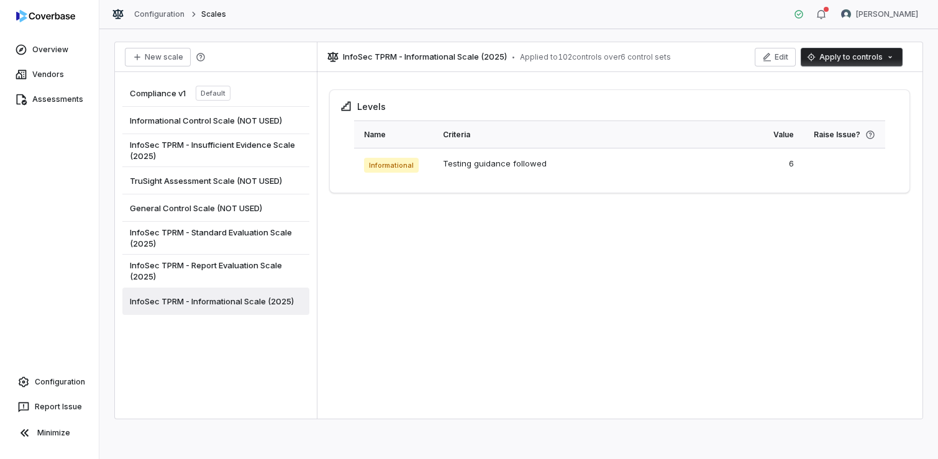
click at [243, 142] on span "InfoSec TPRM - Insufficient Evidence Scale (2025)" at bounding box center [216, 150] width 172 height 22
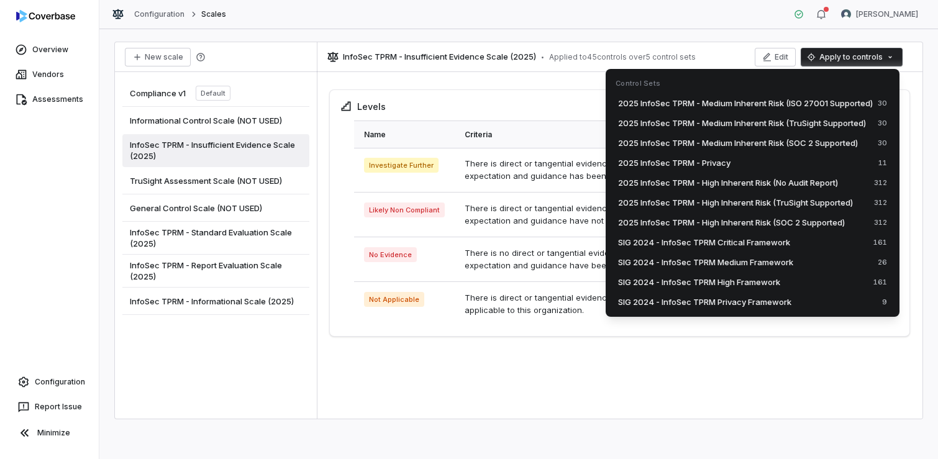
click at [830, 60] on html "Overview Vendors Assessments Configuration Report Issue Minimize Configuration …" at bounding box center [469, 229] width 938 height 459
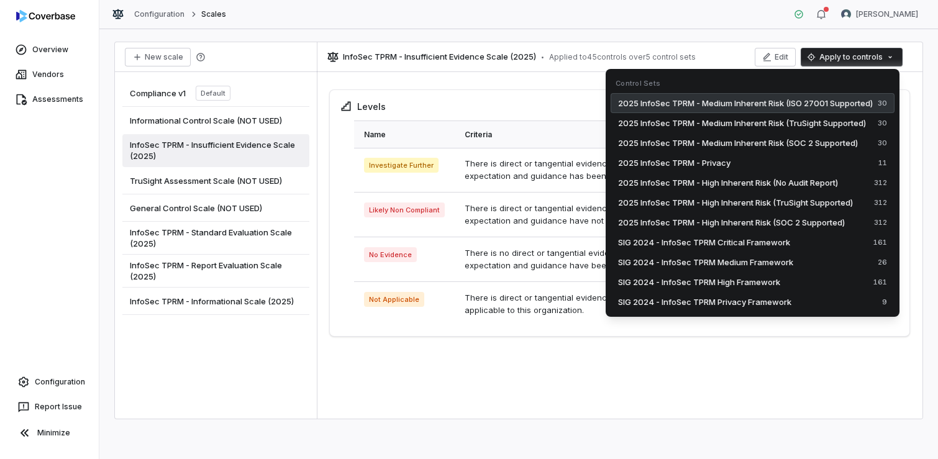
click at [815, 101] on span "2025 InfoSec TPRM - Medium Inherent Risk (ISO 27001 Supported)" at bounding box center [745, 103] width 255 height 12
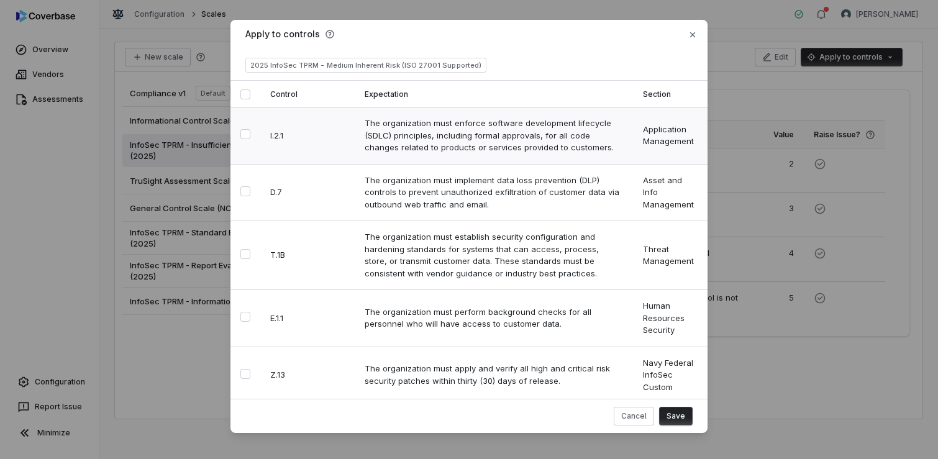
type button "on"
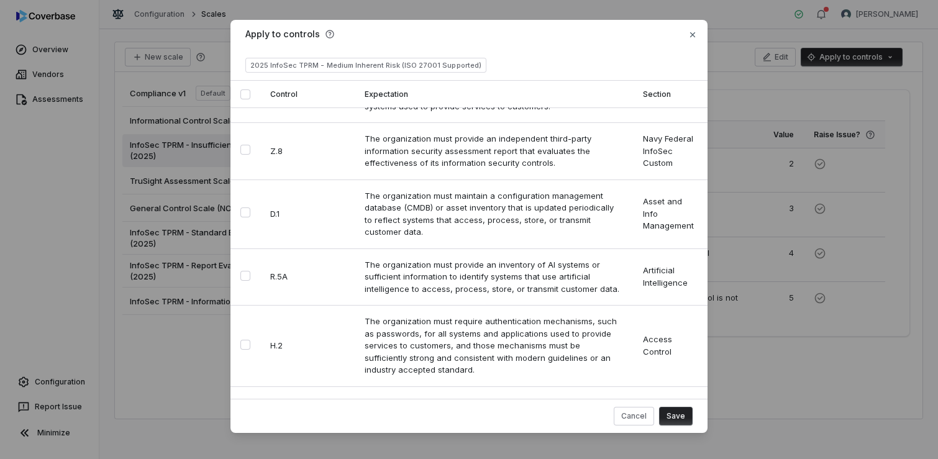
scroll to position [1290, 0]
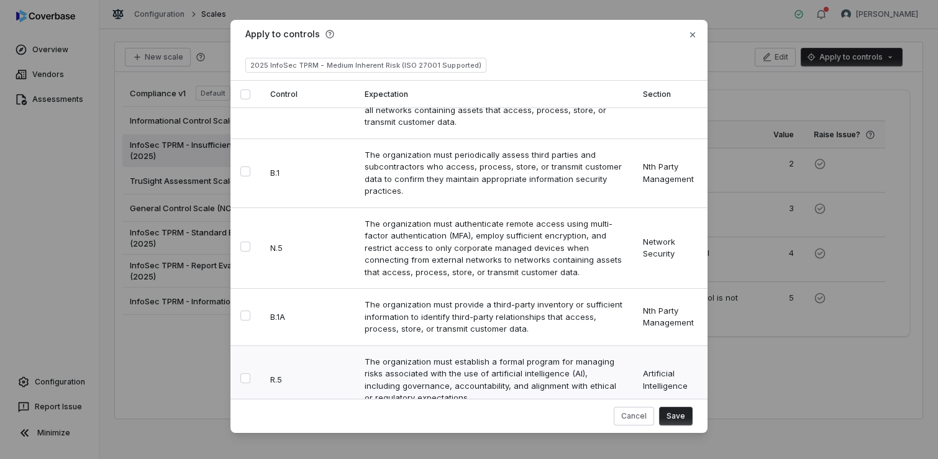
click at [242, 373] on button "Select row" at bounding box center [245, 378] width 10 height 10
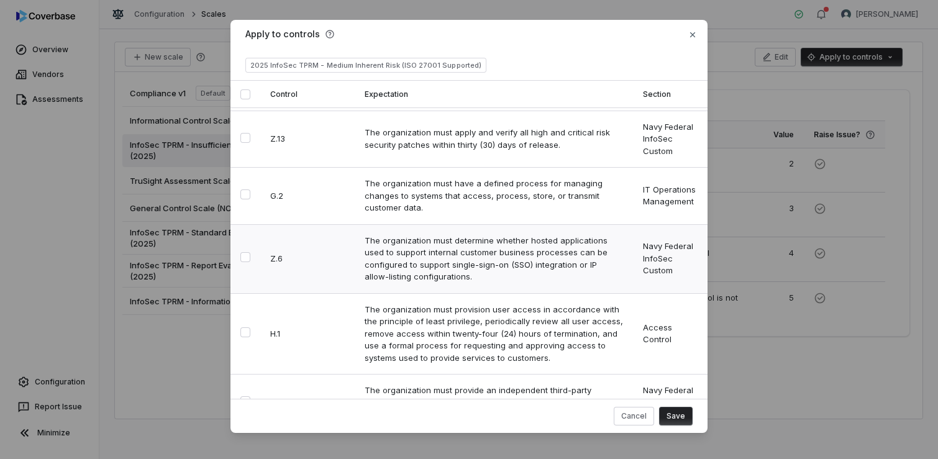
click at [241, 252] on button "Select row" at bounding box center [245, 257] width 10 height 10
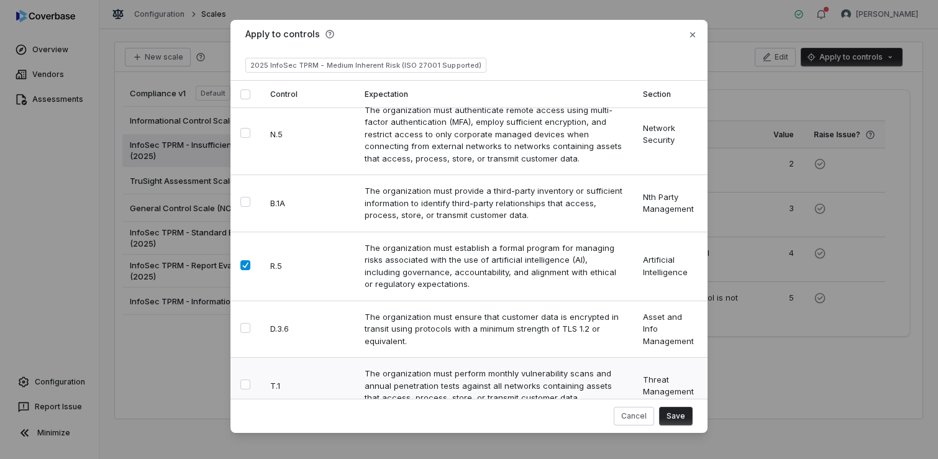
click at [246, 379] on button "Select row" at bounding box center [245, 384] width 10 height 10
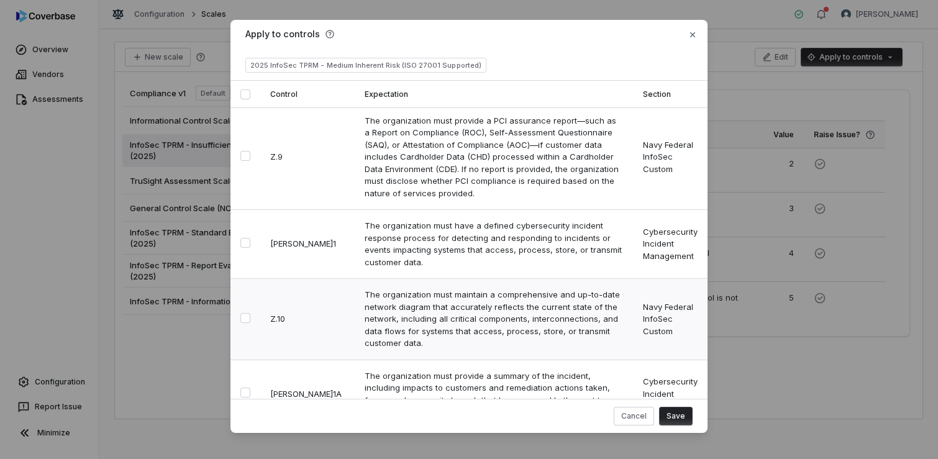
click at [246, 313] on button "Select row" at bounding box center [245, 318] width 10 height 10
click at [242, 451] on button "Select row" at bounding box center [245, 456] width 10 height 10
click at [669, 415] on button "Save" at bounding box center [676, 416] width 34 height 19
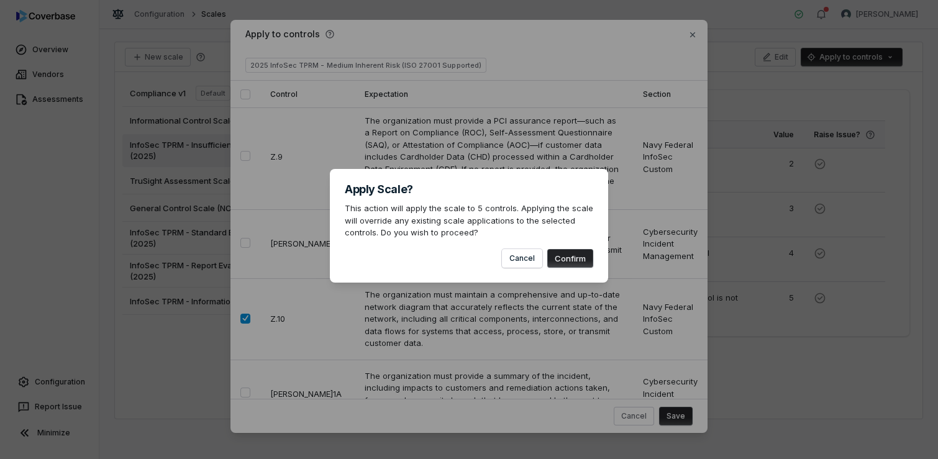
click at [572, 258] on button "Confirm" at bounding box center [570, 258] width 46 height 19
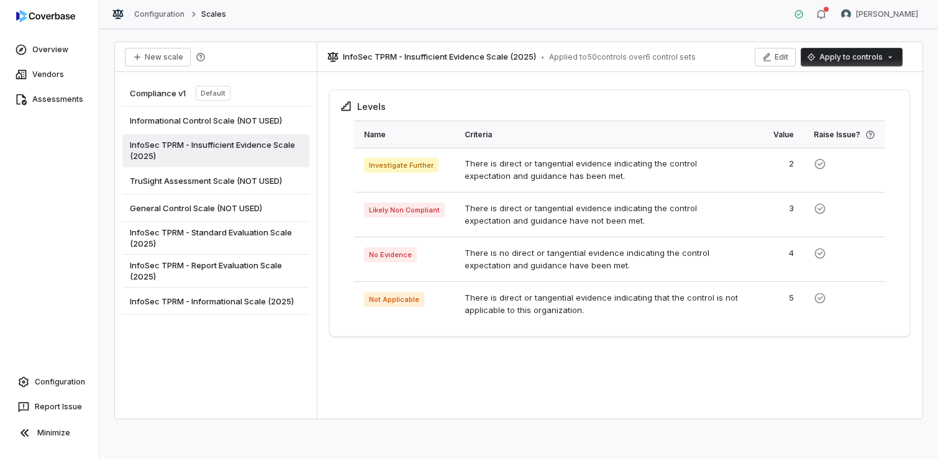
click at [273, 271] on span "InfoSec TPRM - Report Evaluation Scale (2025)" at bounding box center [216, 271] width 172 height 22
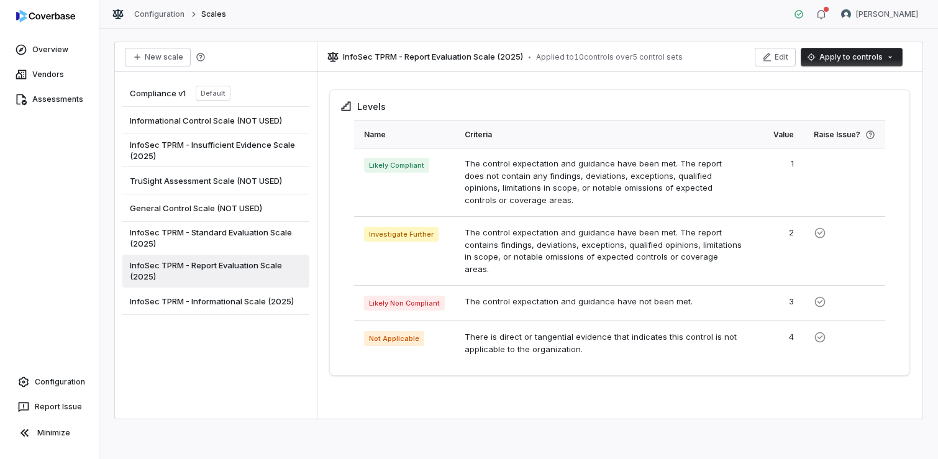
click at [867, 51] on html "Overview Vendors Assessments Configuration Report Issue Minimize Configuration …" at bounding box center [469, 229] width 938 height 459
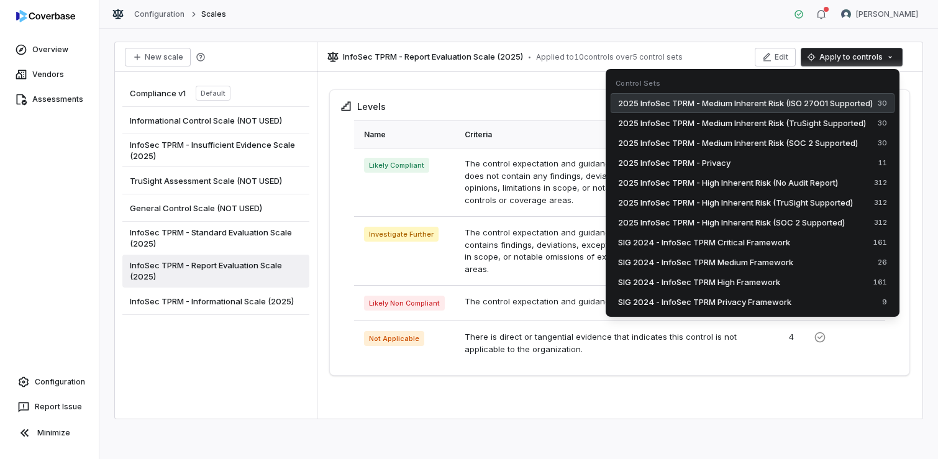
click at [799, 101] on span "2025 InfoSec TPRM - Medium Inherent Risk (ISO 27001 Supported)" at bounding box center [745, 103] width 255 height 12
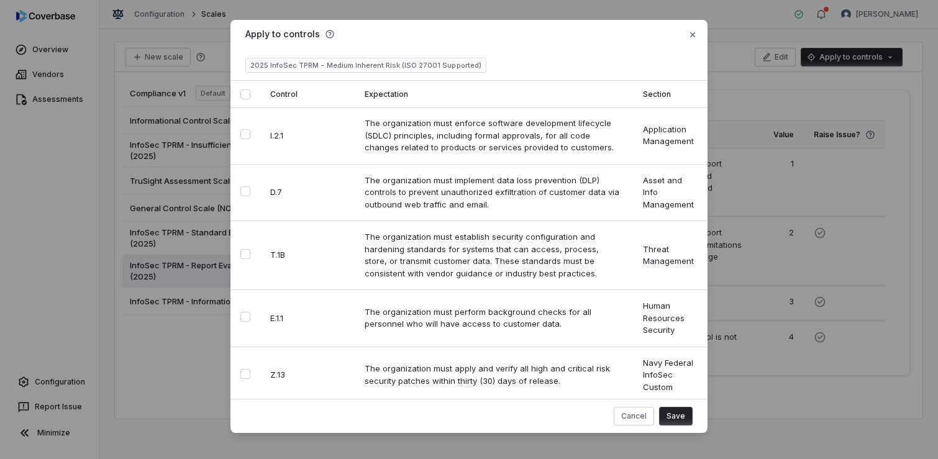
scroll to position [374, 0]
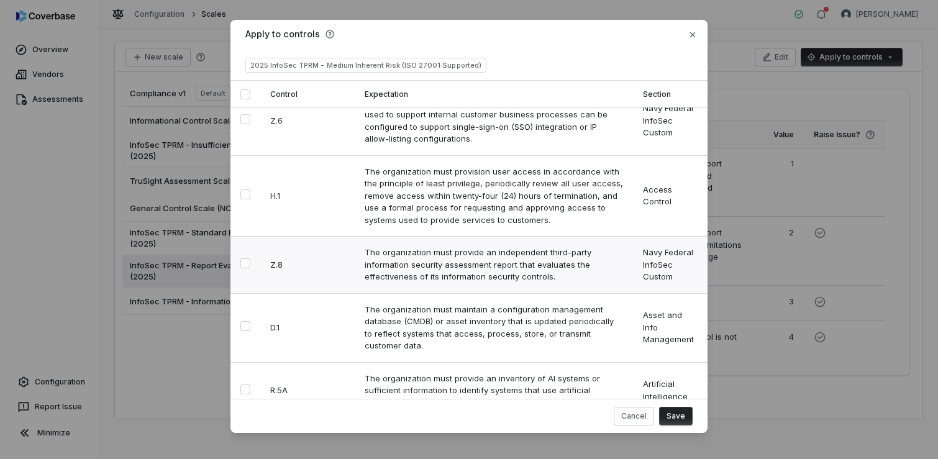
click at [244, 258] on button "Select row" at bounding box center [245, 263] width 10 height 10
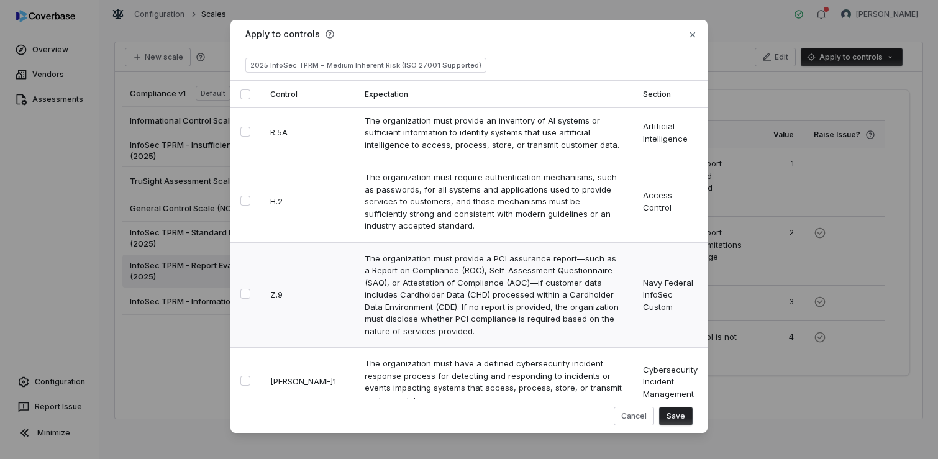
click at [244, 289] on button "Select row" at bounding box center [245, 294] width 10 height 10
click at [671, 417] on button "Save" at bounding box center [676, 416] width 34 height 19
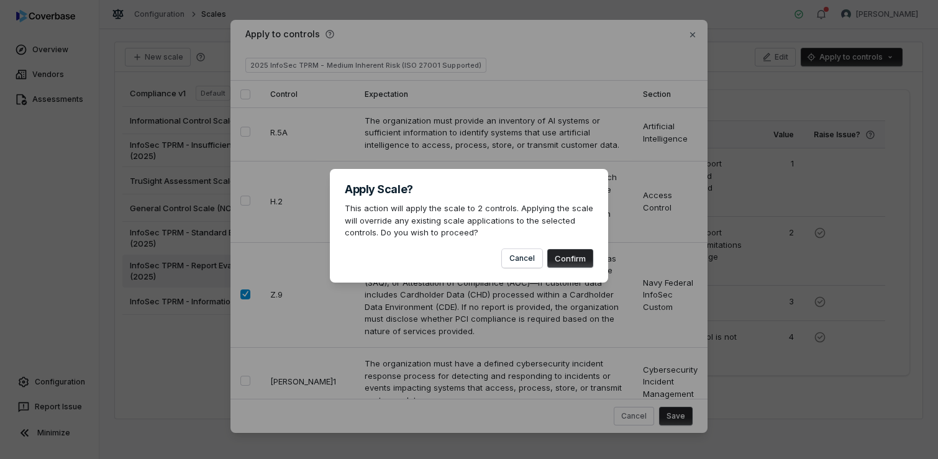
click at [564, 259] on button "Confirm" at bounding box center [570, 258] width 46 height 19
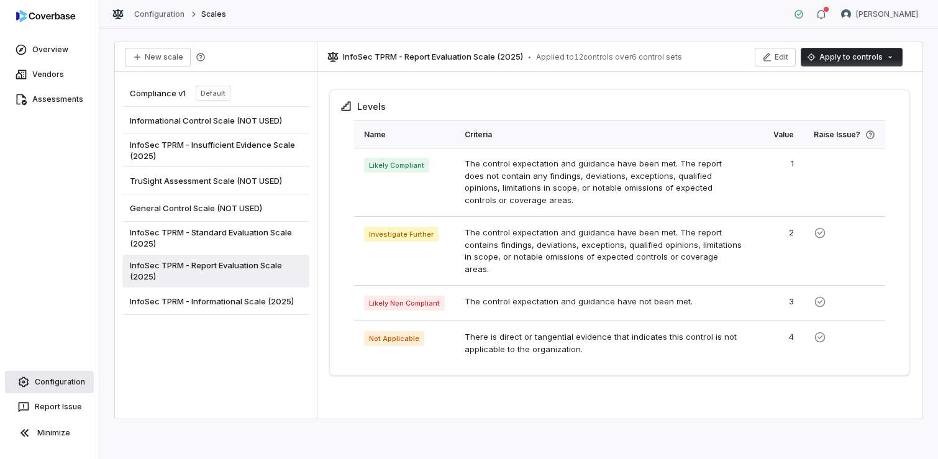
click at [62, 380] on link "Configuration" at bounding box center [49, 382] width 89 height 22
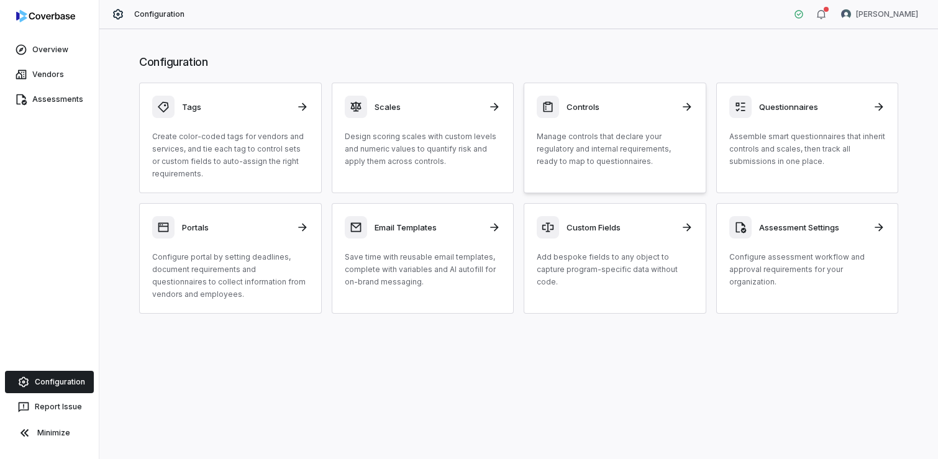
click at [589, 120] on div "Controls Manage controls that declare your regulatory and internal requirements…" at bounding box center [615, 132] width 156 height 72
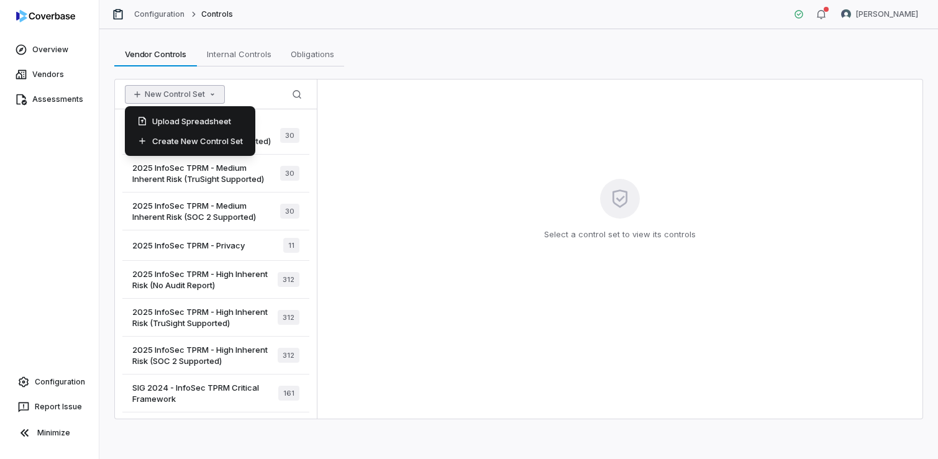
click at [198, 93] on button "New Control Set" at bounding box center [175, 94] width 100 height 19
click at [202, 115] on div "Upload Spreadsheet" at bounding box center [190, 121] width 120 height 20
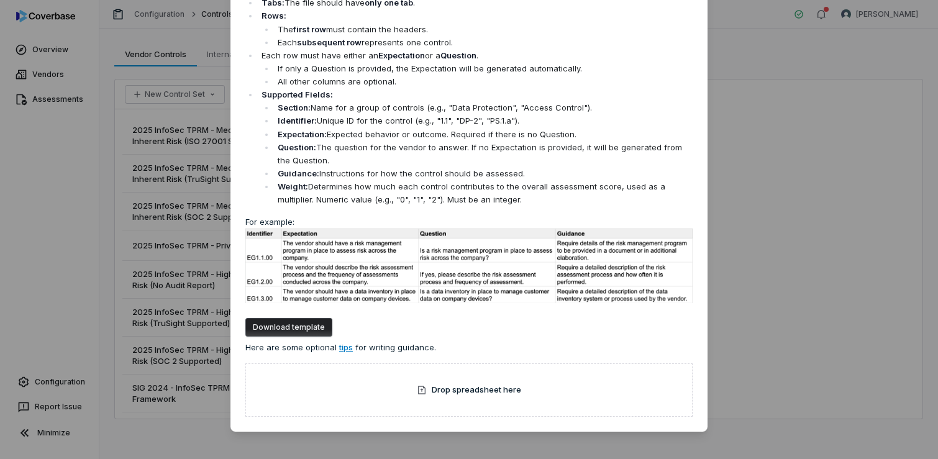
scroll to position [73, 0]
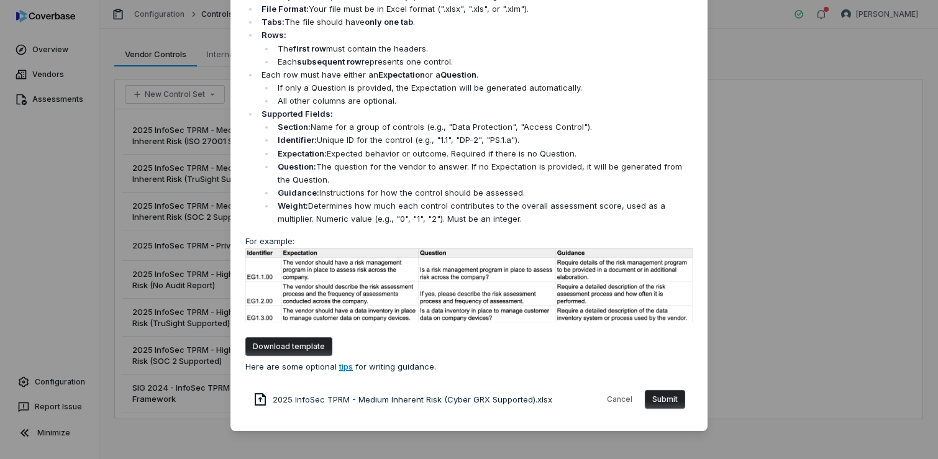
click at [659, 400] on button "Submit" at bounding box center [665, 399] width 40 height 19
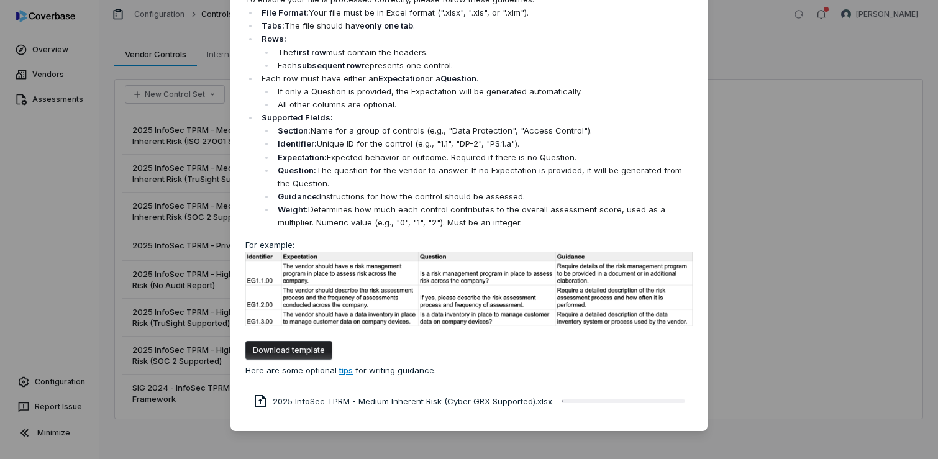
scroll to position [0, 0]
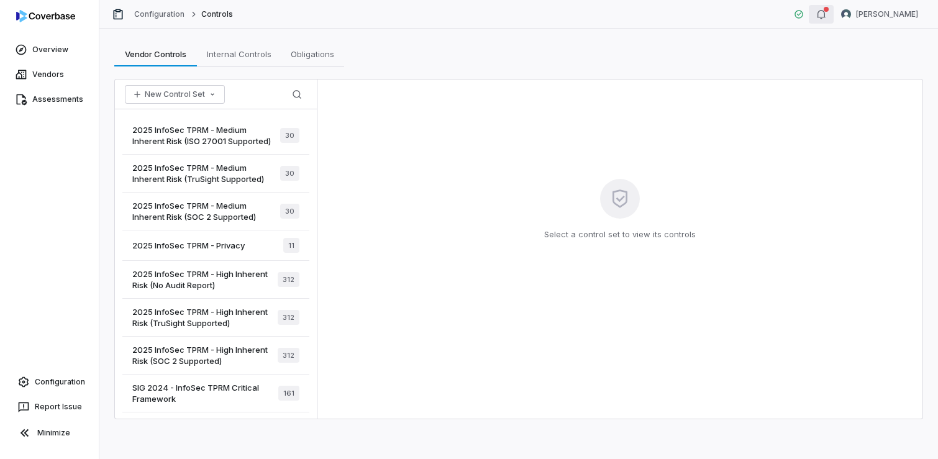
click at [826, 19] on icon "button" at bounding box center [821, 14] width 10 height 10
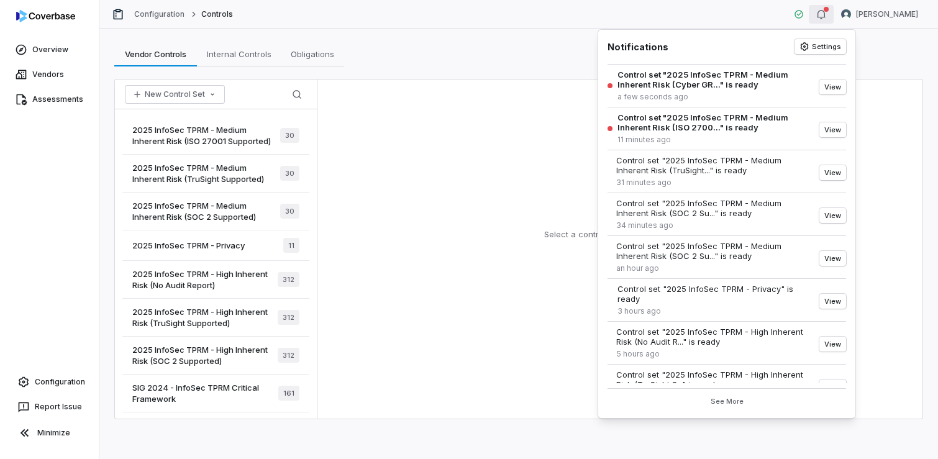
click at [515, 77] on div "Vendor Controls Vendor Controls Internal Controls Internal Controls Obligations…" at bounding box center [518, 244] width 838 height 430
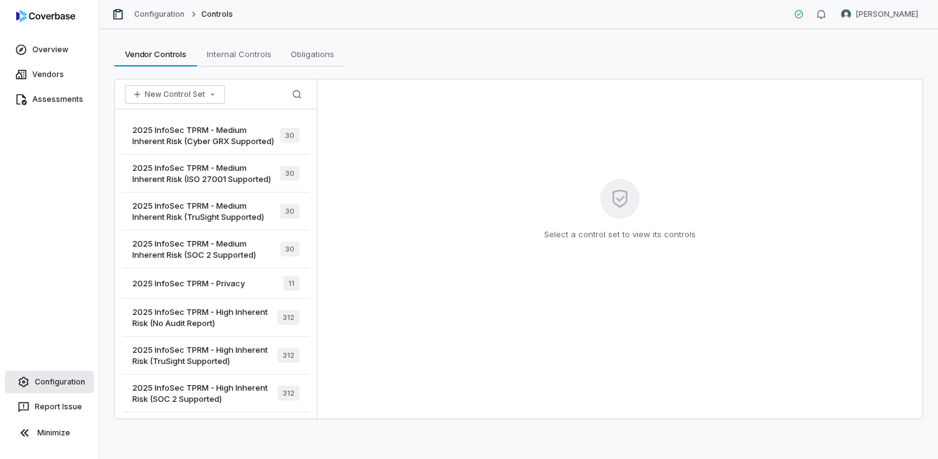
click at [48, 381] on link "Configuration" at bounding box center [49, 382] width 89 height 22
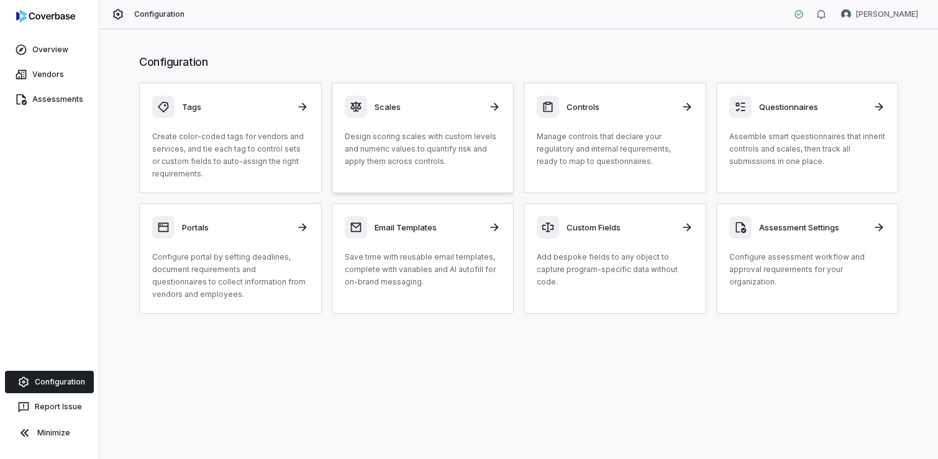
click at [380, 108] on h3 "Scales" at bounding box center [427, 106] width 107 height 11
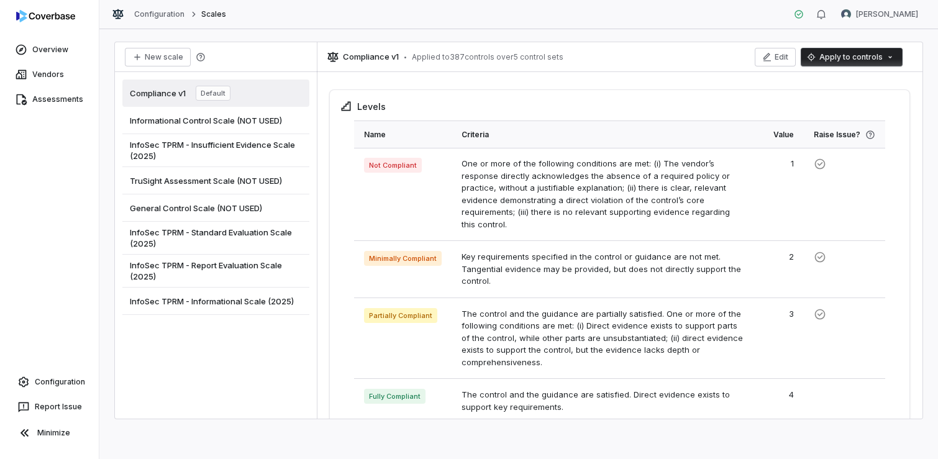
click at [242, 232] on span "InfoSec TPRM - Standard Evaluation Scale (2025)" at bounding box center [216, 238] width 172 height 22
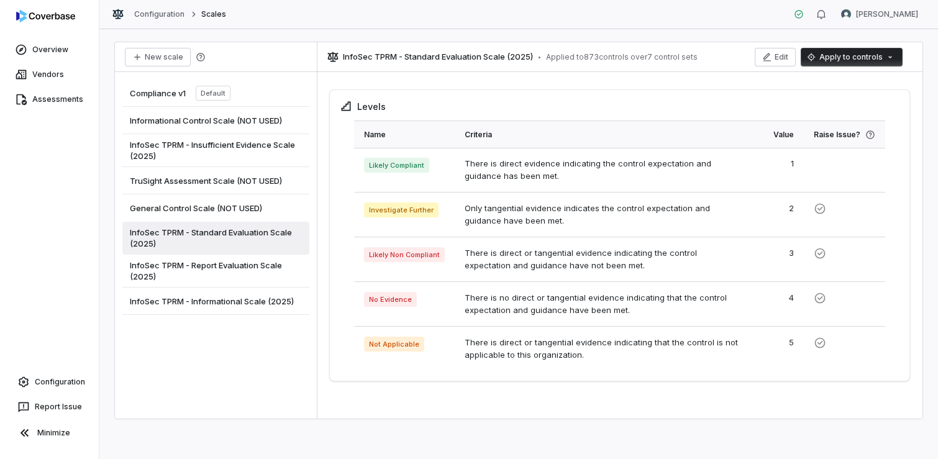
click at [836, 60] on html "Overview Vendors Assessments Configuration Report Issue Minimize Configuration …" at bounding box center [469, 229] width 938 height 459
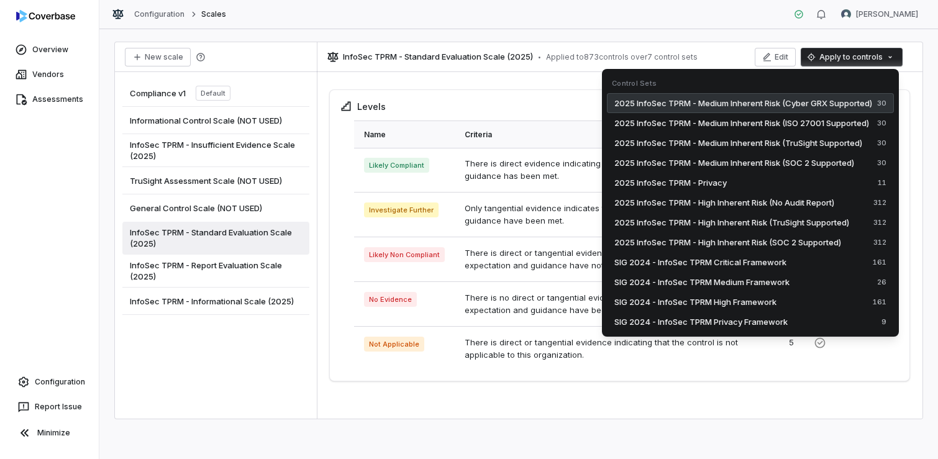
click at [828, 100] on span "2025 InfoSec TPRM - Medium Inherent Risk (Cyber GRX Supported)" at bounding box center [743, 103] width 258 height 12
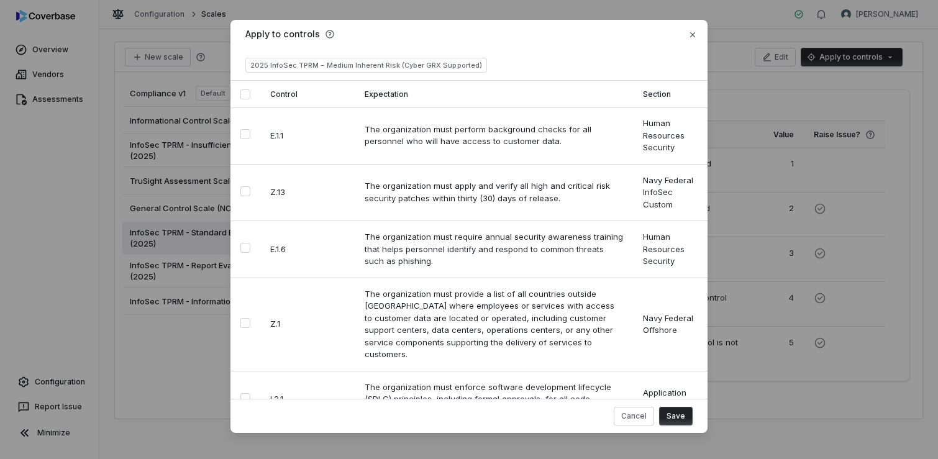
click at [245, 89] on div at bounding box center [245, 94] width 10 height 27
click at [235, 94] on th at bounding box center [245, 94] width 30 height 27
click at [240, 96] on button "Select all" at bounding box center [245, 94] width 10 height 10
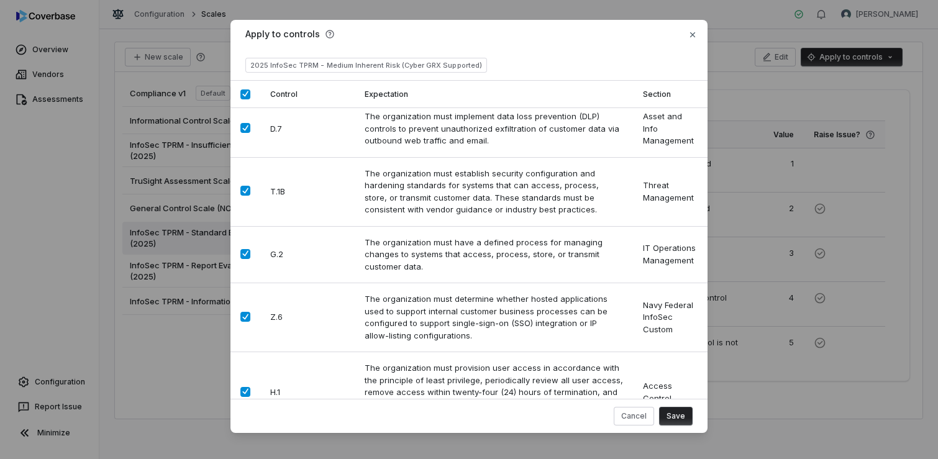
scroll to position [1595, 0]
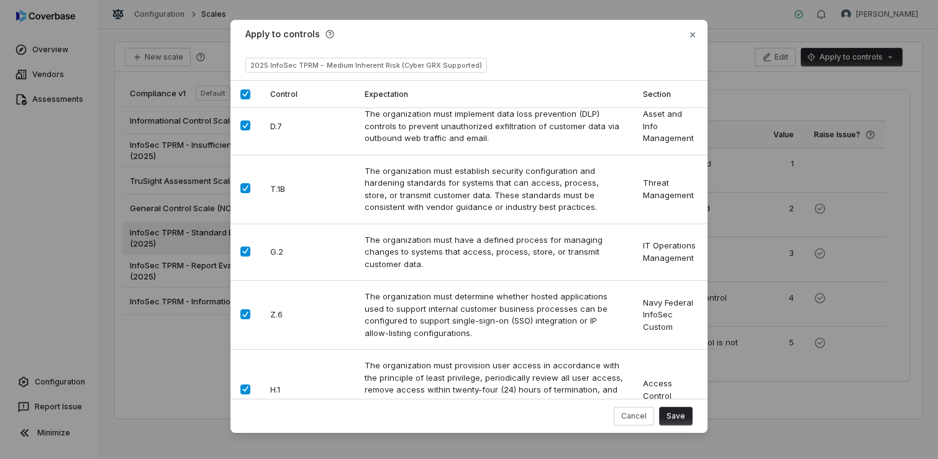
click at [684, 412] on button "Save" at bounding box center [676, 416] width 34 height 19
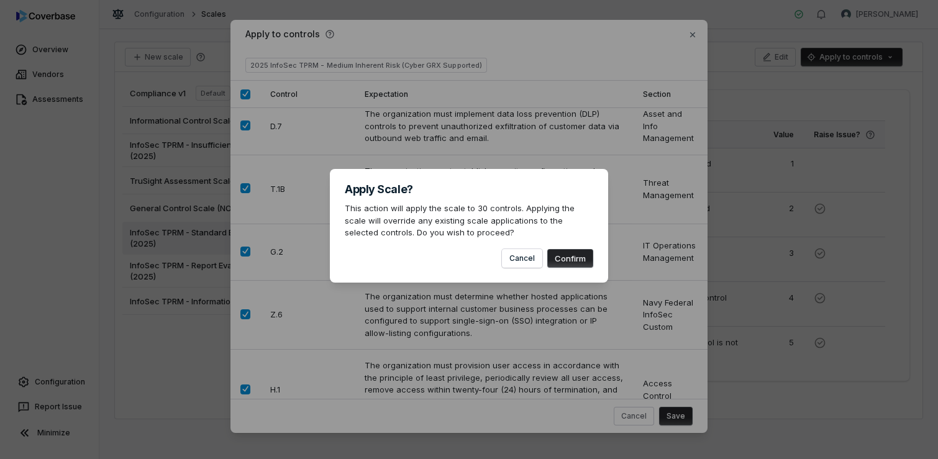
click at [570, 260] on button "Confirm" at bounding box center [570, 258] width 46 height 19
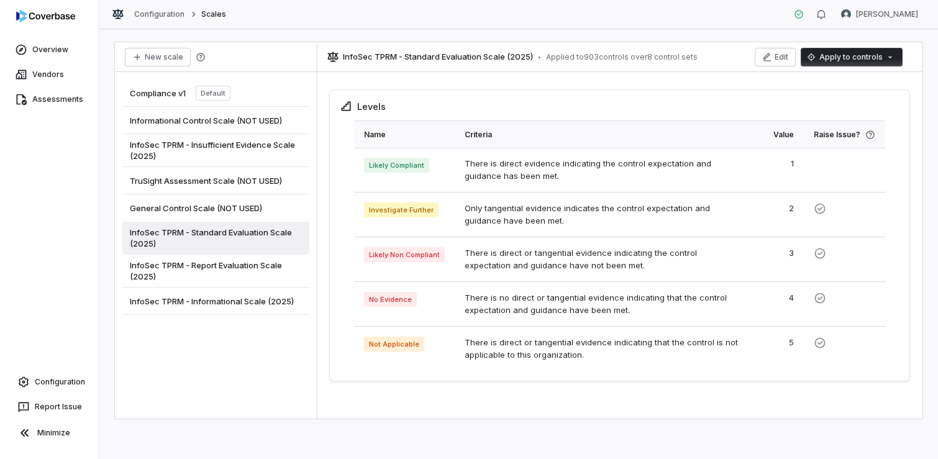
click at [258, 268] on span "InfoSec TPRM - Report Evaluation Scale (2025)" at bounding box center [216, 271] width 172 height 22
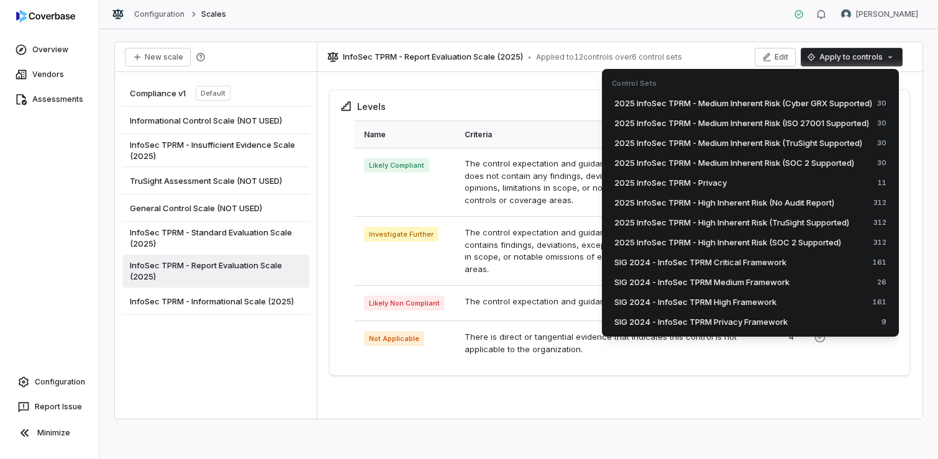
click at [860, 61] on html "Overview Vendors Assessments Configuration Report Issue Minimize Configuration …" at bounding box center [469, 229] width 938 height 459
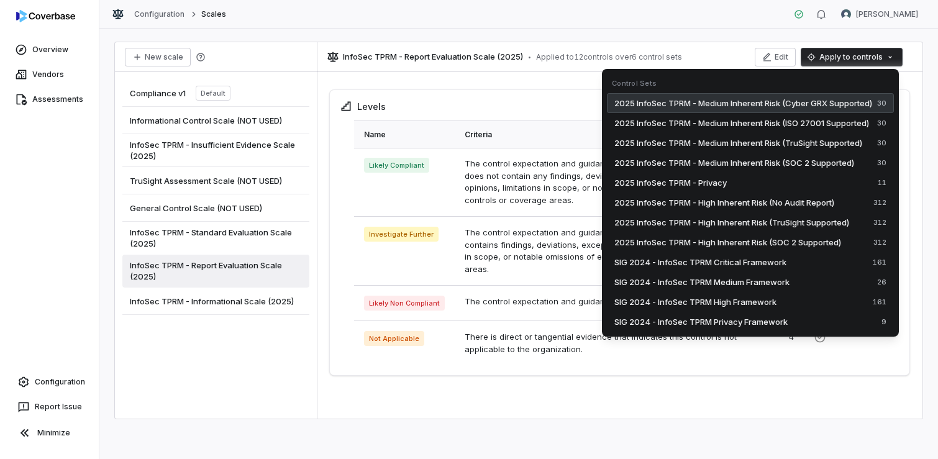
click at [843, 99] on span "2025 InfoSec TPRM - Medium Inherent Risk (Cyber GRX Supported)" at bounding box center [743, 103] width 258 height 12
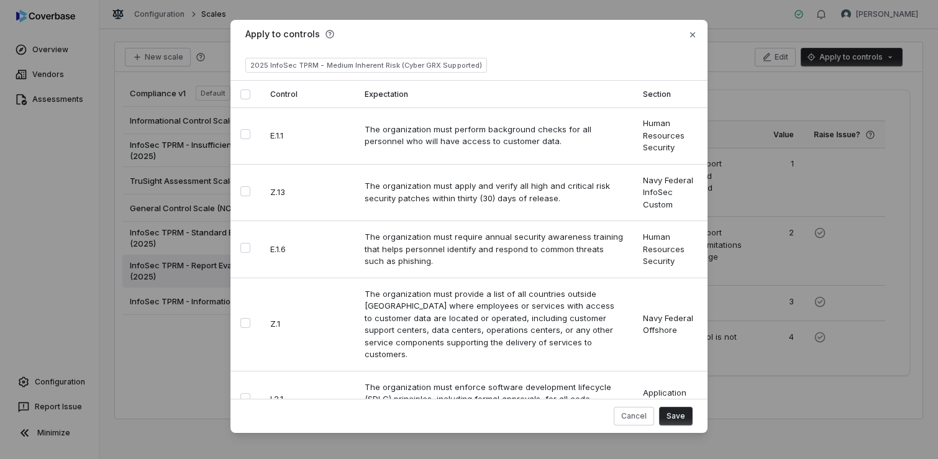
type button "on"
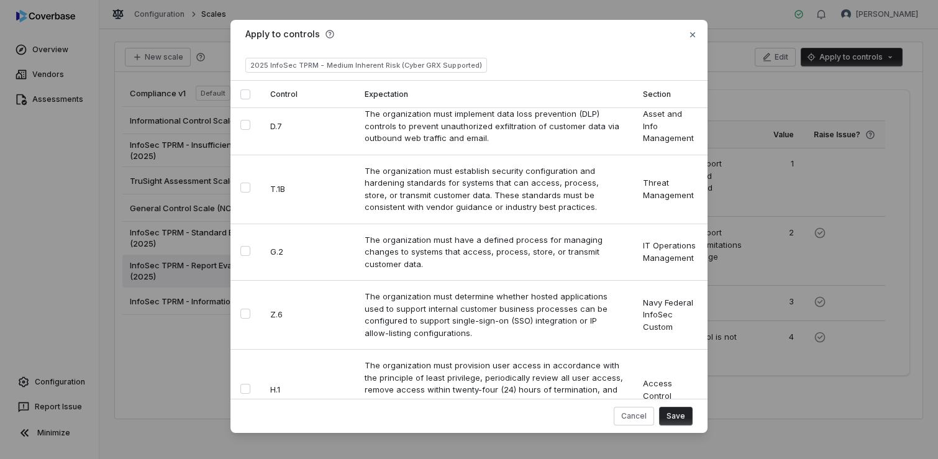
click at [243, 453] on button "Select row" at bounding box center [245, 458] width 10 height 10
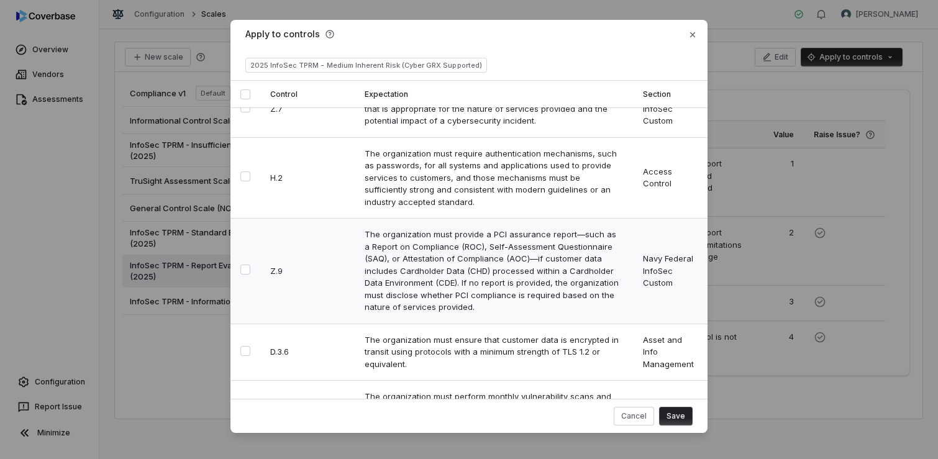
click at [246, 265] on button "Select row" at bounding box center [245, 270] width 10 height 10
click at [674, 415] on button "Save" at bounding box center [676, 416] width 34 height 19
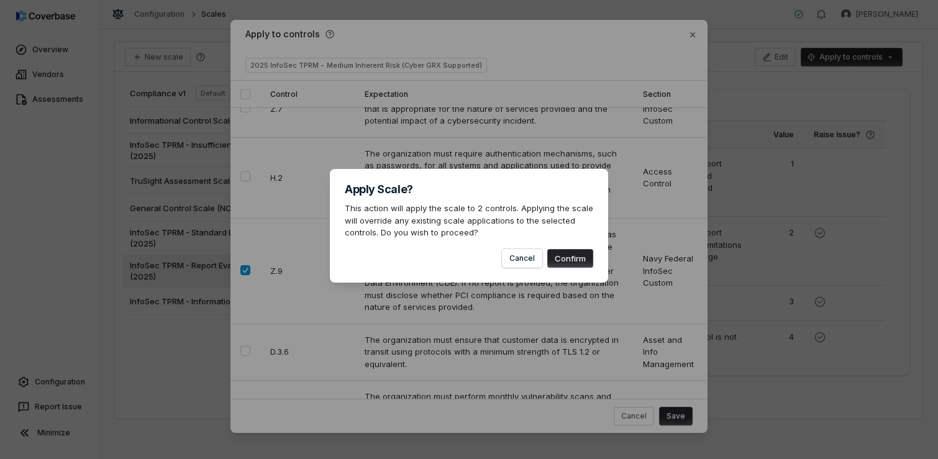
click at [589, 256] on button "Confirm" at bounding box center [570, 258] width 46 height 19
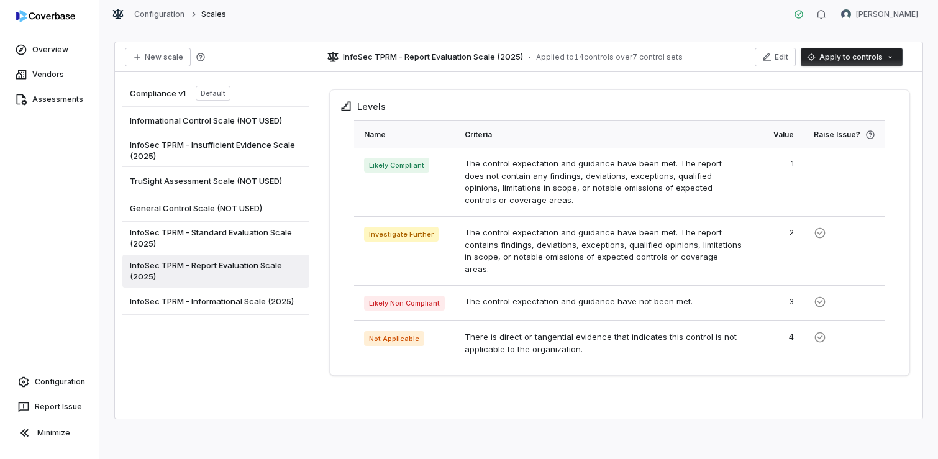
click at [220, 303] on span "InfoSec TPRM - Informational Scale (2025)" at bounding box center [212, 301] width 164 height 11
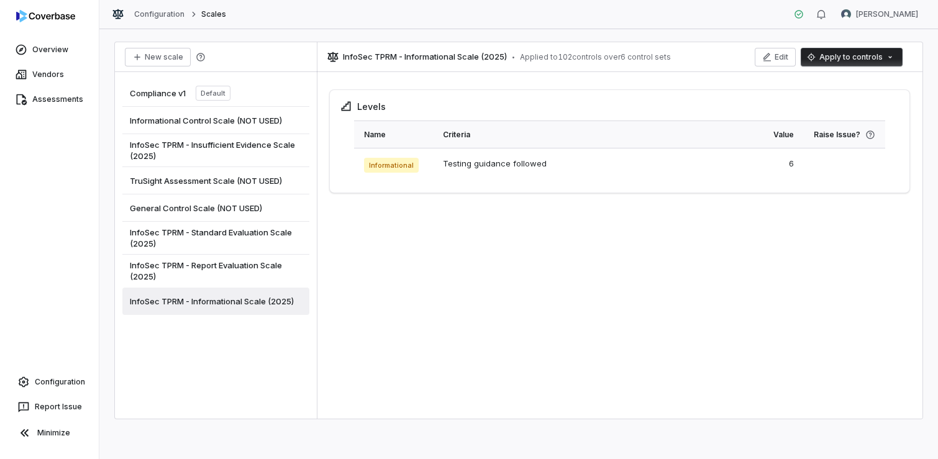
click at [831, 52] on html "Overview Vendors Assessments Configuration Report Issue Minimize Configuration …" at bounding box center [469, 229] width 938 height 459
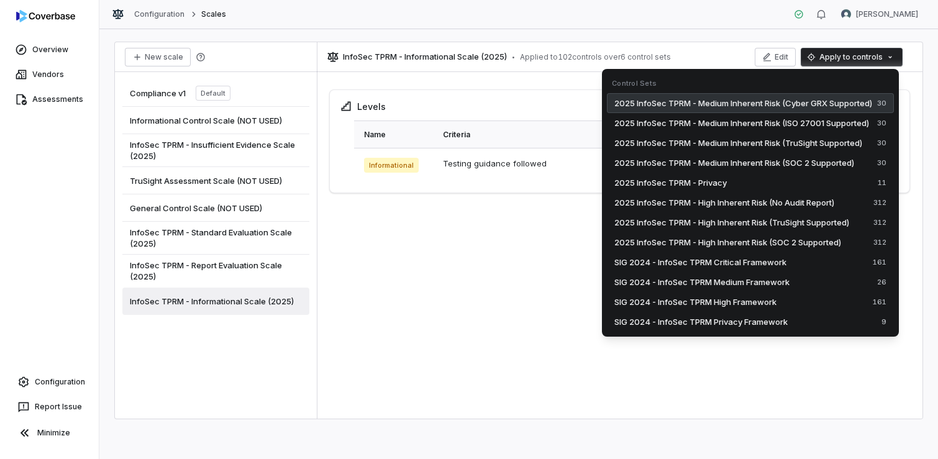
click at [794, 101] on span "2025 InfoSec TPRM - Medium Inherent Risk (Cyber GRX Supported)" at bounding box center [743, 103] width 258 height 12
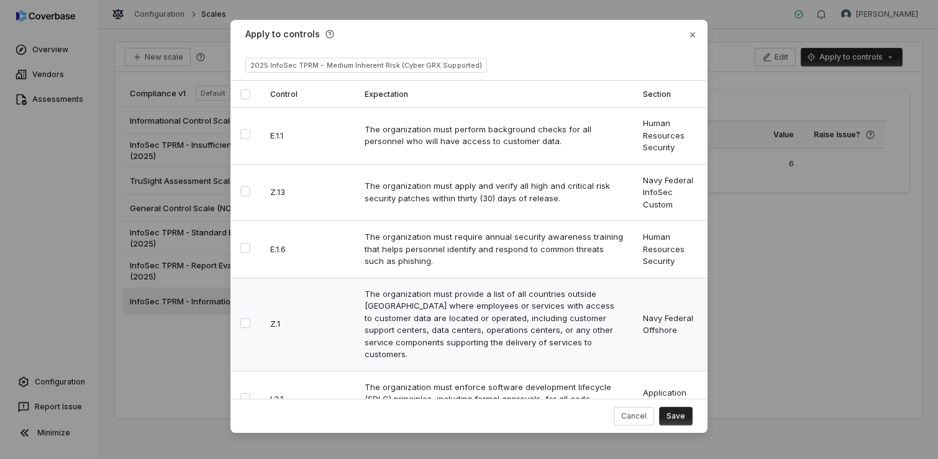
click at [243, 321] on button "Select row" at bounding box center [245, 323] width 10 height 10
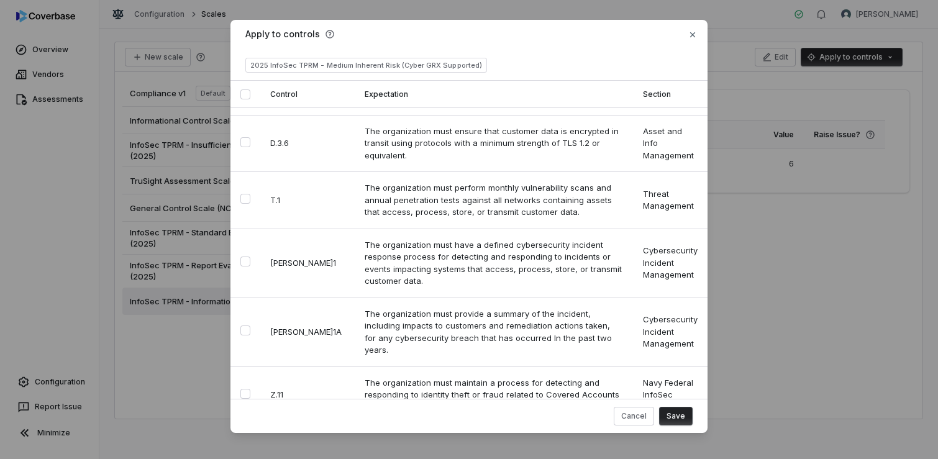
scroll to position [559, 0]
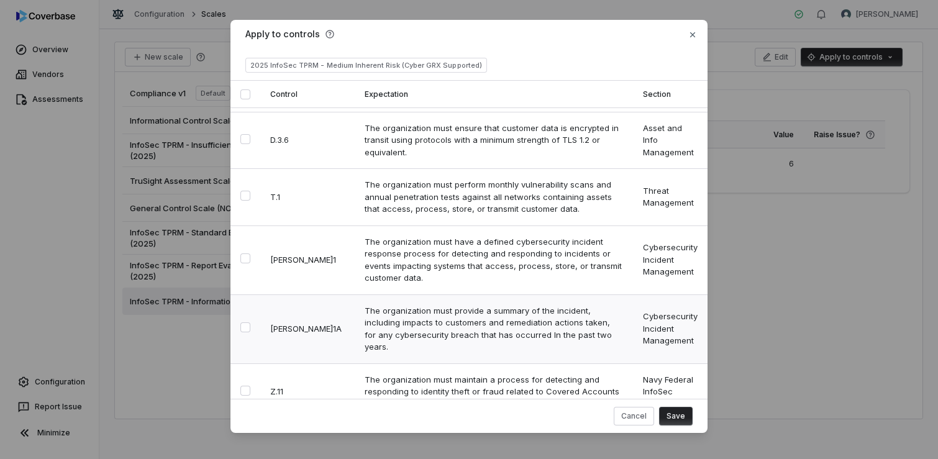
click at [243, 322] on button "Select row" at bounding box center [245, 327] width 10 height 10
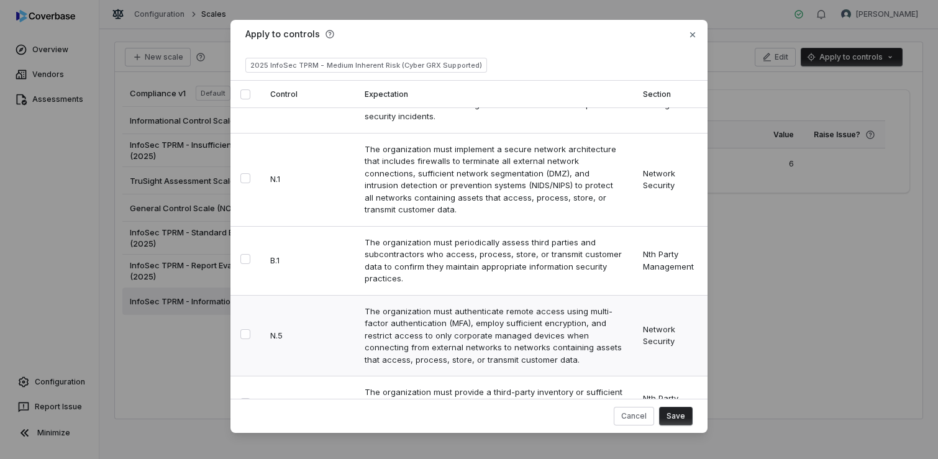
scroll to position [931, 0]
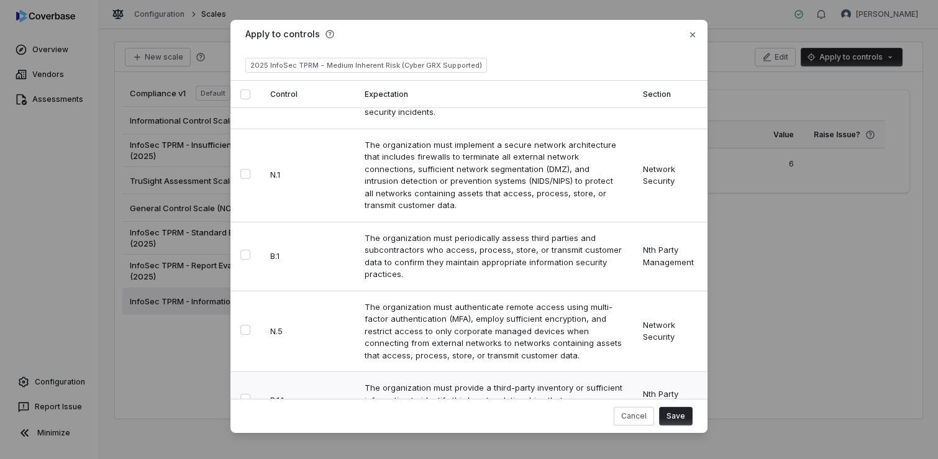
click at [245, 394] on button "Select row" at bounding box center [245, 399] width 10 height 10
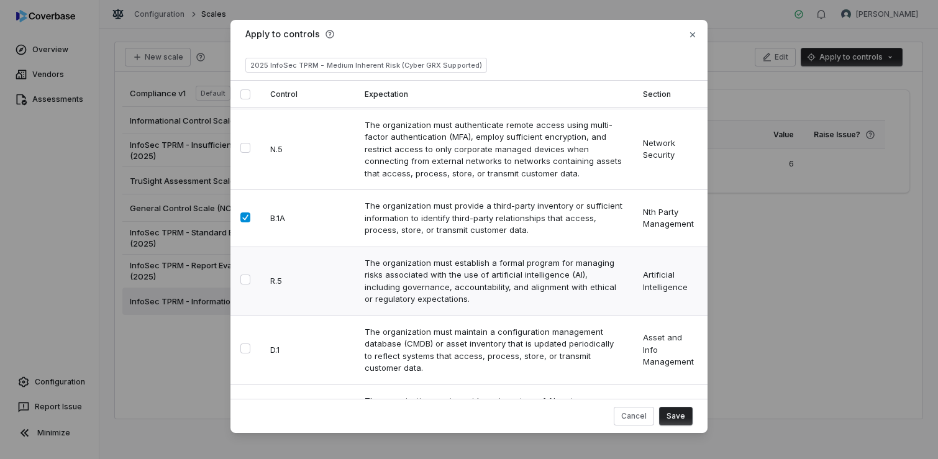
scroll to position [1118, 0]
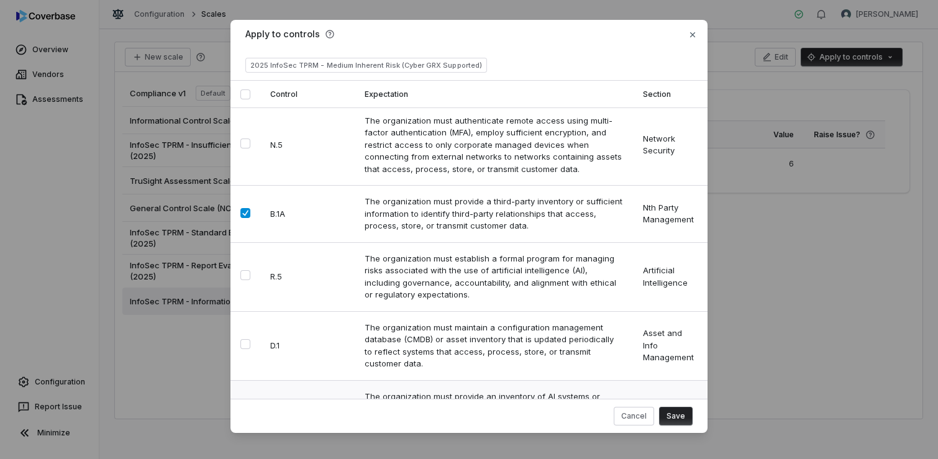
click at [246, 402] on button "Select row" at bounding box center [245, 407] width 10 height 10
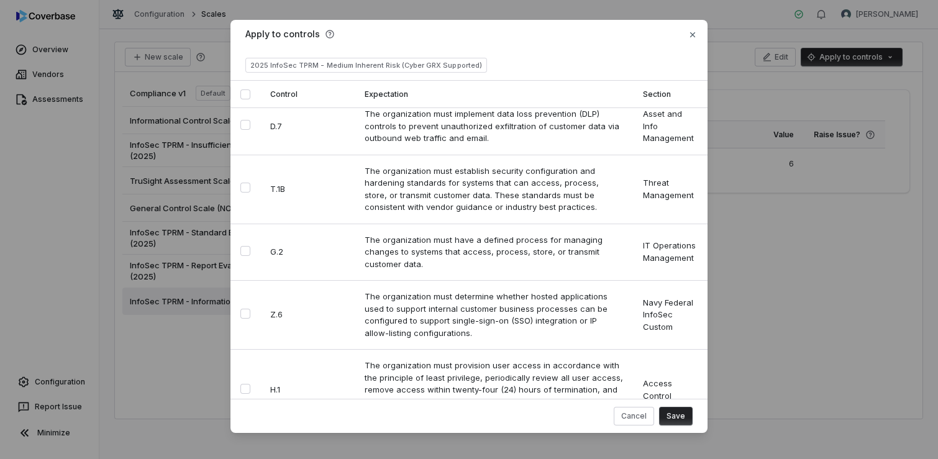
scroll to position [1, 0]
click at [666, 412] on button "Save" at bounding box center [676, 414] width 34 height 19
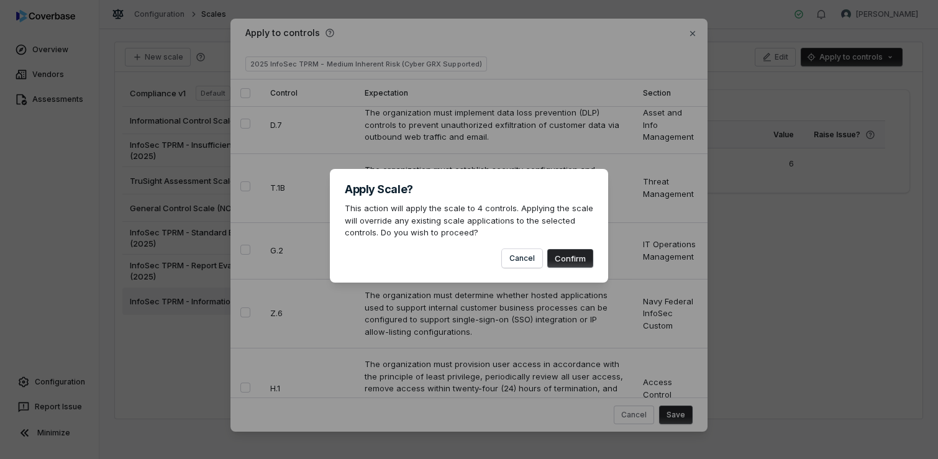
click at [567, 262] on button "Confirm" at bounding box center [570, 258] width 46 height 19
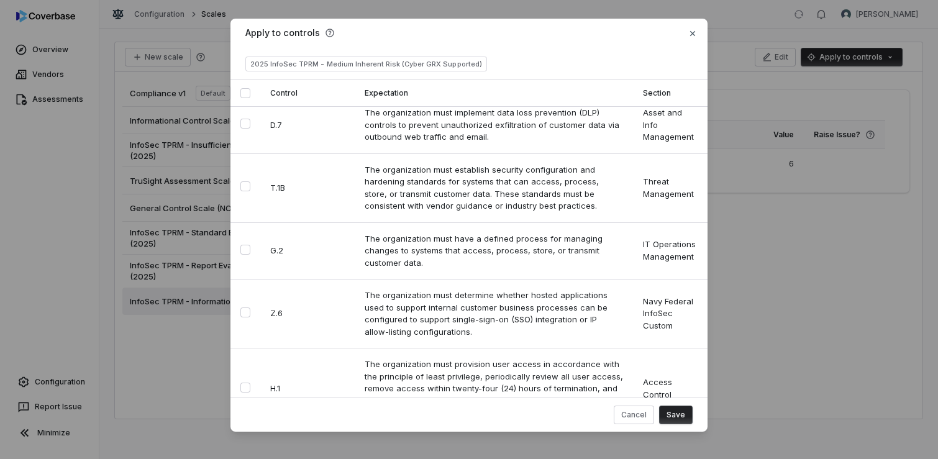
scroll to position [0, 0]
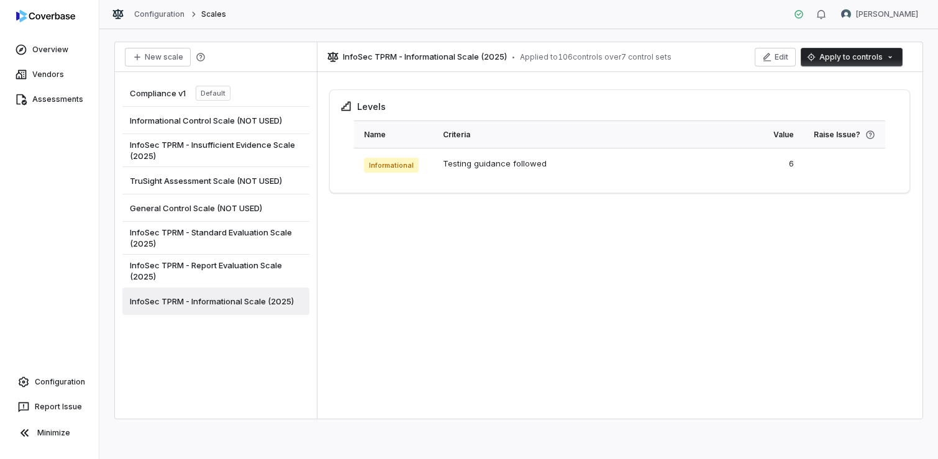
click at [245, 148] on span "InfoSec TPRM - Insufficient Evidence Scale (2025)" at bounding box center [216, 150] width 172 height 22
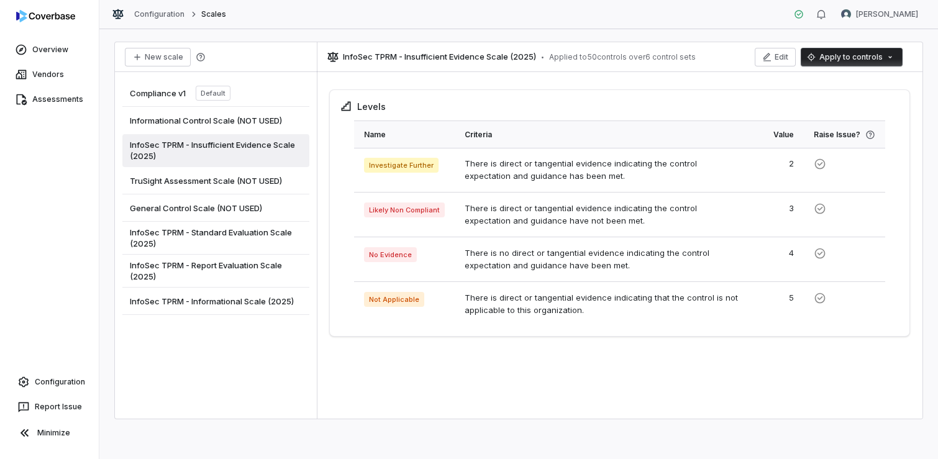
click at [884, 61] on html "Overview Vendors Assessments Configuration Report Issue Minimize Configuration …" at bounding box center [469, 229] width 938 height 459
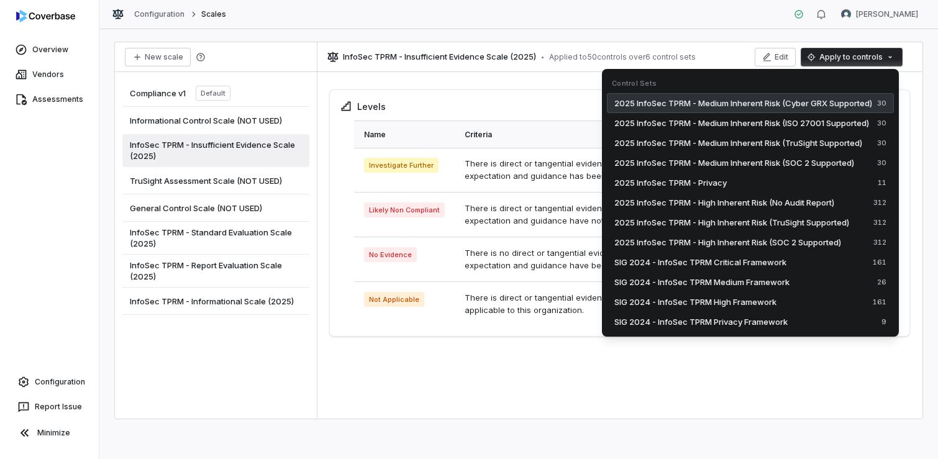
click at [812, 100] on span "2025 InfoSec TPRM - Medium Inherent Risk (Cyber GRX Supported)" at bounding box center [743, 103] width 258 height 12
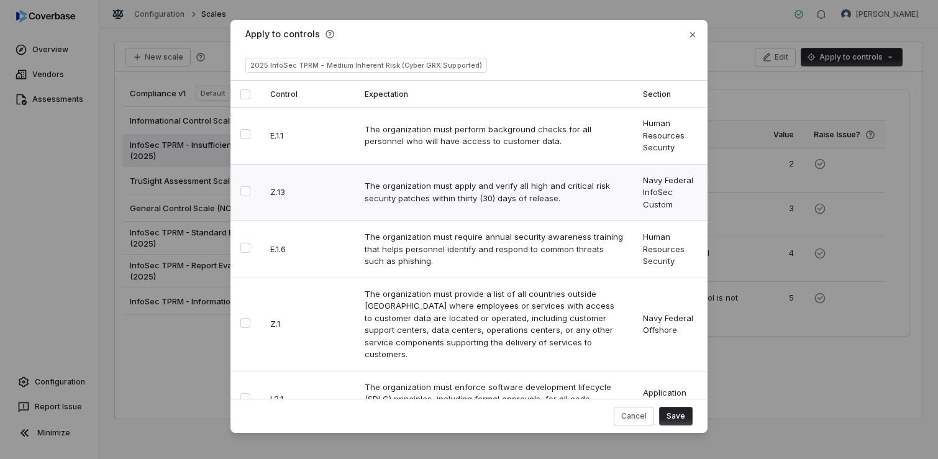
type button "on"
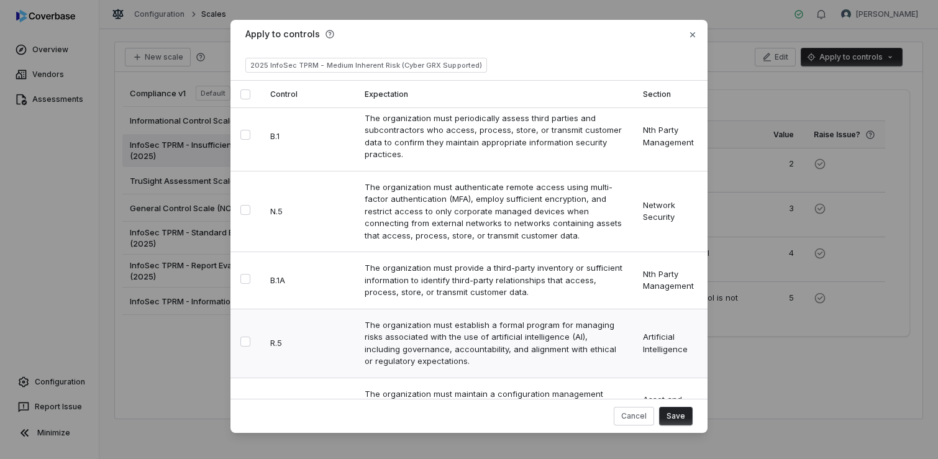
click at [240, 337] on button "Select row" at bounding box center [245, 342] width 10 height 10
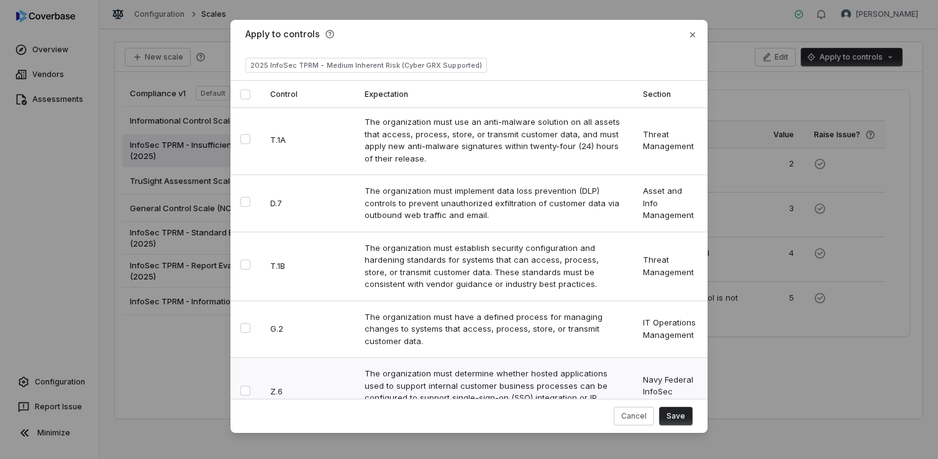
click at [240, 386] on button "Select row" at bounding box center [245, 391] width 10 height 10
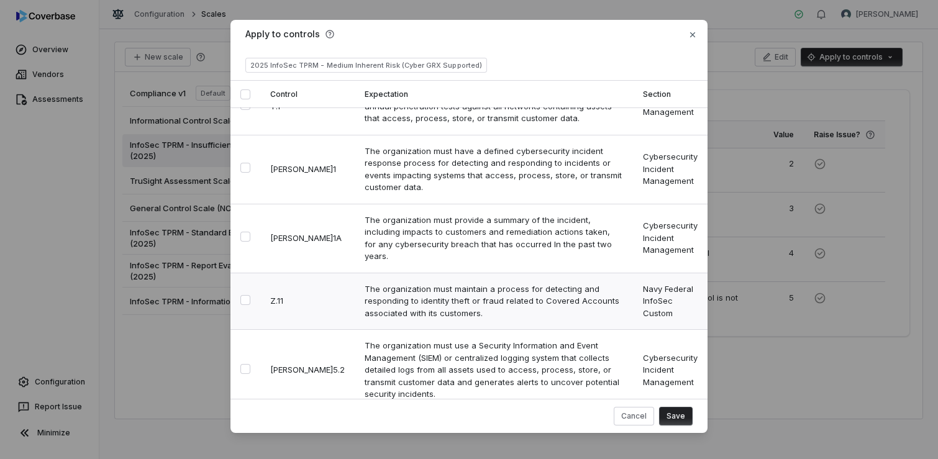
click at [244, 295] on button "Select row" at bounding box center [245, 300] width 10 height 10
click at [674, 410] on button "Save" at bounding box center [676, 416] width 34 height 19
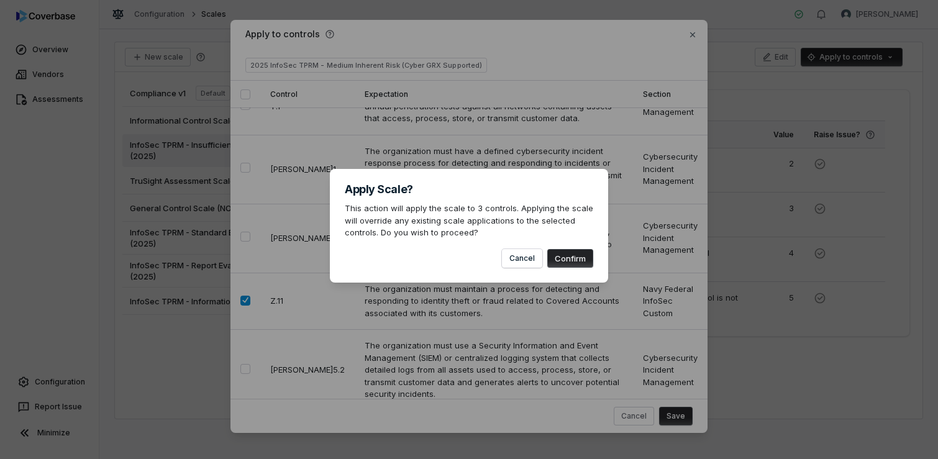
click at [576, 256] on button "Confirm" at bounding box center [570, 258] width 46 height 19
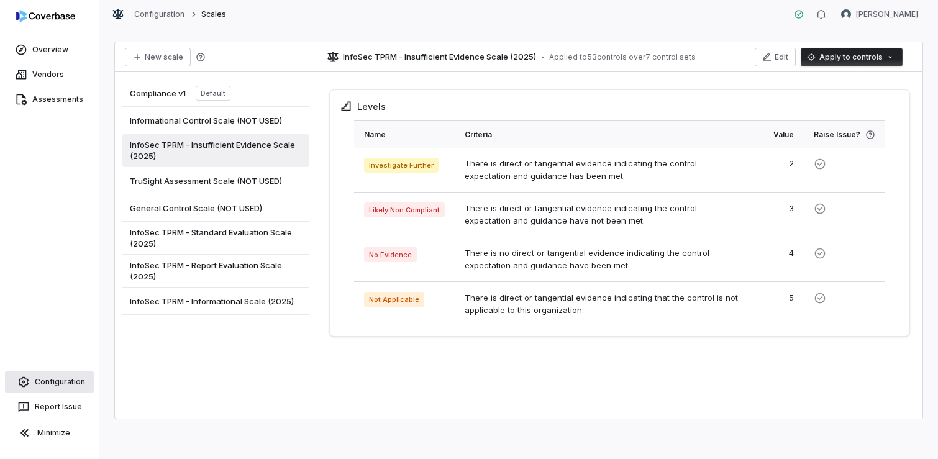
click at [48, 384] on link "Configuration" at bounding box center [49, 382] width 89 height 22
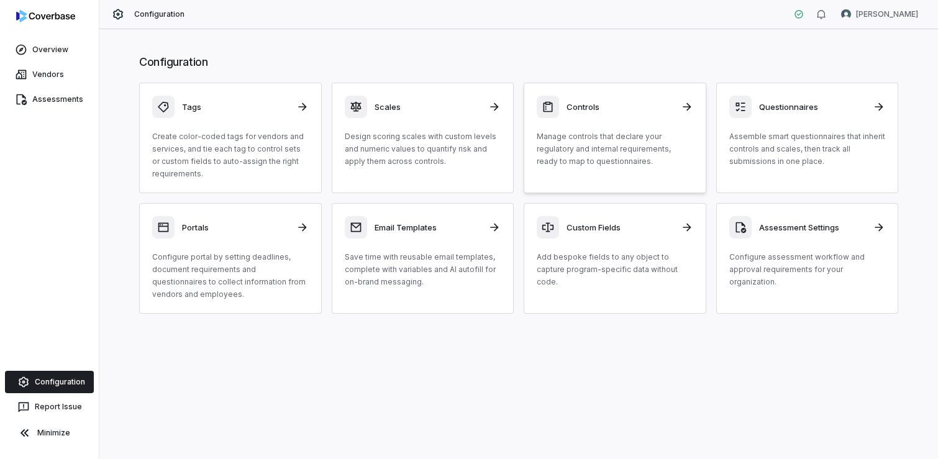
click at [636, 164] on p "Manage controls that declare your regulatory and internal requirements, ready t…" at bounding box center [615, 148] width 156 height 37
